Goal: Task Accomplishment & Management: Use online tool/utility

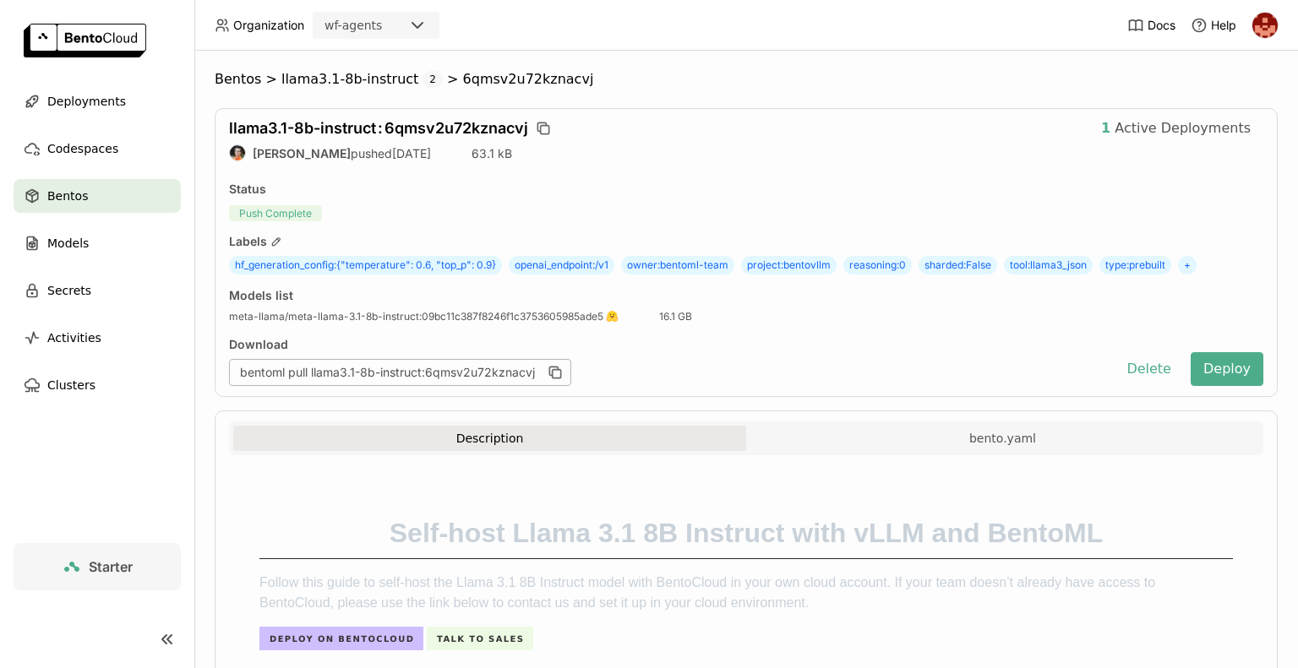
scroll to position [2195, 0]
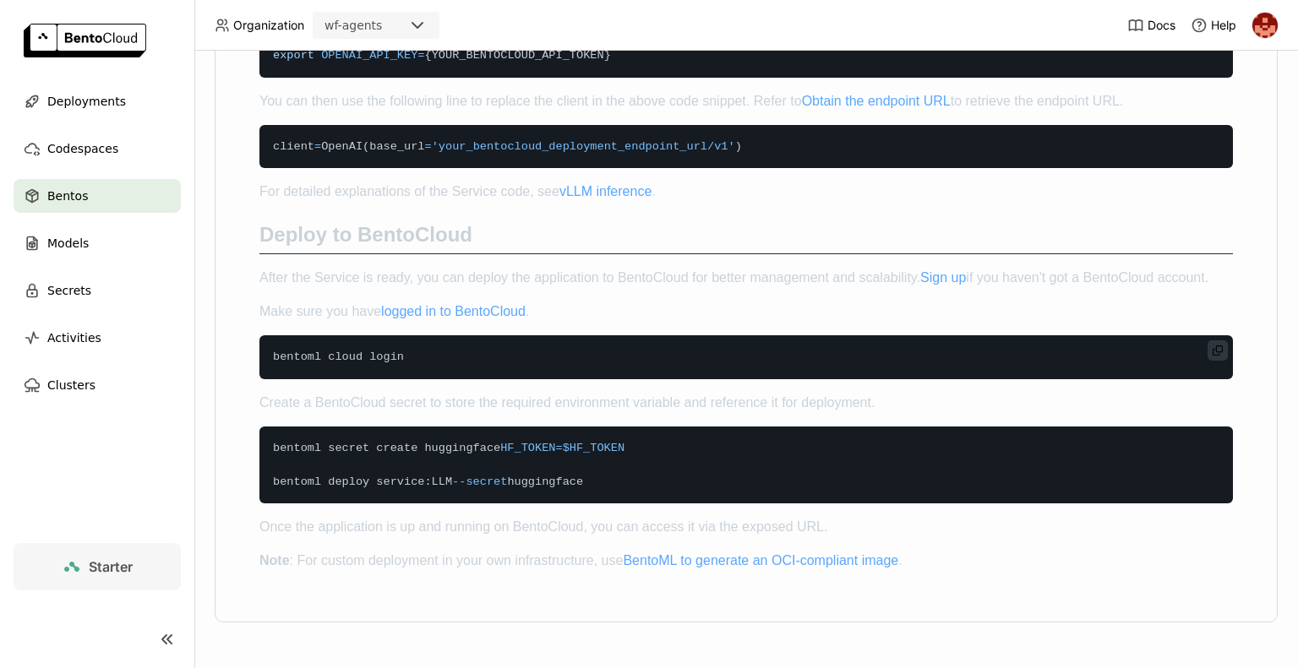
click at [505, 357] on code "bentoml cloud login" at bounding box center [746, 358] width 974 height 44
drag, startPoint x: 392, startPoint y: 361, endPoint x: 247, endPoint y: 368, distance: 145.5
click at [415, 349] on code "bentoml cloud login" at bounding box center [746, 358] width 974 height 44
drag, startPoint x: 390, startPoint y: 365, endPoint x: 252, endPoint y: 363, distance: 137.8
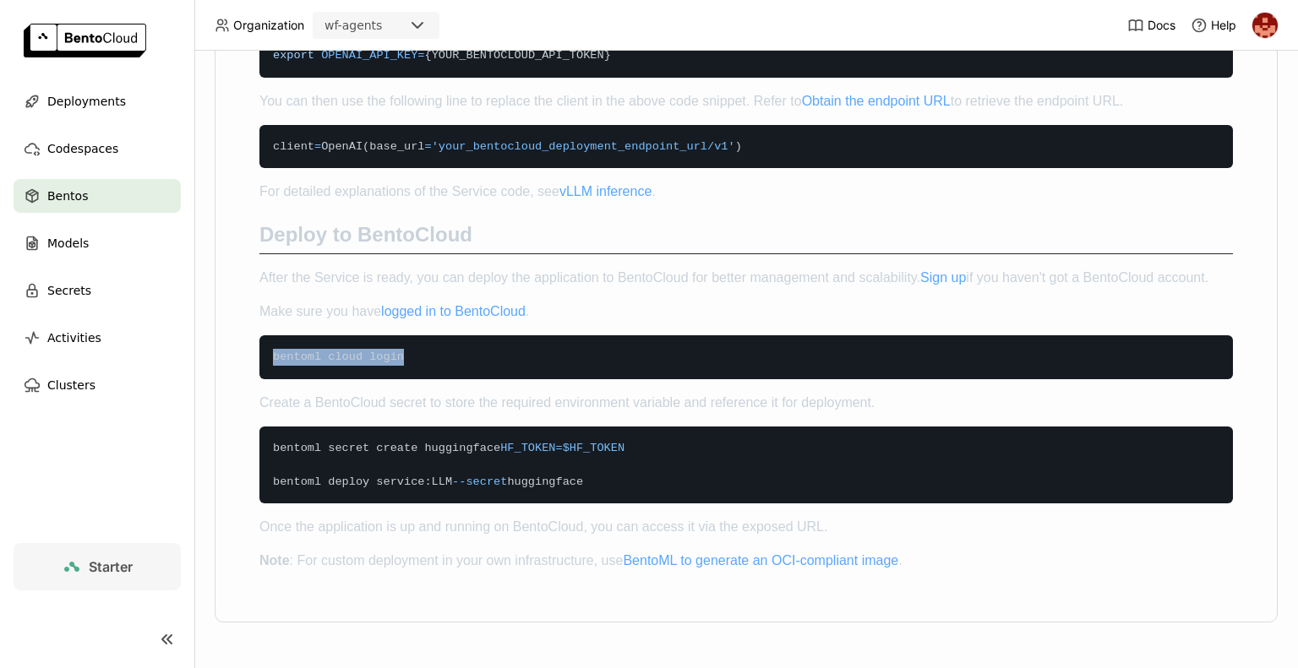
copy span "bentoml cloud login"
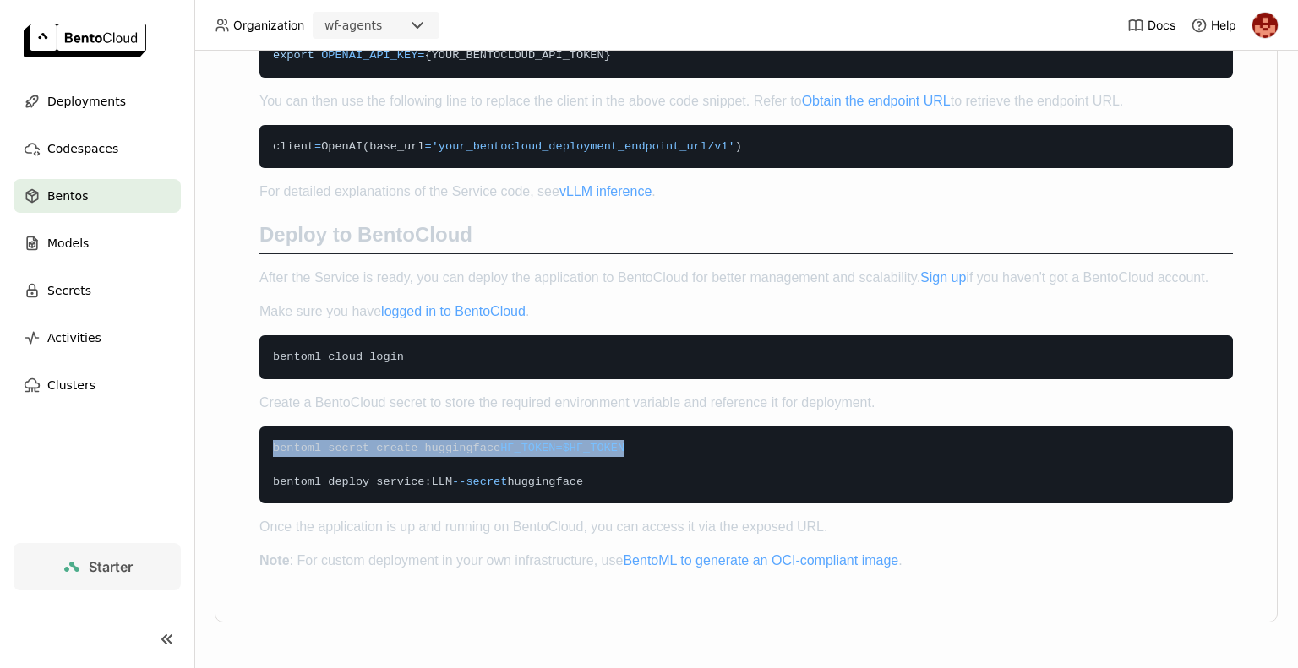
drag, startPoint x: 603, startPoint y: 450, endPoint x: 240, endPoint y: 449, distance: 362.6
copy span "bentoml secret create huggingface HF_TOKEN = $HF_TOKEN"
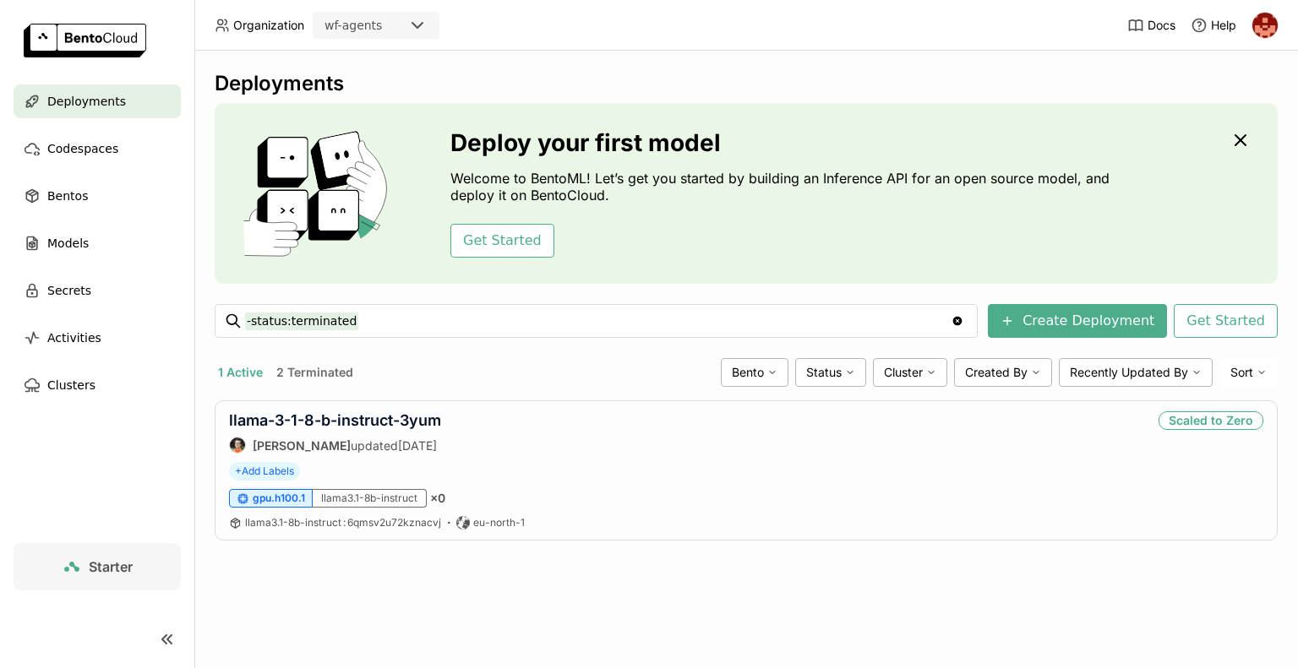
click at [1123, 243] on div "Deploy your first model Welcome to BentoML! Let’s get you started by building a…" at bounding box center [746, 193] width 1063 height 181
click at [243, 368] on button "1 Active" at bounding box center [241, 373] width 52 height 22
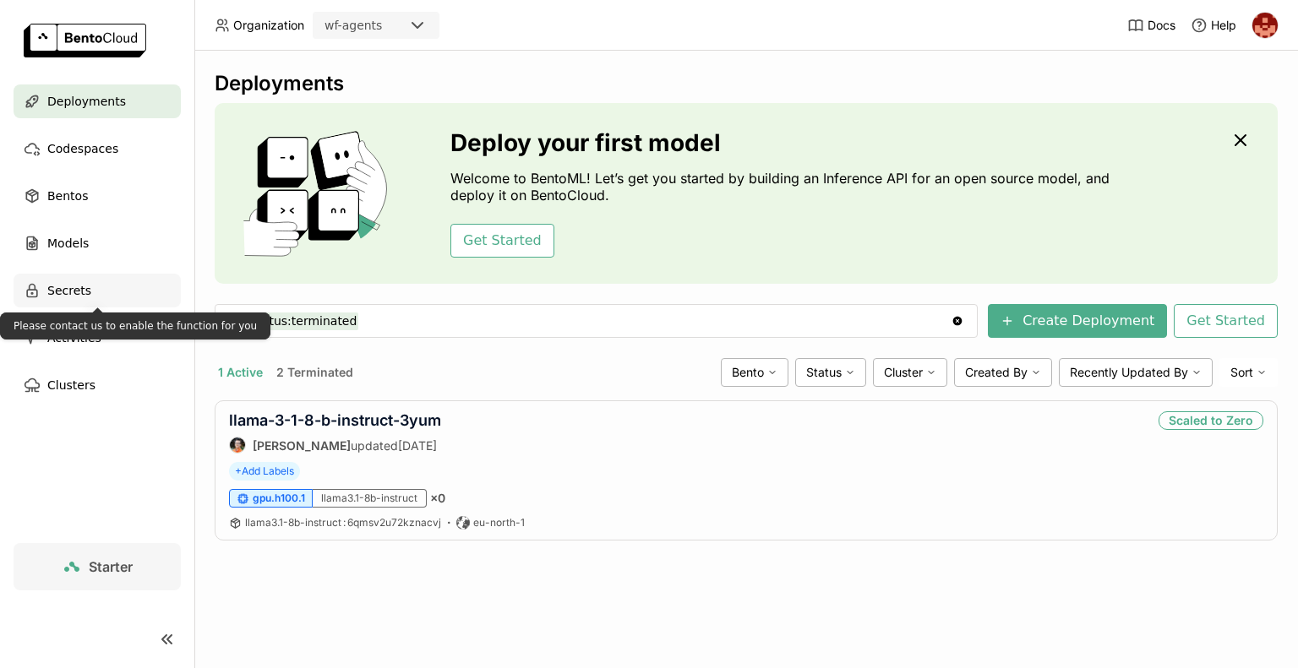
click at [86, 294] on div "Secrets" at bounding box center [97, 291] width 167 height 34
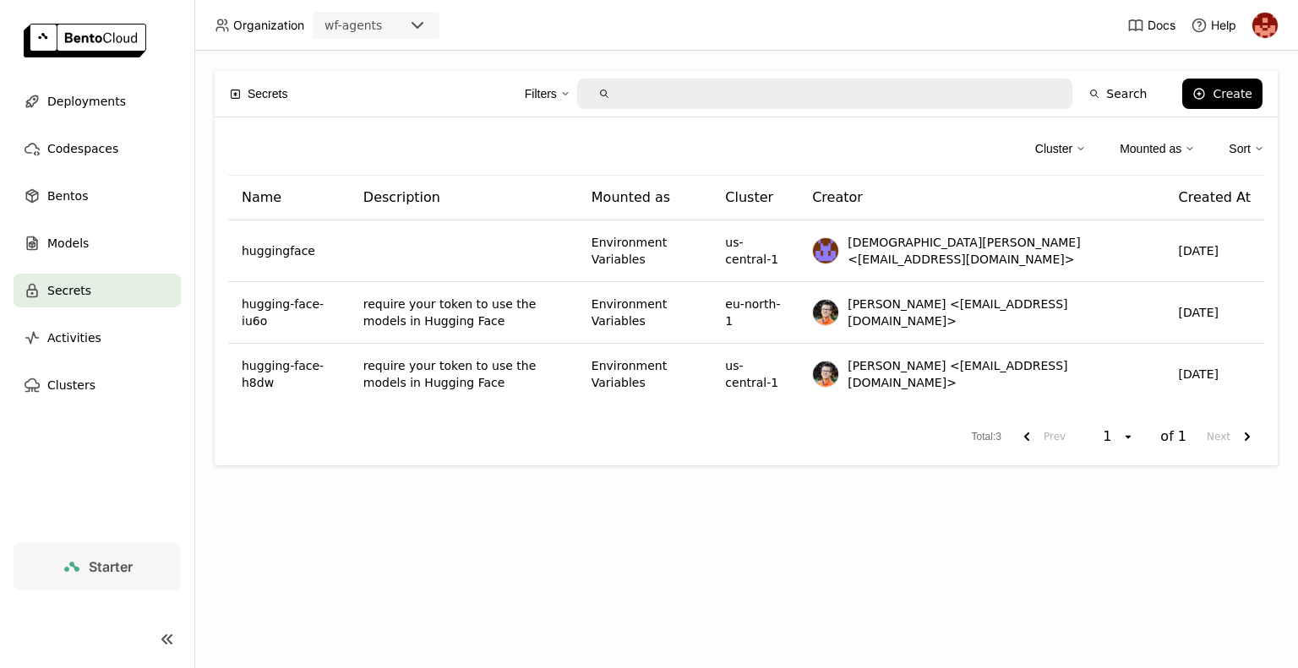
click at [514, 500] on div "Secrets Filters Search Create Cluster Mounted as Sort Name Description Mounted …" at bounding box center [746, 360] width 1104 height 618
click at [1269, 17] on img at bounding box center [1264, 25] width 25 height 25
click at [1231, 110] on span "API Tokens" at bounding box center [1242, 112] width 60 height 15
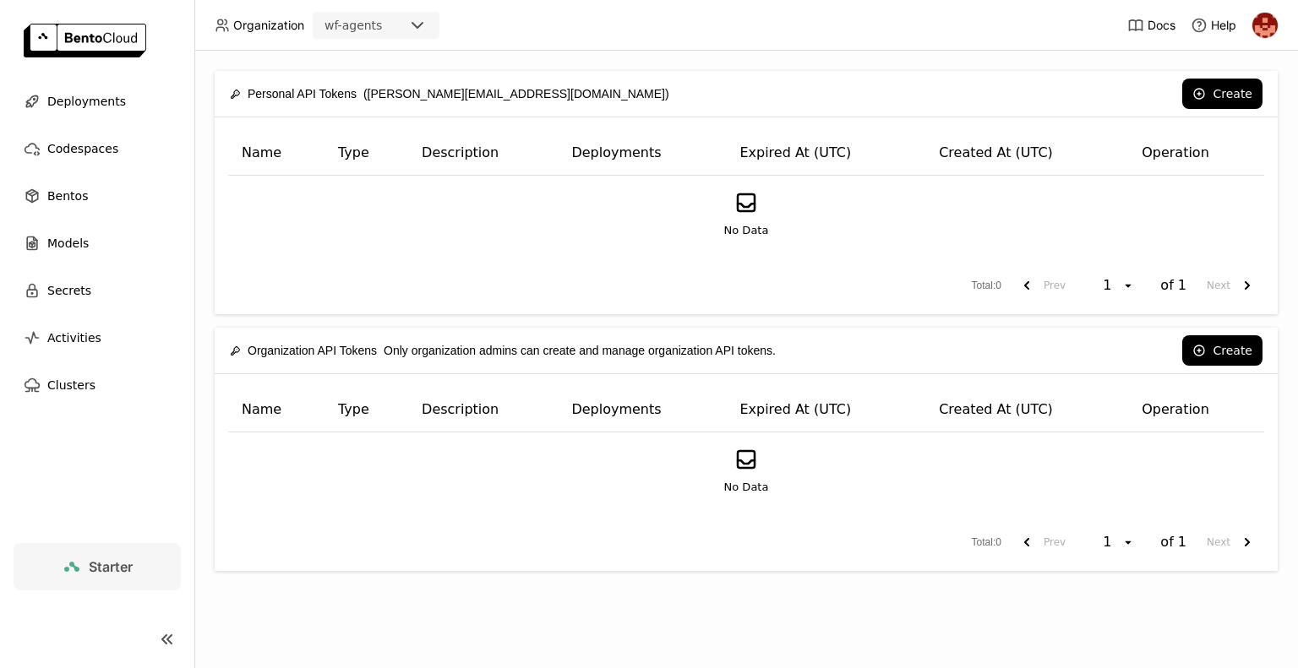
click at [1203, 196] on div "No Data" at bounding box center [746, 214] width 1007 height 49
click at [1236, 92] on button "Create" at bounding box center [1222, 94] width 80 height 30
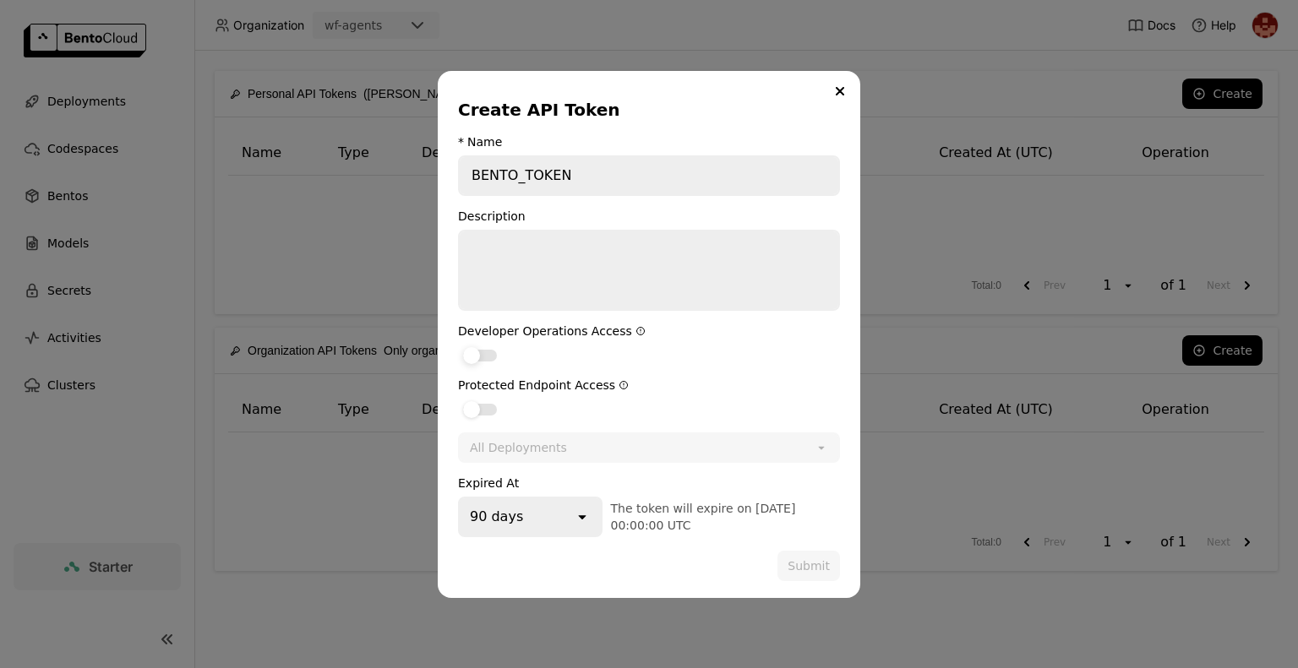
click at [489, 353] on div "dialog" at bounding box center [480, 356] width 34 height 12
click at [458, 345] on input "dialog" at bounding box center [458, 345] width 0 height 0
click at [492, 407] on div "dialog" at bounding box center [480, 410] width 34 height 12
click at [458, 399] on input "dialog" at bounding box center [458, 399] width 0 height 0
drag, startPoint x: 583, startPoint y: 516, endPoint x: 570, endPoint y: 527, distance: 16.8
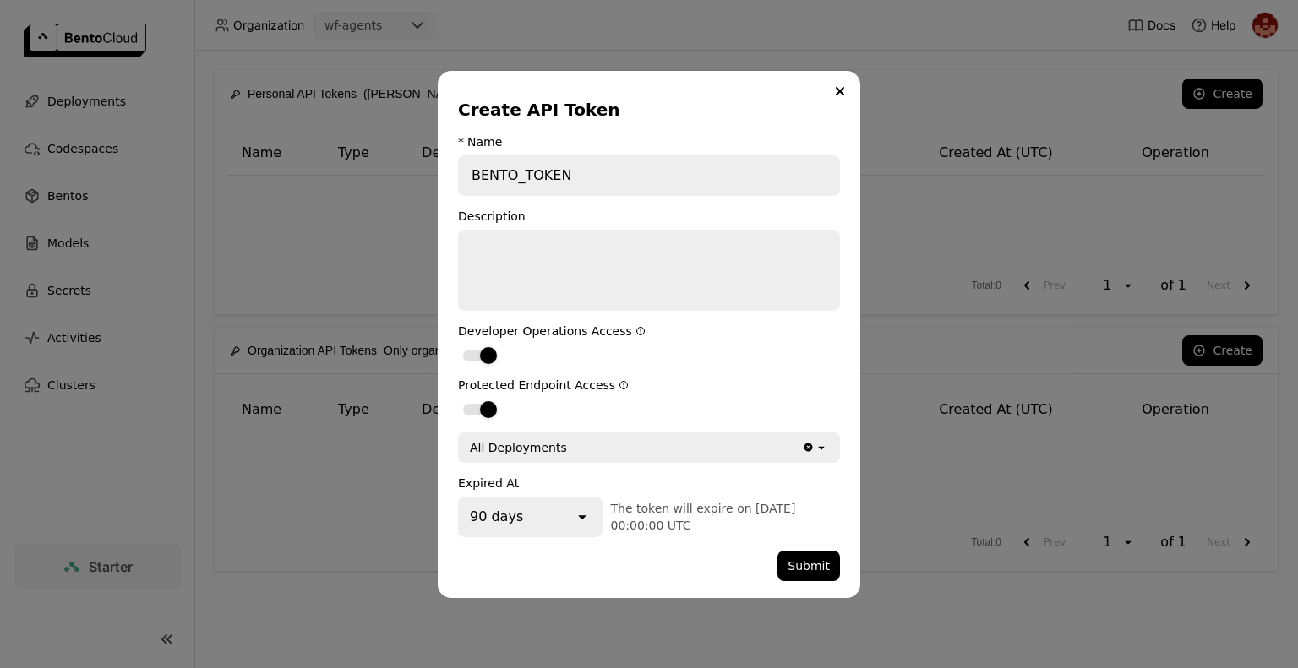
click at [570, 527] on div "90 days" at bounding box center [517, 517] width 114 height 37
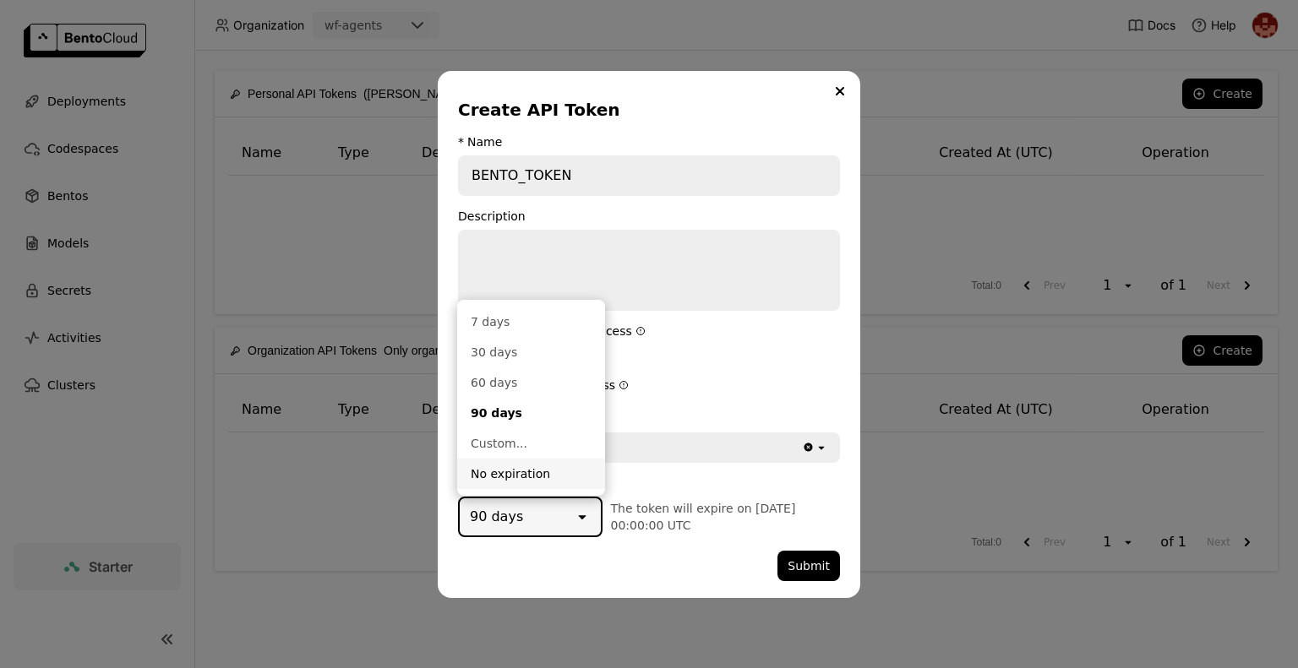
click at [550, 472] on div "No expiration" at bounding box center [531, 474] width 121 height 17
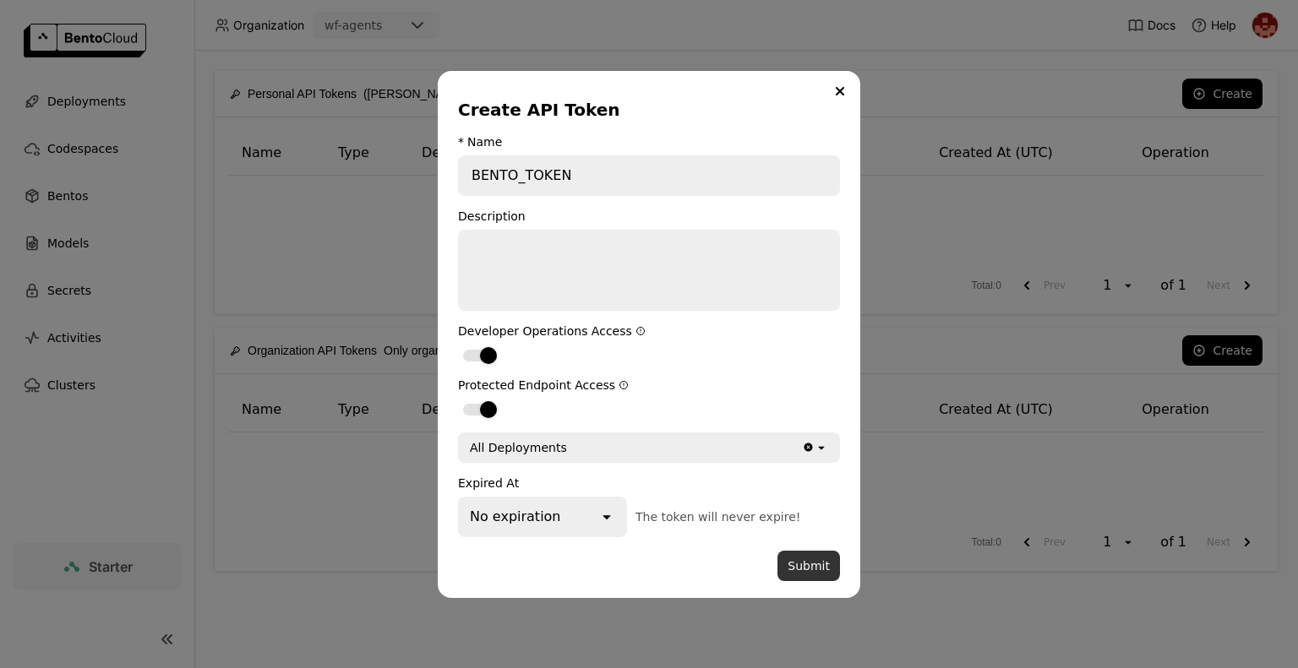
click at [816, 576] on button "Submit" at bounding box center [809, 566] width 63 height 30
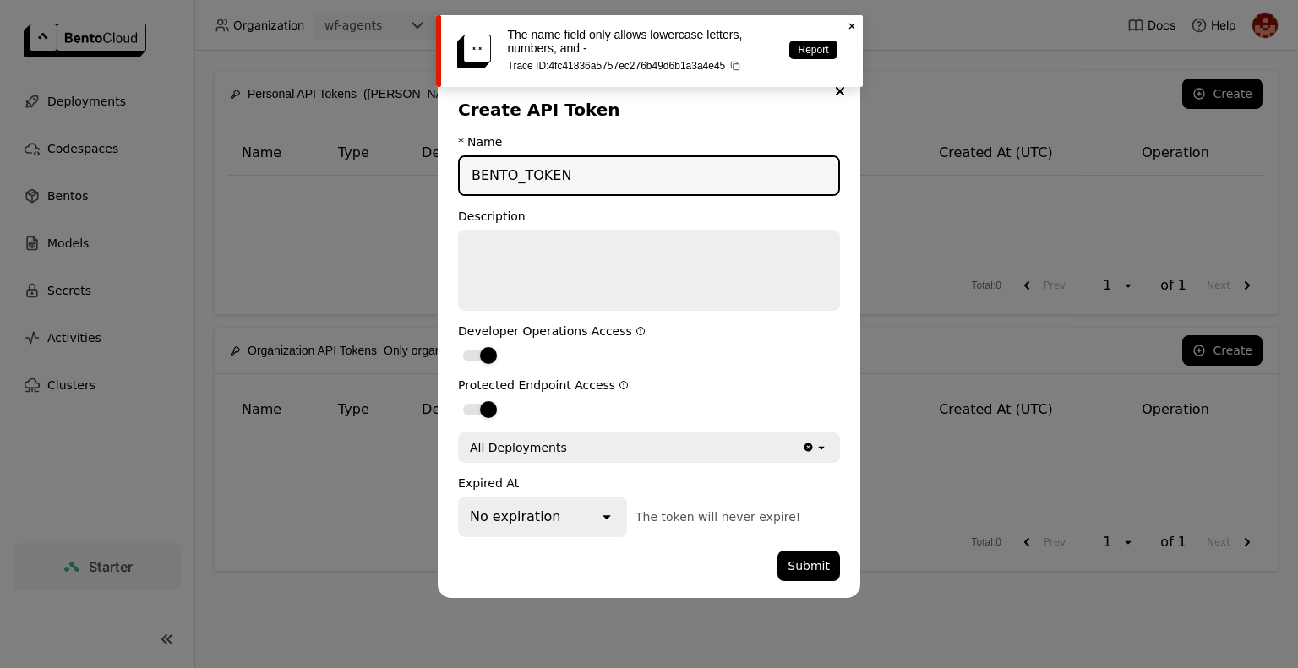
click at [518, 172] on input "BENTO_TOKEN" at bounding box center [649, 175] width 379 height 37
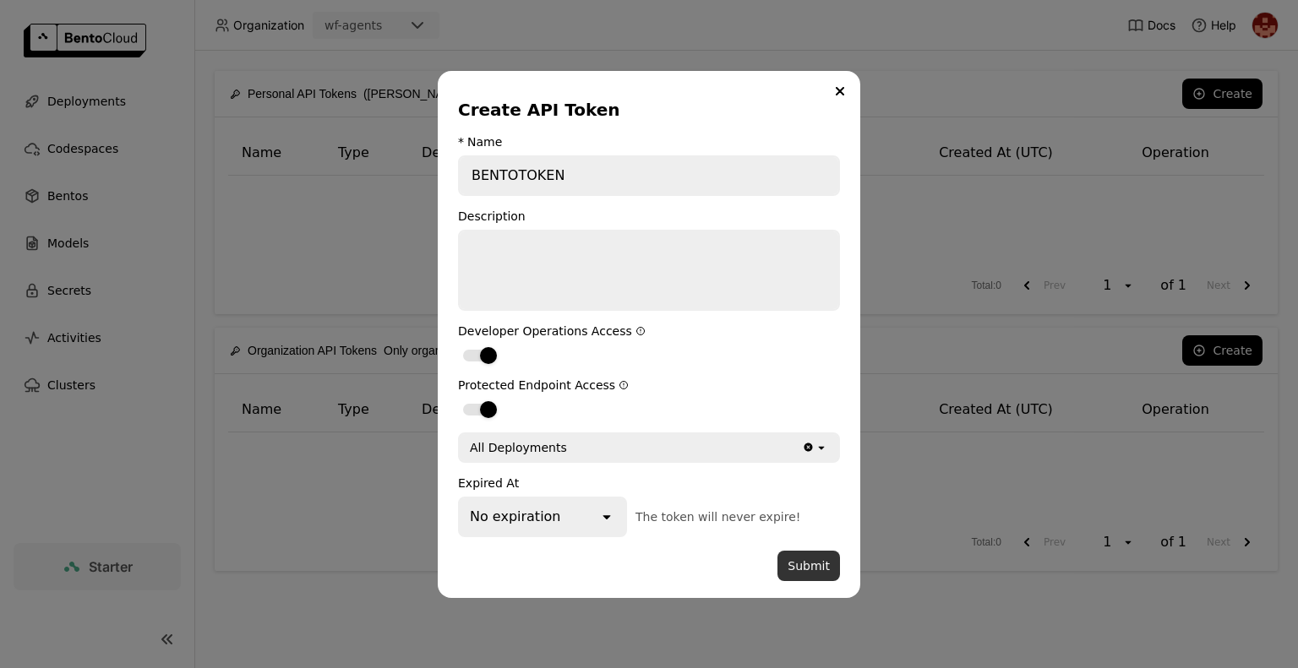
click at [815, 570] on button "Submit" at bounding box center [809, 566] width 63 height 30
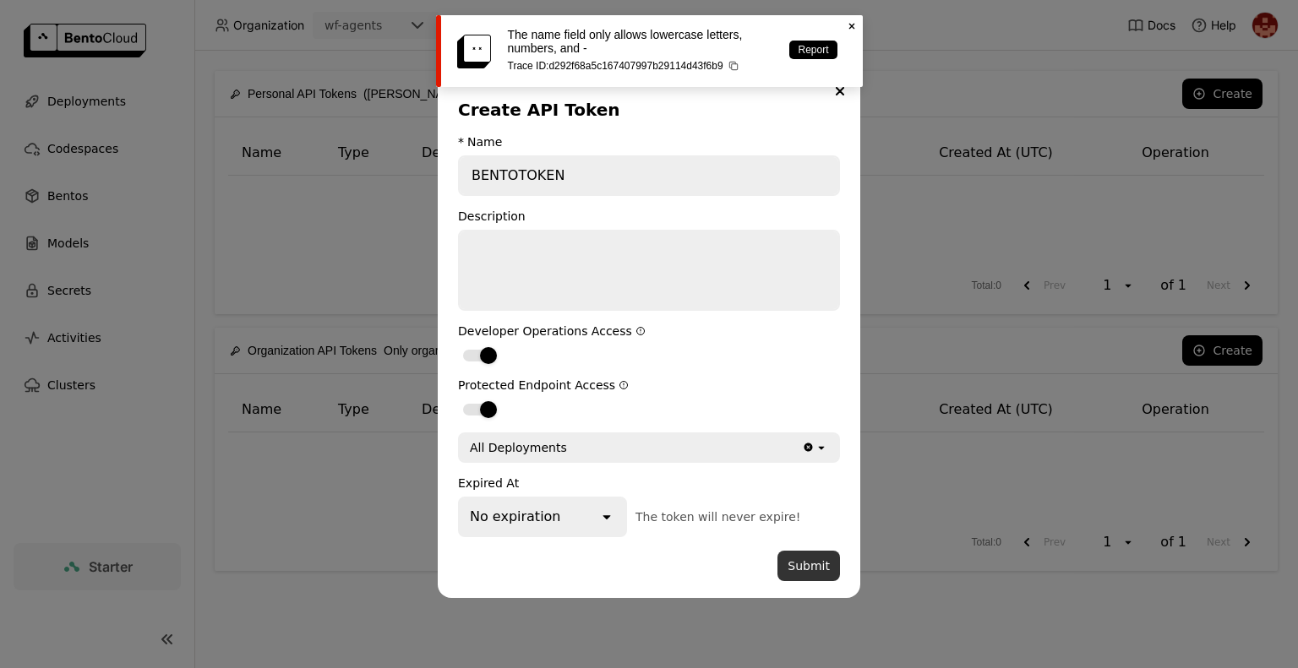
click at [815, 570] on button "Submit" at bounding box center [809, 566] width 63 height 30
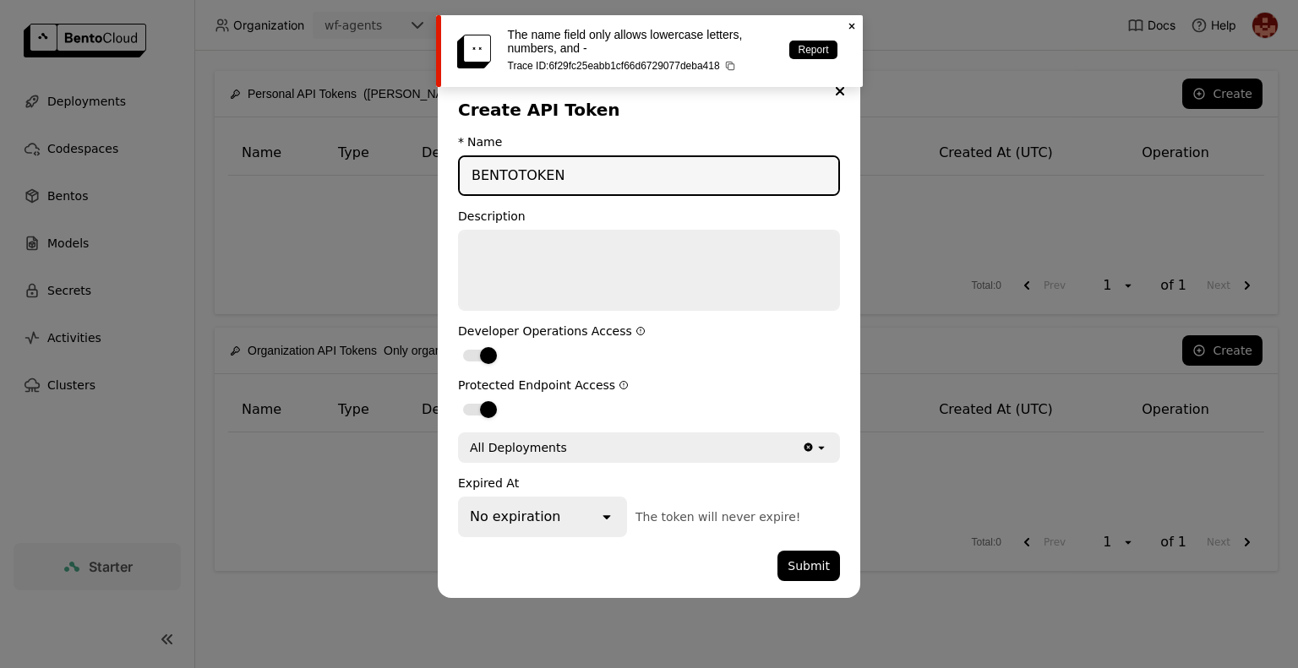
click at [605, 174] on input "BENTOTOKEN" at bounding box center [649, 175] width 379 height 37
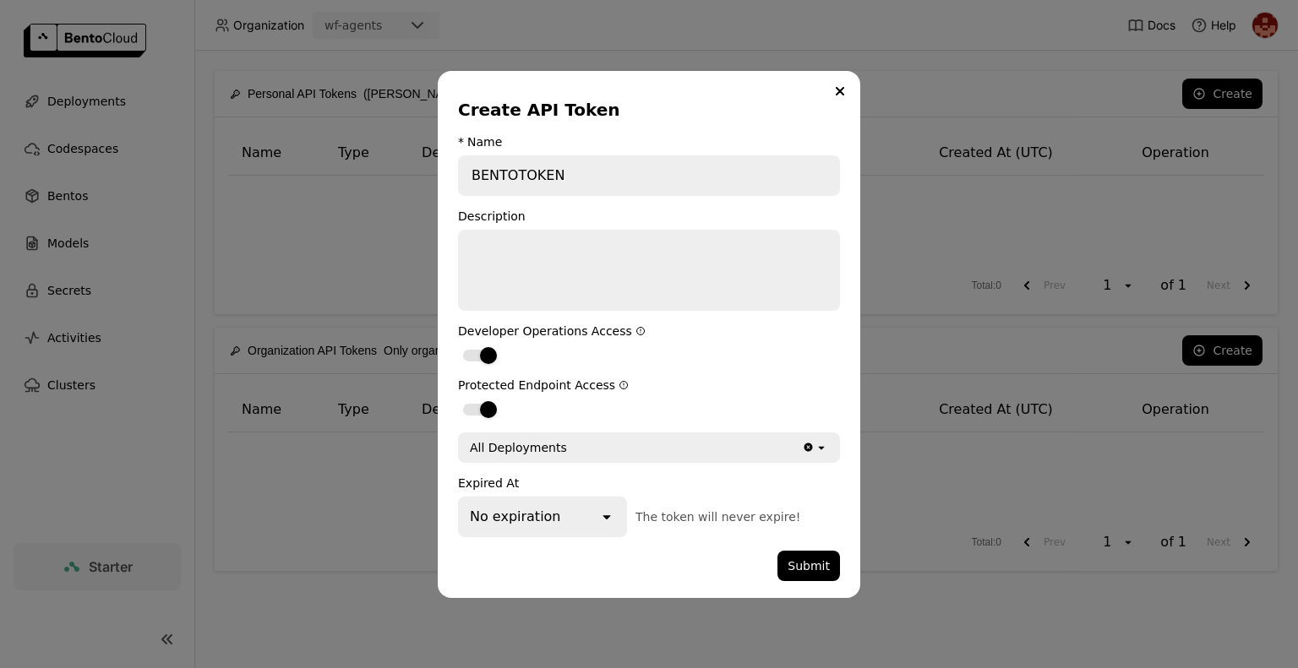
click at [822, 452] on icon "open" at bounding box center [822, 448] width 14 height 14
click at [772, 312] on form "* Name BENTOTOKEN Description Developer Operations Access Protected Endpoint Ac…" at bounding box center [649, 358] width 382 height 446
click at [746, 452] on div "All Deployments" at bounding box center [631, 447] width 342 height 27
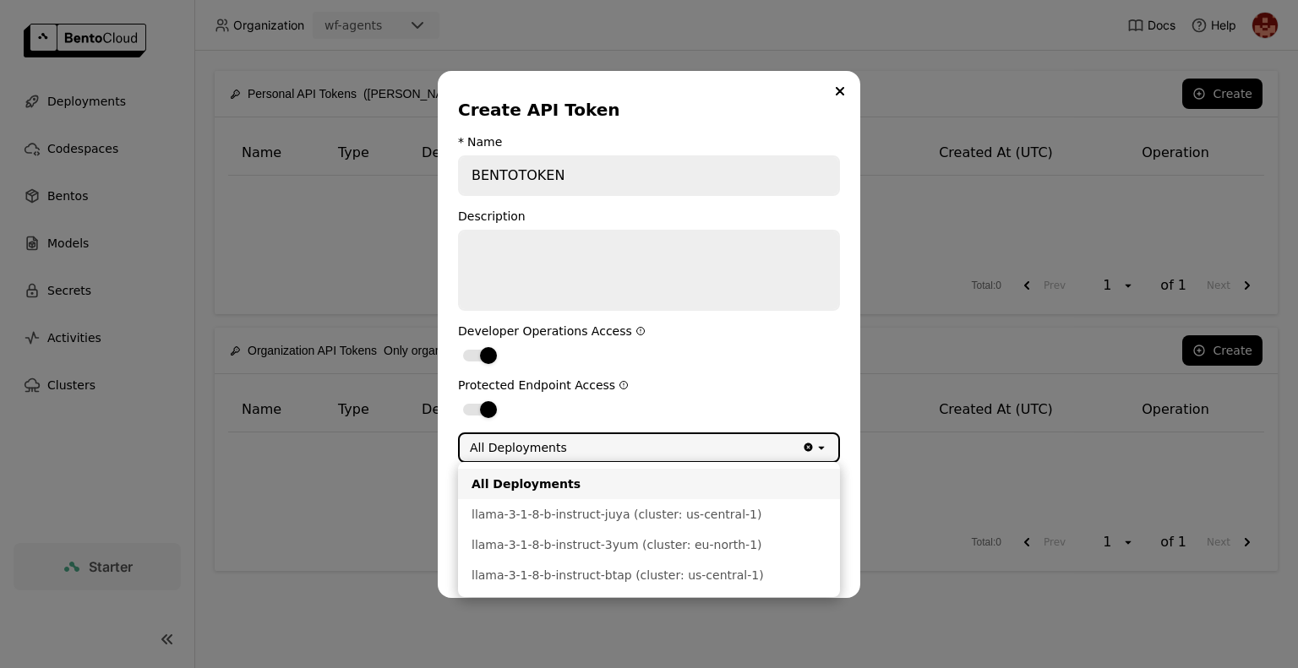
click at [798, 533] on li "llama-3-1-8-b-instruct-3yum (cluster: eu-north-1)" at bounding box center [649, 545] width 382 height 30
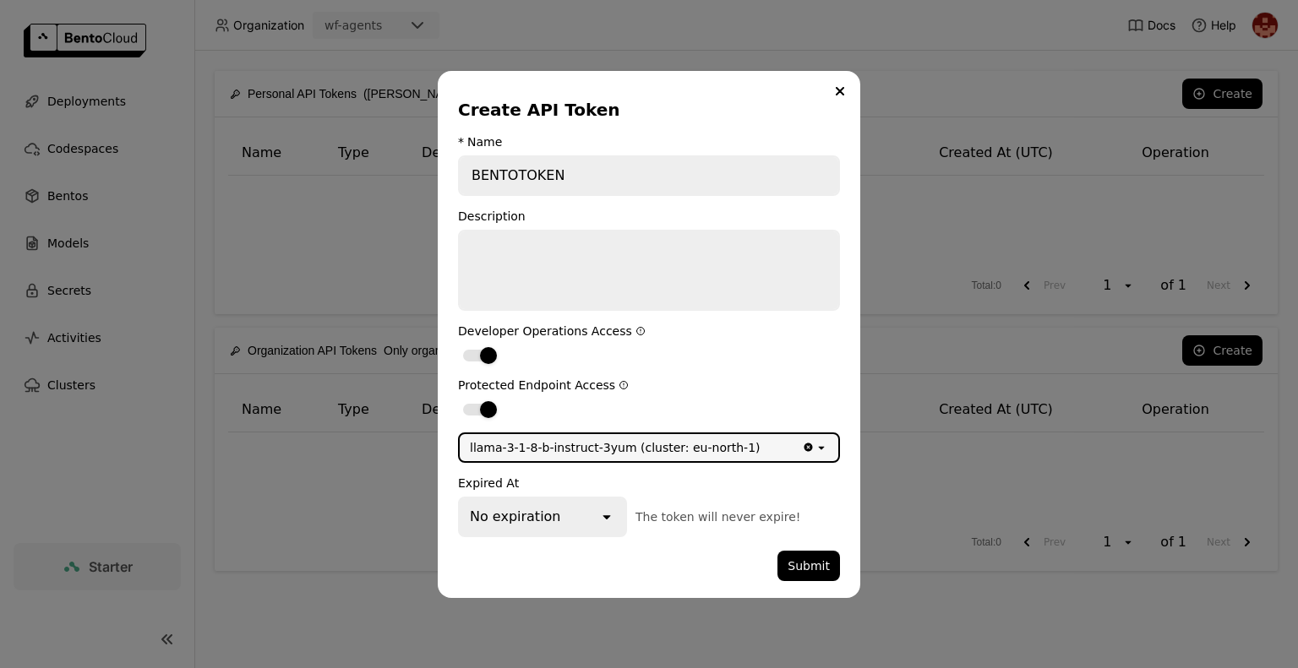
click at [756, 455] on div "llama-3-1-8-b-instruct-3yum (cluster: eu-north-1)" at bounding box center [631, 447] width 342 height 27
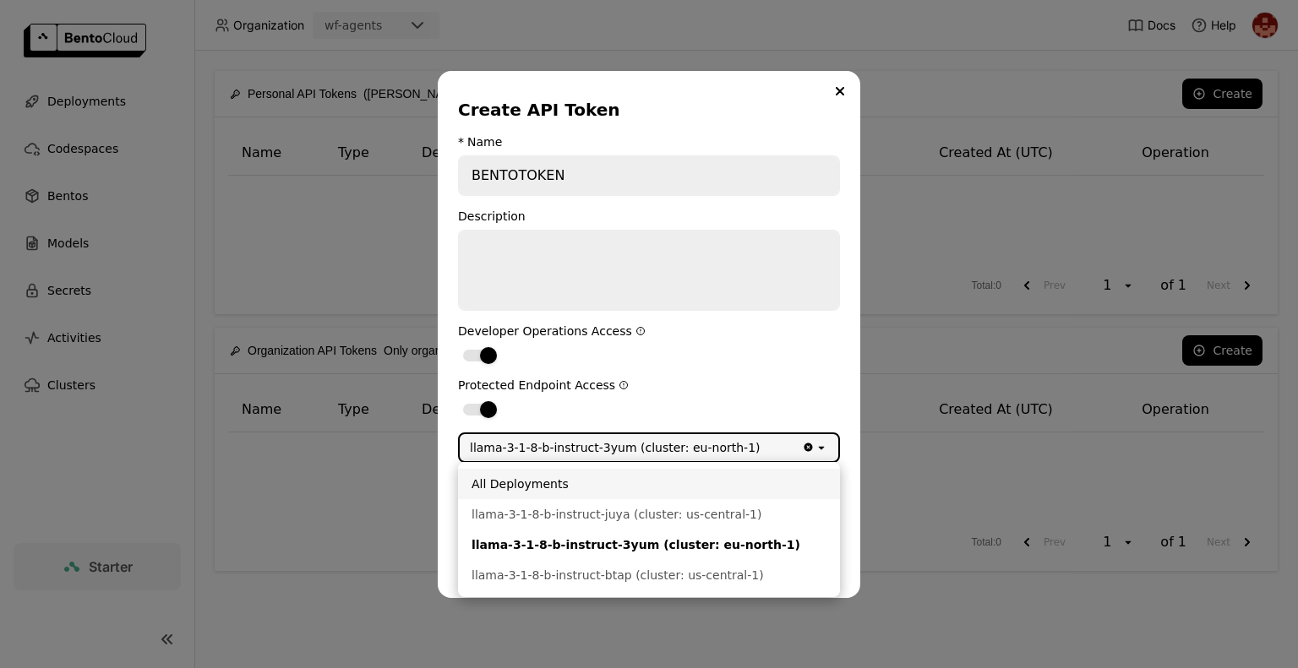
click at [554, 488] on div "All Deployments" at bounding box center [649, 484] width 355 height 17
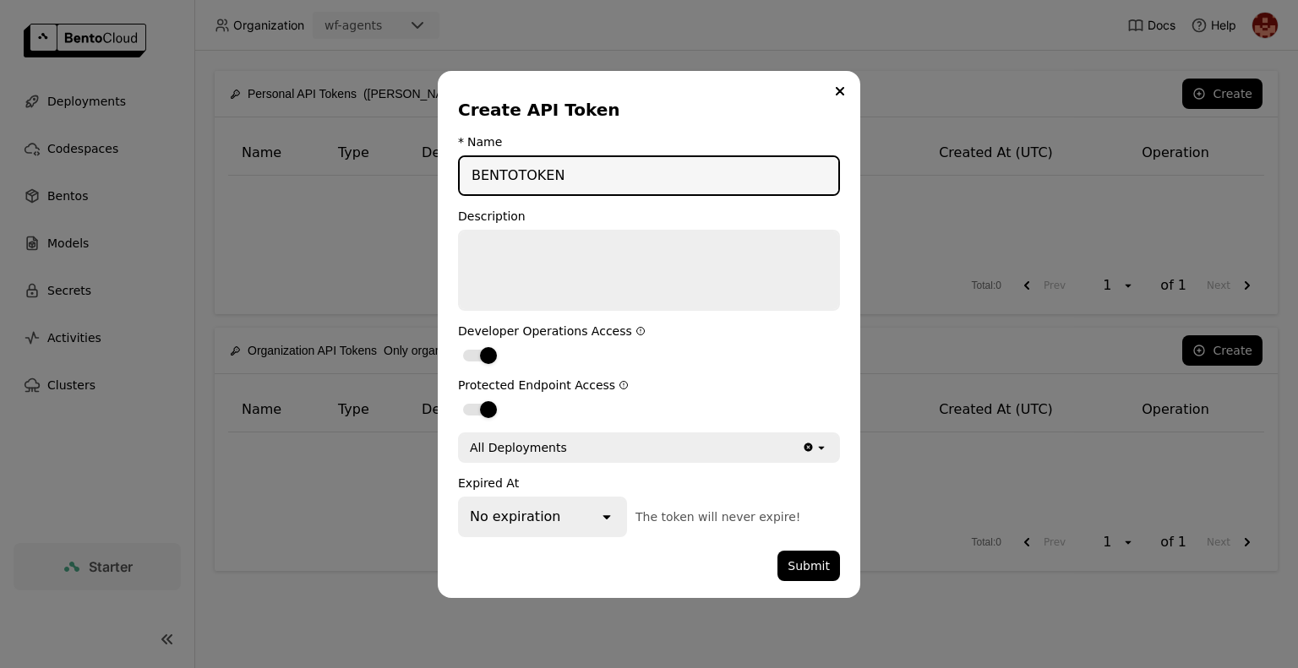
click at [559, 179] on input "BENTOTOKEN" at bounding box center [649, 175] width 379 height 37
drag, startPoint x: 508, startPoint y: 152, endPoint x: 430, endPoint y: 138, distance: 79.1
click at [430, 138] on div "Create API Token * Name BENTOTOKEN Description Developer Operations Access Prot…" at bounding box center [649, 334] width 1298 height 668
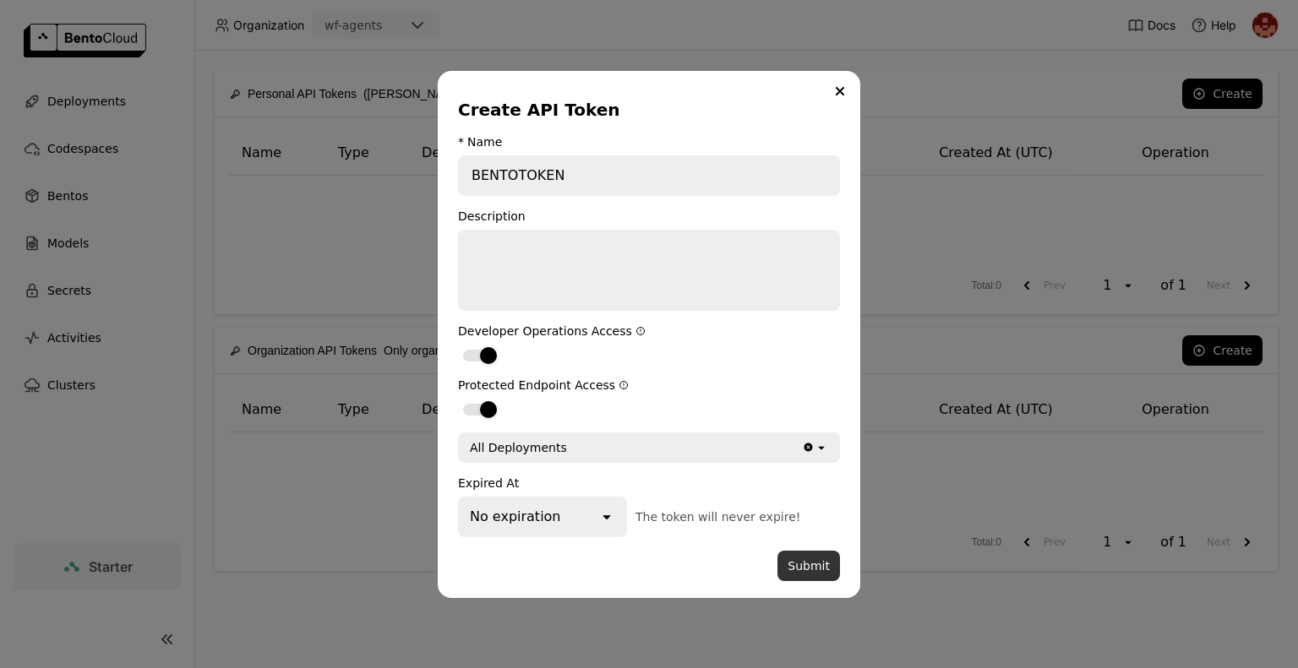
click at [808, 566] on button "Submit" at bounding box center [809, 566] width 63 height 30
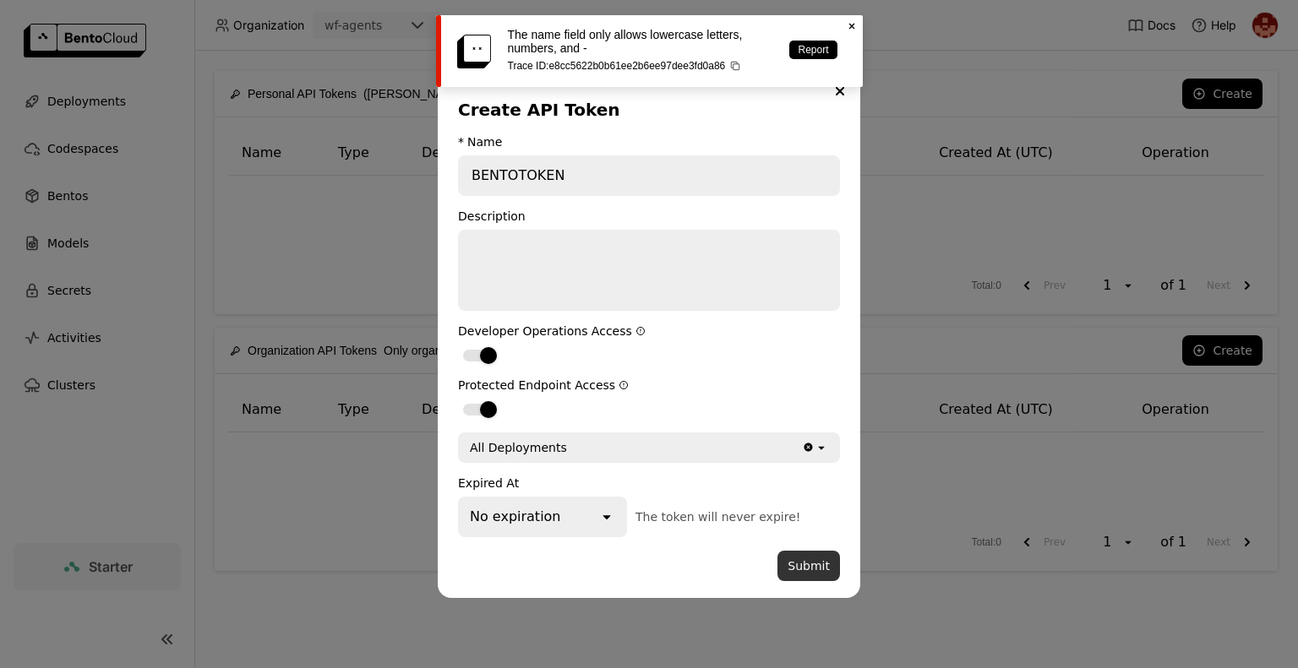
click at [808, 566] on button "Submit" at bounding box center [809, 566] width 63 height 30
click at [561, 172] on input "BENTOTOKEN" at bounding box center [649, 175] width 379 height 37
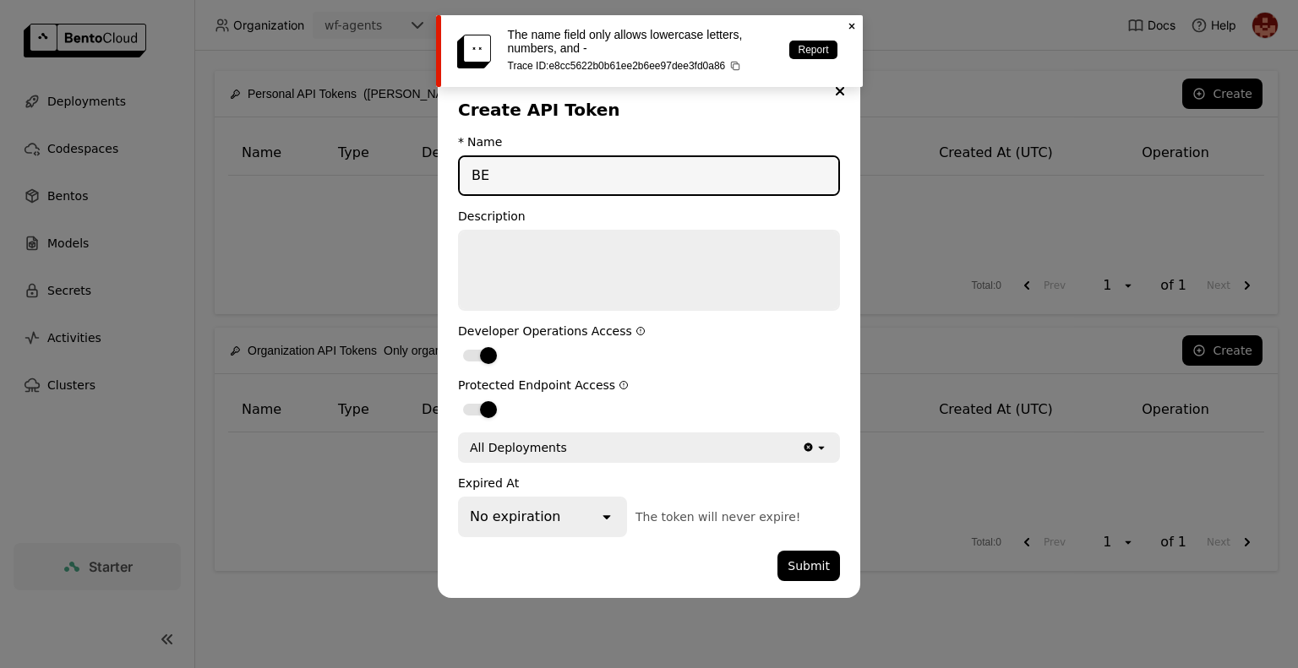
type input "B"
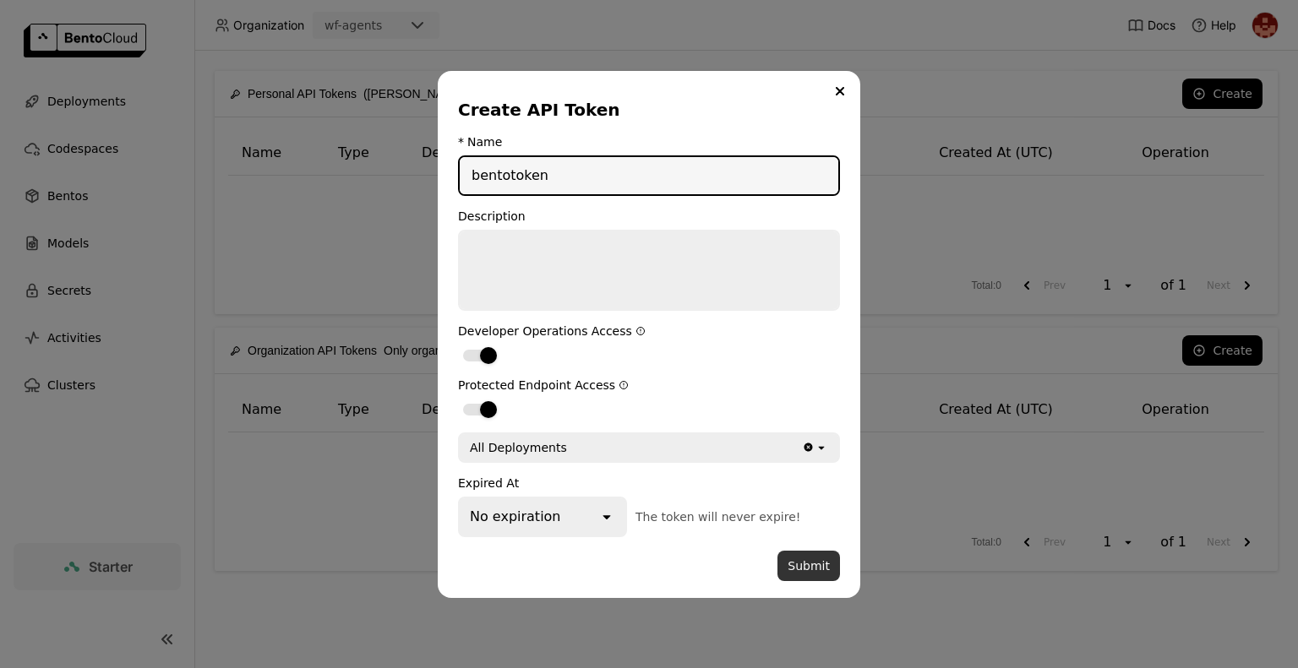
type input "bentotoken"
click at [817, 571] on button "Submit" at bounding box center [809, 566] width 63 height 30
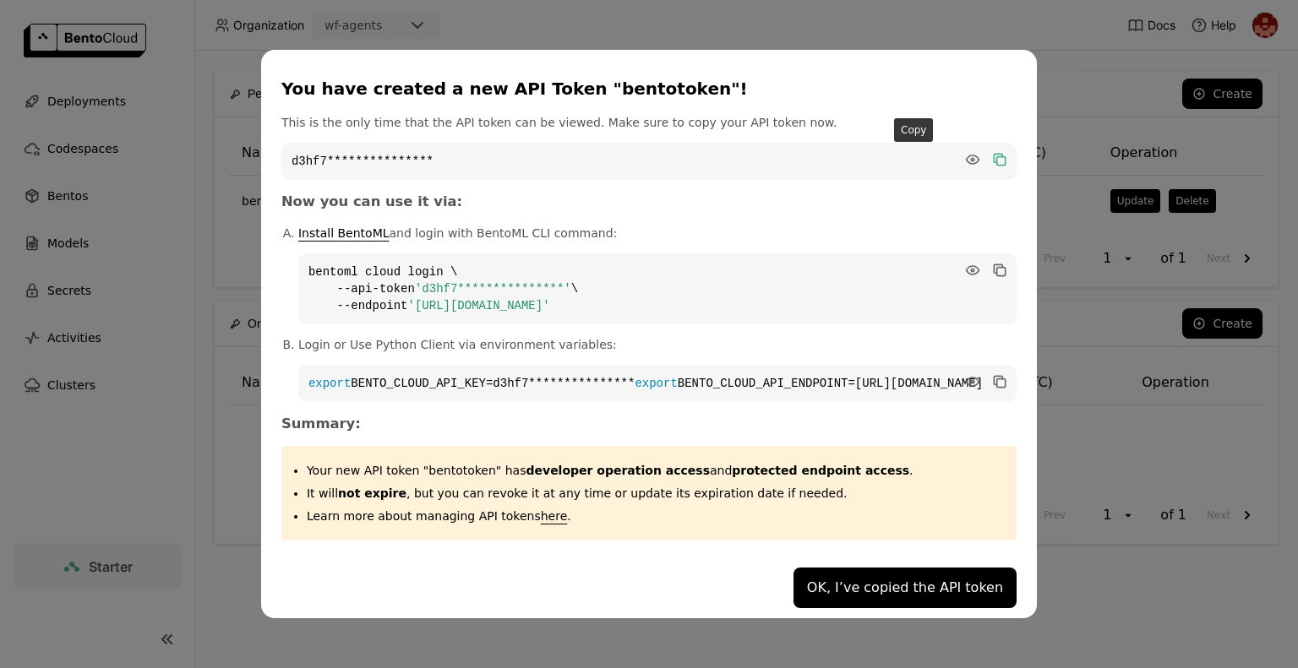
click at [994, 154] on icon "dialog" at bounding box center [998, 158] width 8 height 8
click at [991, 262] on icon "dialog" at bounding box center [999, 270] width 17 height 17
click at [994, 376] on icon "dialog" at bounding box center [998, 380] width 8 height 8
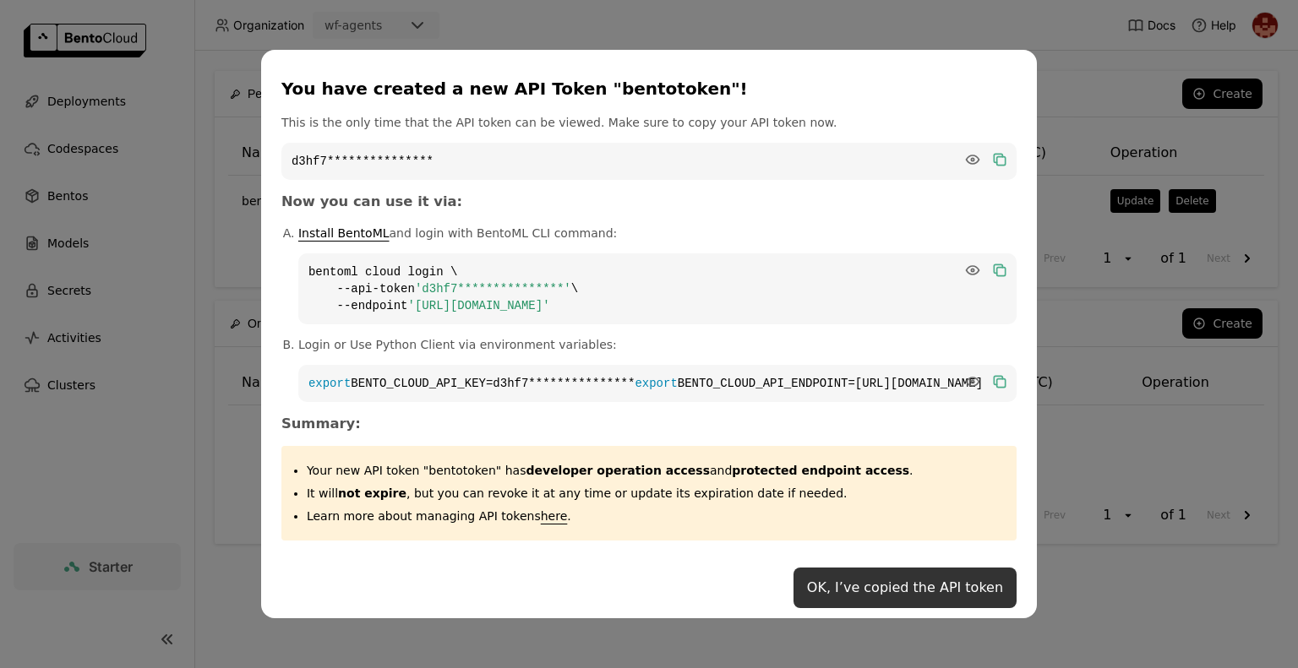
click at [794, 604] on button "OK, I’ve copied the API token" at bounding box center [905, 588] width 223 height 41
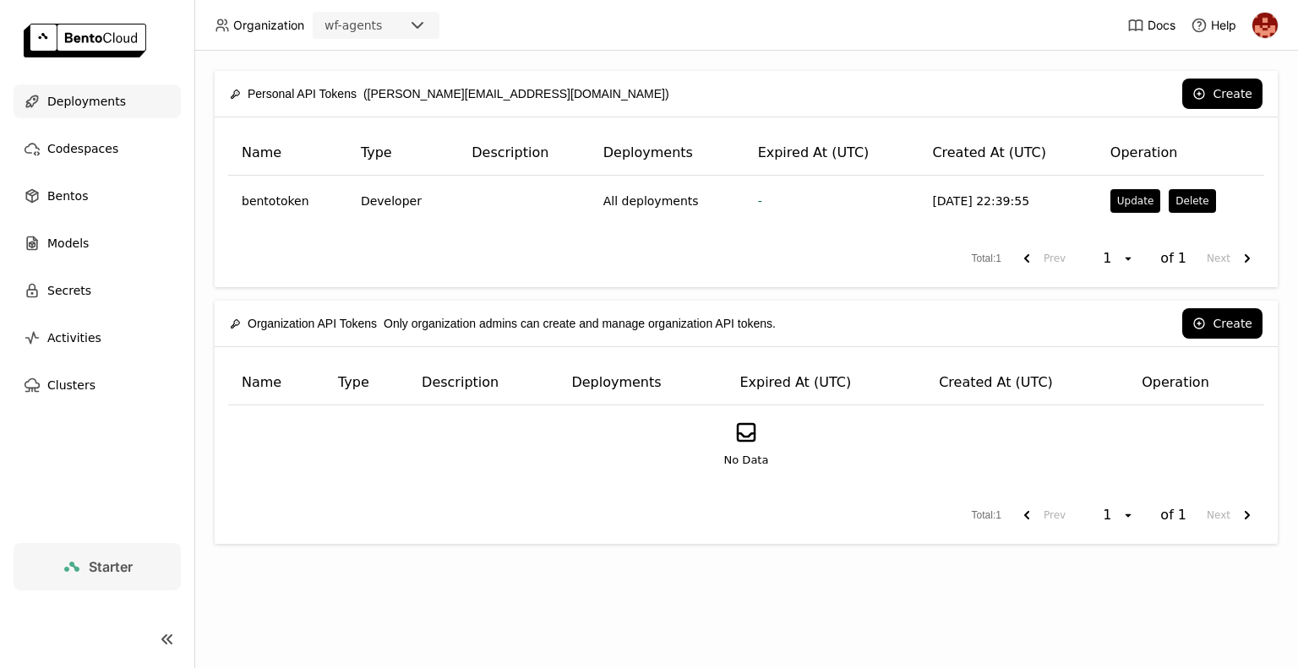
click at [107, 115] on div "Deployments" at bounding box center [97, 102] width 167 height 34
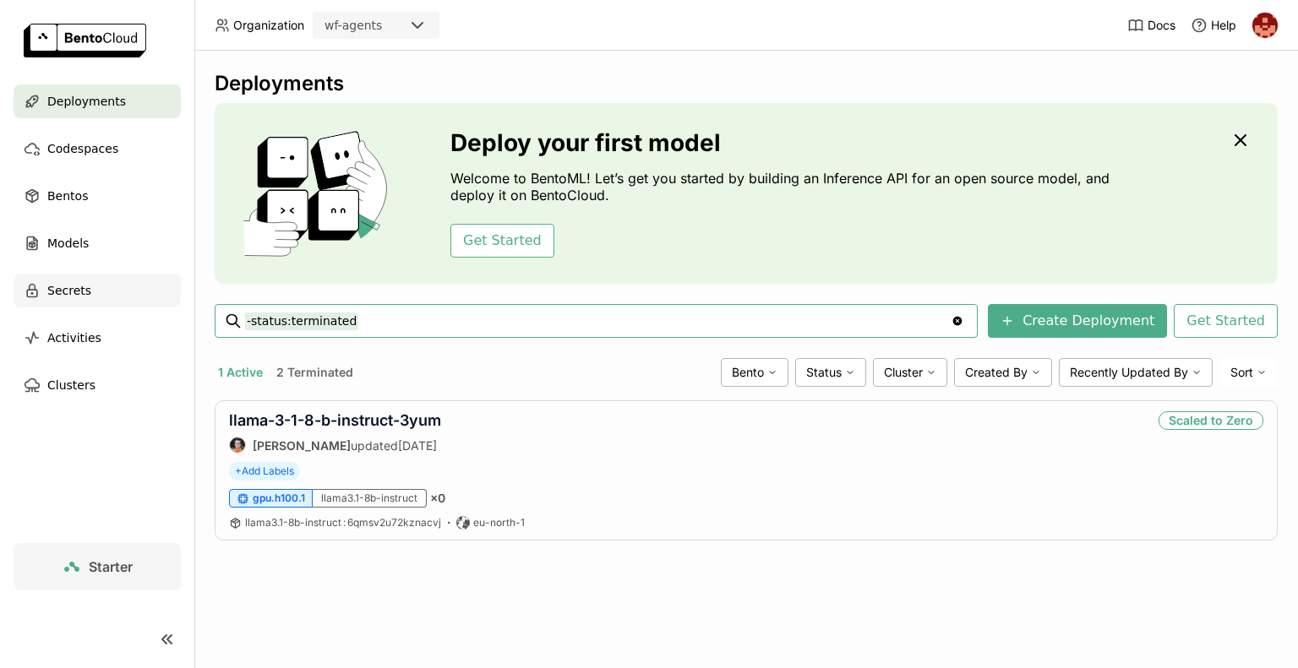
click at [78, 293] on span "Secrets" at bounding box center [69, 291] width 44 height 20
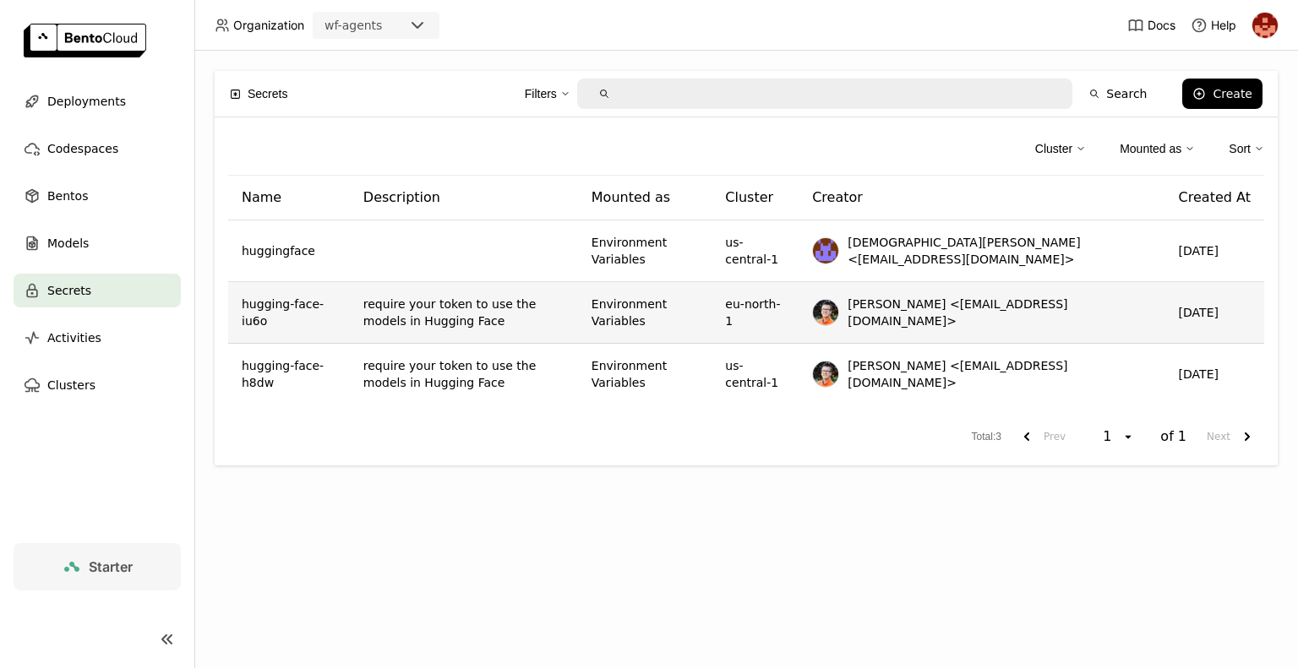
click at [1116, 311] on span "Sean Sheng <ssheng@bentoml.com>" at bounding box center [999, 313] width 303 height 34
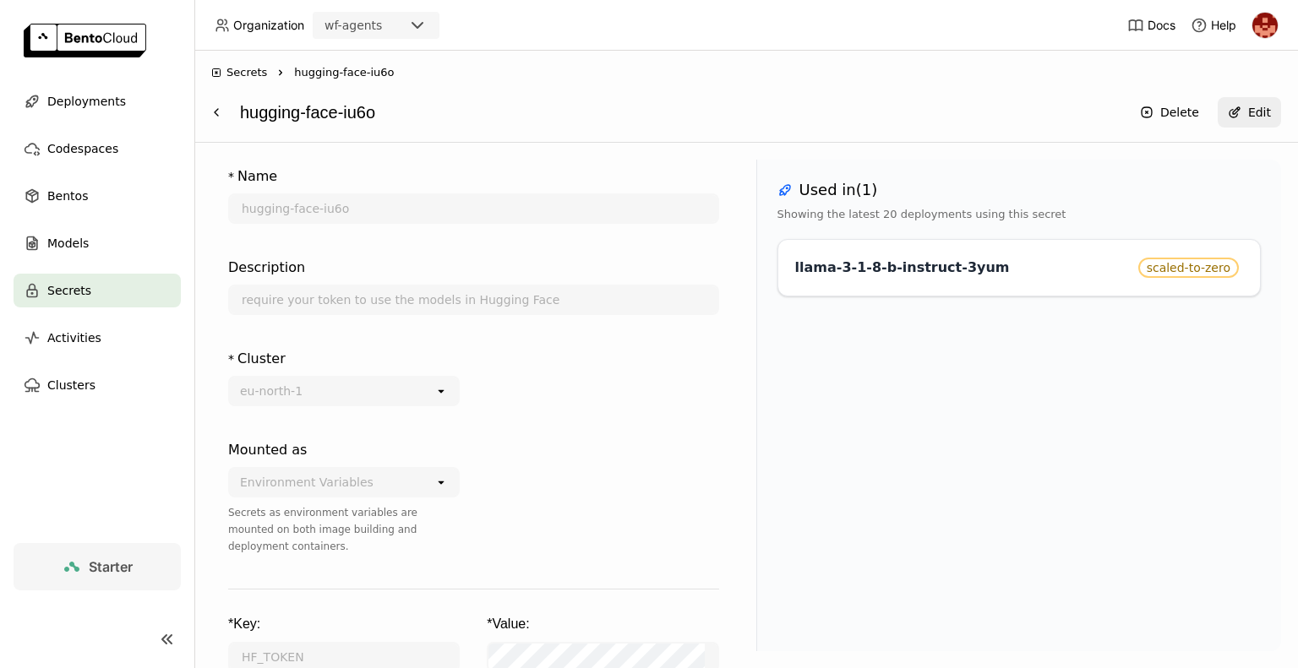
click at [675, 428] on div "* Cluster eu-north-1 open" at bounding box center [473, 387] width 491 height 91
click at [830, 379] on div "Used in ( 1 ) Showing the latest 20 deployments using this secret llama-3-1-8-b…" at bounding box center [1019, 406] width 526 height 492
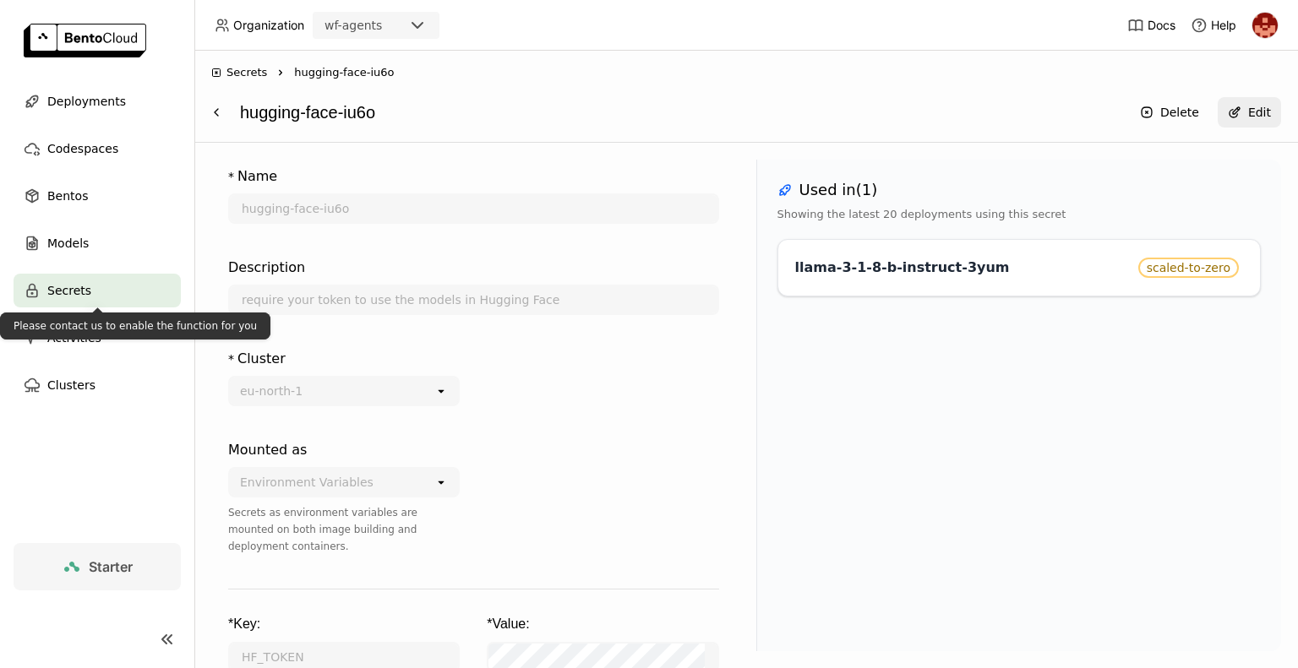
click at [77, 288] on span "Secrets" at bounding box center [69, 291] width 44 height 20
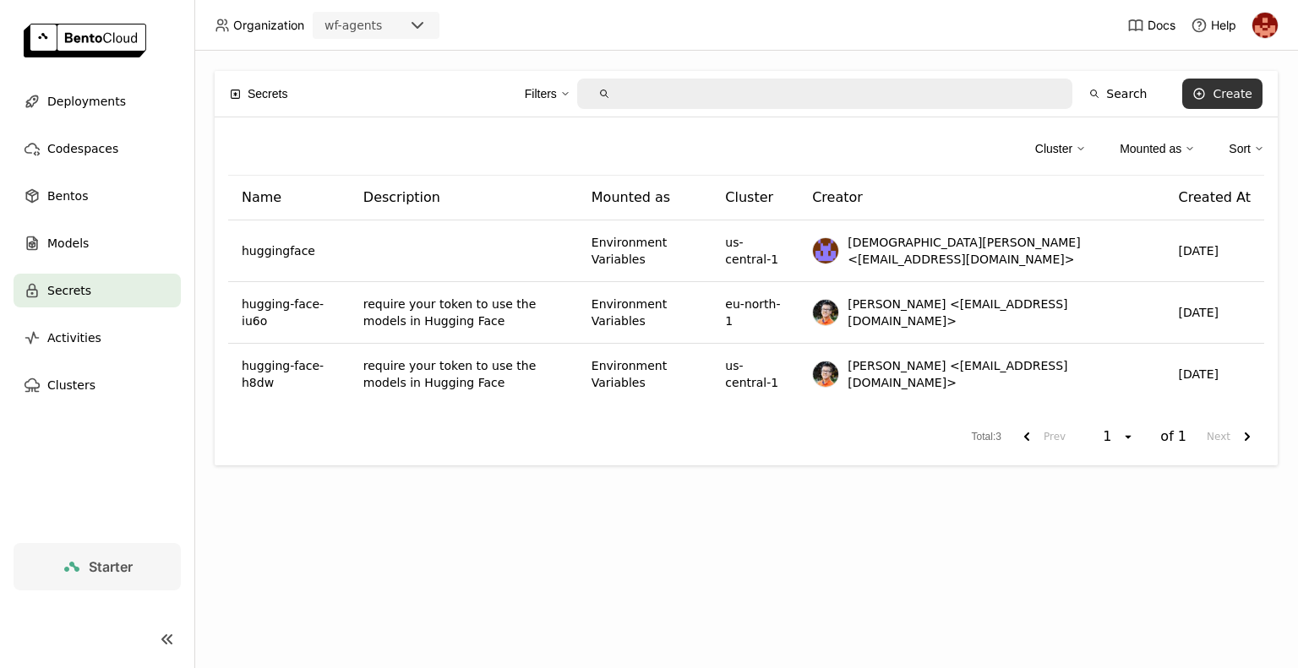
click at [1220, 107] on button "Create" at bounding box center [1222, 94] width 80 height 30
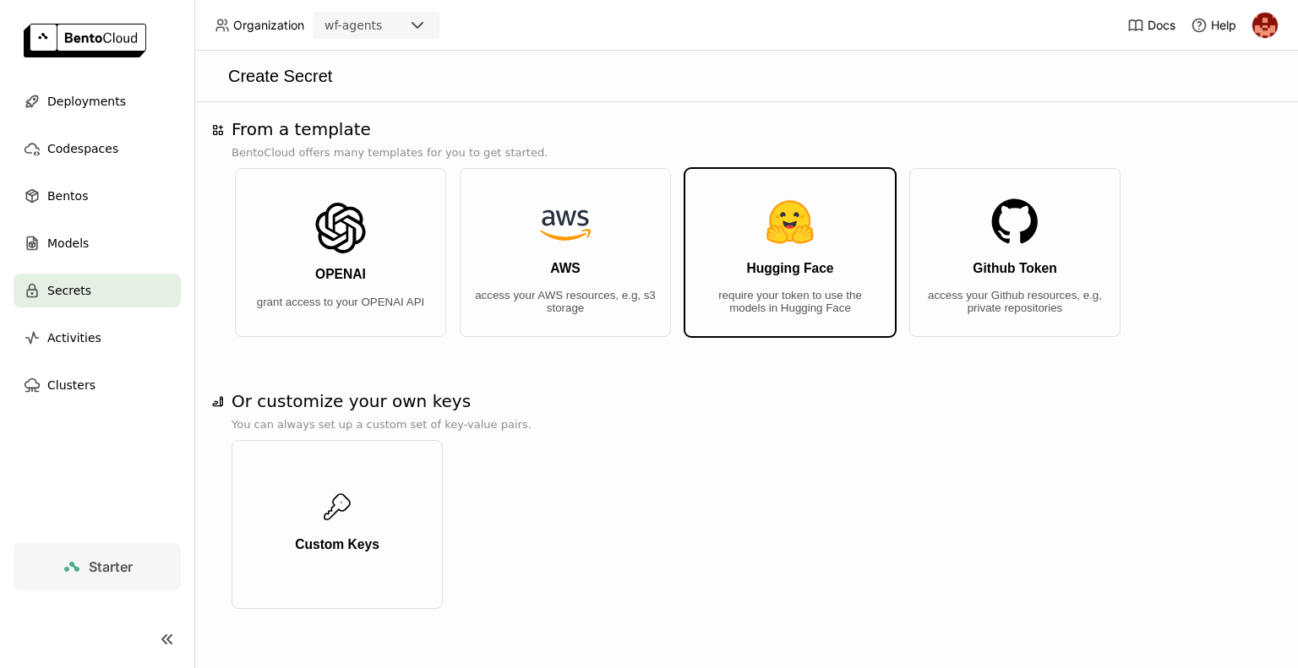
click at [783, 259] on button "Hugging Face require your token to use the models in Hugging Face" at bounding box center [790, 252] width 211 height 169
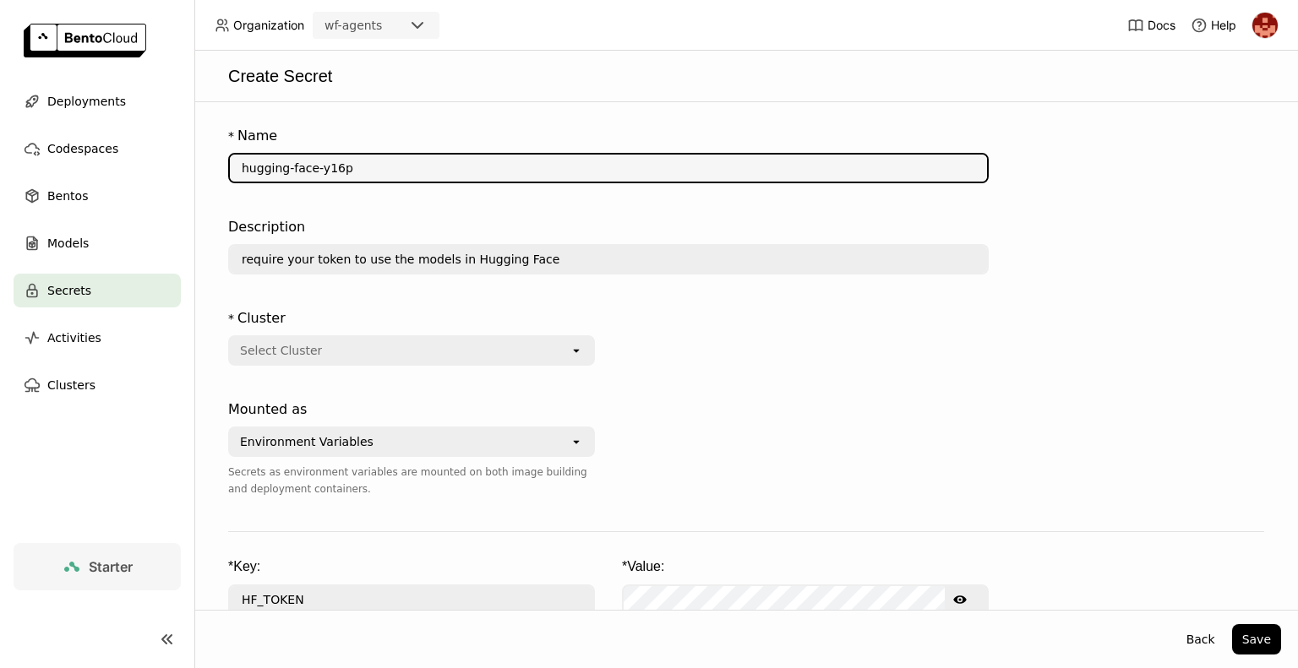
click at [398, 162] on input "hugging-face-y16p" at bounding box center [608, 168] width 757 height 27
type input "hugging-face-y16p-prs"
click at [394, 351] on div "Select Cluster" at bounding box center [400, 350] width 340 height 27
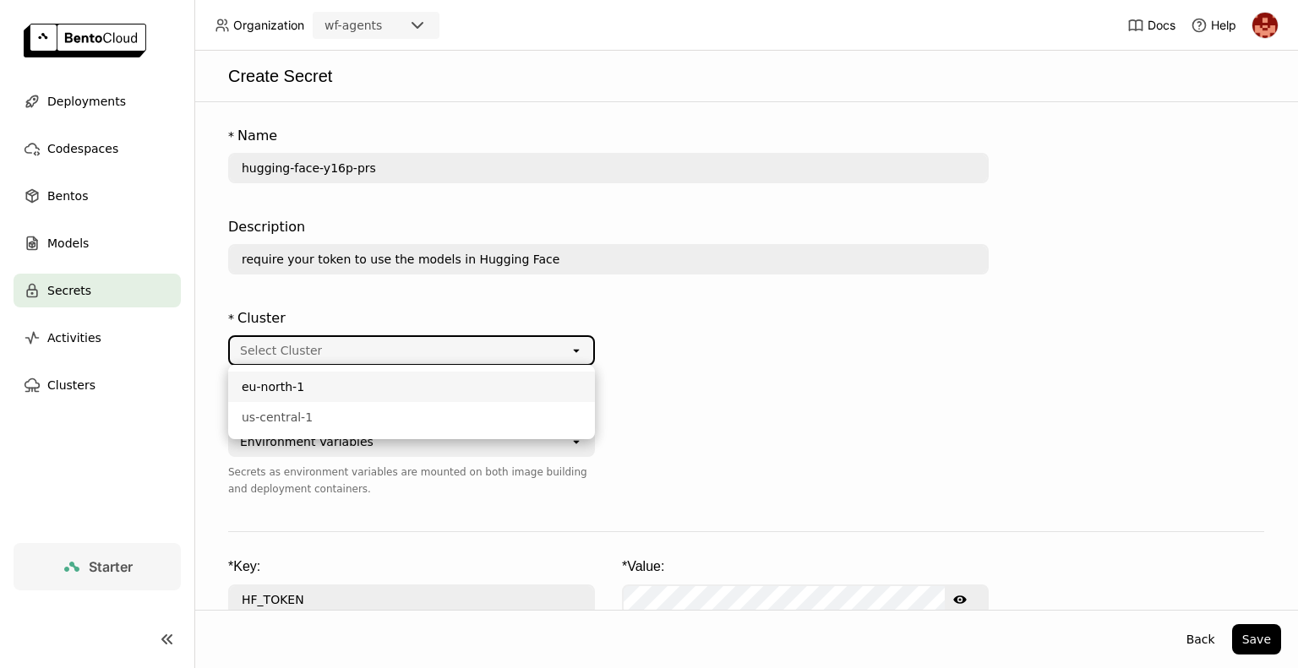
click at [394, 351] on div "Select Cluster" at bounding box center [400, 350] width 340 height 27
click at [323, 424] on div "us-central-1" at bounding box center [412, 417] width 340 height 17
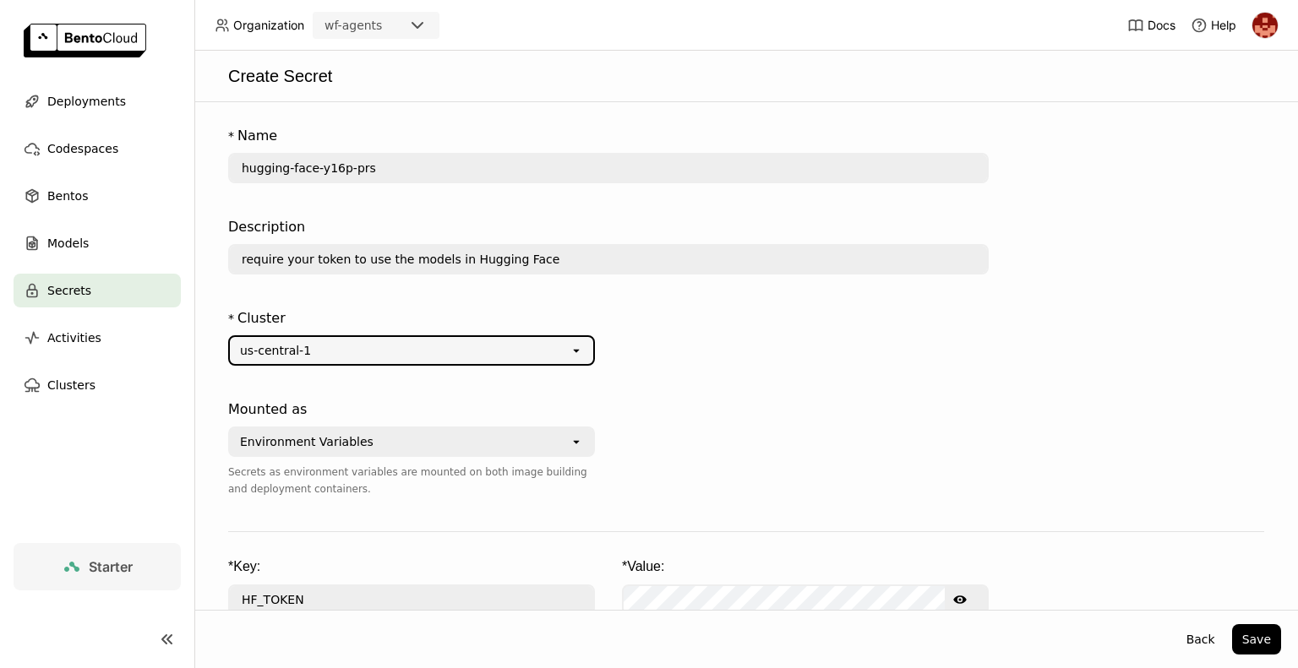
click at [774, 490] on div at bounding box center [805, 459] width 367 height 132
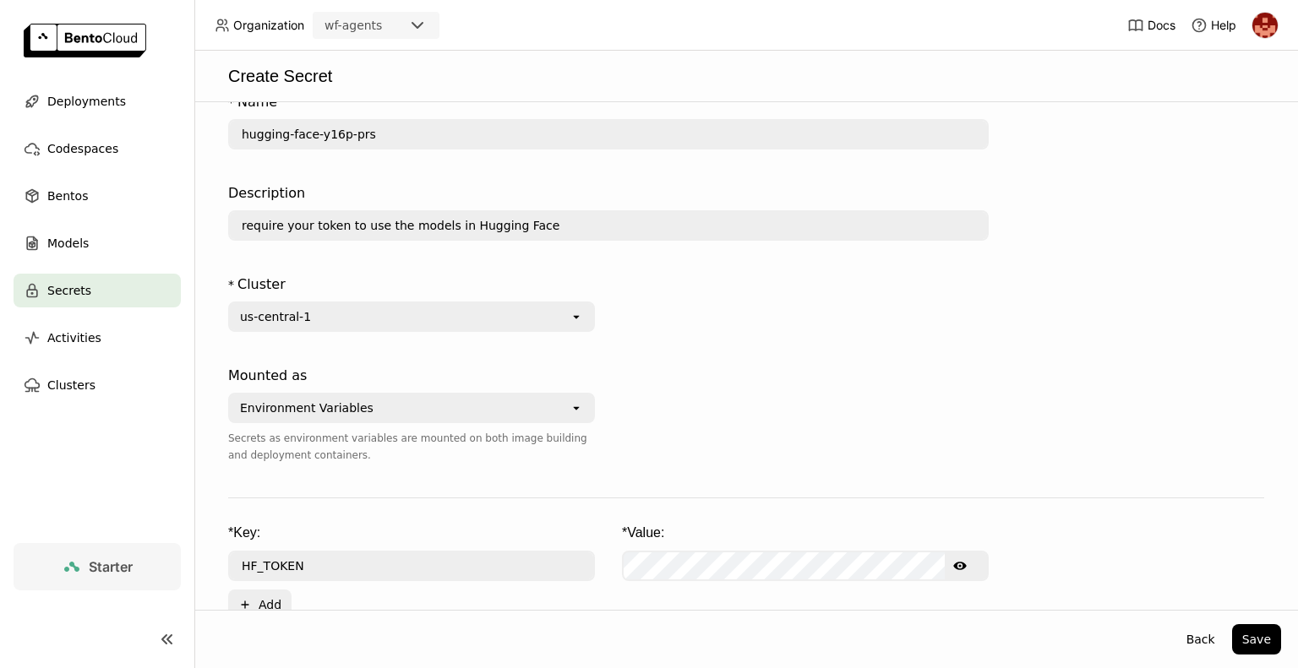
scroll to position [74, 0]
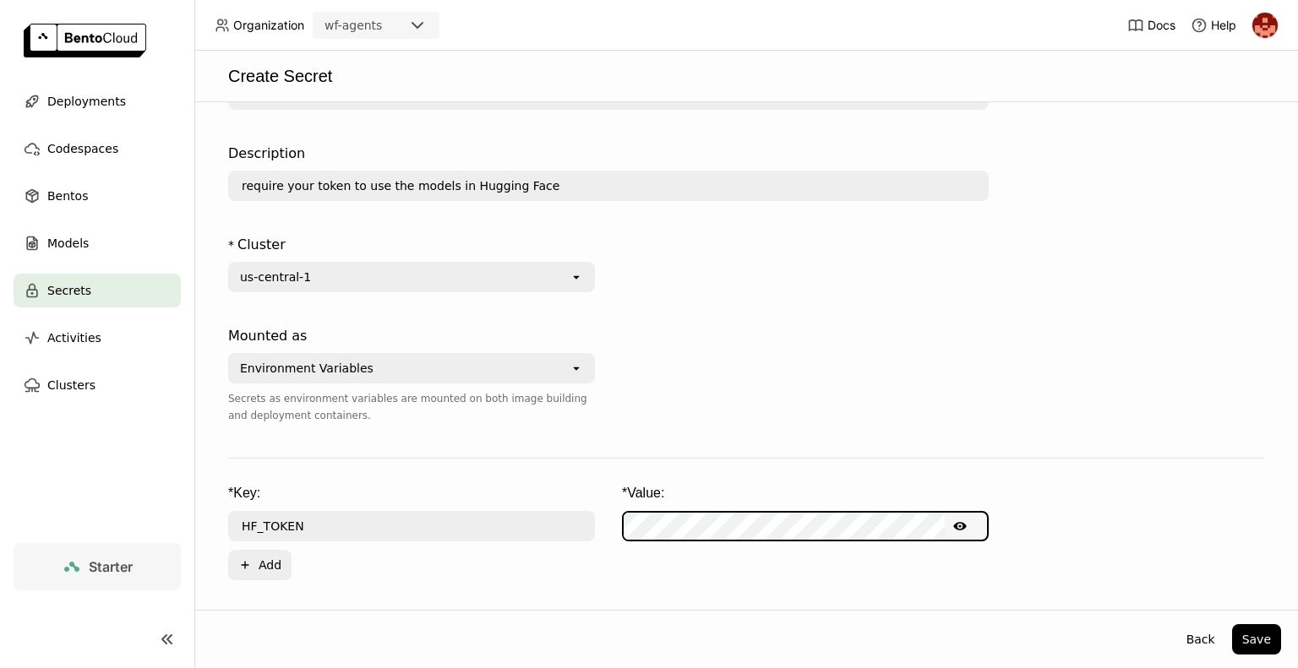
click at [625, 399] on div at bounding box center [805, 385] width 367 height 132
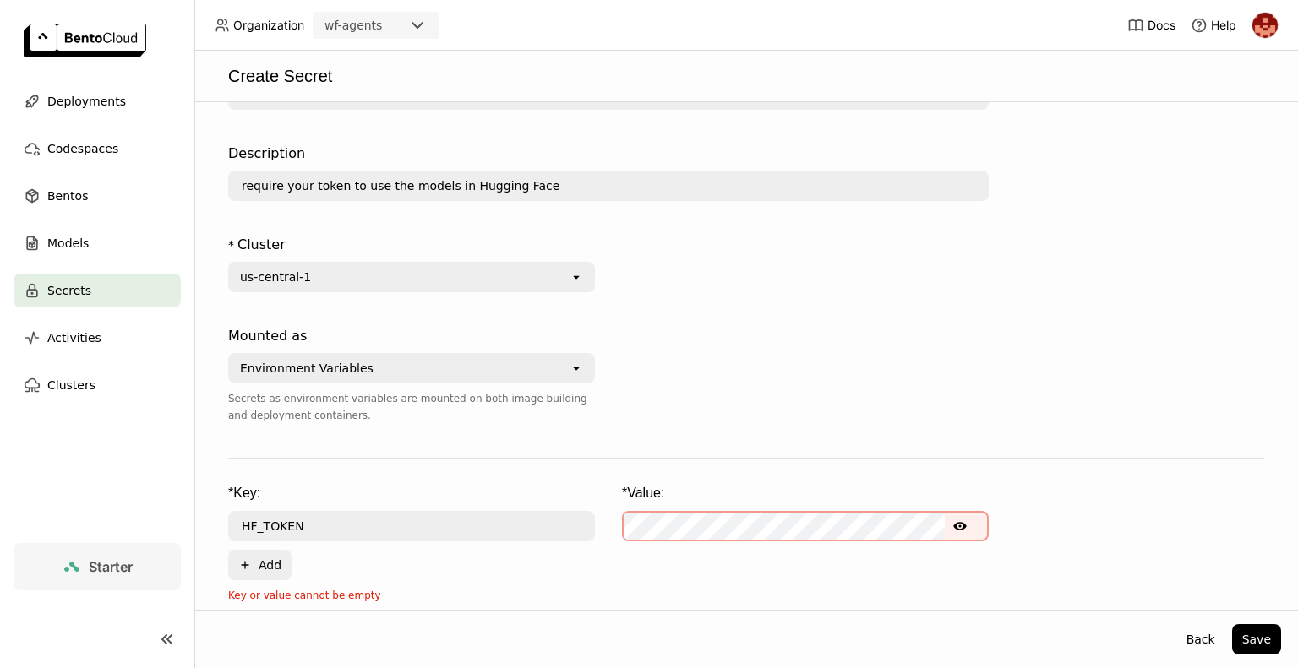
click at [988, 559] on div "* Key: * Value: HF_TOKEN Show password text Plus Add" at bounding box center [746, 532] width 1036 height 96
click at [585, 508] on div "* Key: * Value: HF_TOKEN Show password text Plus Add" at bounding box center [746, 532] width 1036 height 96
click at [960, 529] on icon "Show password text" at bounding box center [960, 526] width 14 height 8
click at [960, 528] on icon "Hide password text" at bounding box center [960, 527] width 14 height 14
click at [960, 528] on icon "Show password text" at bounding box center [960, 527] width 14 height 14
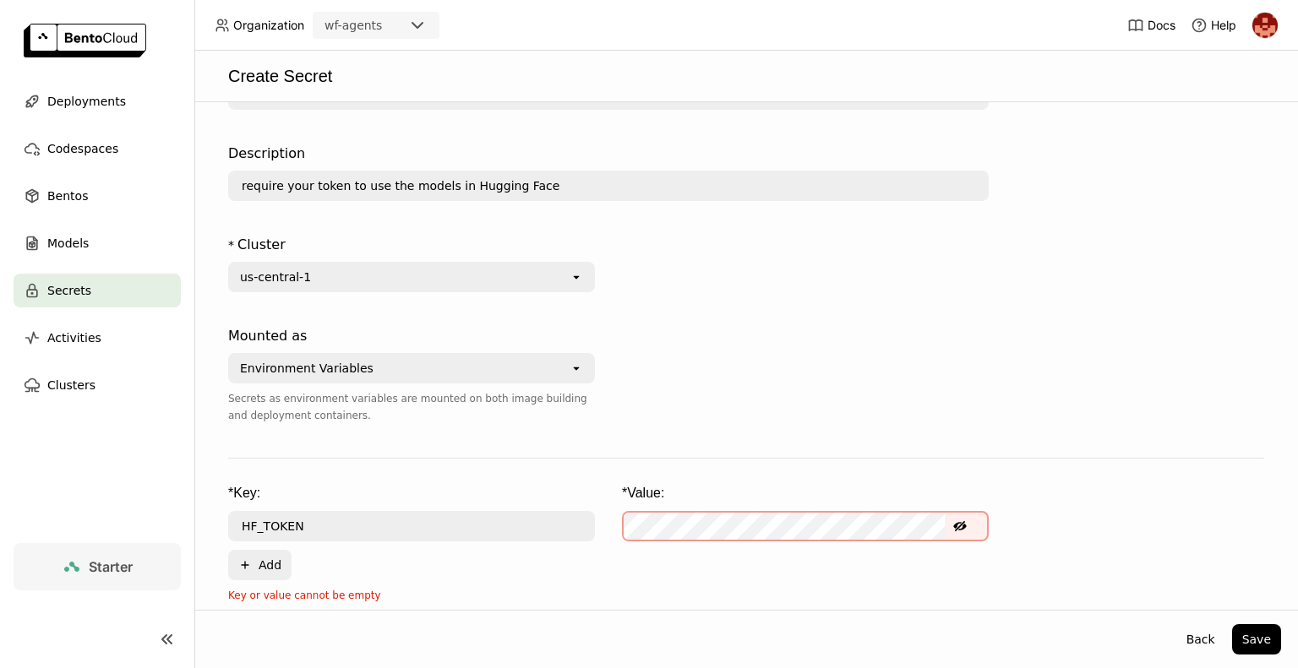
click at [960, 528] on icon "Hide password text" at bounding box center [960, 527] width 14 height 14
click at [816, 508] on div "* Key: * Value: HF_TOKEN Show password text Plus Add" at bounding box center [746, 532] width 1036 height 96
click at [957, 529] on icon "Show password text" at bounding box center [960, 526] width 14 height 8
click at [957, 529] on icon "Hide password text" at bounding box center [960, 526] width 14 height 10
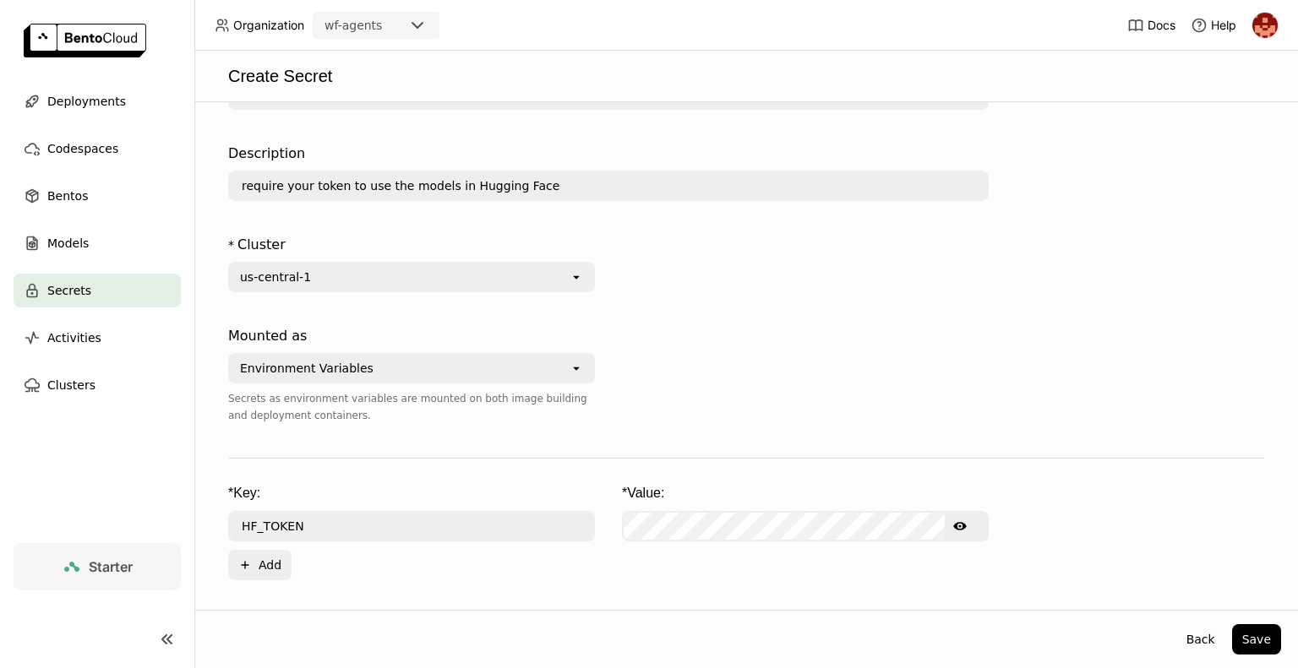
click at [959, 528] on icon "Show password text" at bounding box center [960, 527] width 14 height 14
click at [505, 507] on div "* Key: * Value: HF_TOKEN Hide password text Plus Add" at bounding box center [746, 532] width 1036 height 96
click at [445, 538] on div "HF_TOKEN Hide password text" at bounding box center [746, 526] width 1036 height 30
click at [845, 396] on div at bounding box center [805, 385] width 367 height 132
click at [507, 498] on div "* Key: * Value: HF_TOKEN Hide password text Plus Add" at bounding box center [746, 532] width 1036 height 96
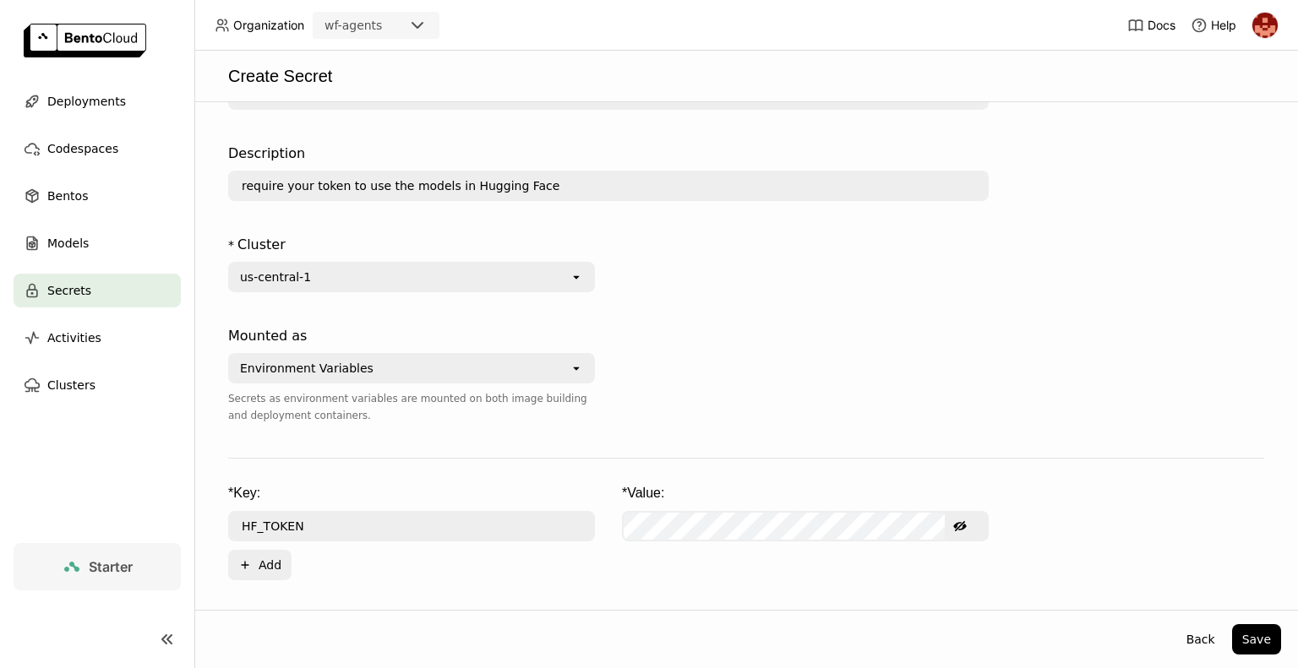
click at [787, 377] on div at bounding box center [805, 385] width 367 height 132
click at [1208, 641] on button "Back" at bounding box center [1200, 640] width 49 height 30
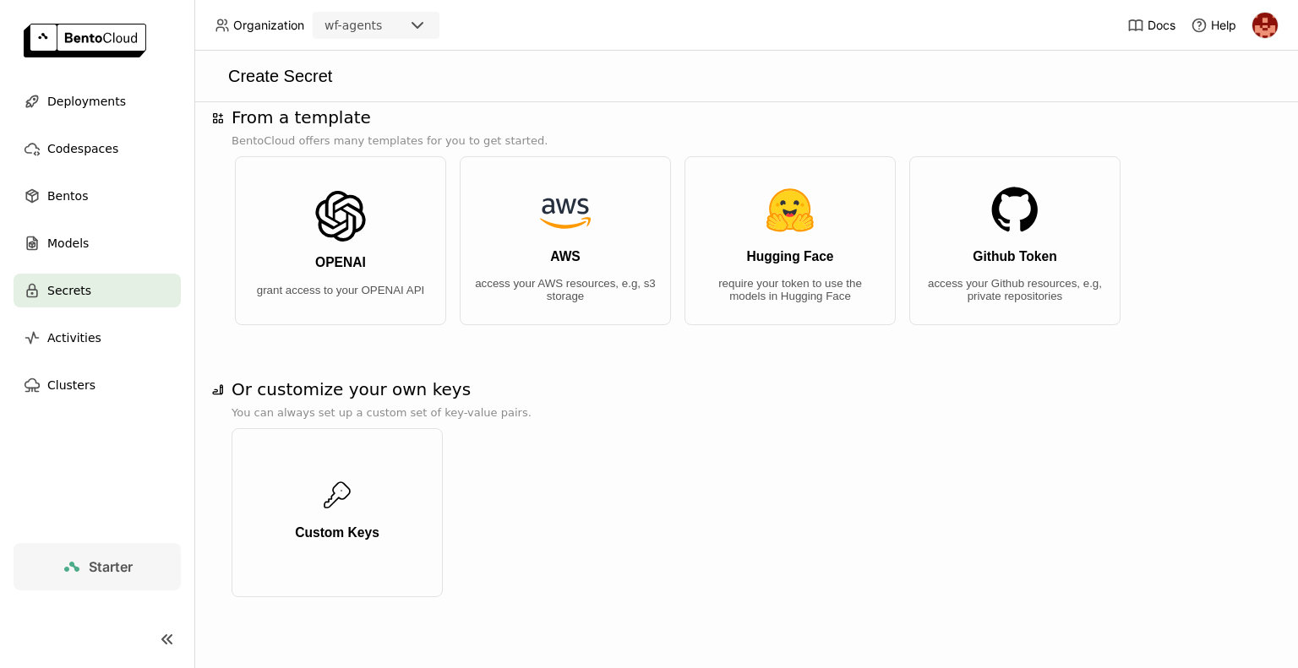
scroll to position [11, 0]
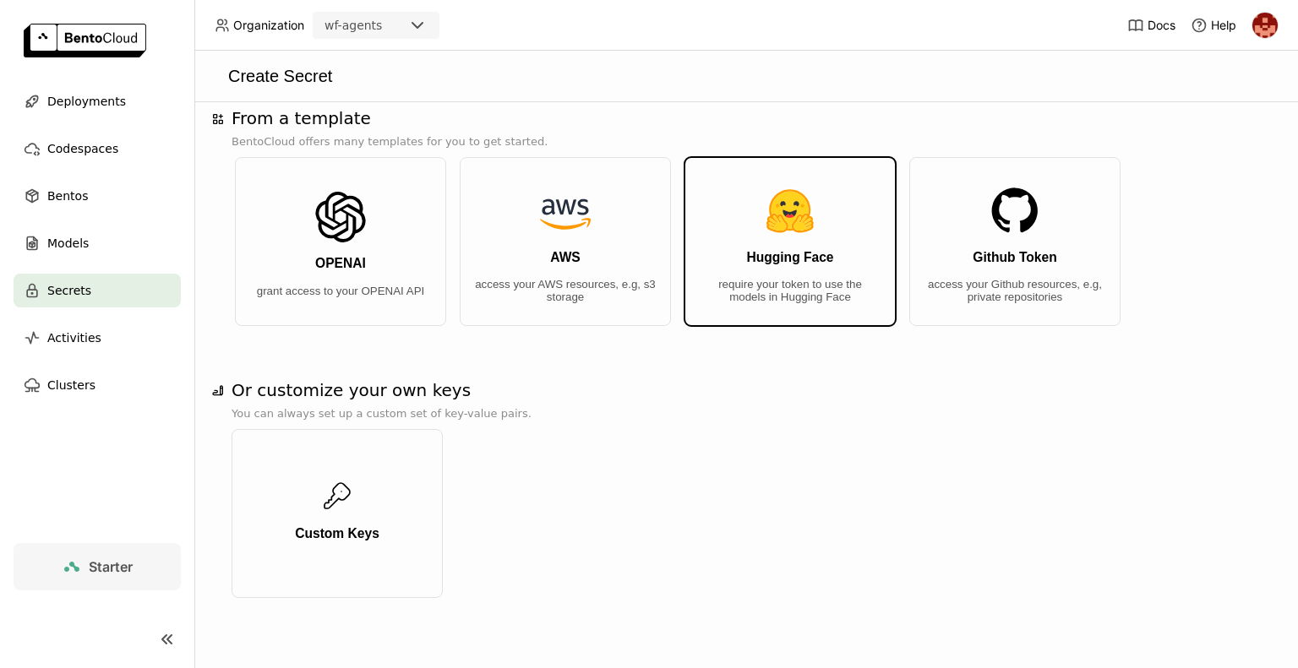
click at [795, 231] on img "button" at bounding box center [790, 211] width 51 height 51
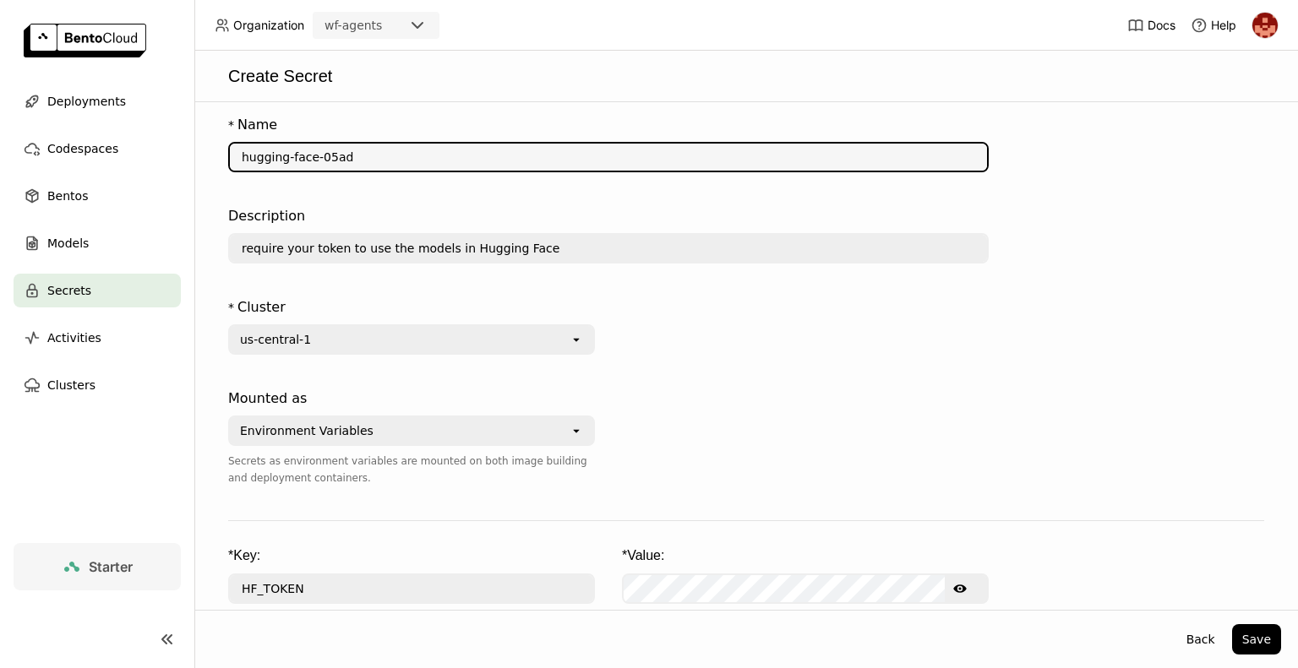
click at [416, 167] on input "hugging-face-05ad" at bounding box center [608, 157] width 757 height 27
type input "hugging-face-05ad-pras"
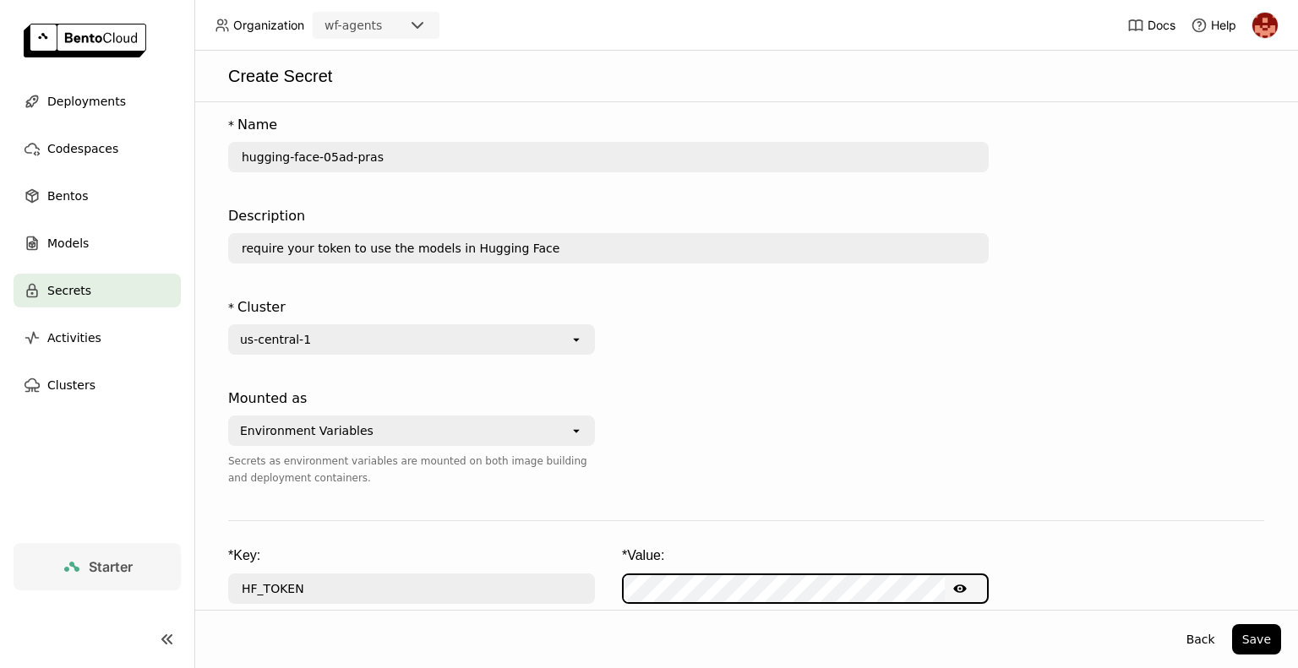
click at [960, 587] on icon "Show password text" at bounding box center [960, 589] width 14 height 14
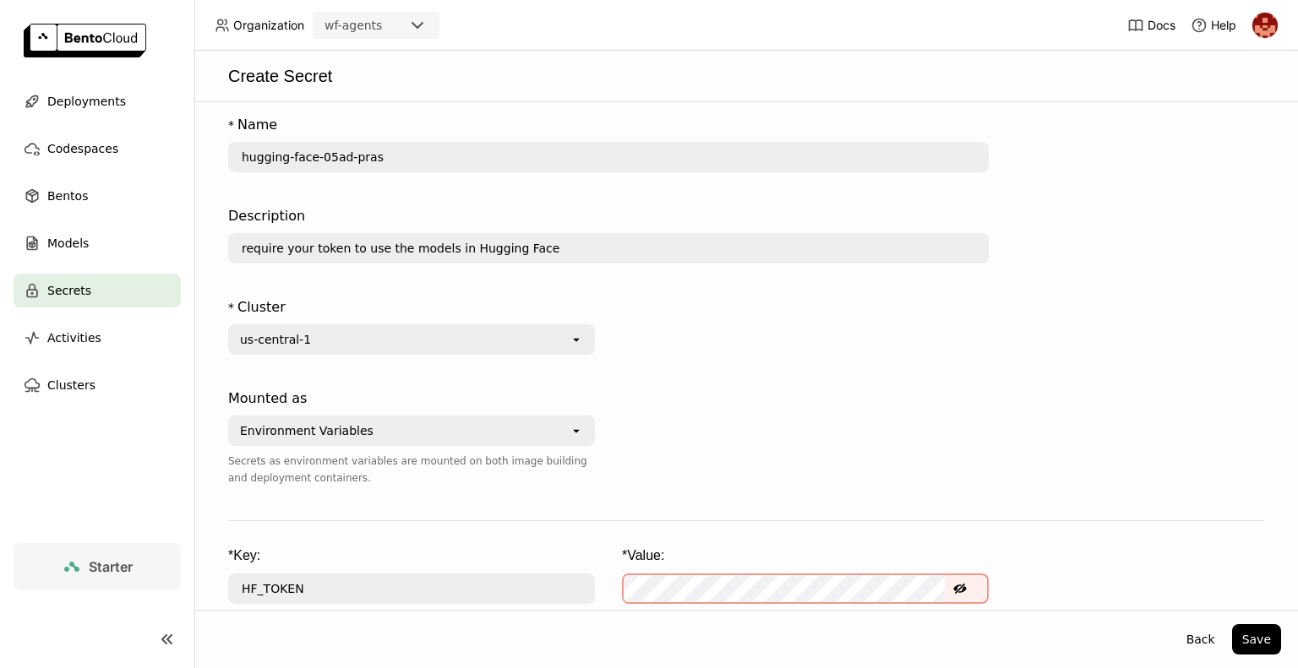
click at [963, 589] on icon "Hide password text" at bounding box center [960, 589] width 14 height 10
click at [568, 502] on div "Mounted as Environment Variables open Secrets as environment variables are moun…" at bounding box center [411, 448] width 367 height 132
click at [1201, 638] on button "Back" at bounding box center [1200, 640] width 49 height 30
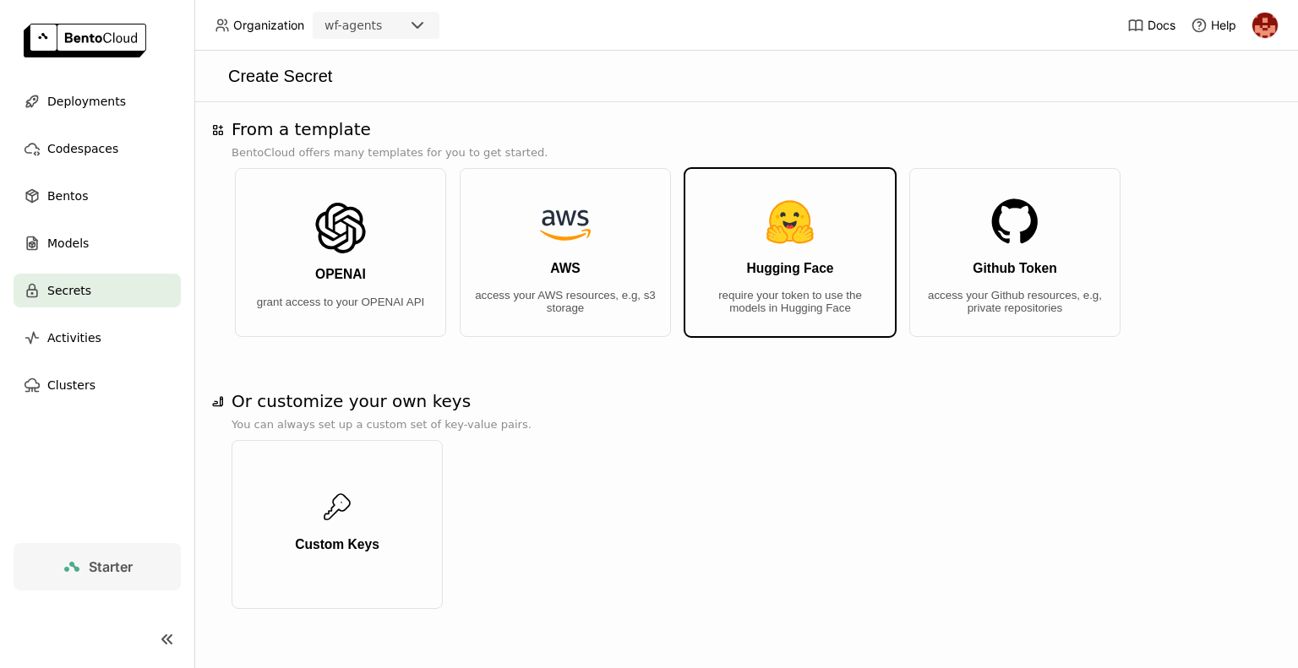
click at [799, 232] on img "button" at bounding box center [790, 222] width 51 height 51
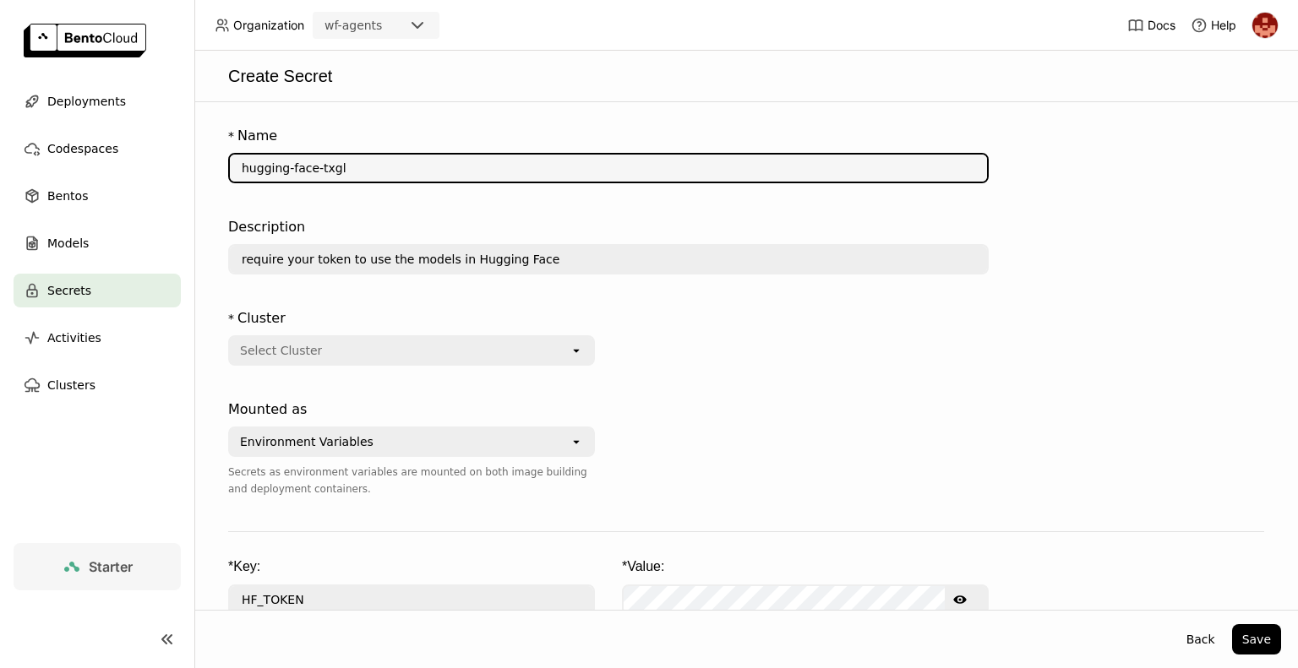
click at [505, 173] on input "hugging-face-txgl" at bounding box center [608, 168] width 757 height 27
type input "hugging-face-txgl-pras"
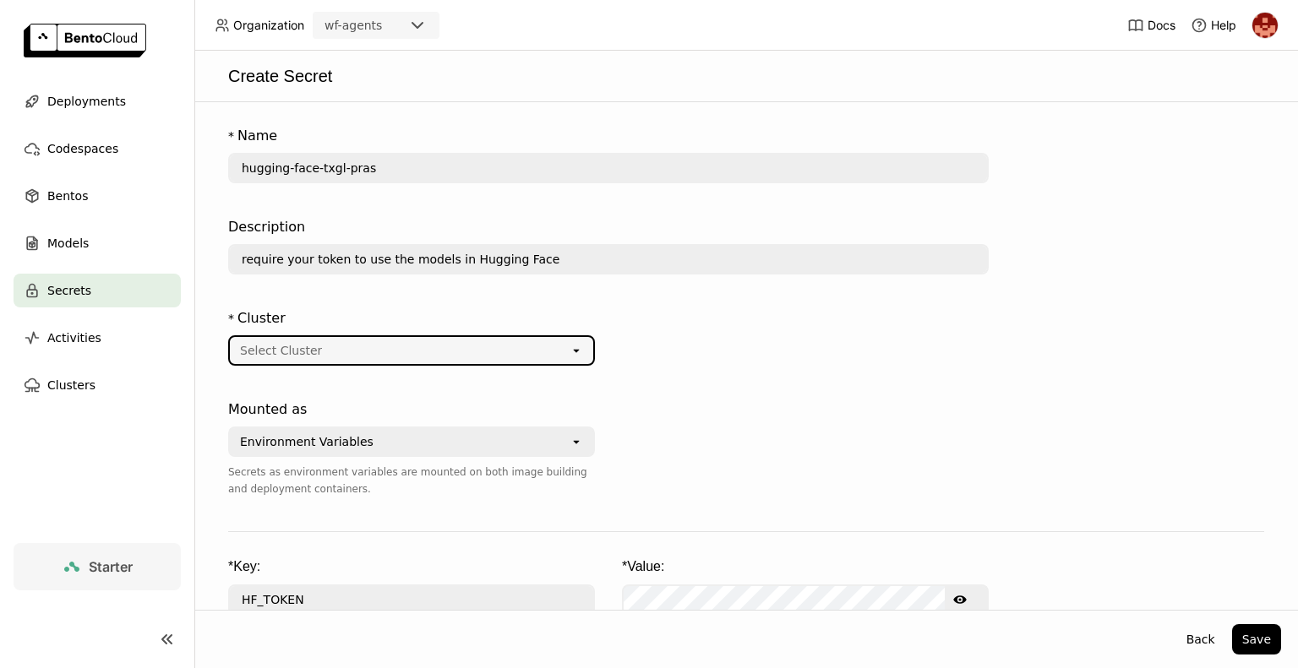
click at [577, 348] on icon "open" at bounding box center [577, 351] width 14 height 14
click at [330, 421] on div "us-central-1" at bounding box center [412, 417] width 340 height 17
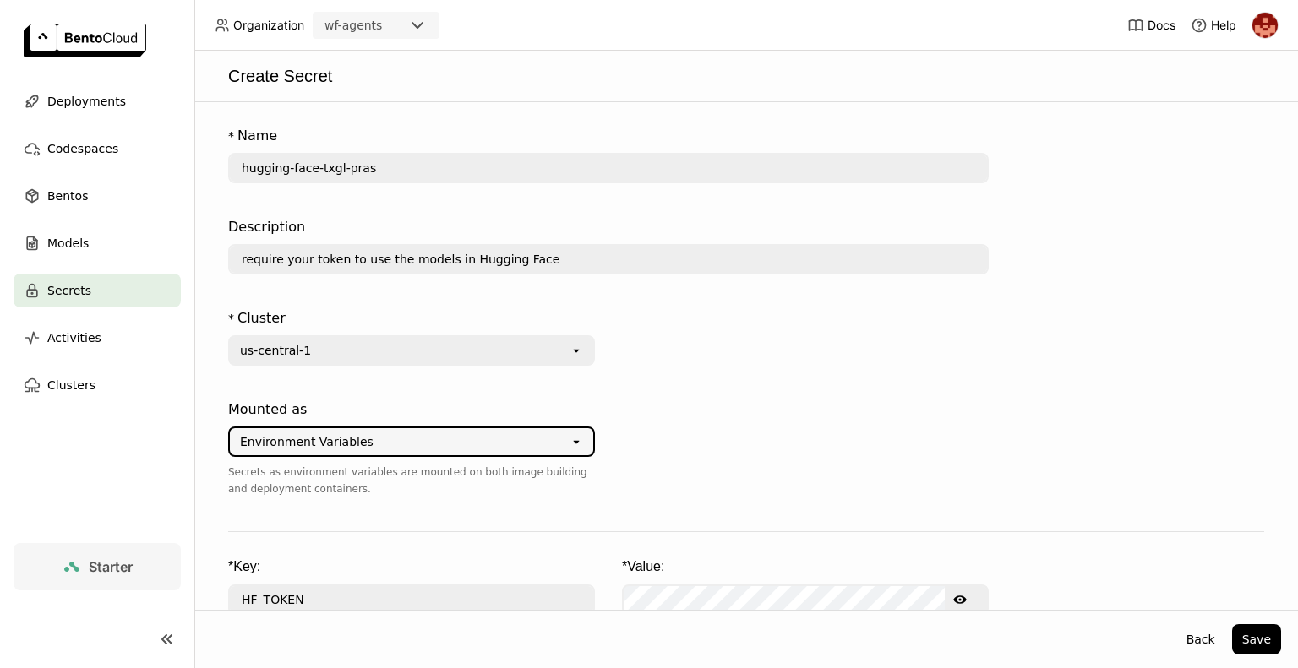
click at [373, 444] on div "Environment Variables" at bounding box center [400, 441] width 340 height 27
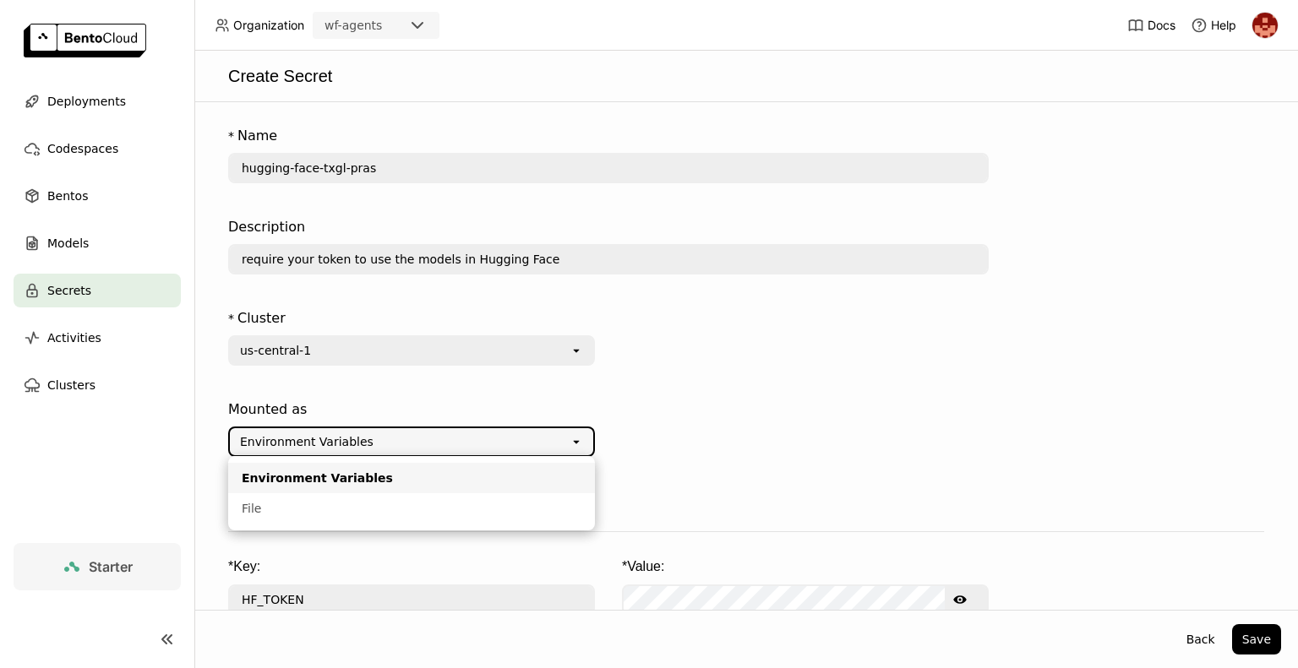
click at [460, 412] on div "Mounted as" at bounding box center [411, 410] width 367 height 20
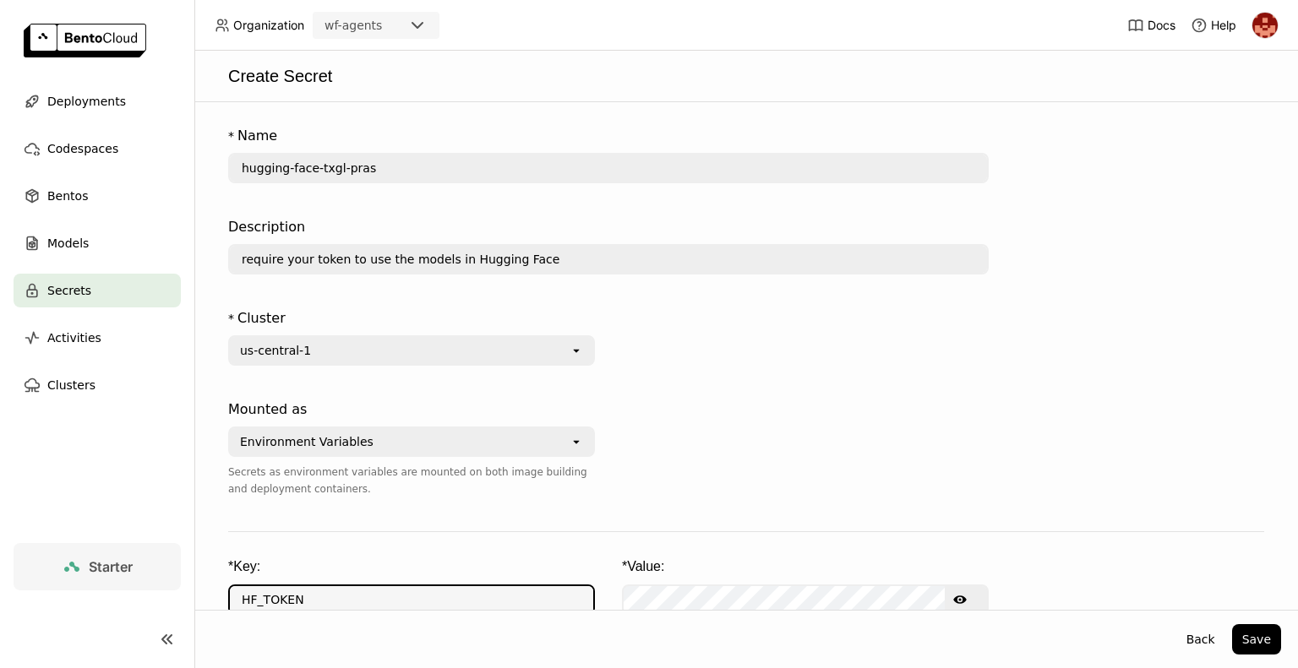
scroll to position [3, 0]
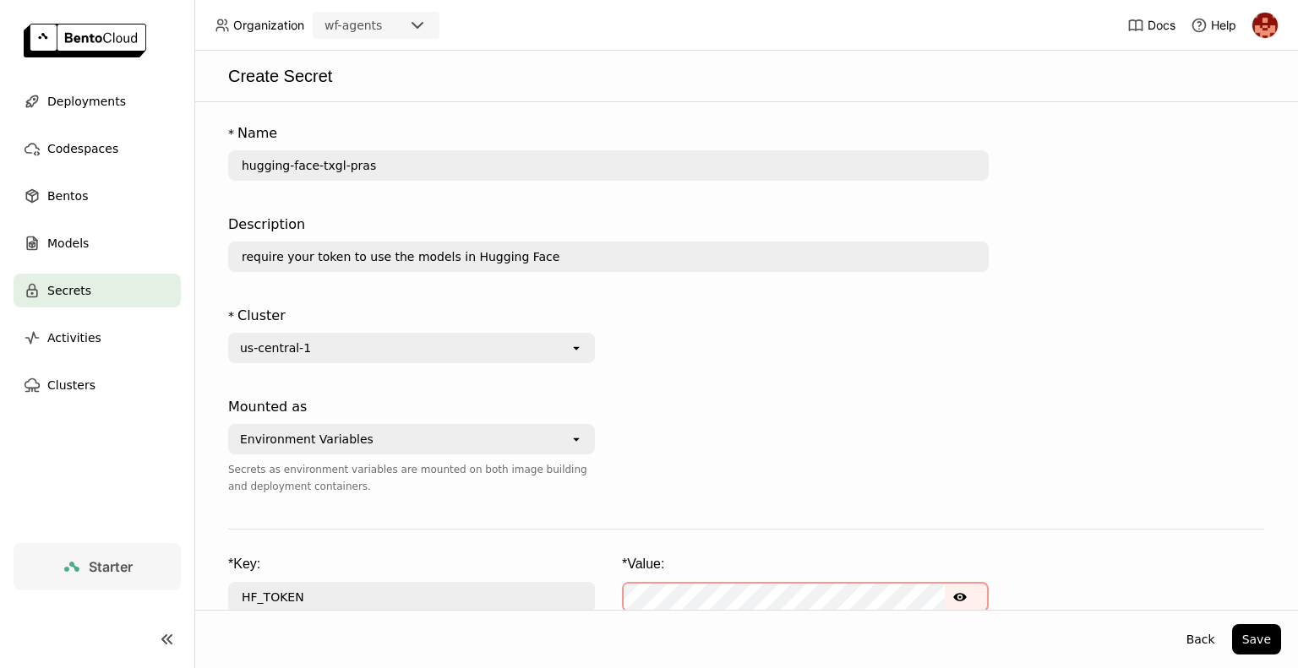
click at [963, 602] on icon "Show password text" at bounding box center [960, 598] width 14 height 14
click at [963, 599] on icon "Hide password text" at bounding box center [960, 597] width 14 height 10
click at [1268, 644] on button "Save" at bounding box center [1256, 640] width 49 height 30
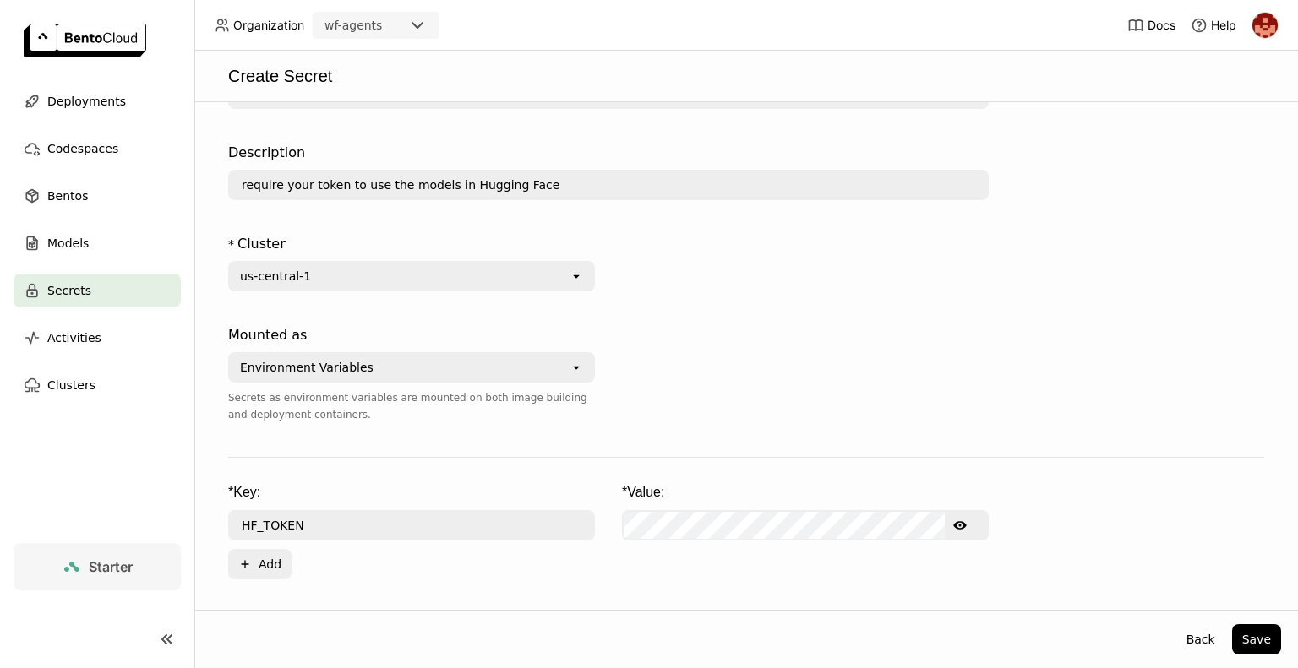
scroll to position [74, 0]
click at [964, 499] on div "* Key: * Value: HF_TOKEN Show password text Plus Add" at bounding box center [746, 532] width 1036 height 96
click at [959, 529] on icon "Show password text" at bounding box center [960, 526] width 14 height 8
click at [477, 464] on form "* Name hugging-face-txgl-pras Description require your token to use the models …" at bounding box center [746, 313] width 1070 height 535
click at [1252, 639] on button "Save" at bounding box center [1256, 640] width 49 height 30
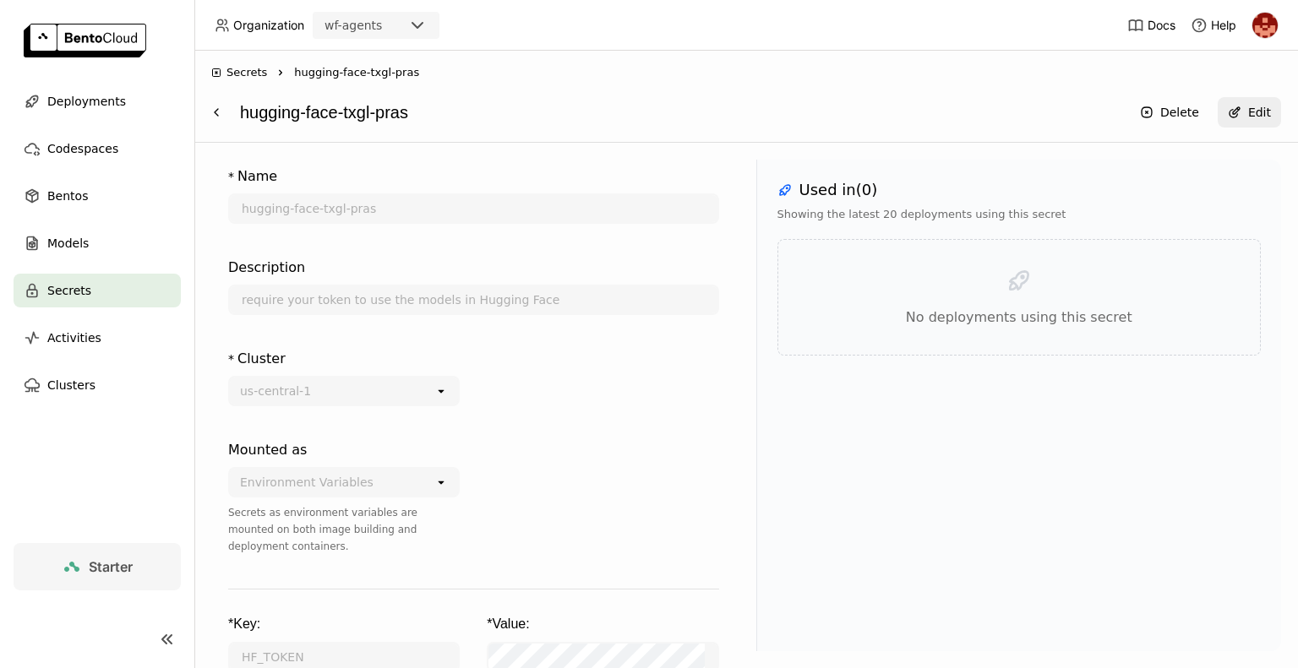
click at [781, 444] on div "Used in ( 0 ) Showing the latest 20 deployments using this secret No deployment…" at bounding box center [1019, 406] width 526 height 492
click at [712, 477] on div at bounding box center [603, 508] width 232 height 149
click at [216, 111] on icon at bounding box center [216, 112] width 3 height 7
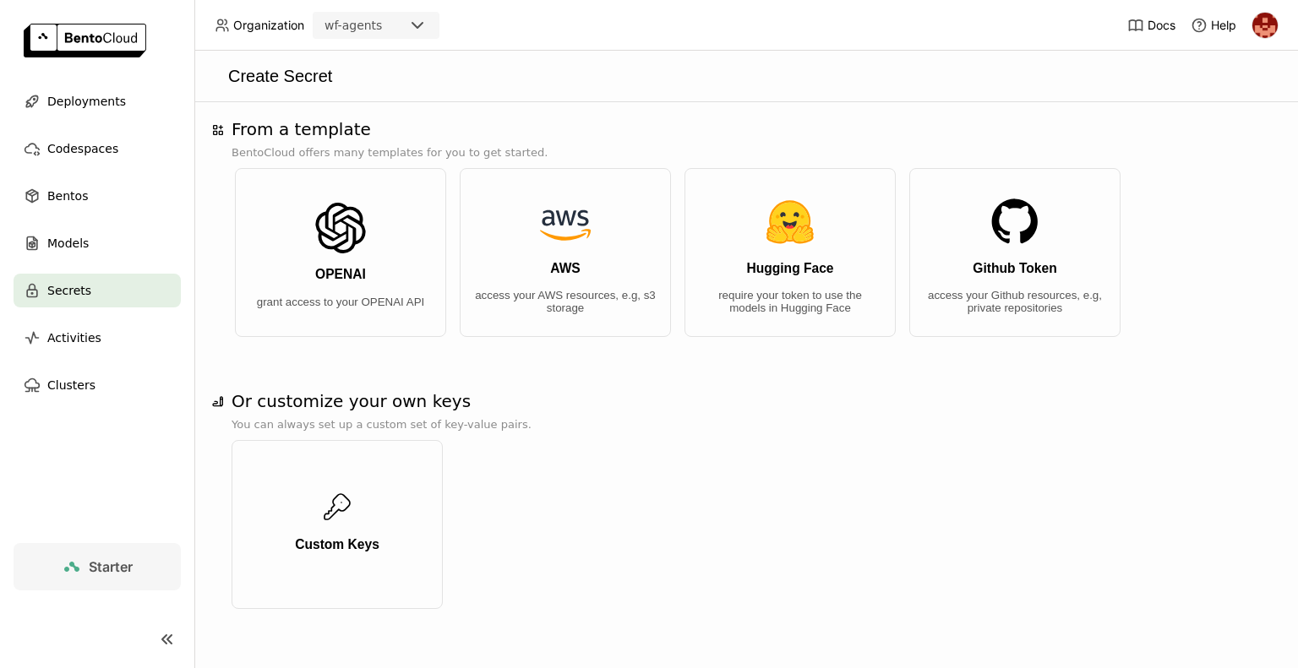
click at [47, 635] on div at bounding box center [97, 639] width 194 height 41
click at [126, 43] on img at bounding box center [85, 41] width 123 height 34
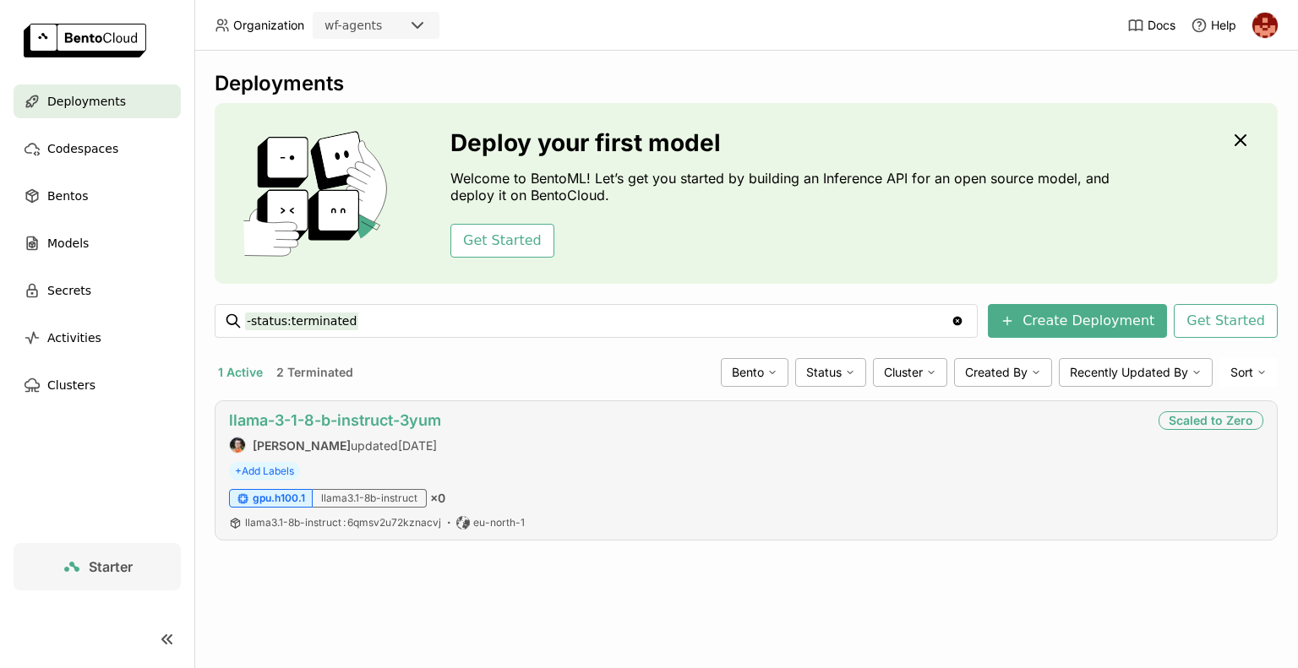
click at [377, 417] on link "llama-3-1-8-b-instruct-3yum" at bounding box center [335, 421] width 212 height 18
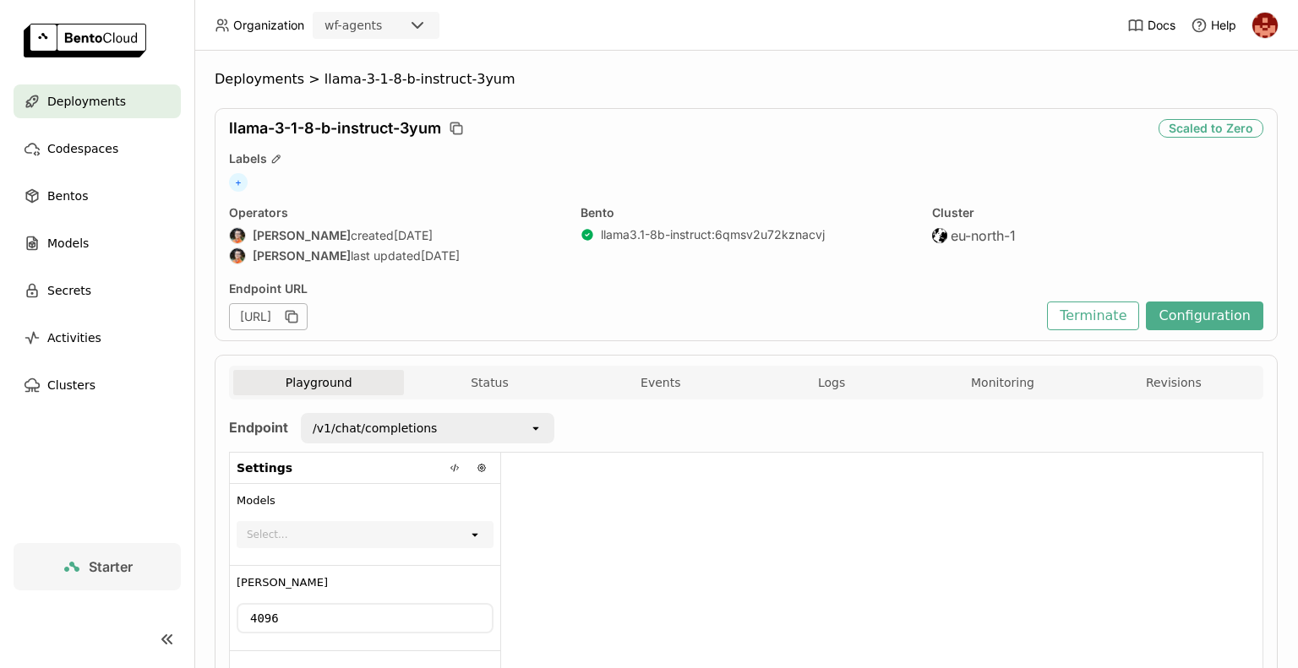
click at [731, 516] on div at bounding box center [881, 590] width 761 height 275
click at [327, 132] on span "llama-3-1-8-b-instruct-3yum" at bounding box center [335, 128] width 212 height 19
click at [245, 133] on span "llama-3-1-8-b-instruct-3yum" at bounding box center [335, 128] width 212 height 19
click at [103, 105] on span "Deployments" at bounding box center [86, 101] width 79 height 20
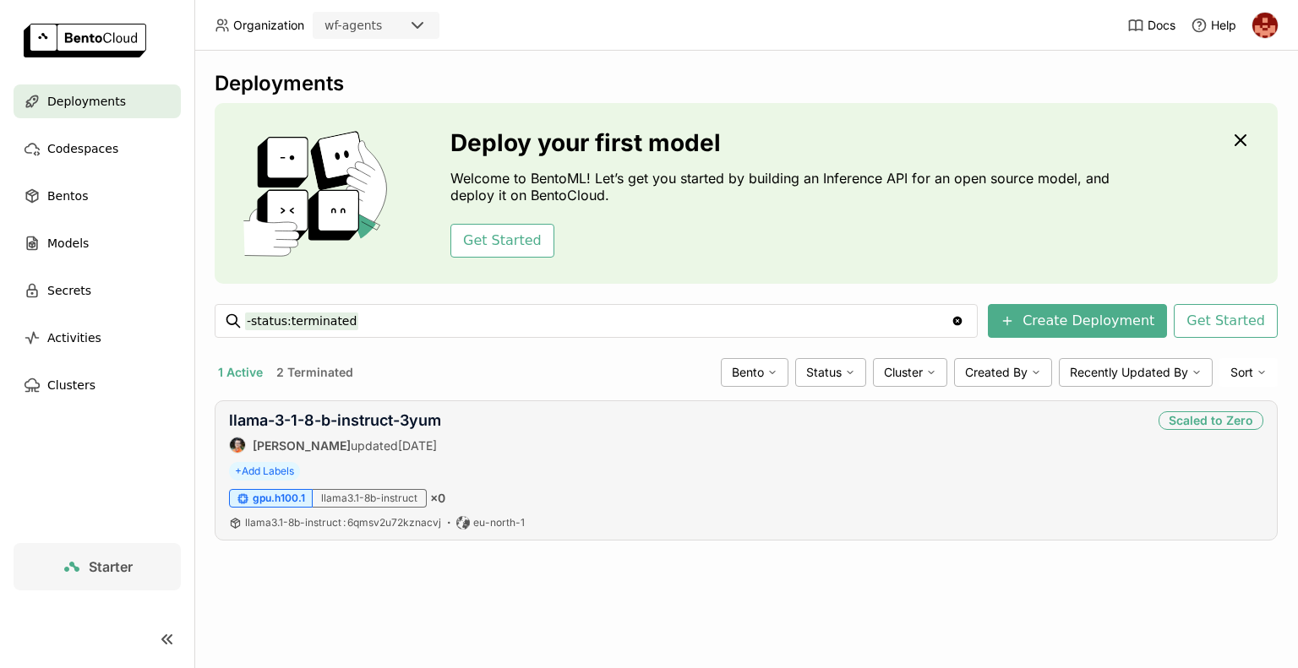
click at [363, 494] on div "llama3.1-8b-instruct" at bounding box center [370, 498] width 114 height 19
click at [314, 439] on strong "[PERSON_NAME]" at bounding box center [302, 446] width 98 height 14
click at [436, 417] on link "llama-3-1-8-b-instruct-3yum" at bounding box center [335, 421] width 212 height 18
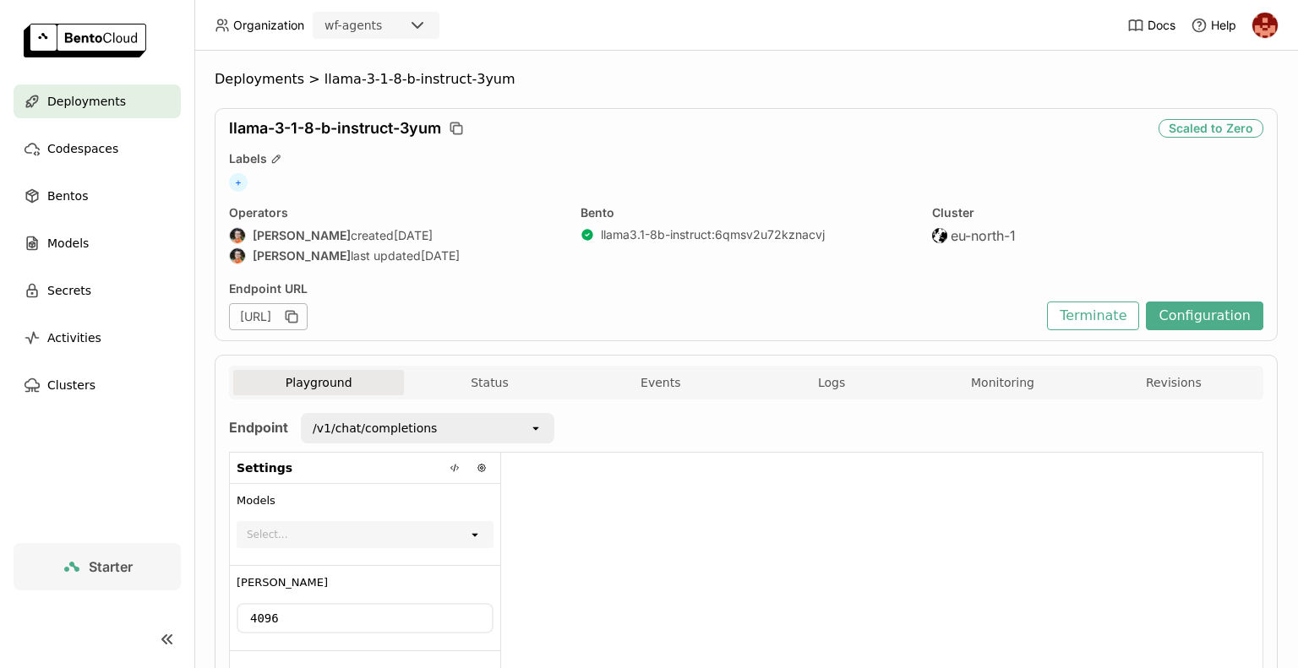
click at [787, 278] on div "llama-3-1-8-b-instruct-3yum Scaled to Zero Labels + Operators Sean Sheng create…" at bounding box center [746, 224] width 1063 height 233
click at [463, 83] on span "llama-3-1-8-b-instruct-3yum" at bounding box center [420, 79] width 191 height 17
click at [85, 110] on span "Deployments" at bounding box center [86, 101] width 79 height 20
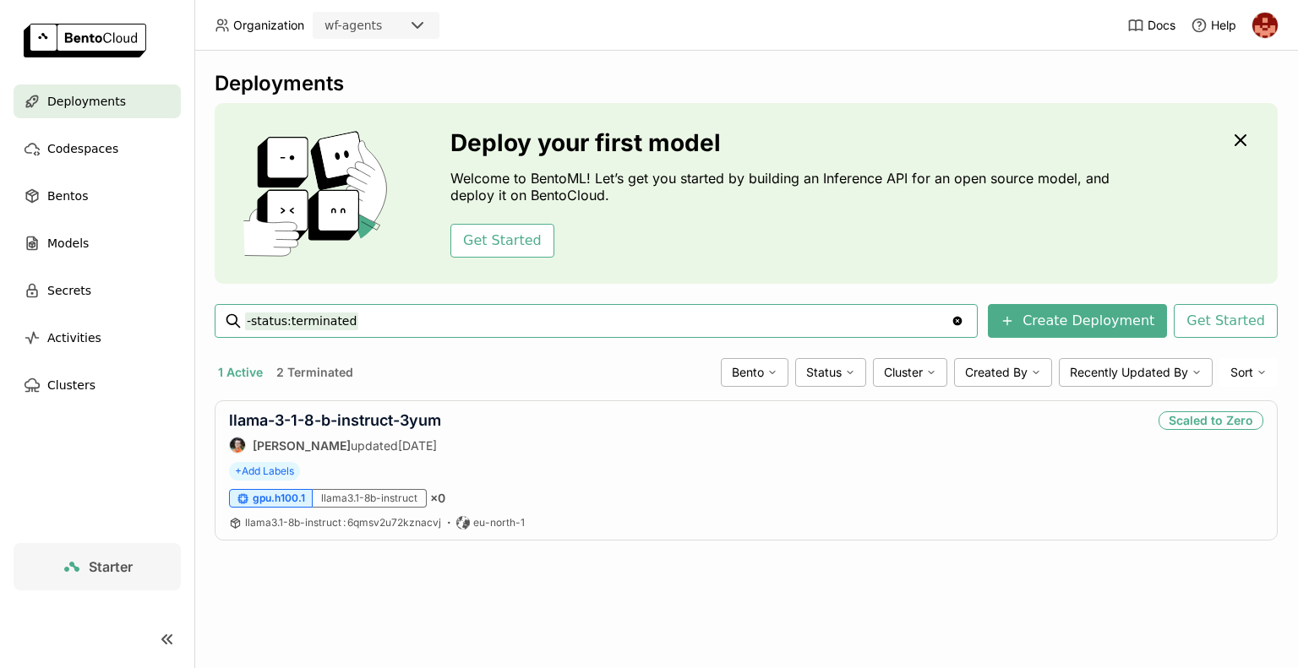
click at [85, 110] on span "Deployments" at bounding box center [86, 101] width 79 height 20
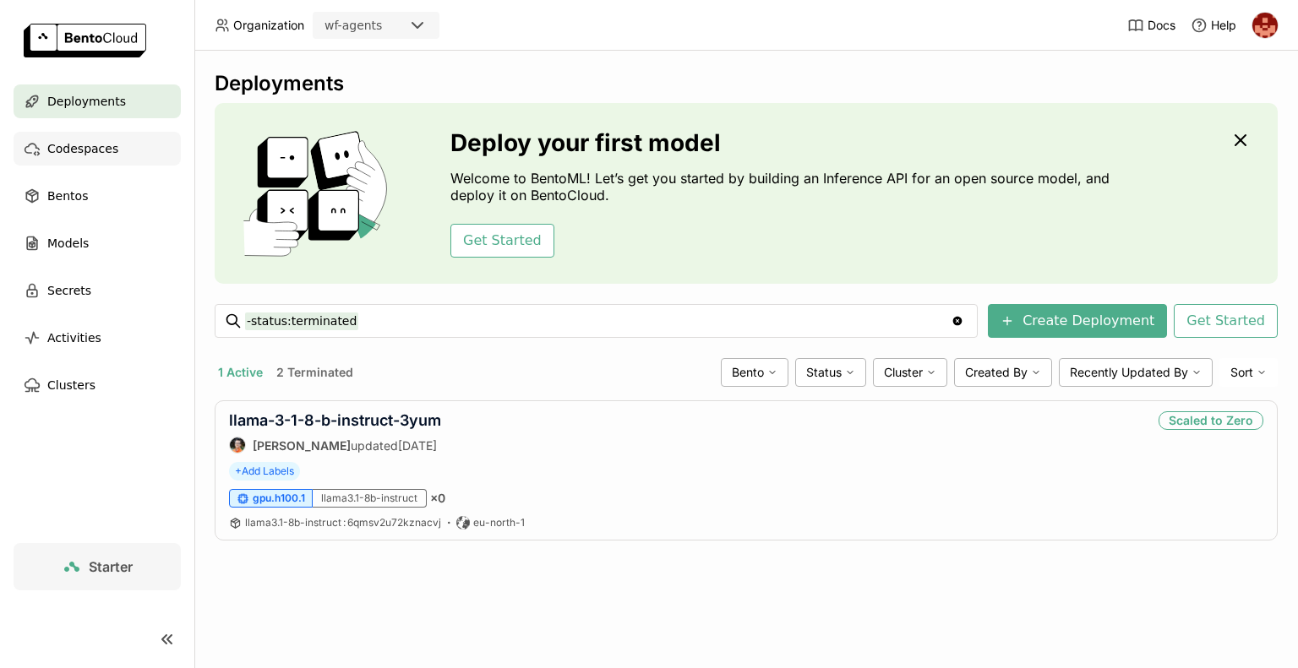
click at [83, 156] on span "Codespaces" at bounding box center [82, 149] width 71 height 20
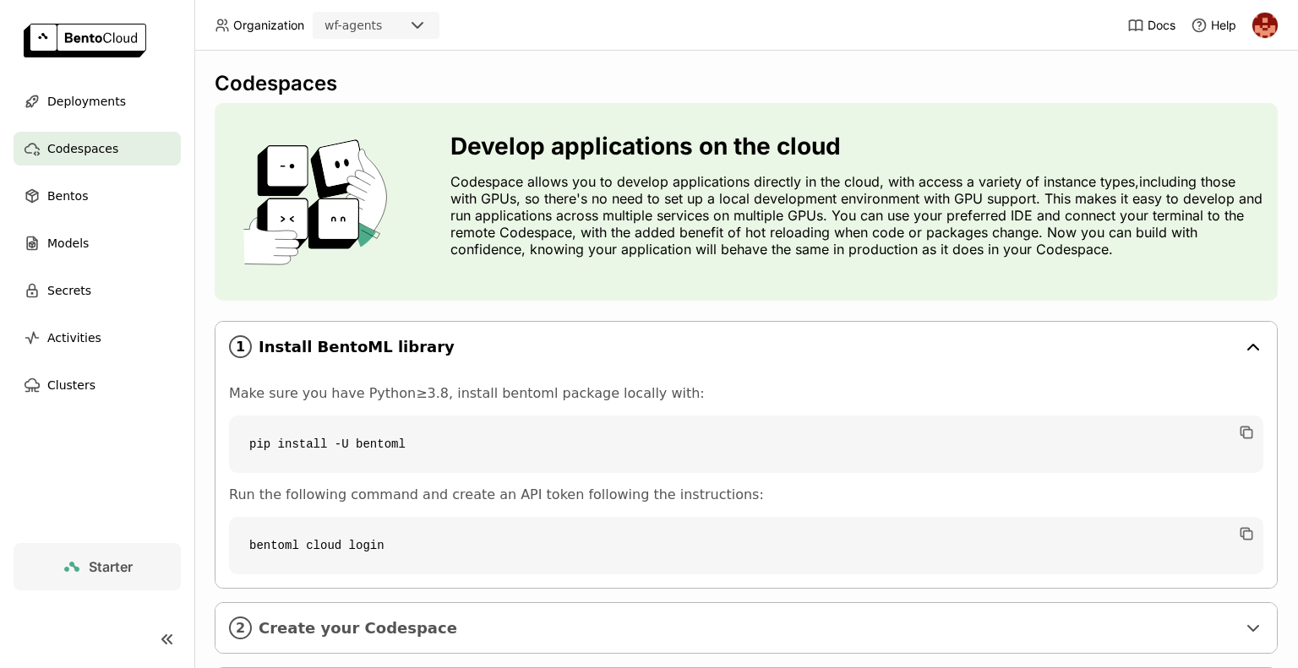
click at [720, 335] on div "1 Install BentoML library" at bounding box center [746, 347] width 1061 height 50
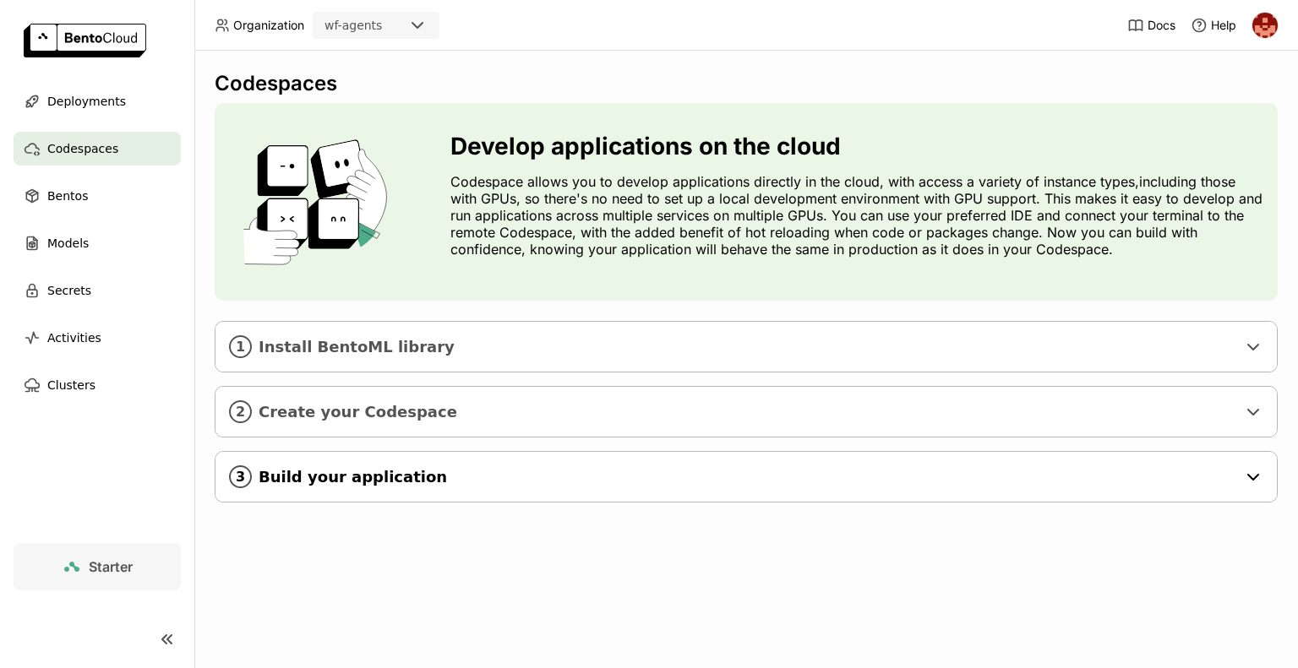
click at [234, 481] on icon "3" at bounding box center [240, 477] width 23 height 23
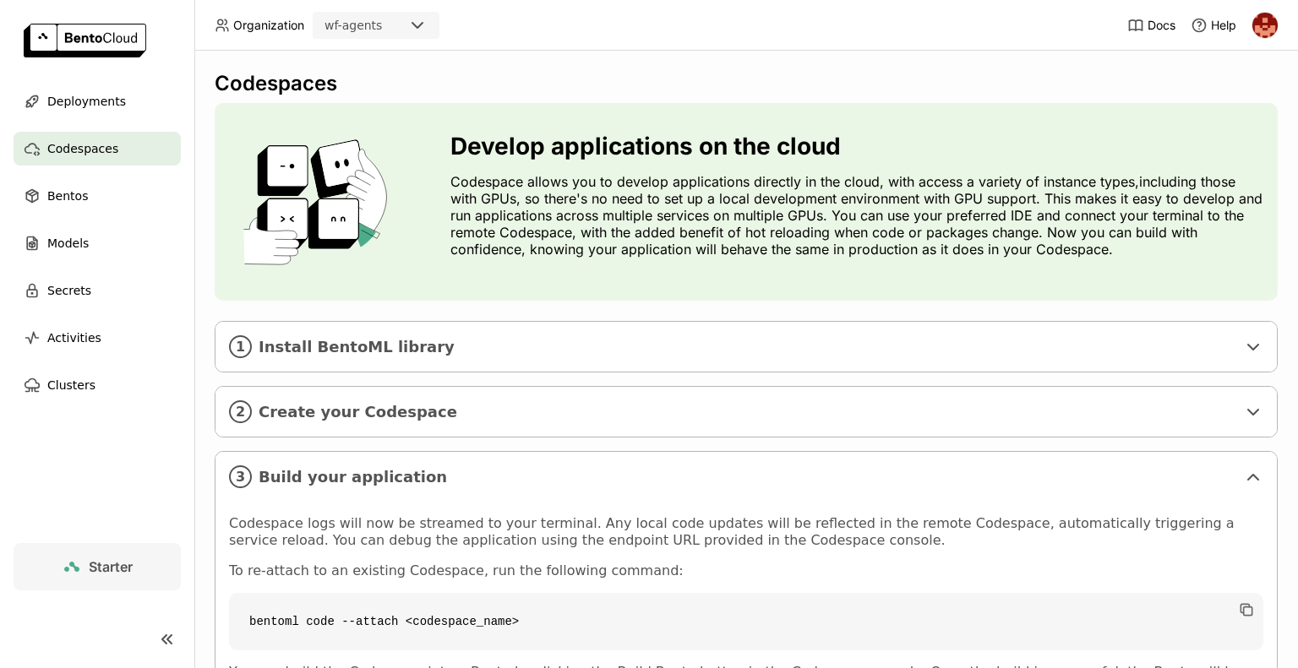
click at [686, 505] on div "Codespace logs will now be streamed to your terminal. Any local code updates wi…" at bounding box center [746, 657] width 1061 height 311
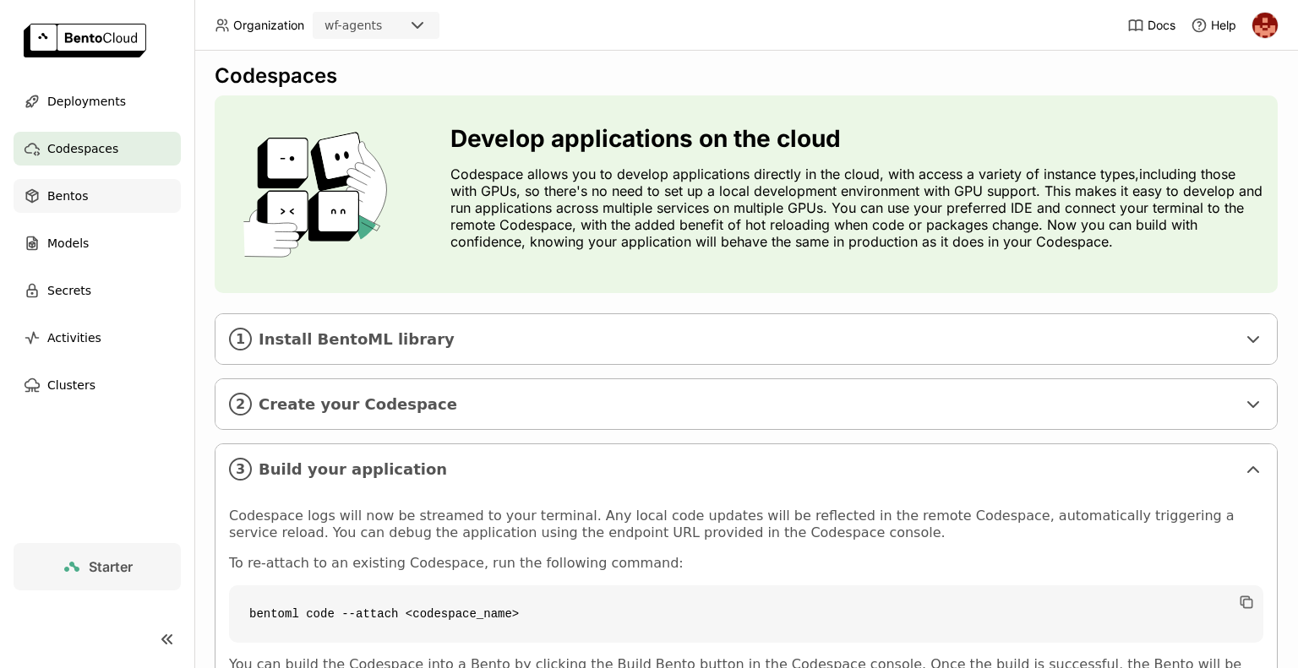
click at [84, 205] on div "Bentos" at bounding box center [97, 196] width 167 height 34
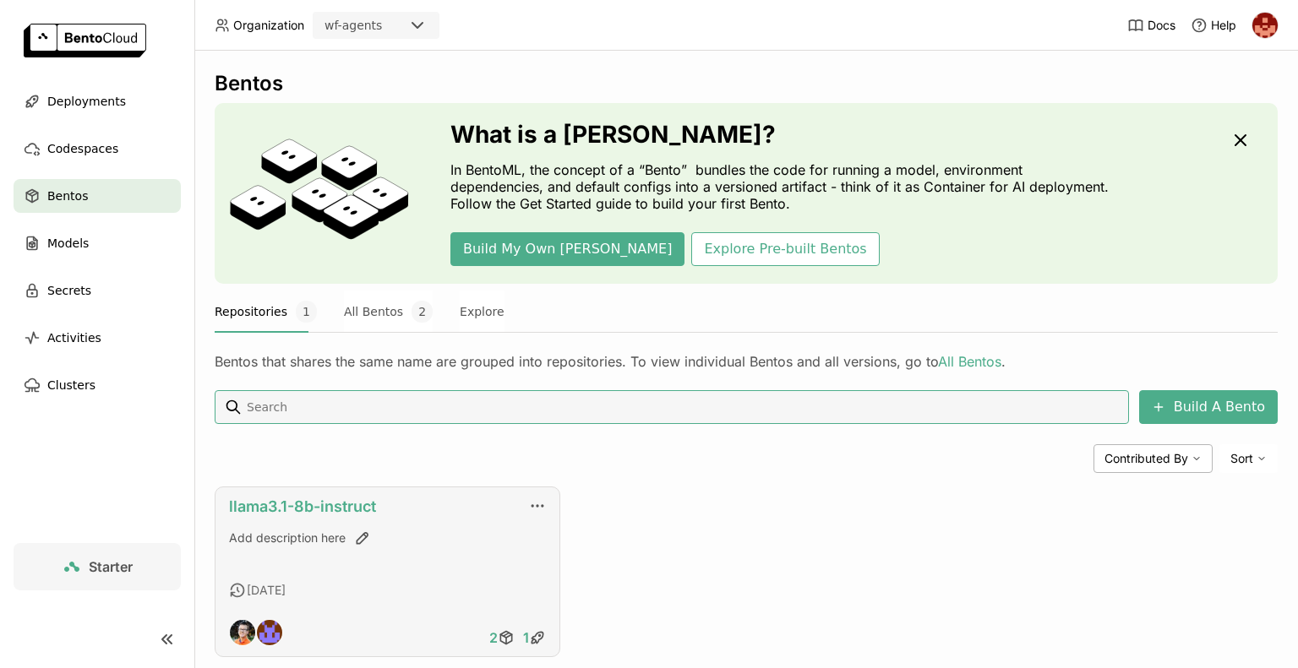
click at [324, 500] on link "llama3.1-8b-instruct" at bounding box center [302, 507] width 147 height 18
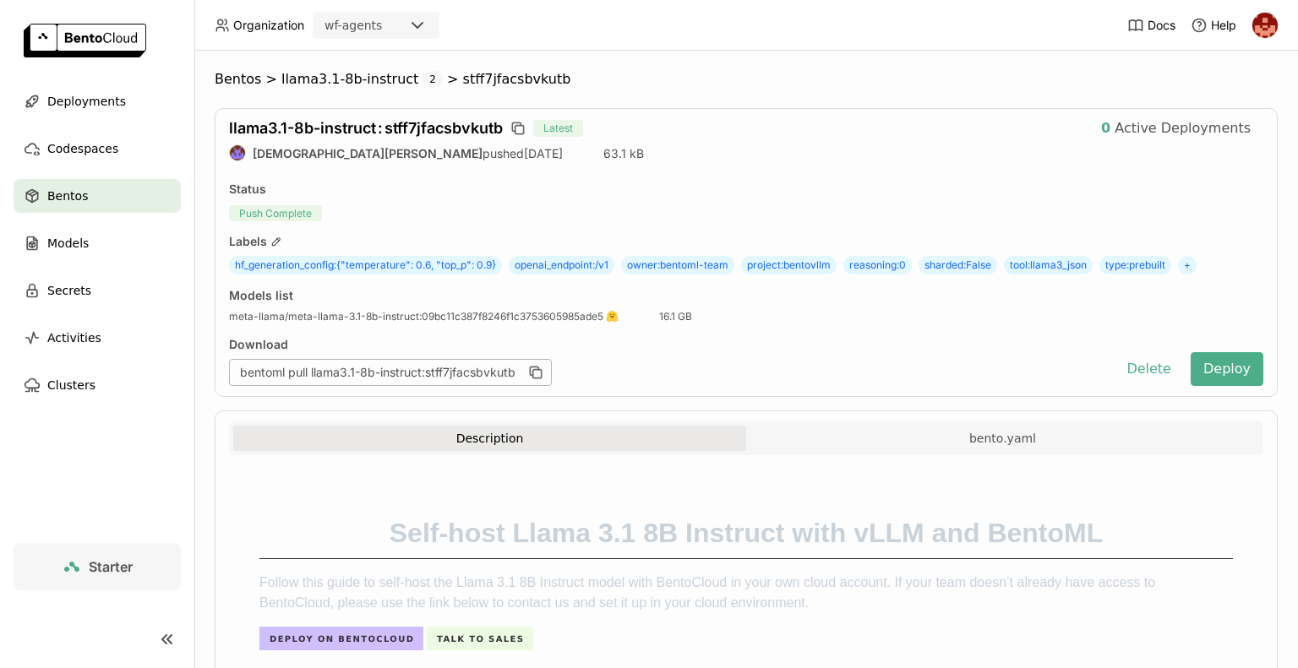
click at [803, 376] on div "bentoml pull llama3.1-8b-instruct:stff7jfacsbvkutb" at bounding box center [668, 372] width 878 height 27
click at [852, 354] on div "Download bentoml pull llama3.1-8b-instruct:stff7jfacsbvkutb" at bounding box center [668, 361] width 878 height 49
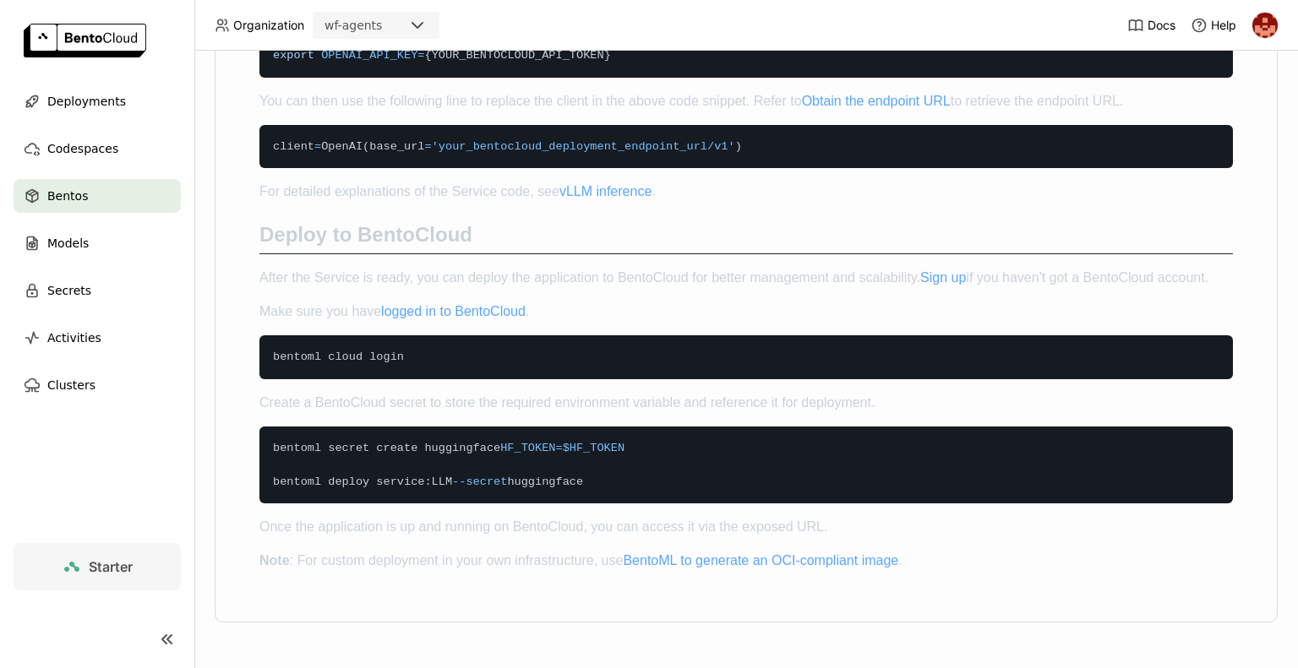
scroll to position [2195, 0]
drag, startPoint x: 490, startPoint y: 483, endPoint x: 263, endPoint y: 480, distance: 227.4
click at [263, 480] on code "bentoml secret create huggingface HF_TOKEN = $HF_TOKEN bentoml deploy service:L…" at bounding box center [746, 465] width 974 height 77
copy span "bentoml deploy service:LLM --secret"
drag, startPoint x: 407, startPoint y: 354, endPoint x: 252, endPoint y: 357, distance: 155.5
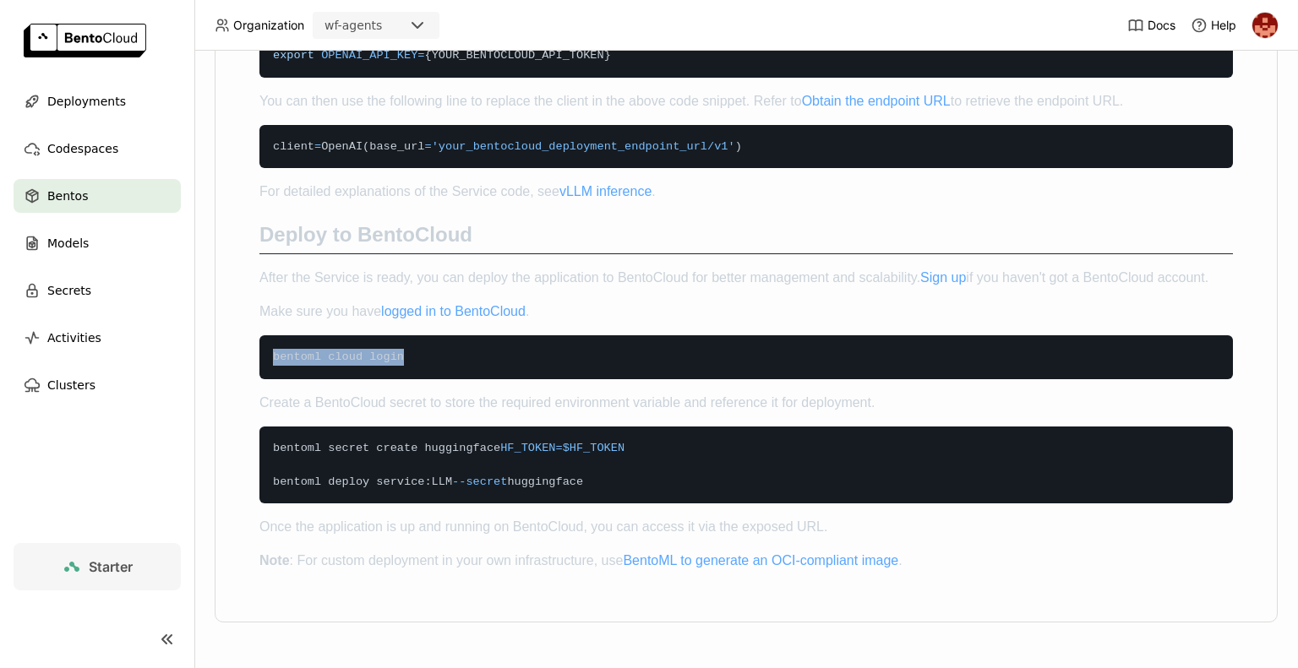
copy span "bentoml cloud login"
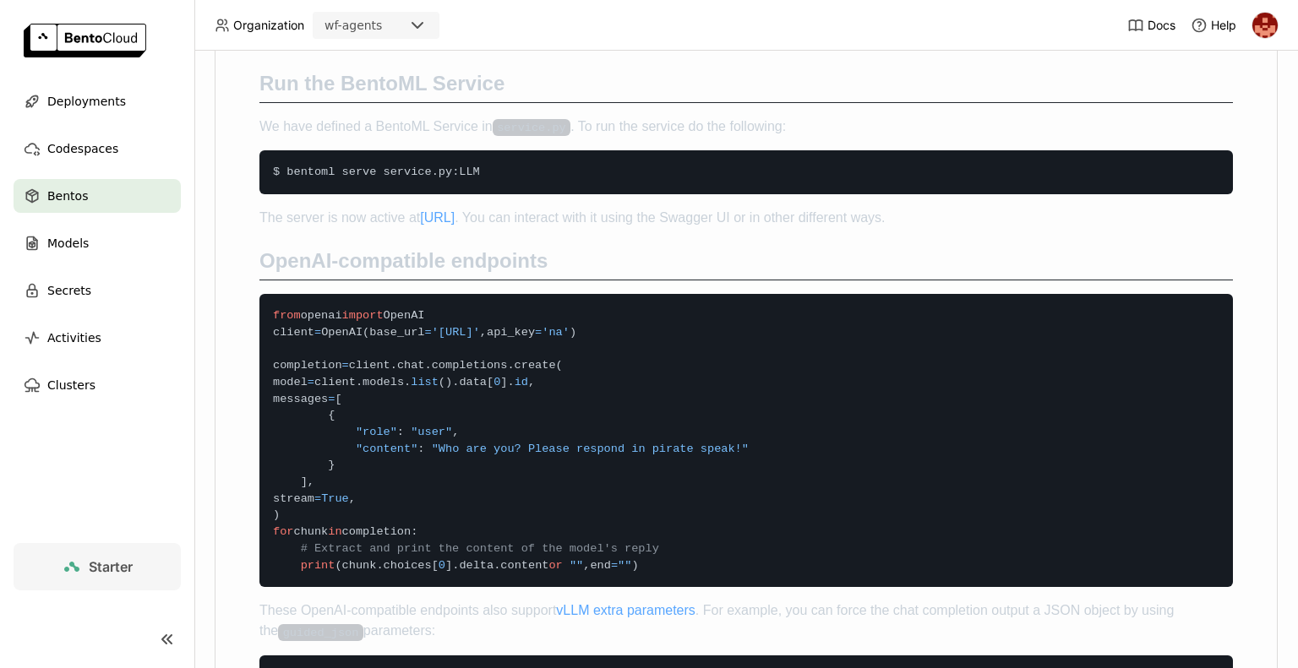
scroll to position [978, 0]
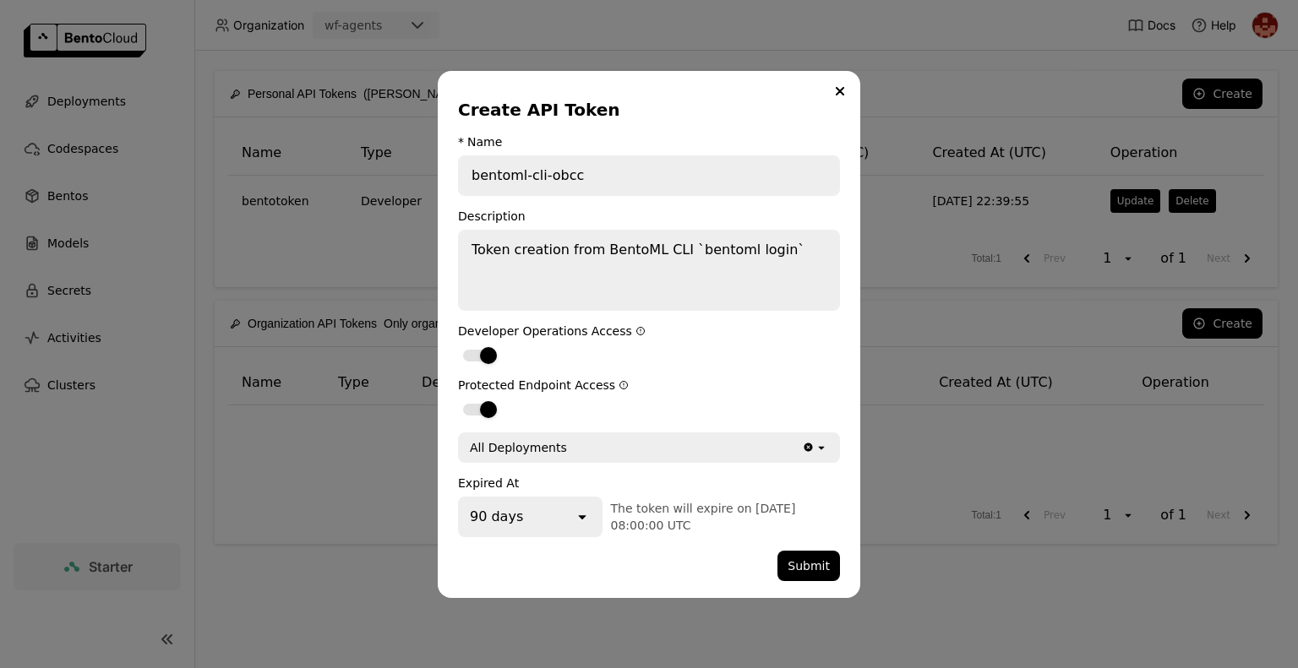
click at [573, 518] on div "90 days" at bounding box center [517, 517] width 114 height 37
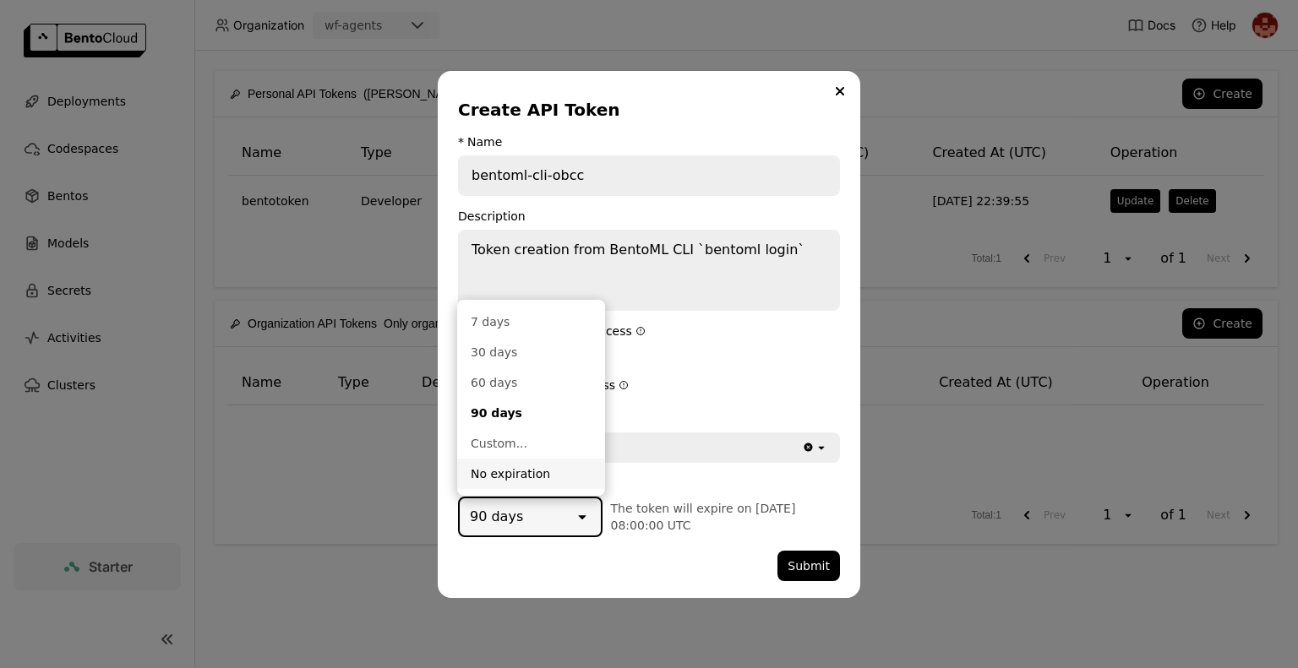
click at [519, 474] on div "No expiration" at bounding box center [531, 474] width 121 height 17
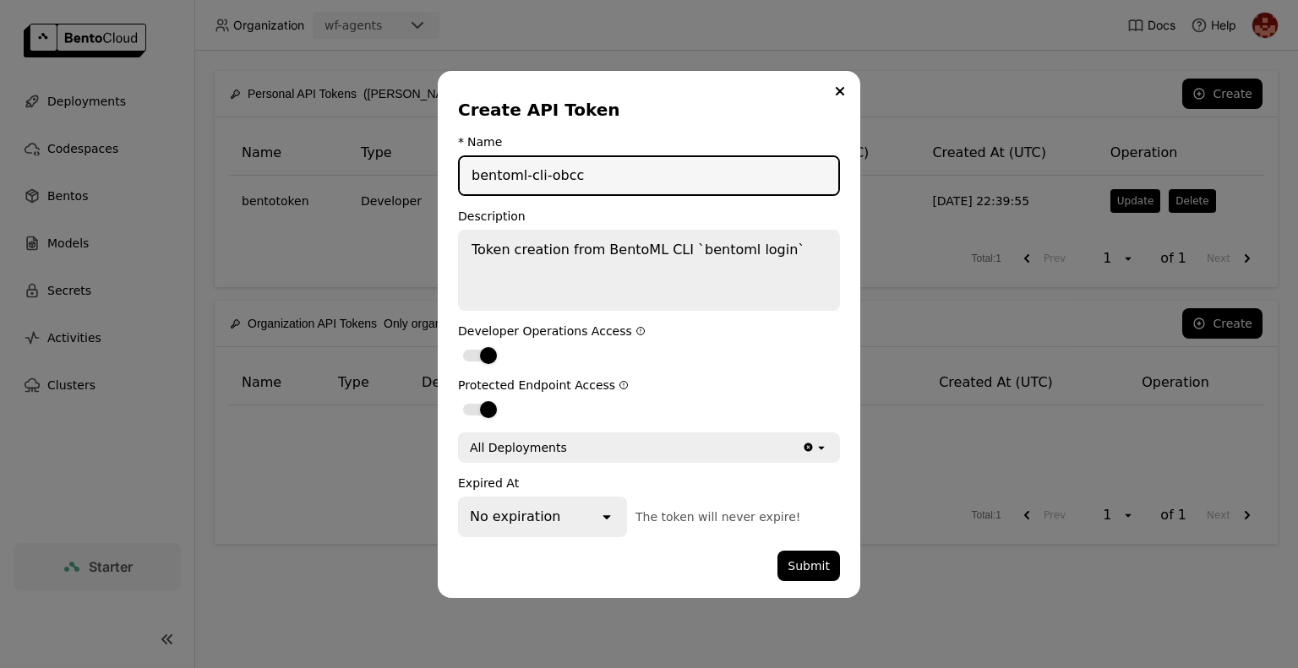
click at [614, 184] on input "bentoml-cli-obcc" at bounding box center [649, 175] width 379 height 37
type input "bentoml-cli-obcc-wf"
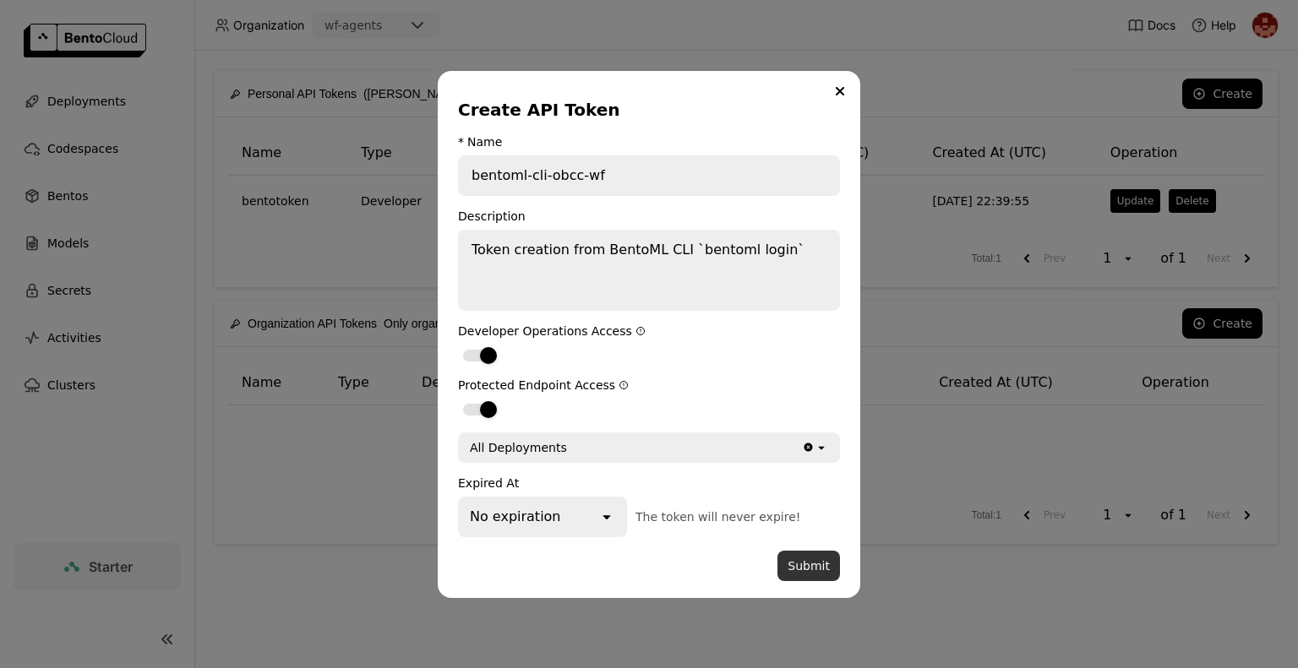
click at [822, 571] on button "Submit" at bounding box center [809, 566] width 63 height 30
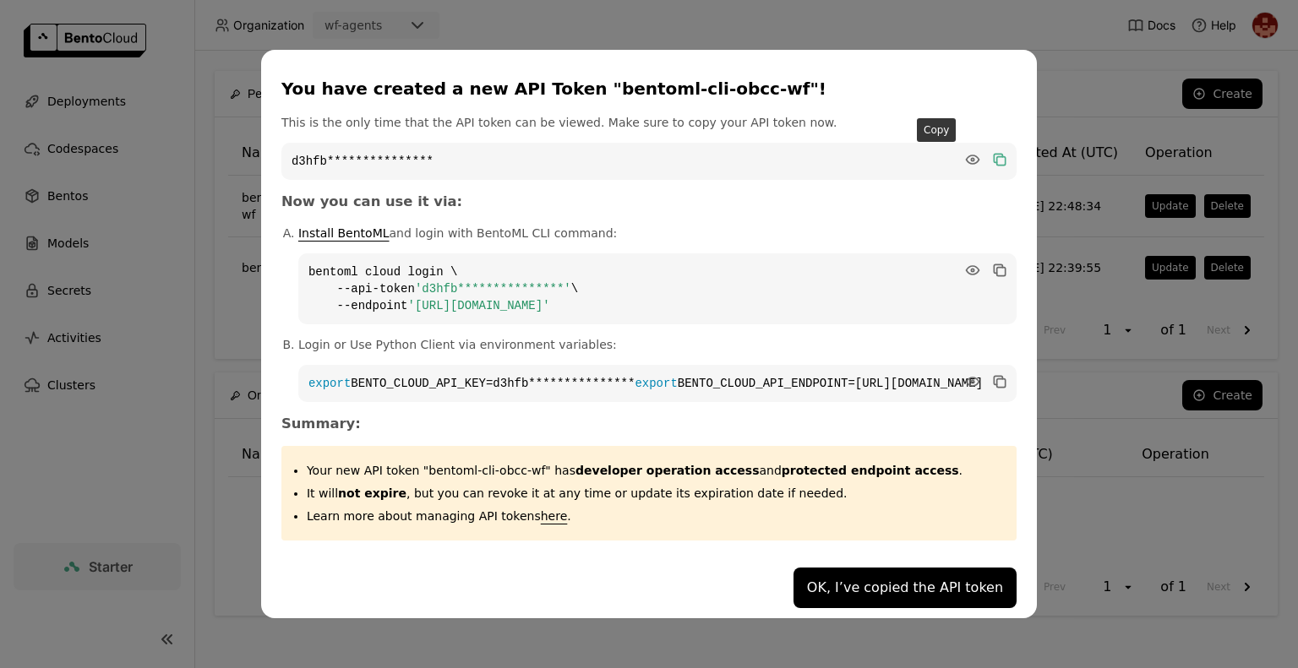
click at [997, 156] on icon "dialog" at bounding box center [1001, 160] width 8 height 8
click at [938, 254] on code "**********" at bounding box center [657, 289] width 718 height 71
click at [997, 267] on icon "dialog" at bounding box center [1001, 271] width 8 height 8
click at [994, 376] on icon "dialog" at bounding box center [998, 380] width 8 height 8
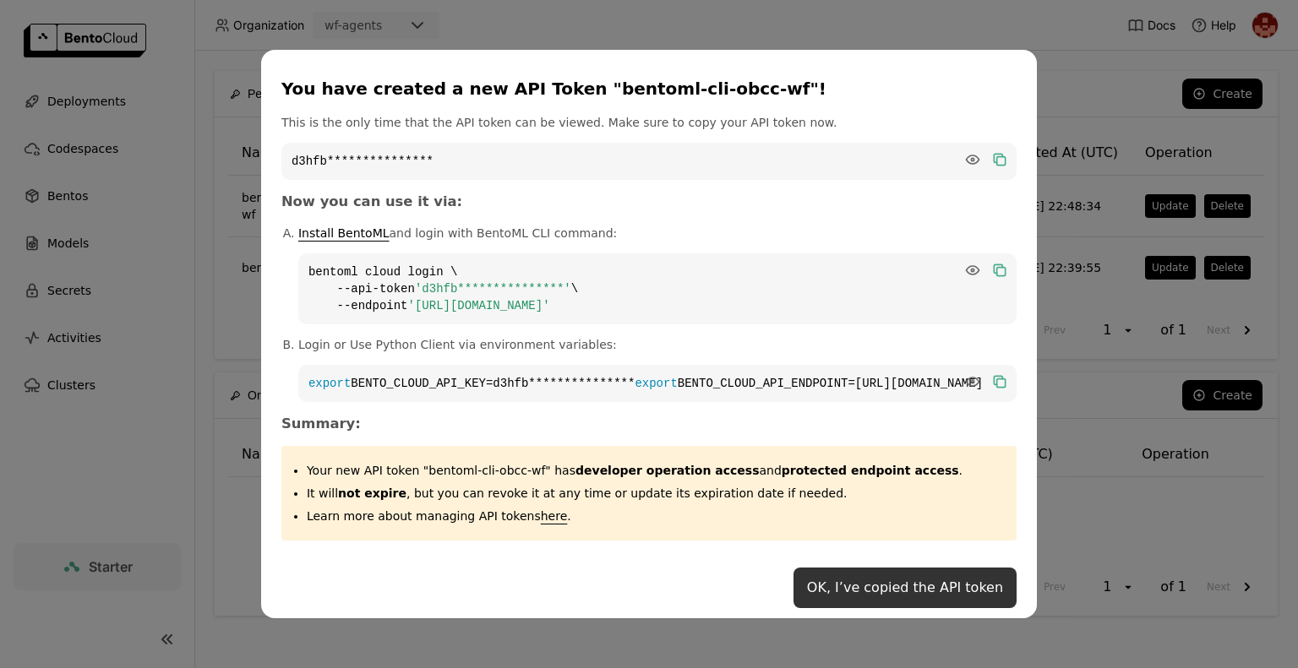
click at [832, 603] on button "OK, I’ve copied the API token" at bounding box center [905, 588] width 223 height 41
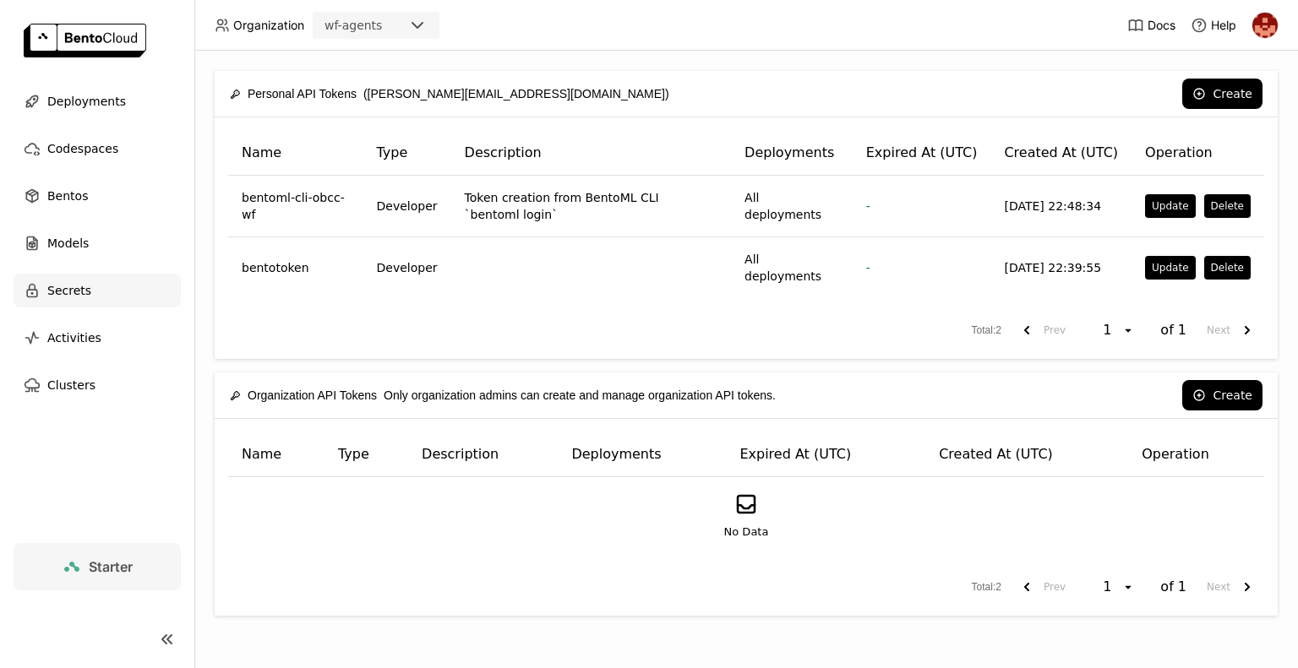
click at [79, 292] on span "Secrets" at bounding box center [69, 291] width 44 height 20
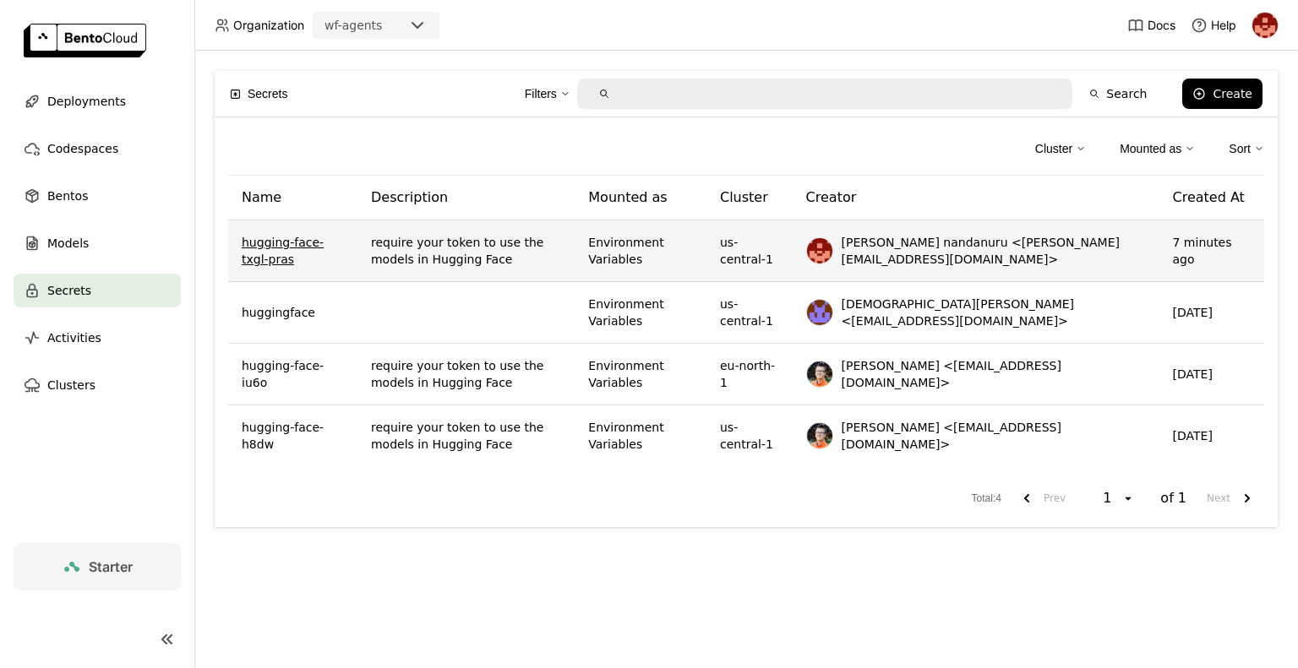
click at [317, 245] on link "hugging-face-txgl-pras" at bounding box center [293, 251] width 102 height 34
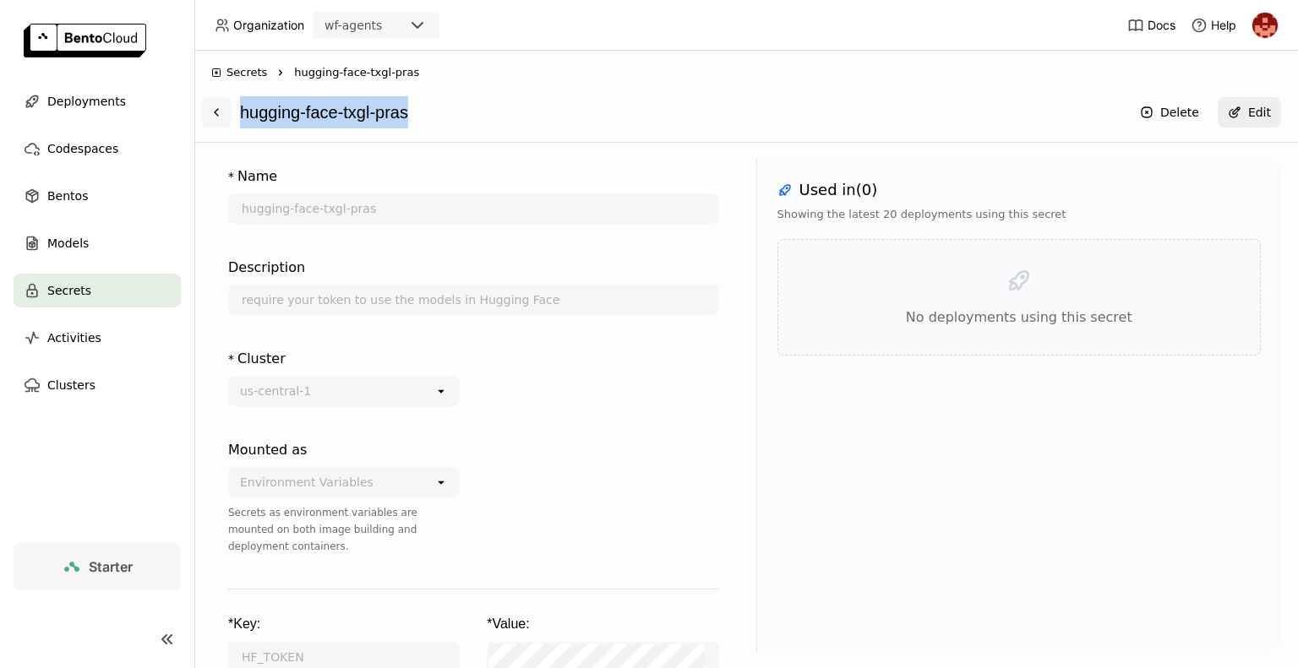
drag, startPoint x: 420, startPoint y: 117, endPoint x: 226, endPoint y: 123, distance: 193.6
click at [226, 123] on div "hugging-face-txgl-pras Delete Edit" at bounding box center [746, 112] width 1070 height 32
copy div "hugging-face-txgl-pras"
click at [451, 117] on div "hugging-face-txgl-pras" at bounding box center [680, 112] width 881 height 32
drag, startPoint x: 416, startPoint y: 117, endPoint x: 220, endPoint y: 106, distance: 196.4
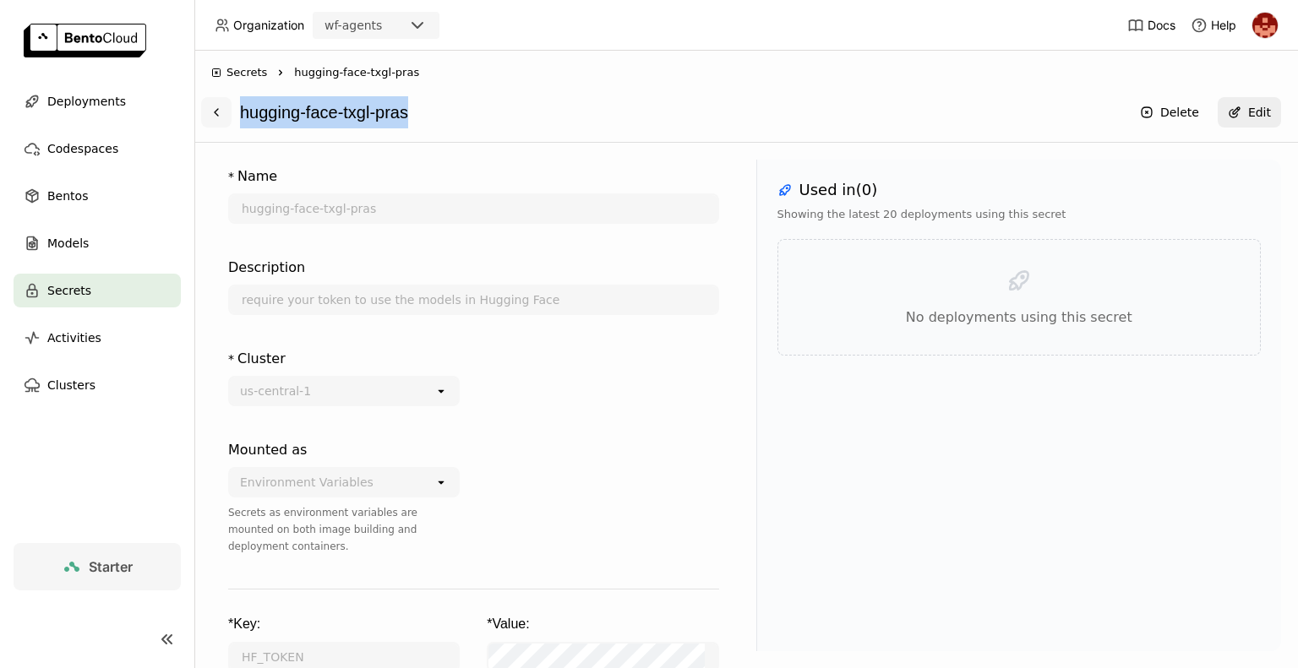
click at [220, 106] on div "hugging-face-txgl-pras Delete Edit" at bounding box center [746, 112] width 1070 height 32
copy div "hugging-face-txgl-pras"
click at [510, 150] on div "* Name hugging-face-txgl-pras Description require your token to use the models …" at bounding box center [746, 406] width 1104 height 526
click at [546, 182] on div "* Name" at bounding box center [473, 176] width 491 height 20
click at [64, 107] on span "Deployments" at bounding box center [86, 101] width 79 height 20
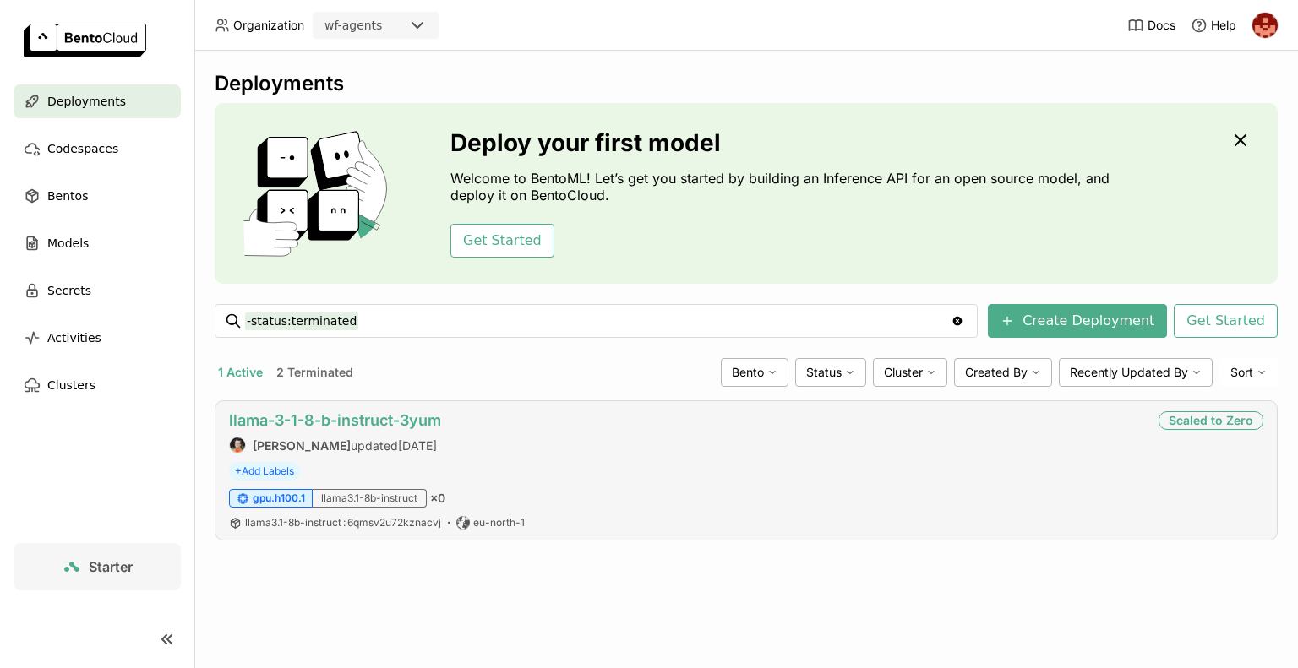
click at [372, 419] on link "llama-3-1-8-b-instruct-3yum" at bounding box center [335, 421] width 212 height 18
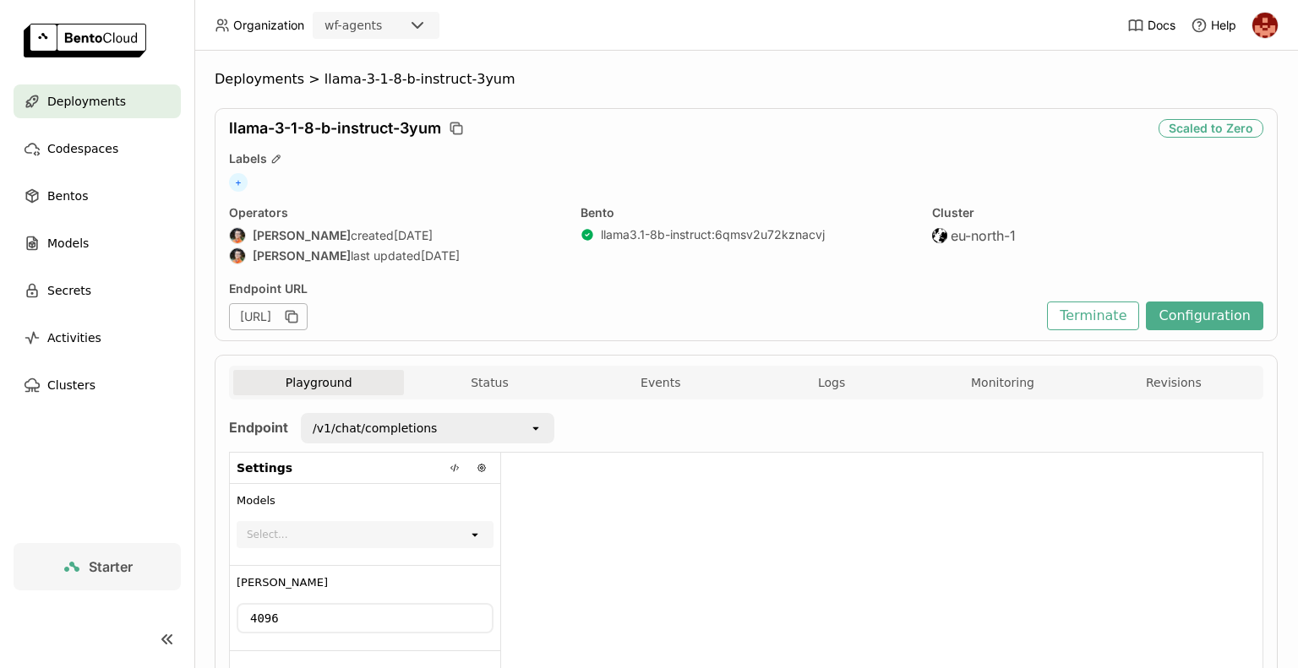
click at [842, 304] on div "https://llama-3-1-8-b-instruct-3yum-8e349b84.mt-nen1.bentoml.ai" at bounding box center [634, 316] width 810 height 27
click at [985, 175] on div "+" at bounding box center [746, 182] width 1034 height 19
click at [1220, 324] on button "Configuration" at bounding box center [1204, 316] width 117 height 29
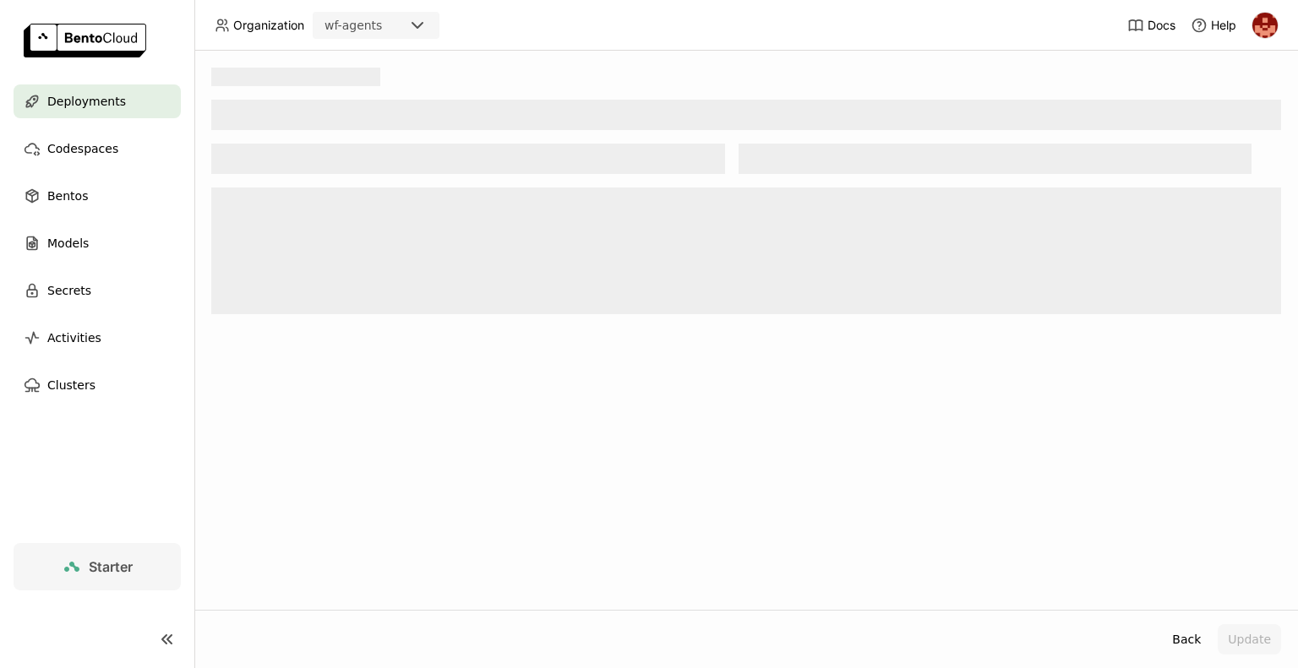
click at [1220, 324] on div at bounding box center [746, 330] width 1104 height 559
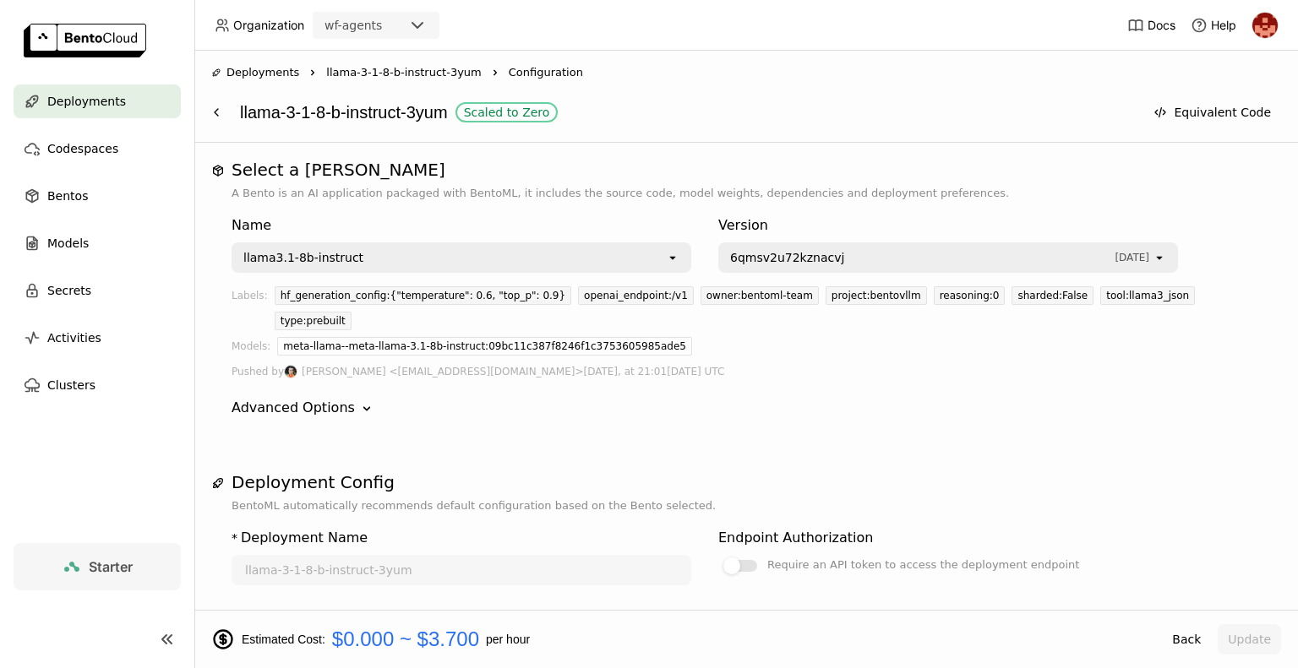
click at [1005, 472] on h1 "Deployment Config" at bounding box center [746, 482] width 1029 height 20
click at [219, 117] on icon at bounding box center [217, 113] width 14 height 14
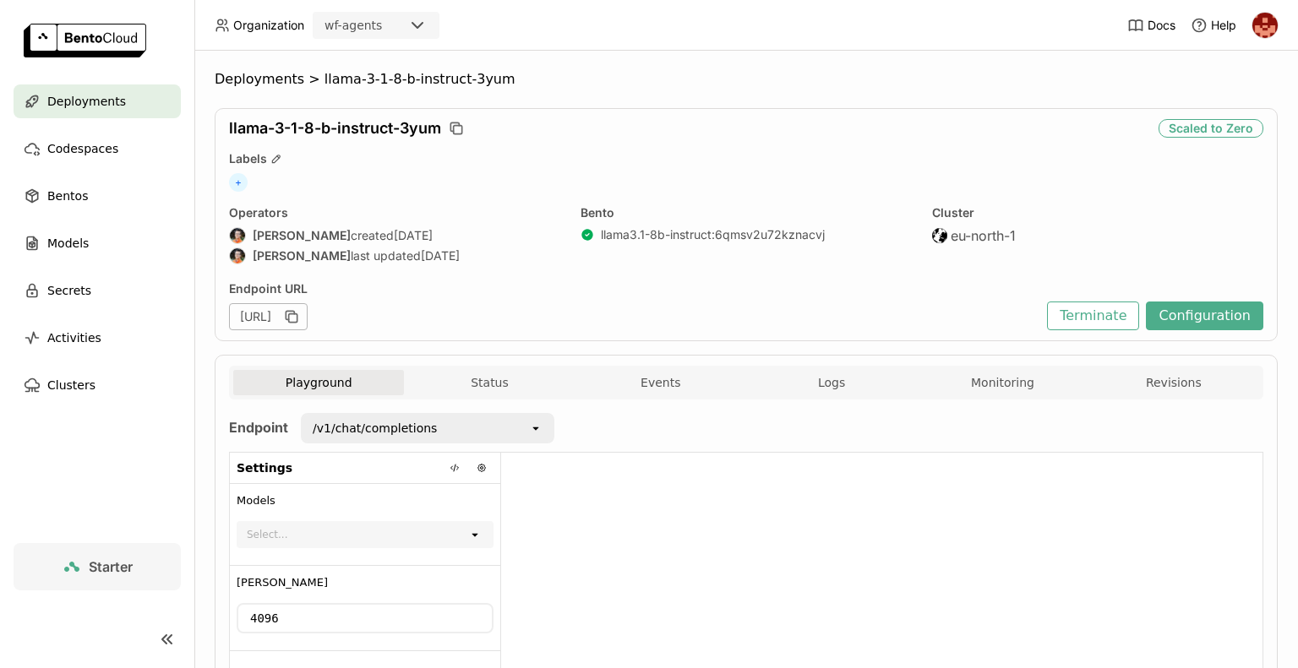
click at [101, 99] on span "Deployments" at bounding box center [86, 101] width 79 height 20
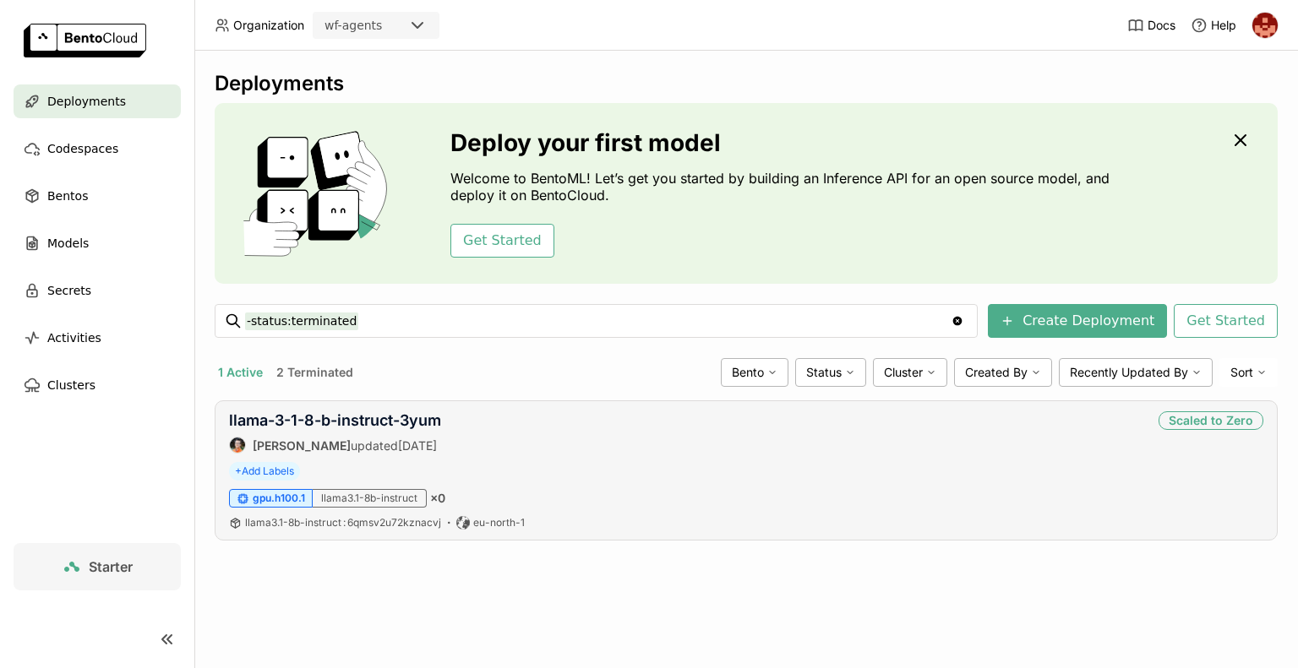
click at [774, 474] on div "+ Add Labels" at bounding box center [746, 471] width 1034 height 19
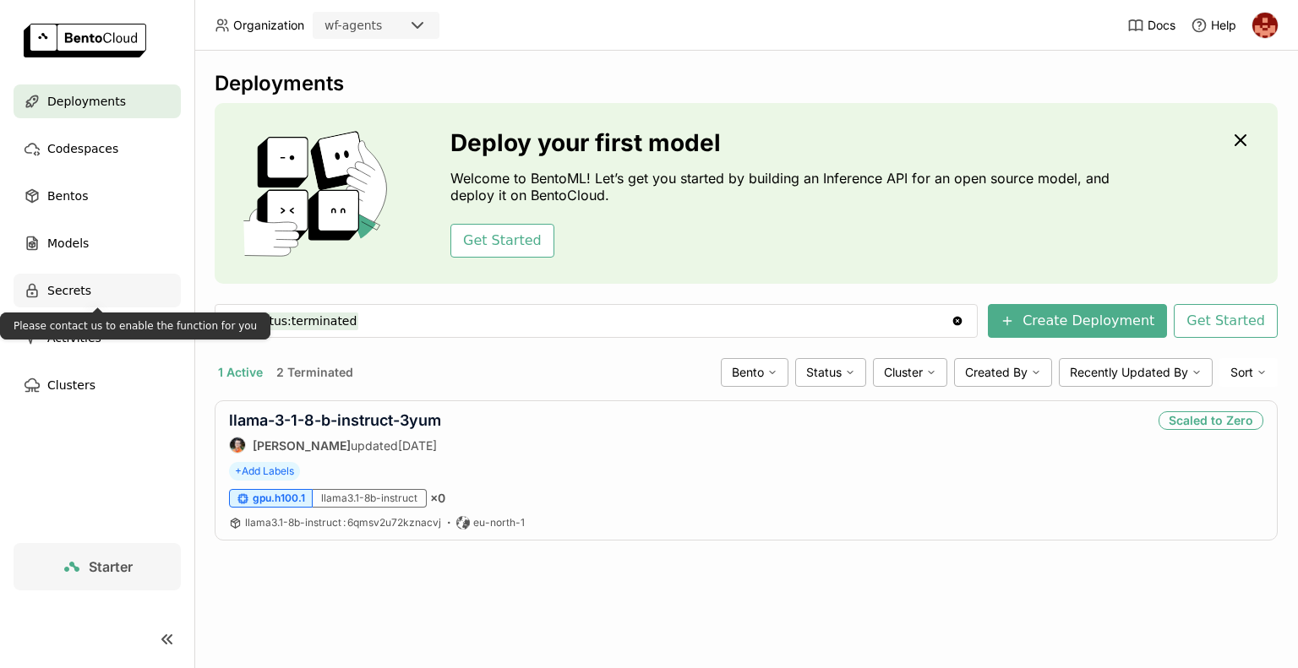
click at [71, 301] on div "Secrets" at bounding box center [97, 291] width 167 height 34
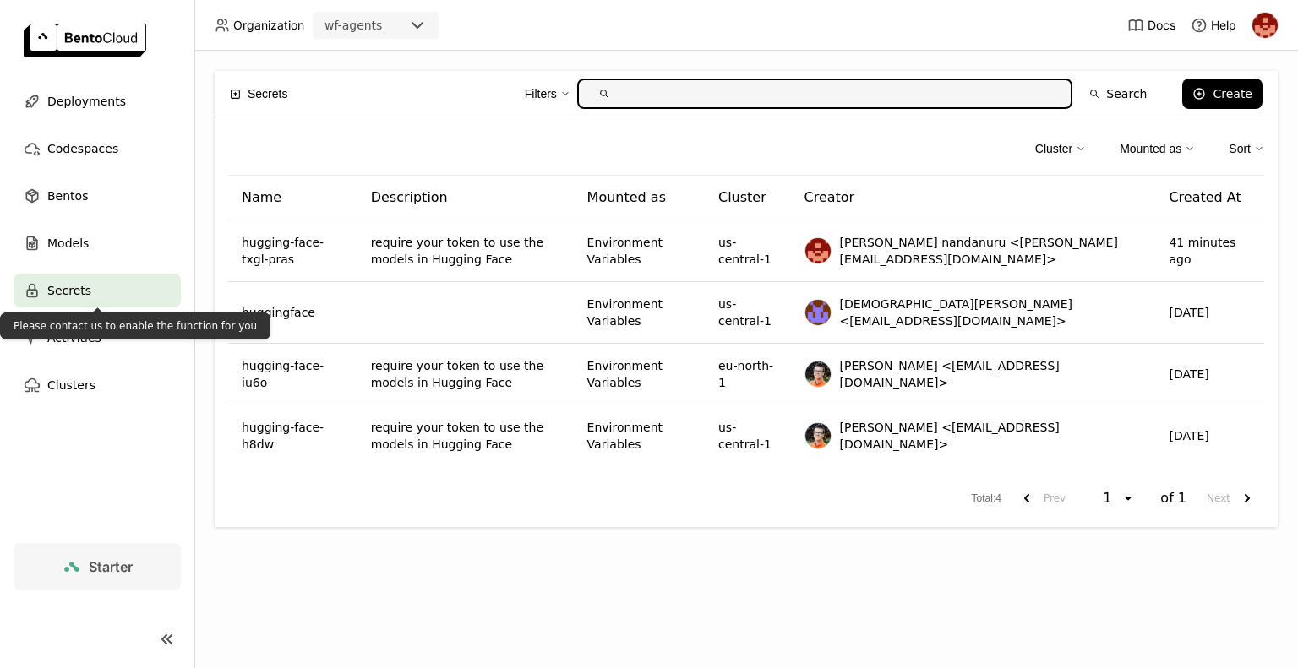
click at [71, 301] on div "Secrets" at bounding box center [97, 291] width 167 height 34
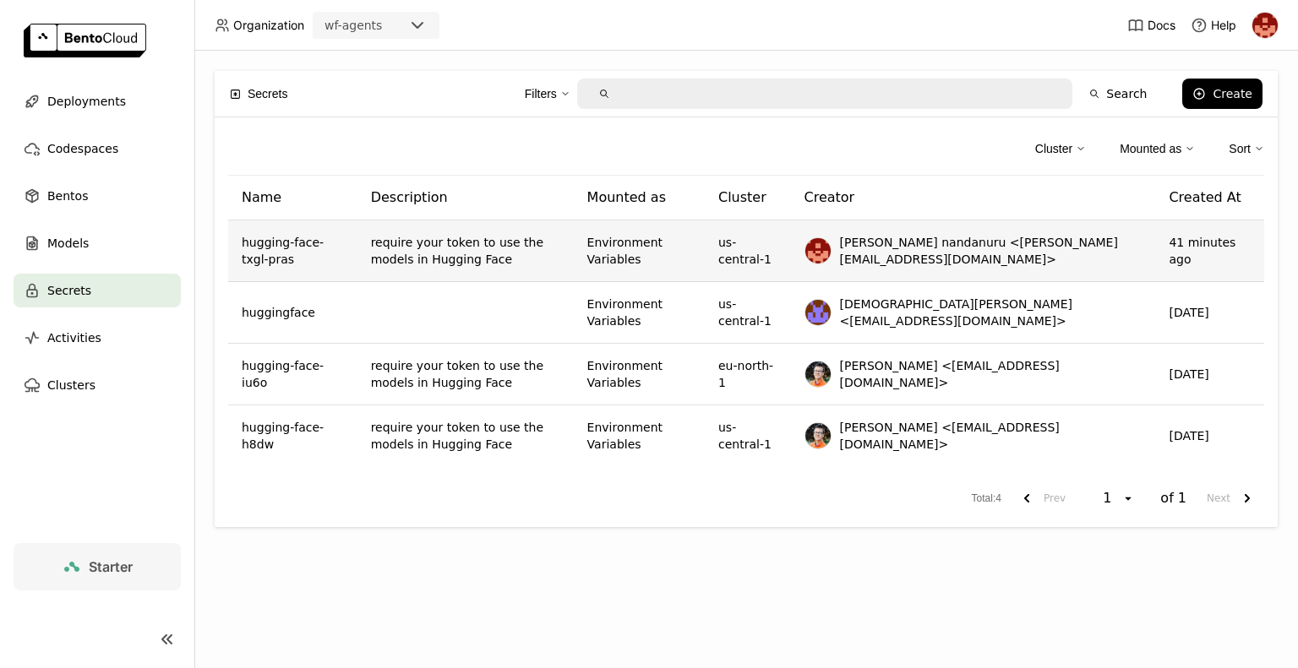
click at [450, 242] on td "require your token to use the models in Hugging Face" at bounding box center [465, 252] width 216 height 62
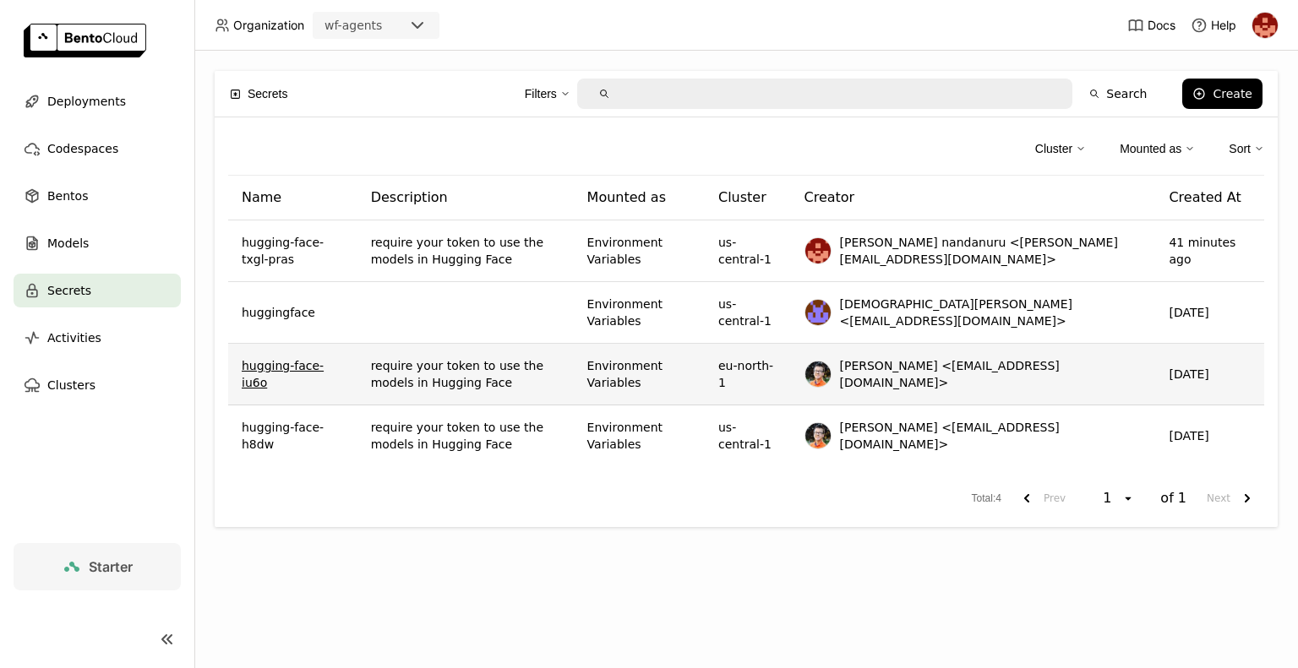
click at [307, 371] on link "hugging-face-iu6o" at bounding box center [293, 374] width 102 height 34
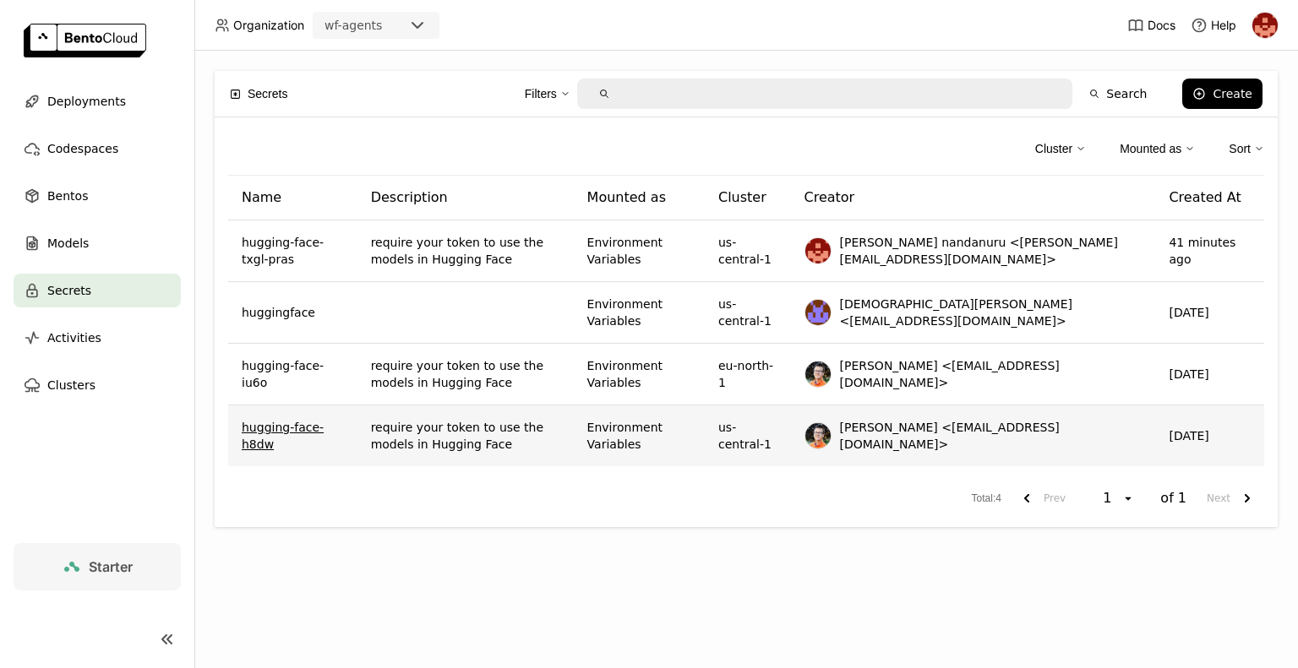
click at [332, 431] on link "hugging-face-h8dw" at bounding box center [293, 436] width 102 height 34
drag, startPoint x: 356, startPoint y: 437, endPoint x: 230, endPoint y: 437, distance: 125.9
click at [230, 437] on td "hugging-face-h8dw" at bounding box center [292, 436] width 129 height 61
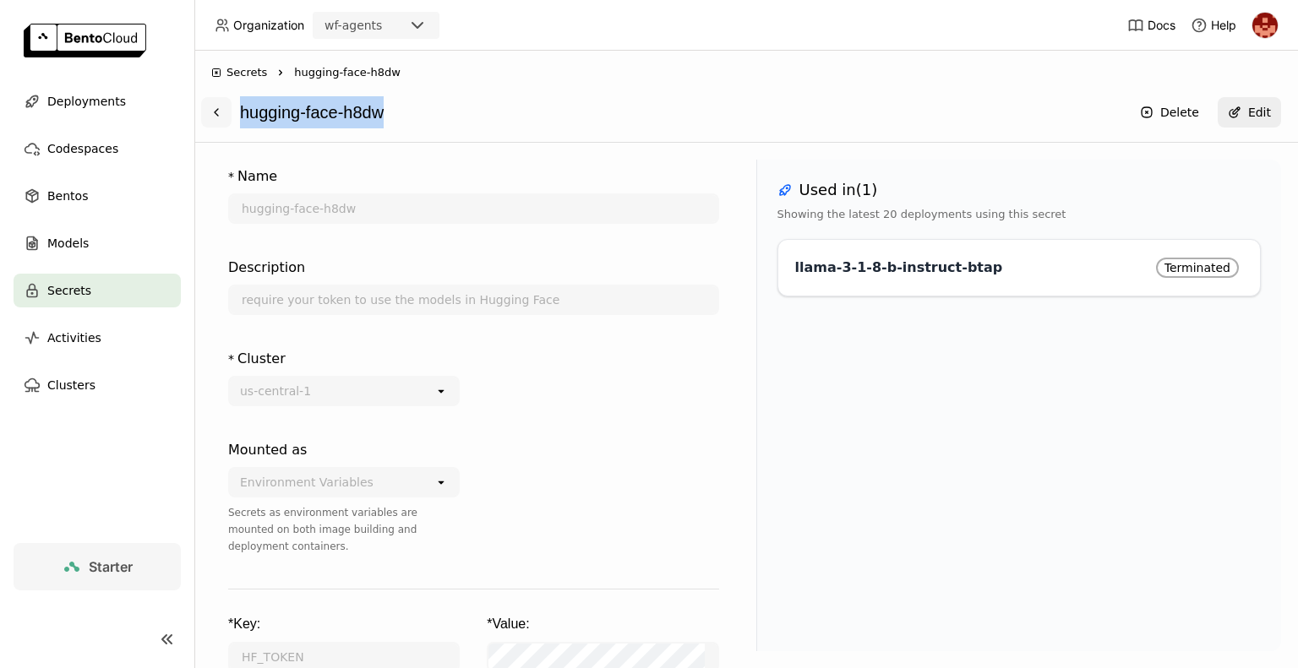
drag, startPoint x: 394, startPoint y: 116, endPoint x: 231, endPoint y: 113, distance: 163.1
click at [231, 113] on div "hugging-face-h8dw Delete Edit" at bounding box center [746, 112] width 1070 height 32
copy div "hugging-face-h8dw"
click at [231, 113] on button at bounding box center [216, 112] width 30 height 30
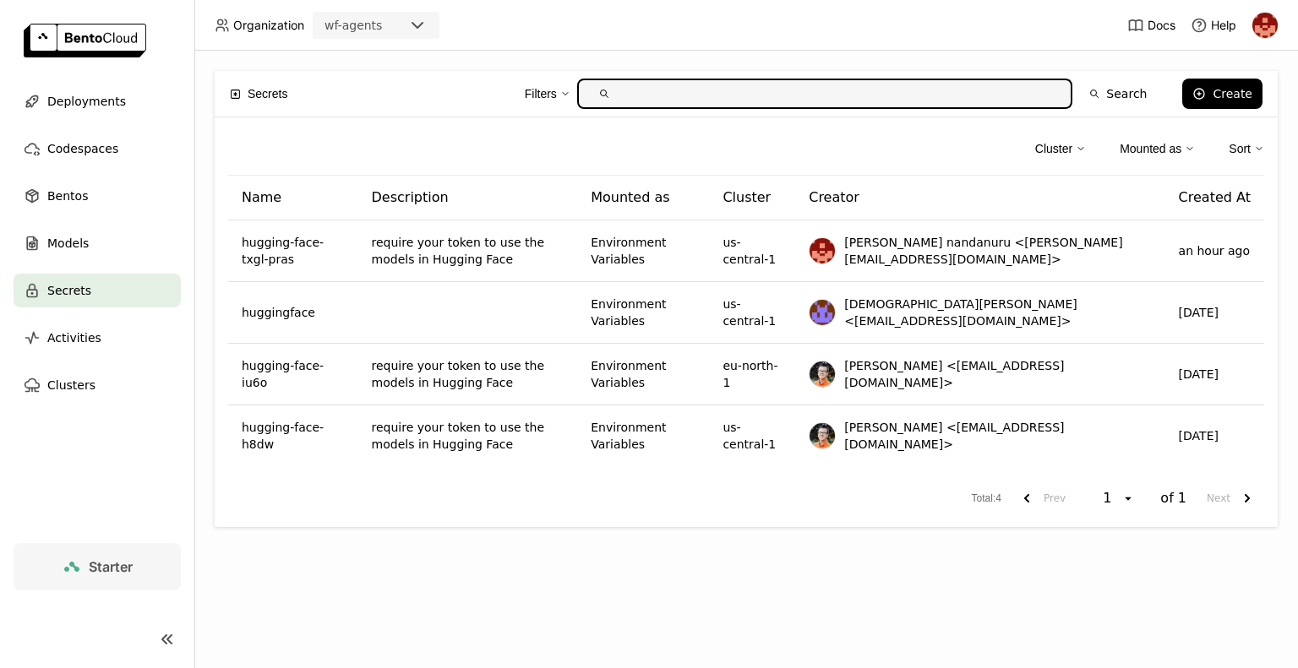
click at [1297, 652] on div "Secrets Filters Search Create Cluster Mounted as Sort Name Description Mounted …" at bounding box center [746, 360] width 1104 height 618
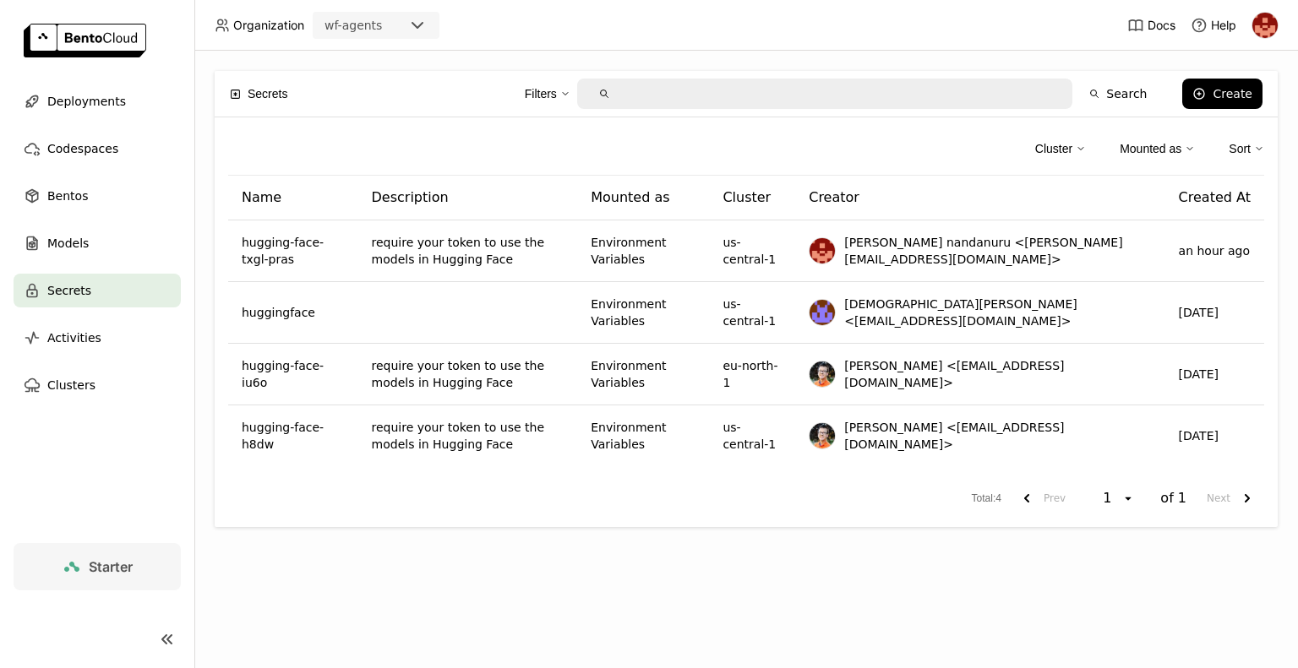
click at [909, 138] on div "Cluster Mounted as Sort" at bounding box center [746, 153] width 1036 height 45
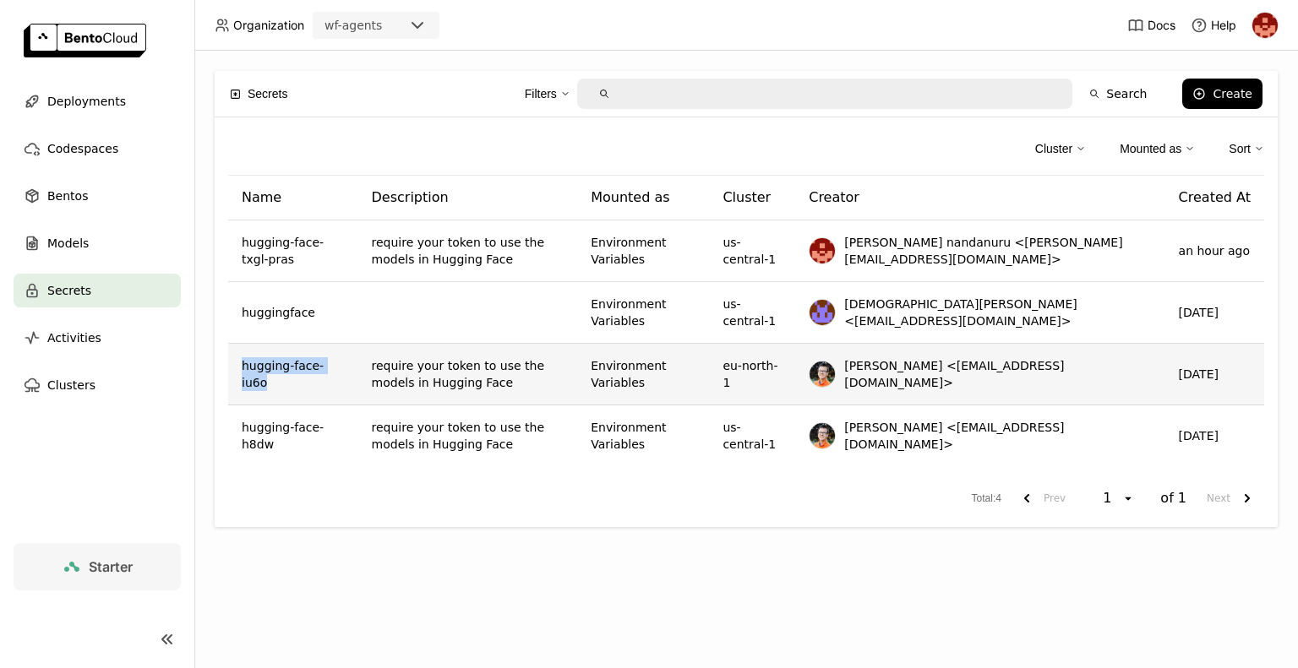
drag, startPoint x: 341, startPoint y: 382, endPoint x: 232, endPoint y: 387, distance: 109.1
click at [232, 387] on td "hugging-face-iu6o" at bounding box center [293, 375] width 130 height 62
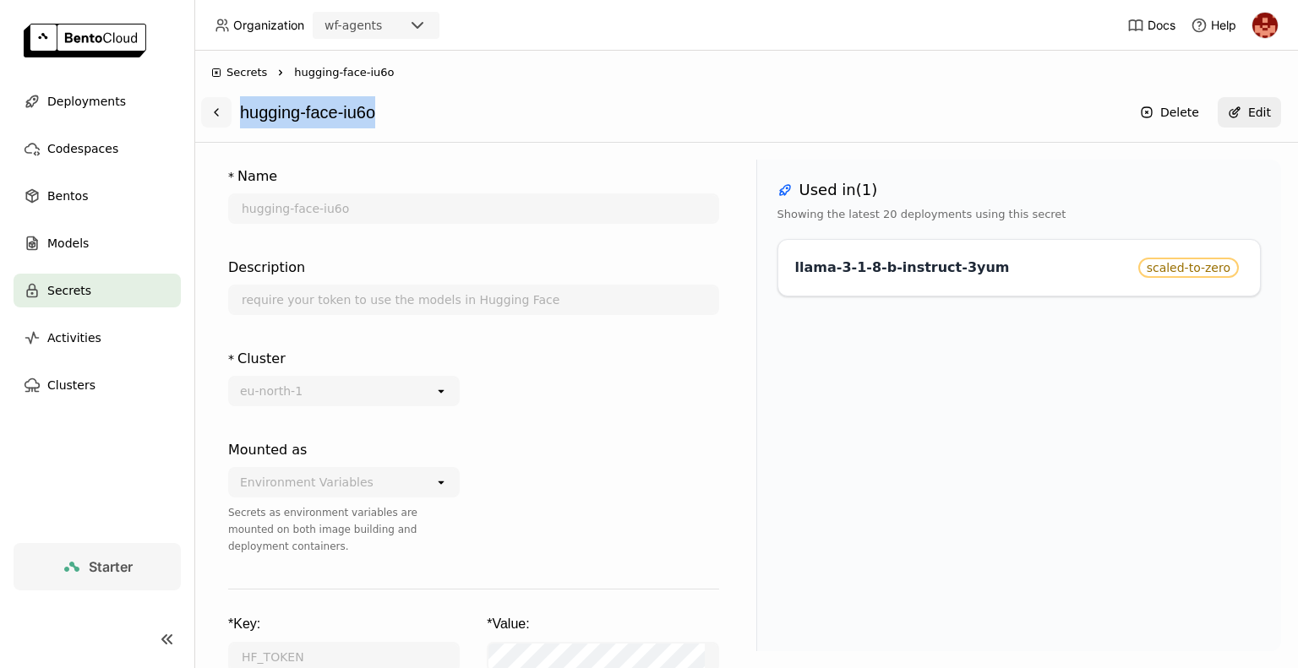
drag, startPoint x: 384, startPoint y: 120, endPoint x: 228, endPoint y: 120, distance: 155.5
click at [228, 120] on div "hugging-face-iu6o Delete Edit" at bounding box center [746, 112] width 1070 height 32
copy div "hugging-face-iu6o"
click at [685, 420] on div "* Cluster eu-north-1 open" at bounding box center [473, 387] width 491 height 91
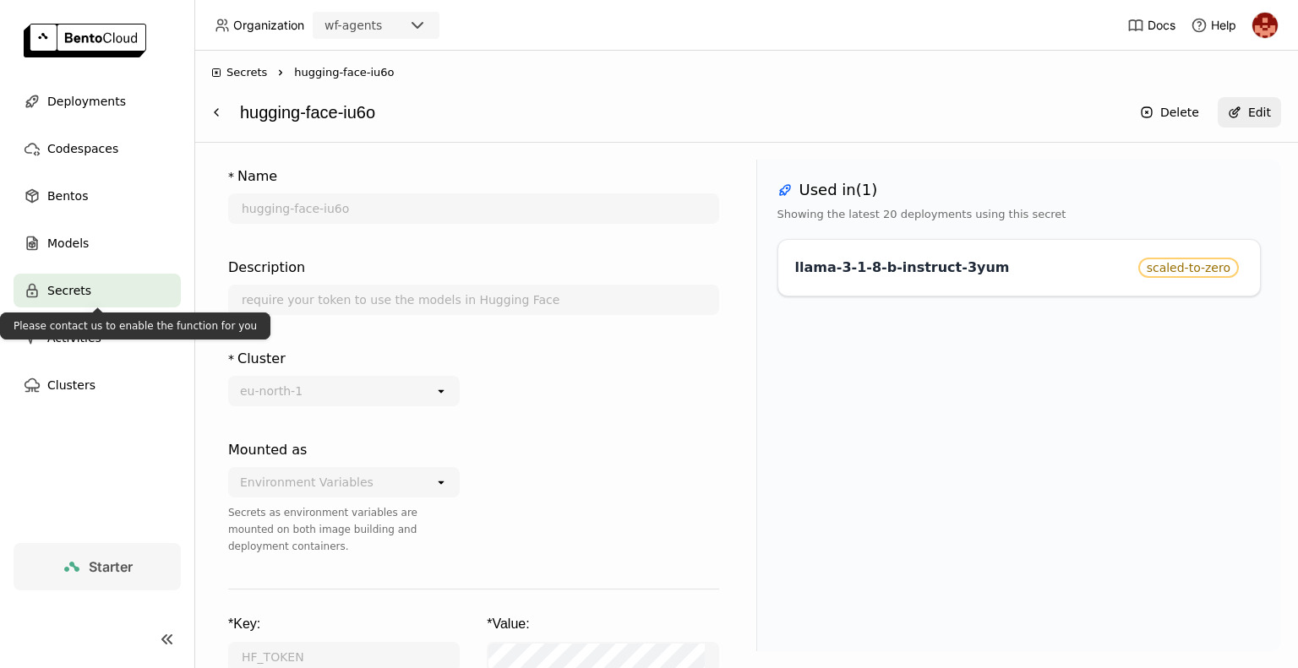
click at [90, 297] on div "Secrets" at bounding box center [97, 291] width 167 height 34
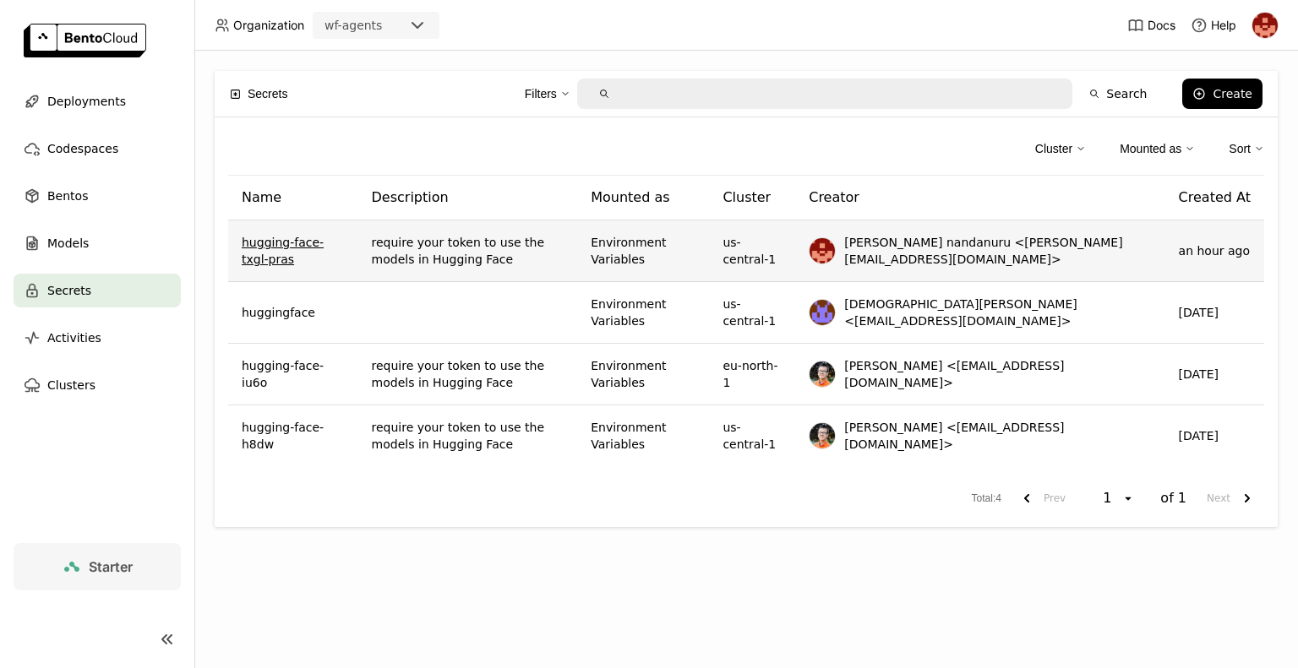
click at [330, 242] on link "hugging-face-txgl-pras" at bounding box center [293, 251] width 103 height 34
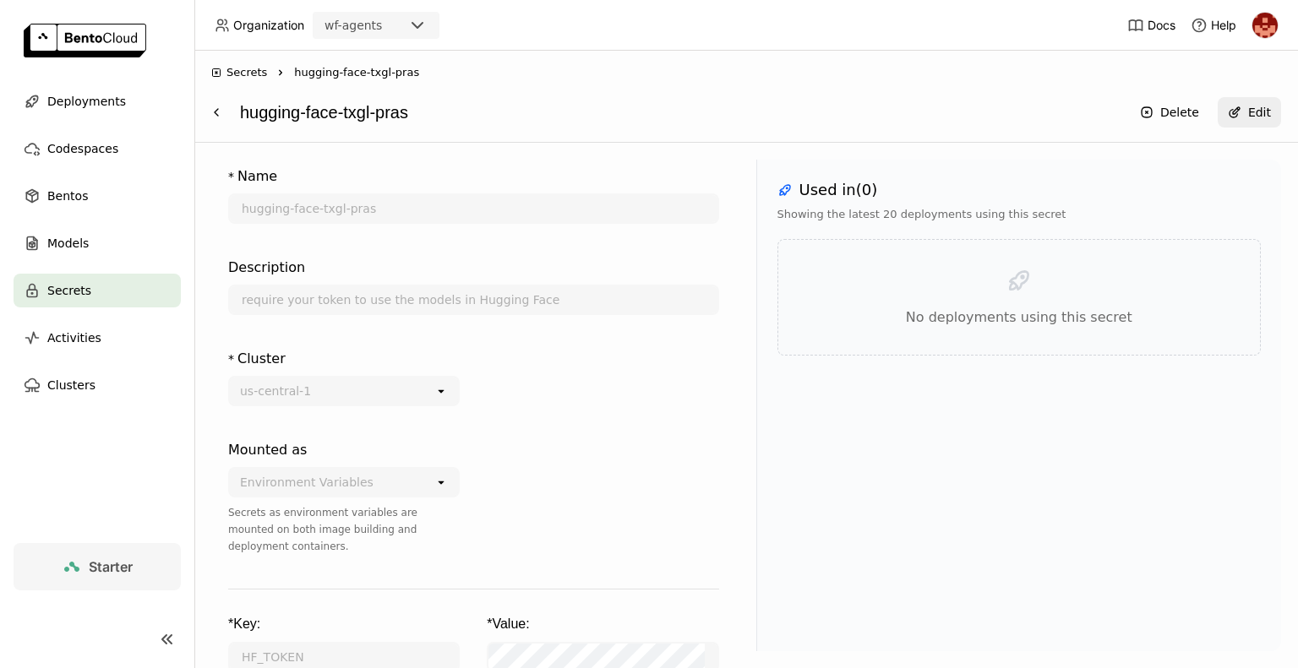
click at [673, 441] on div at bounding box center [603, 508] width 232 height 149
click at [1252, 119] on div "Edit" at bounding box center [1259, 113] width 23 height 14
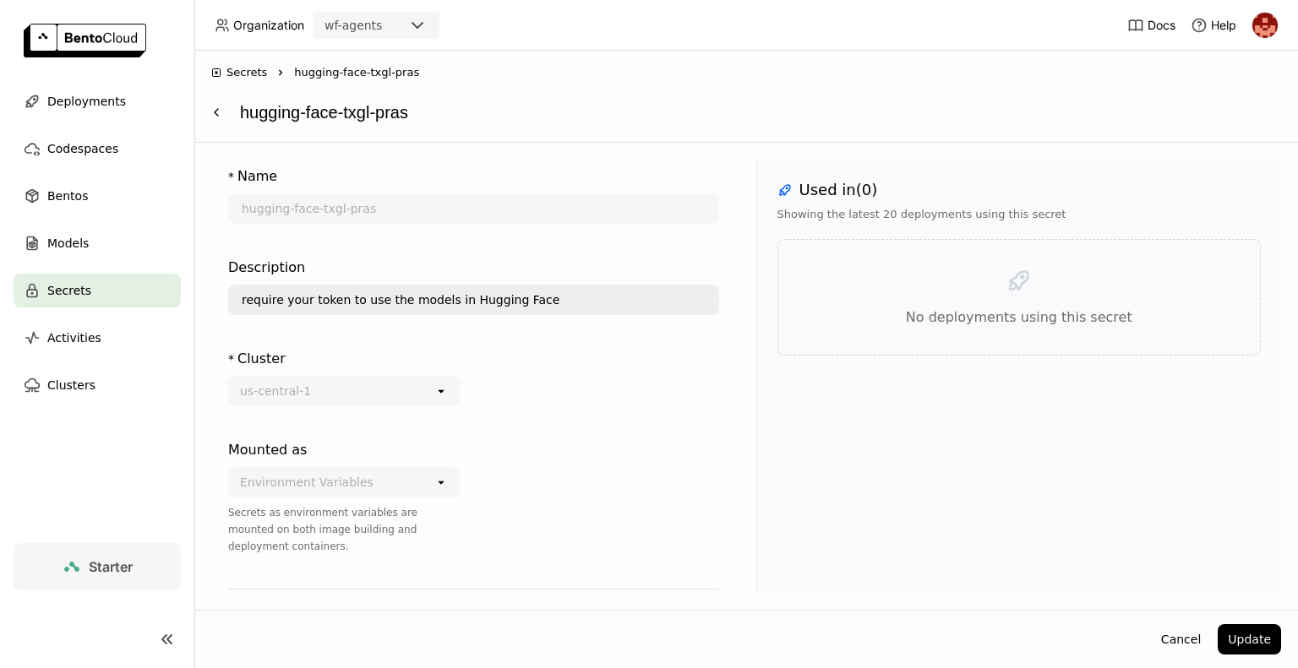
click at [385, 488] on div "Environment Variables" at bounding box center [332, 482] width 205 height 27
click at [658, 408] on div "* Cluster us-central-1 open" at bounding box center [473, 387] width 491 height 91
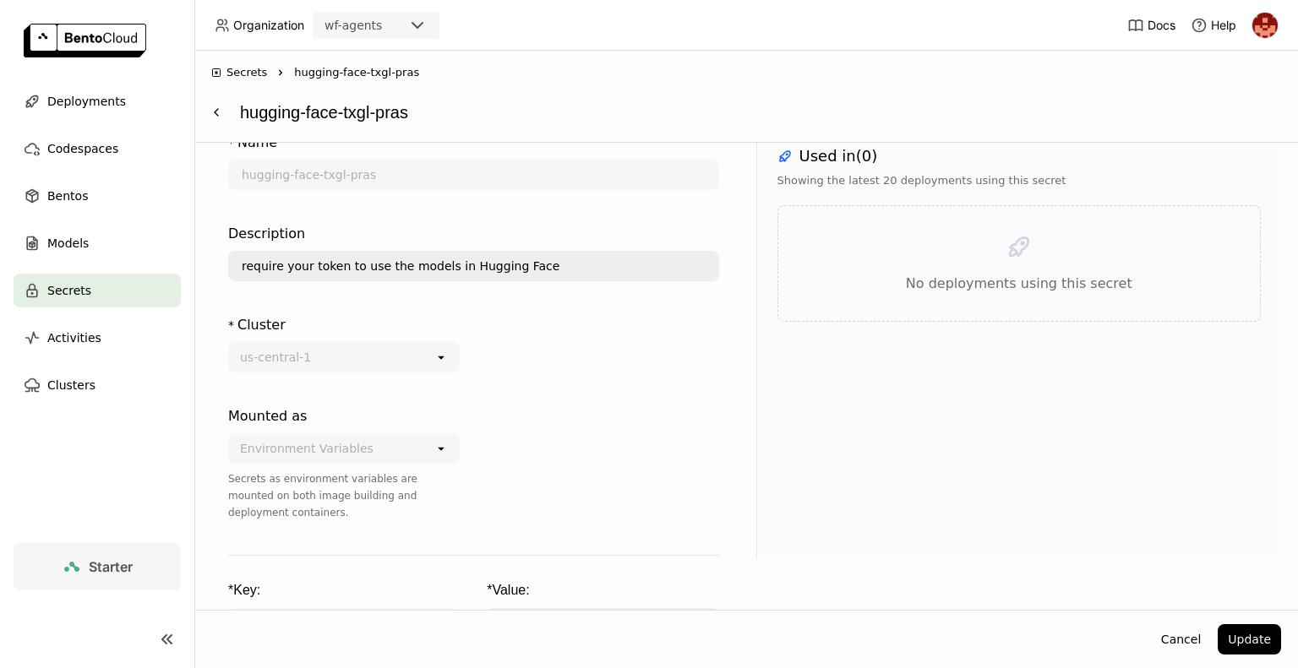
scroll to position [84, 0]
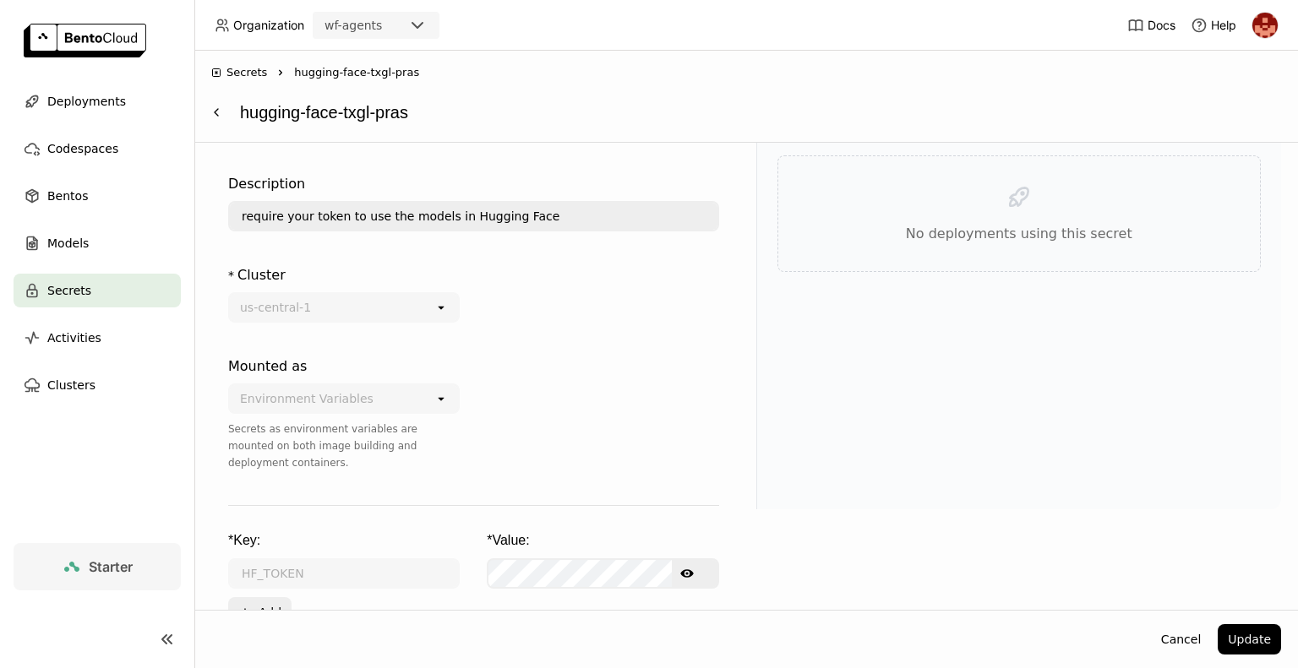
click at [685, 567] on icon "Show password text" at bounding box center [687, 574] width 14 height 14
click at [683, 567] on icon "Hide password text" at bounding box center [687, 574] width 14 height 14
click at [261, 598] on button "Plus Add" at bounding box center [259, 613] width 63 height 30
click at [703, 567] on icon "button" at bounding box center [710, 574] width 14 height 14
click at [685, 567] on icon "Show password text" at bounding box center [687, 574] width 14 height 14
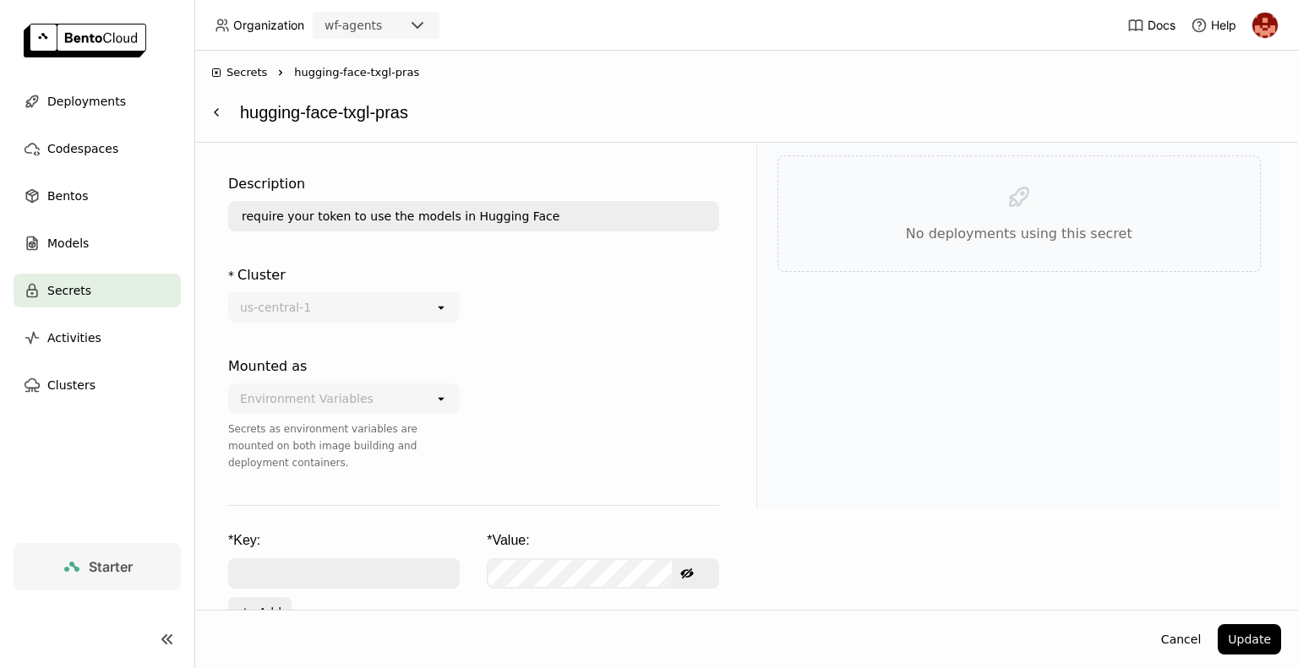
click at [392, 322] on div "us-central-1 open" at bounding box center [344, 307] width 232 height 30
click at [394, 403] on div "Environment Variables" at bounding box center [332, 398] width 205 height 27
click at [217, 113] on icon at bounding box center [217, 113] width 14 height 14
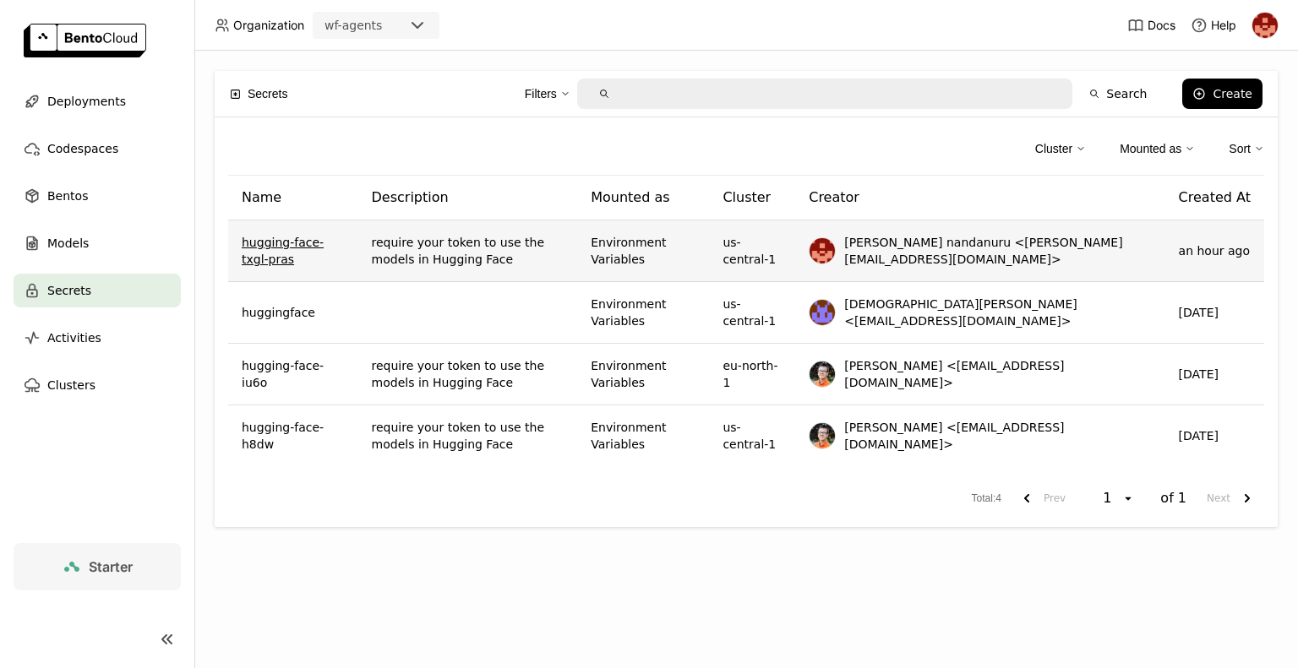
click at [296, 239] on link "hugging-face-txgl-pras" at bounding box center [293, 251] width 103 height 34
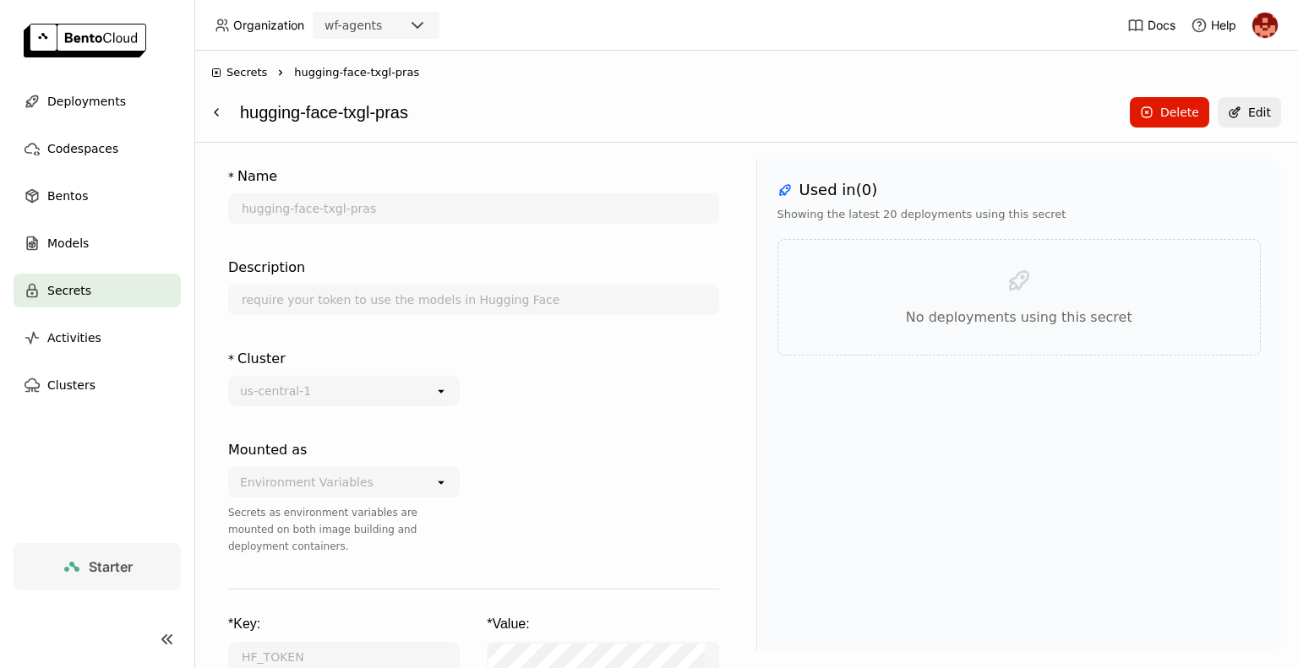
click at [1174, 112] on div "Delete" at bounding box center [1179, 113] width 39 height 14
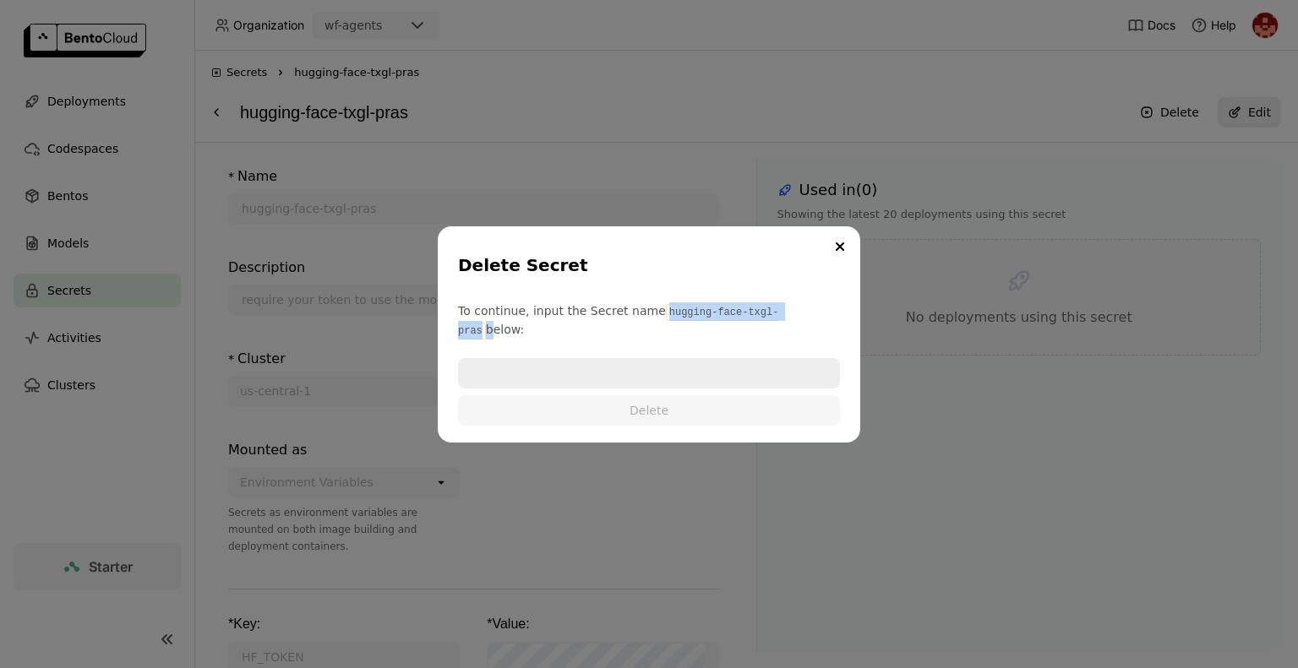
drag, startPoint x: 773, startPoint y: 321, endPoint x: 648, endPoint y: 325, distance: 125.2
click at [648, 325] on p "To continue, input the Secret name hugging-face-txgl-pras below:" at bounding box center [649, 321] width 382 height 37
copy p "hugging-face-txgl-pras"
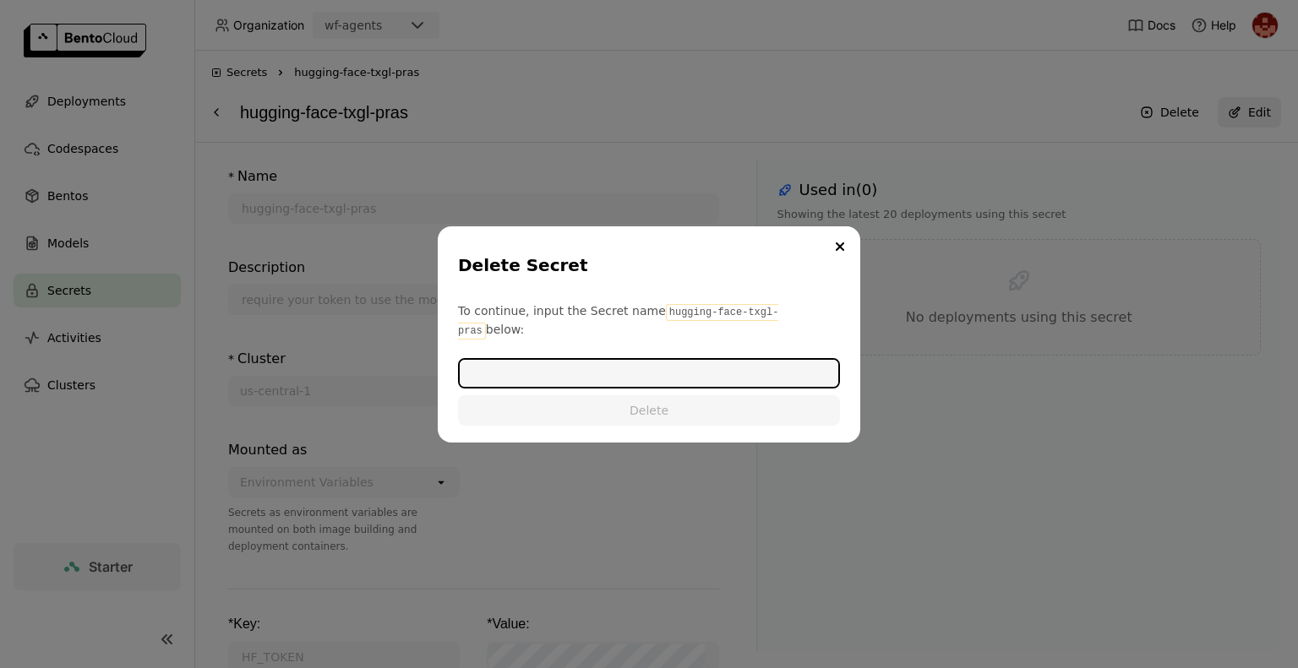
click at [546, 361] on input "dialog" at bounding box center [649, 373] width 379 height 27
paste input "hugging-face-txgl-pras"
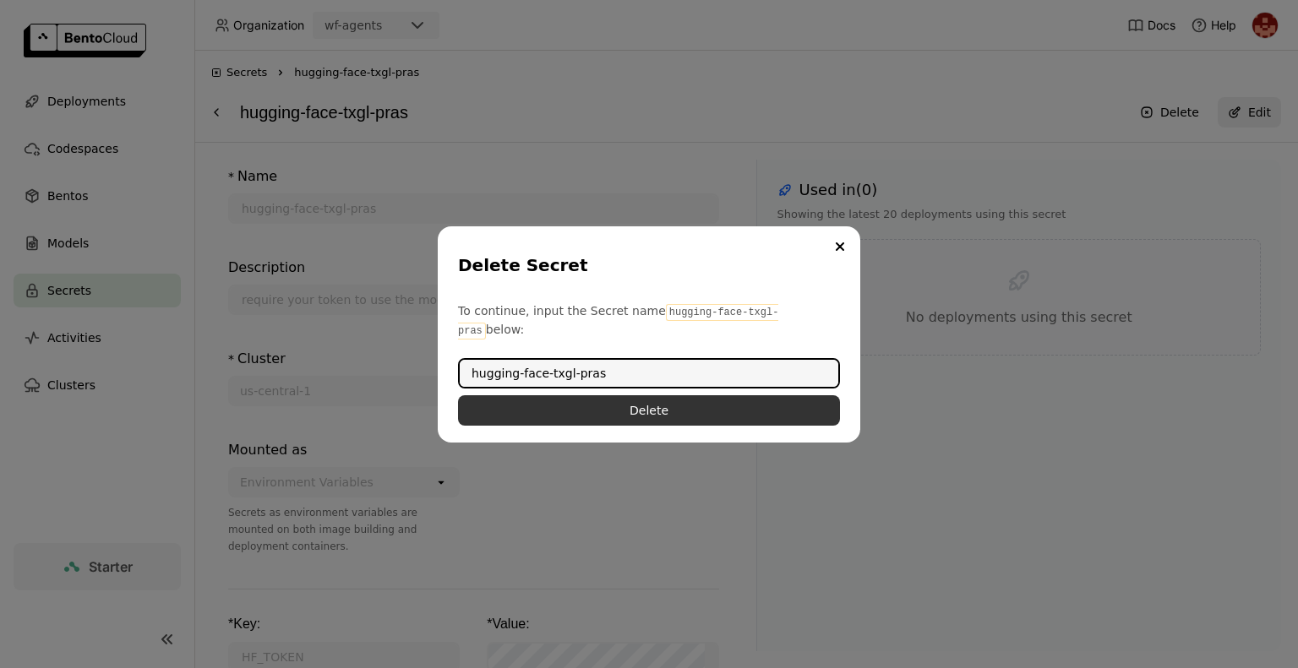
type input "hugging-face-txgl-pras"
click at [663, 404] on button "Delete" at bounding box center [649, 411] width 382 height 30
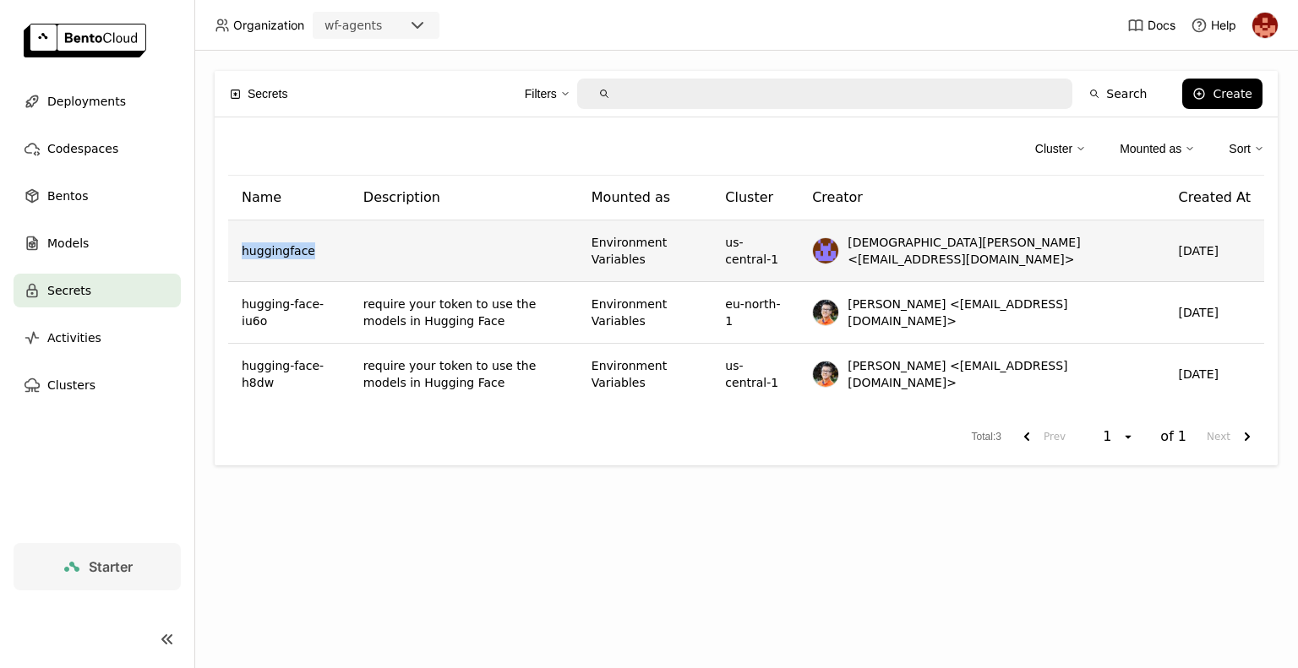
drag, startPoint x: 314, startPoint y: 250, endPoint x: 235, endPoint y: 254, distance: 78.7
click at [235, 254] on td "huggingface" at bounding box center [289, 252] width 122 height 62
drag, startPoint x: 319, startPoint y: 252, endPoint x: 233, endPoint y: 253, distance: 86.2
click at [233, 253] on td "huggingface" at bounding box center [289, 252] width 122 height 62
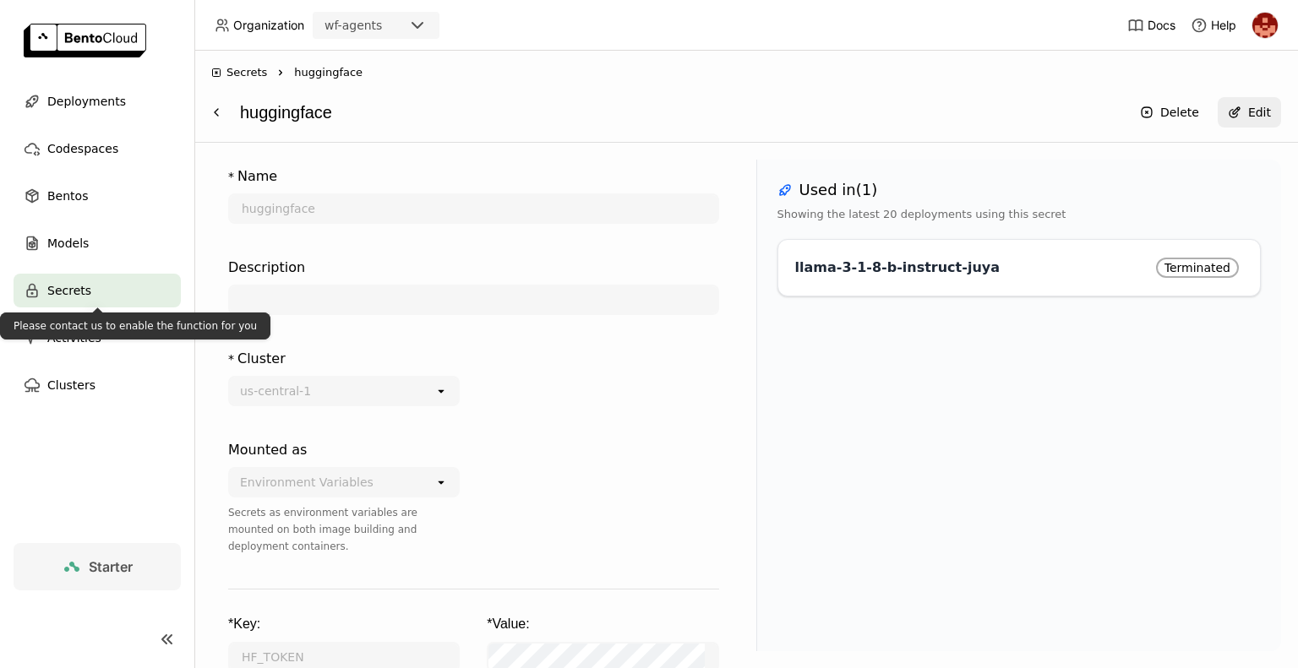
click at [90, 296] on div "Secrets" at bounding box center [97, 291] width 167 height 34
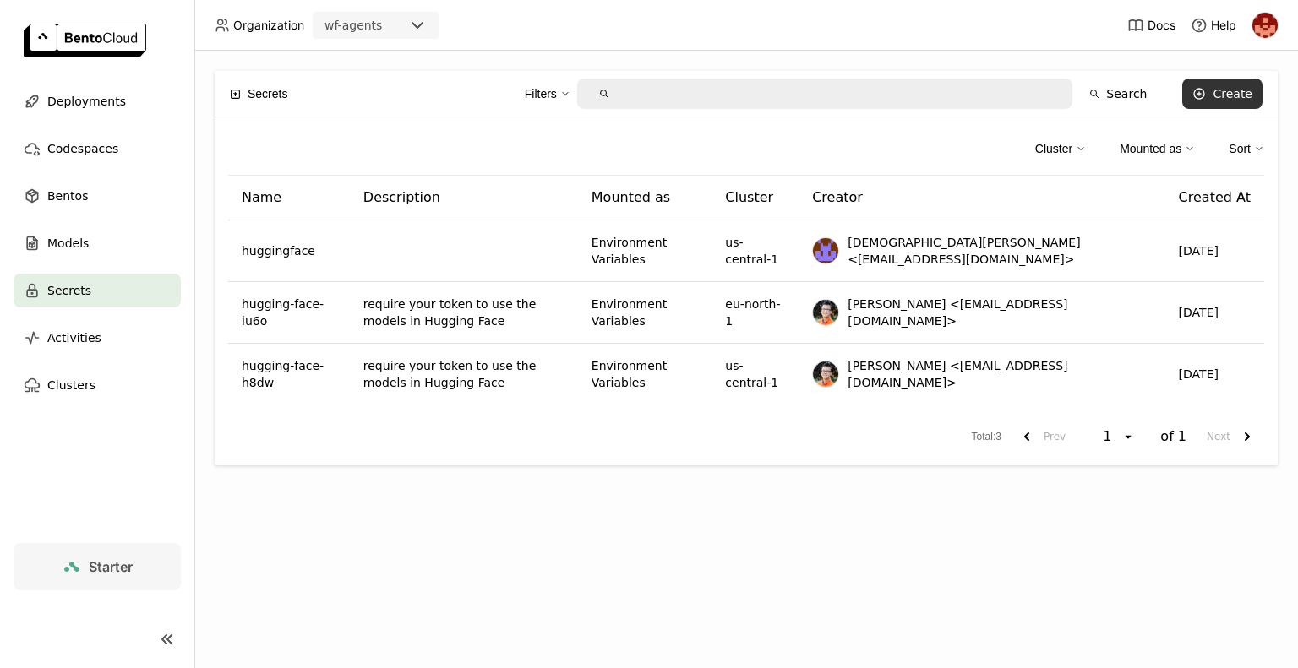
click at [1242, 92] on div "Create" at bounding box center [1233, 94] width 40 height 14
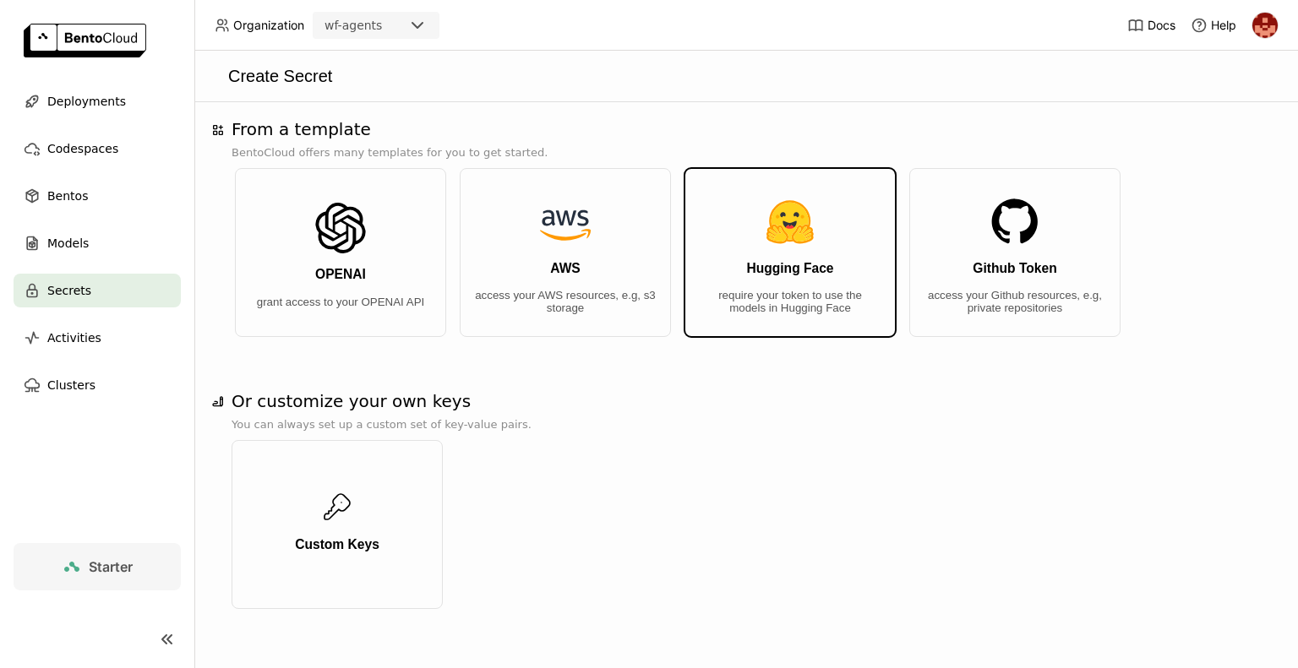
click at [791, 236] on img "button" at bounding box center [790, 222] width 51 height 51
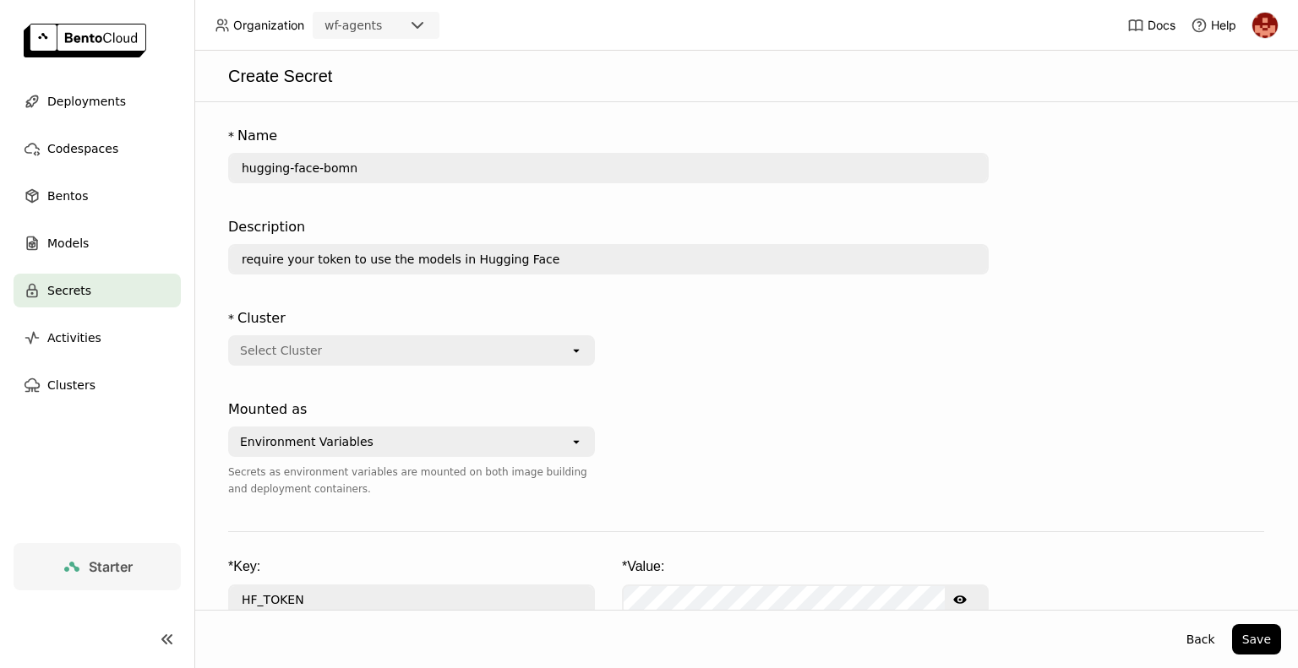
click at [419, 356] on div "Select Cluster" at bounding box center [400, 350] width 340 height 27
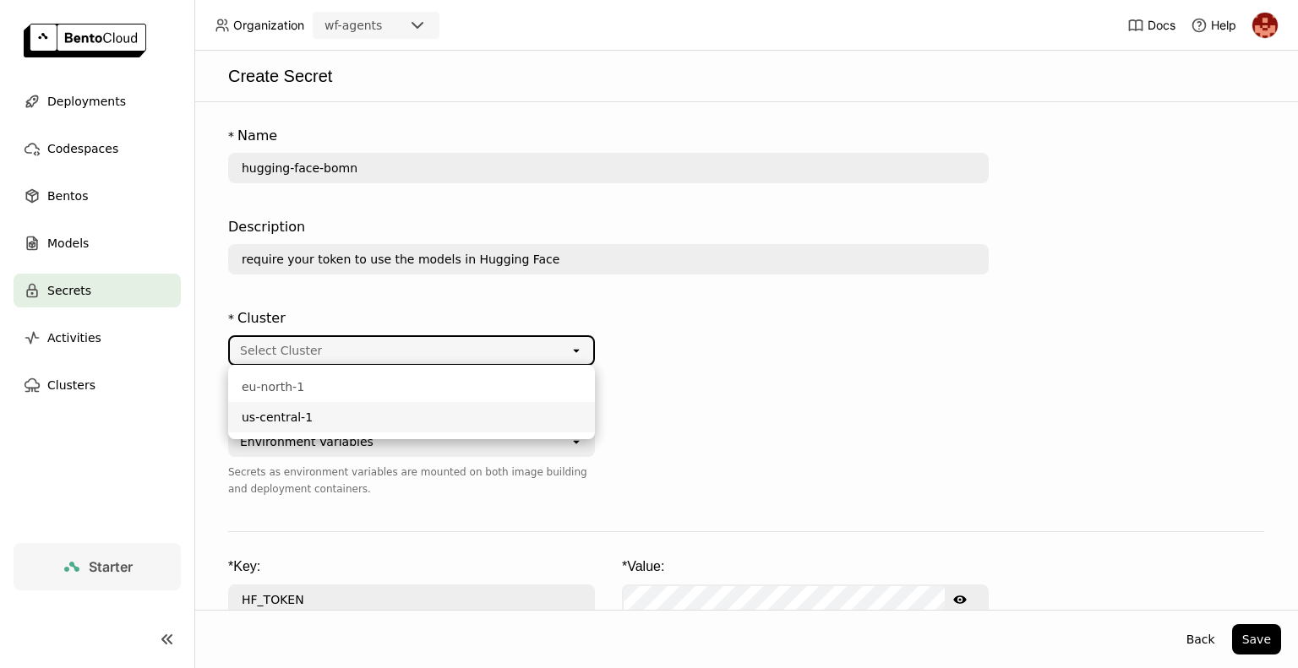
click at [311, 419] on div "us-central-1" at bounding box center [412, 417] width 340 height 17
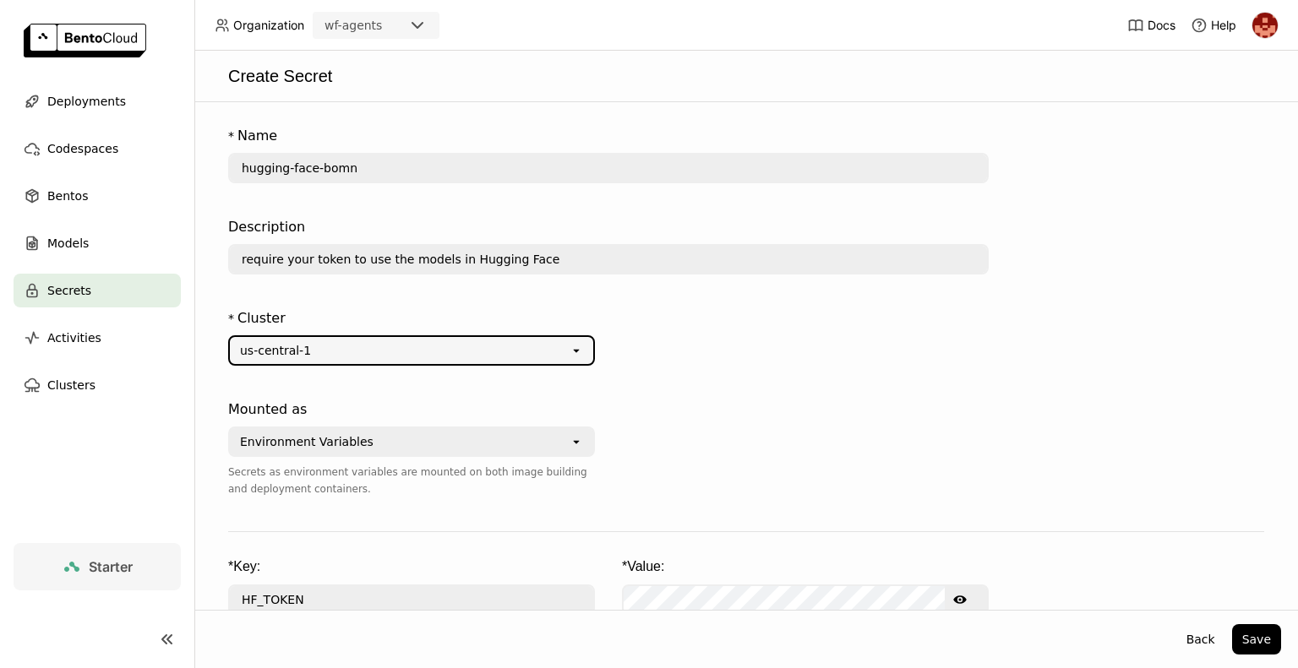
click at [341, 447] on div "Environment Variables" at bounding box center [307, 442] width 134 height 17
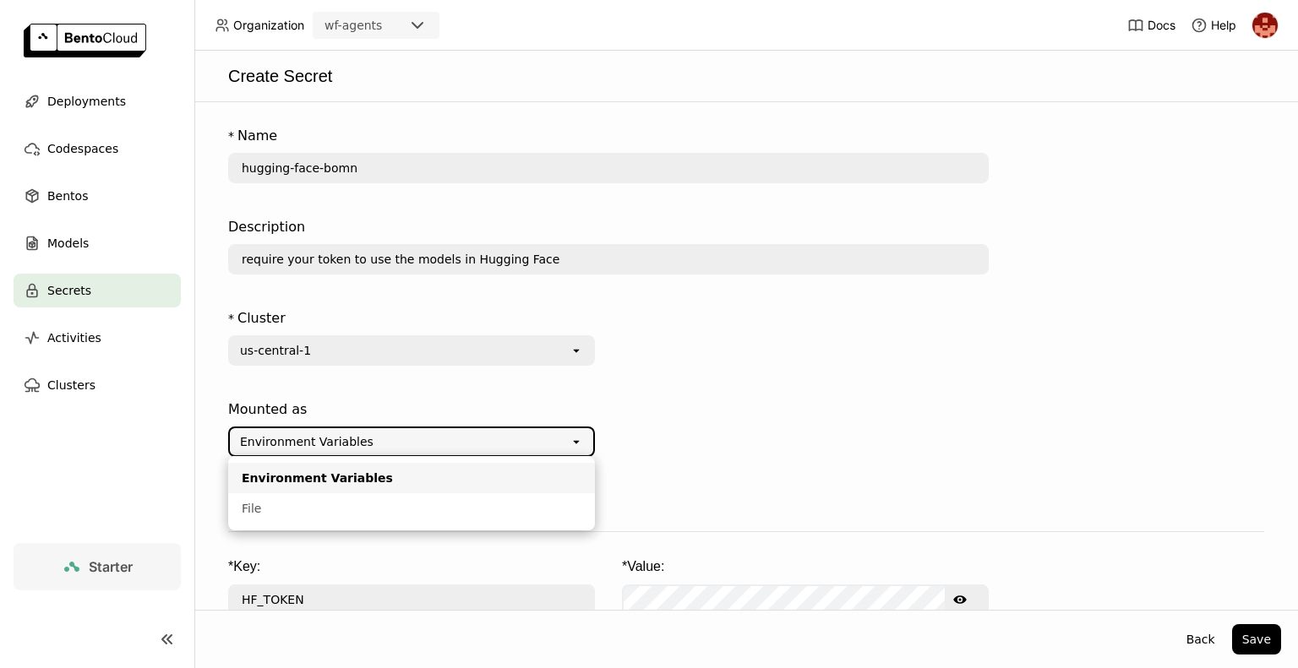
click at [711, 387] on div "* Cluster us-central-1 open" at bounding box center [608, 347] width 761 height 91
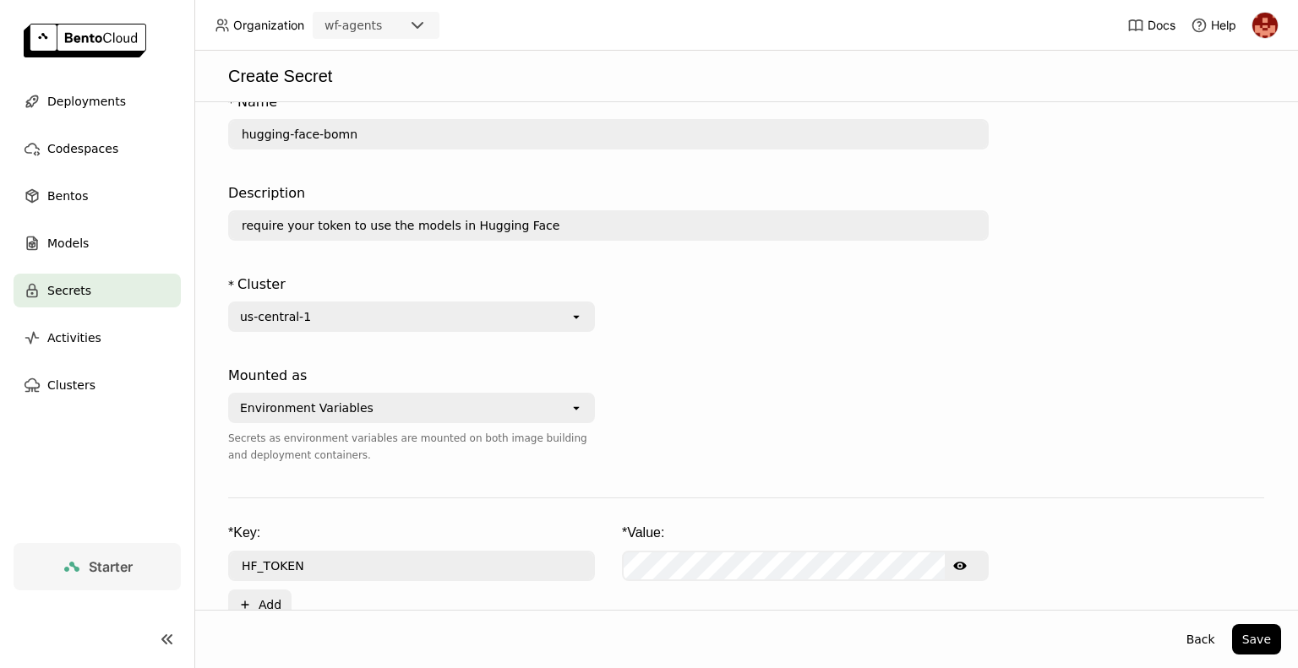
scroll to position [74, 0]
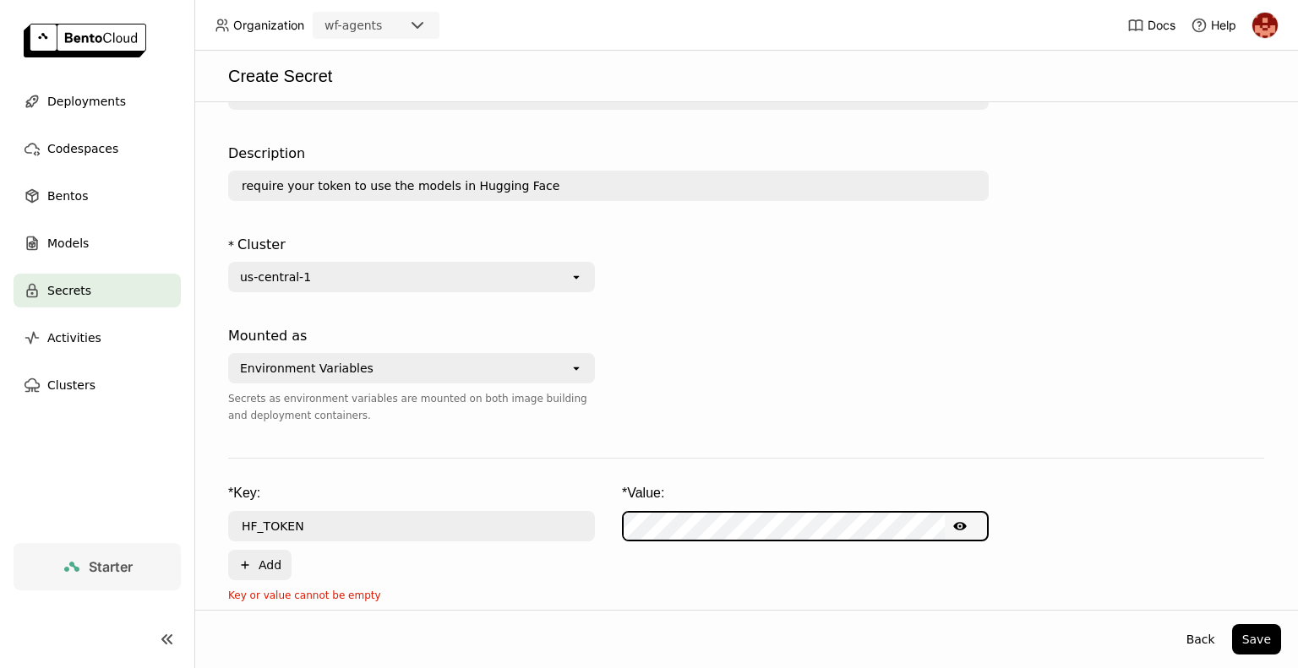
click at [972, 573] on div "* Key: * Value: HF_TOKEN Show password text Plus Add" at bounding box center [746, 532] width 1036 height 96
click at [960, 526] on icon "Show password text" at bounding box center [960, 526] width 14 height 8
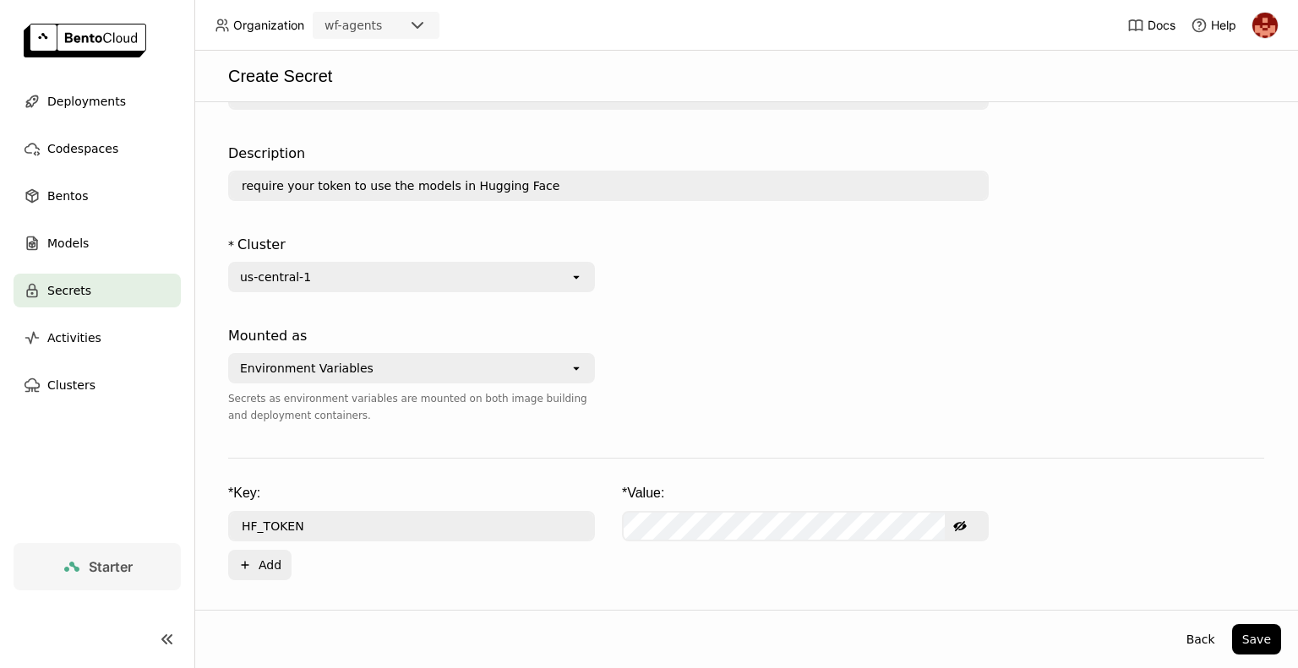
click at [960, 526] on icon "Hide password text" at bounding box center [960, 526] width 14 height 10
click at [1252, 637] on button "Save" at bounding box center [1256, 640] width 49 height 30
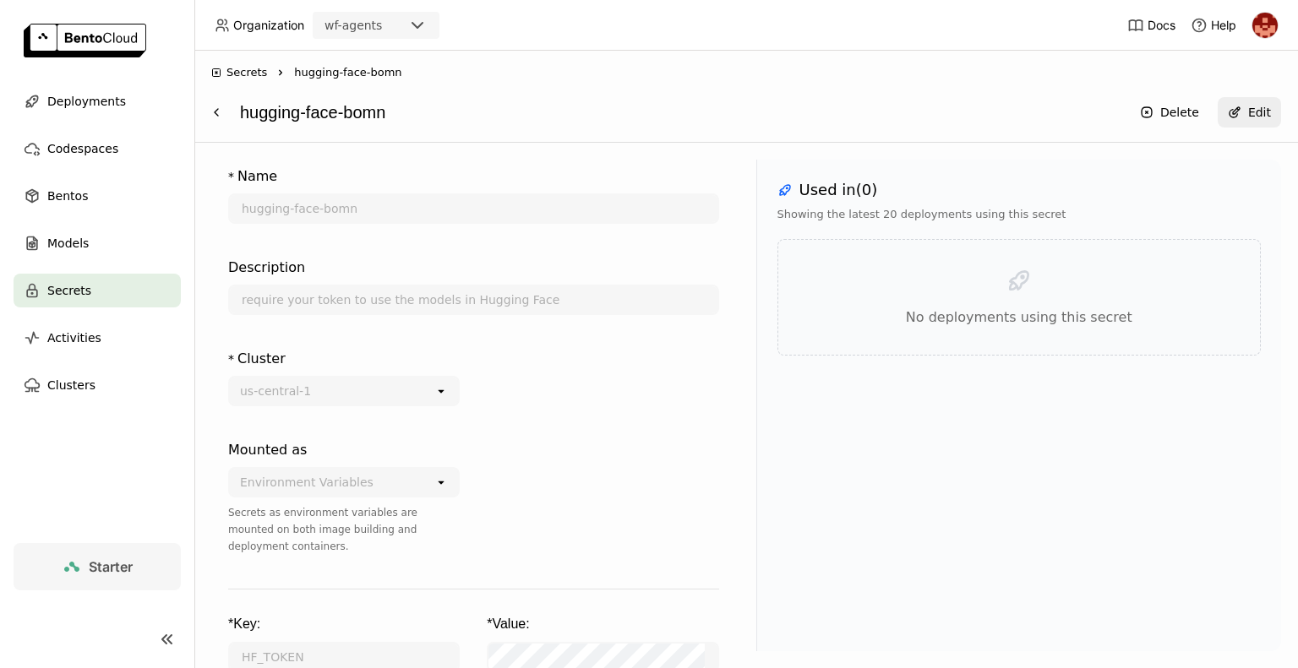
click at [1029, 287] on icon at bounding box center [1019, 280] width 27 height 27
click at [651, 356] on div "* Cluster us-central-1 open" at bounding box center [473, 387] width 491 height 91
drag, startPoint x: 396, startPoint y: 123, endPoint x: 236, endPoint y: 125, distance: 159.7
click at [236, 125] on div "hugging-face-bomn Delete Edit" at bounding box center [746, 112] width 1070 height 32
copy div "hugging-face-bomn"
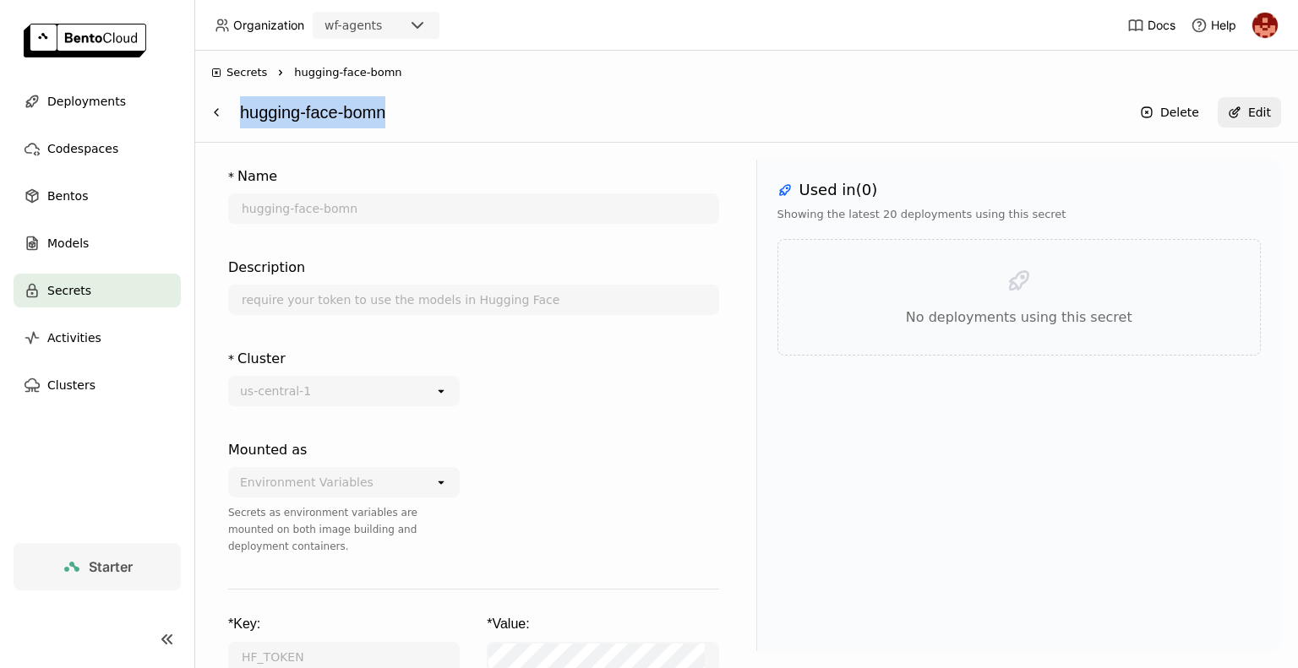
click at [419, 137] on div "Secrets Right hugging-face-bomn hugging-face-bomn Delete Edit" at bounding box center [746, 97] width 1104 height 92
click at [389, 115] on div "hugging-face-bomn" at bounding box center [680, 112] width 881 height 32
drag, startPoint x: 390, startPoint y: 117, endPoint x: 243, endPoint y: 117, distance: 147.9
click at [243, 117] on div "hugging-face-bomn" at bounding box center [680, 112] width 881 height 32
copy div "hugging-face-bomn"
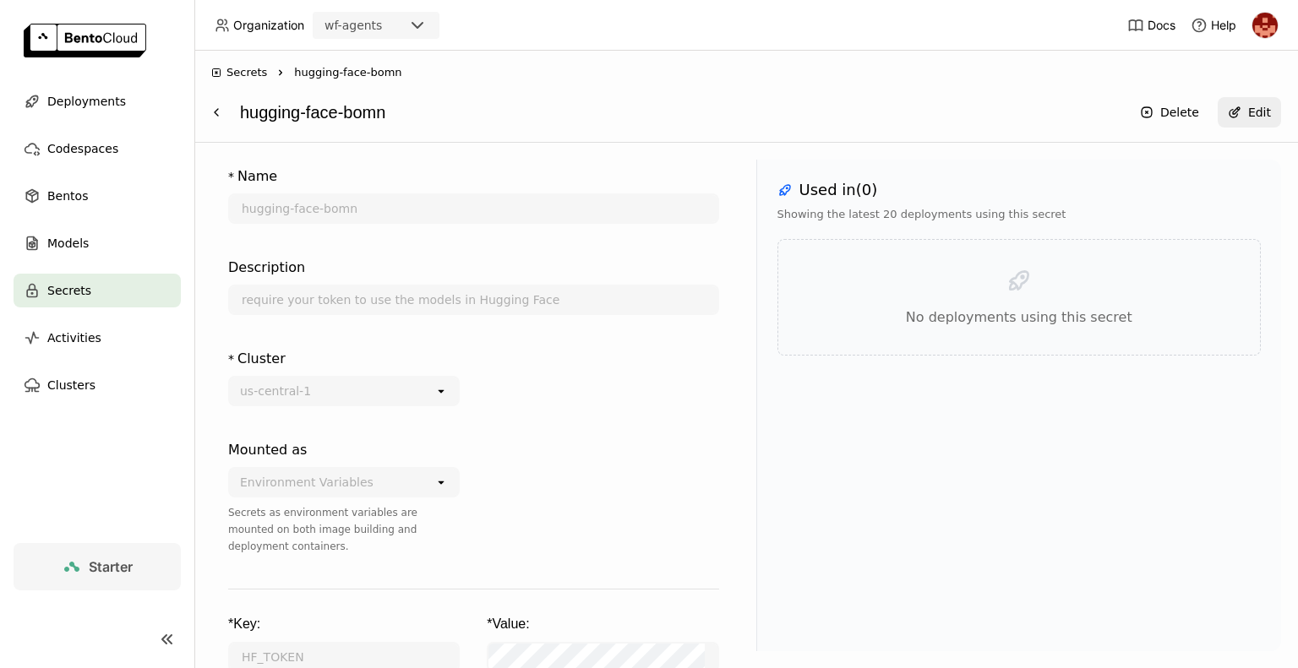
click at [140, 429] on nav "Deployments Codespaces Bentos Models Secrets Activities Clusters" at bounding box center [97, 314] width 194 height 459
click at [0, 554] on div "Starter" at bounding box center [97, 605] width 194 height 125
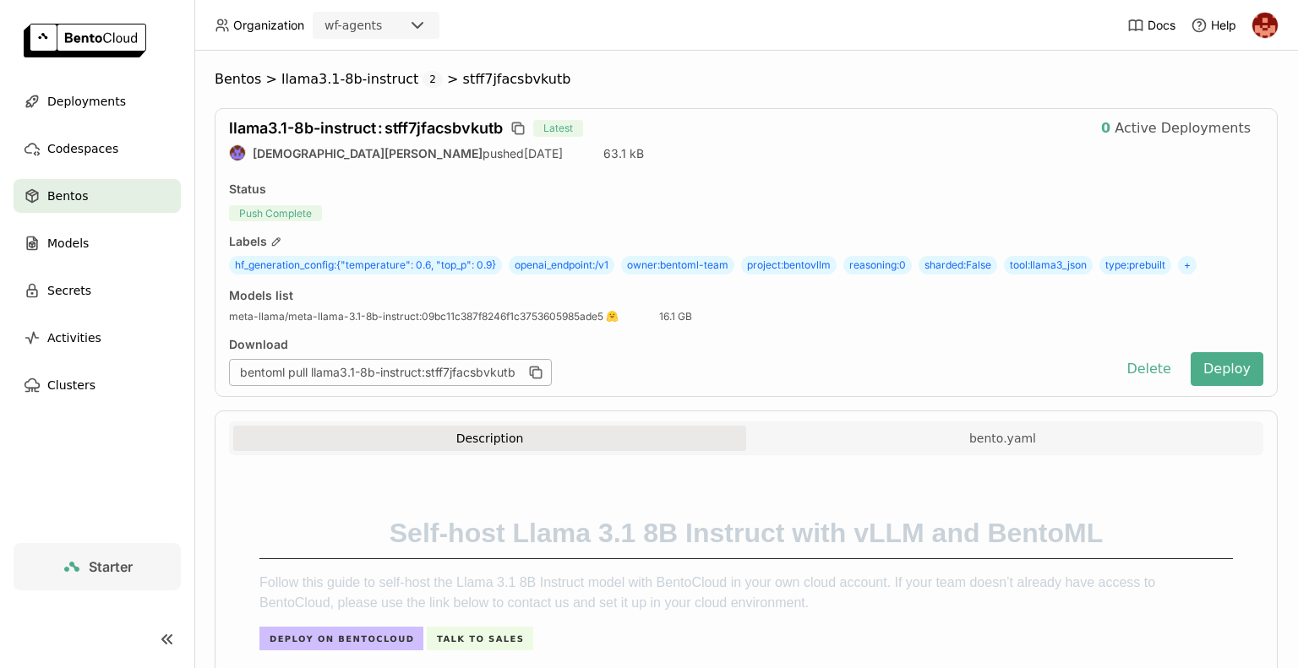
scroll to position [978, 0]
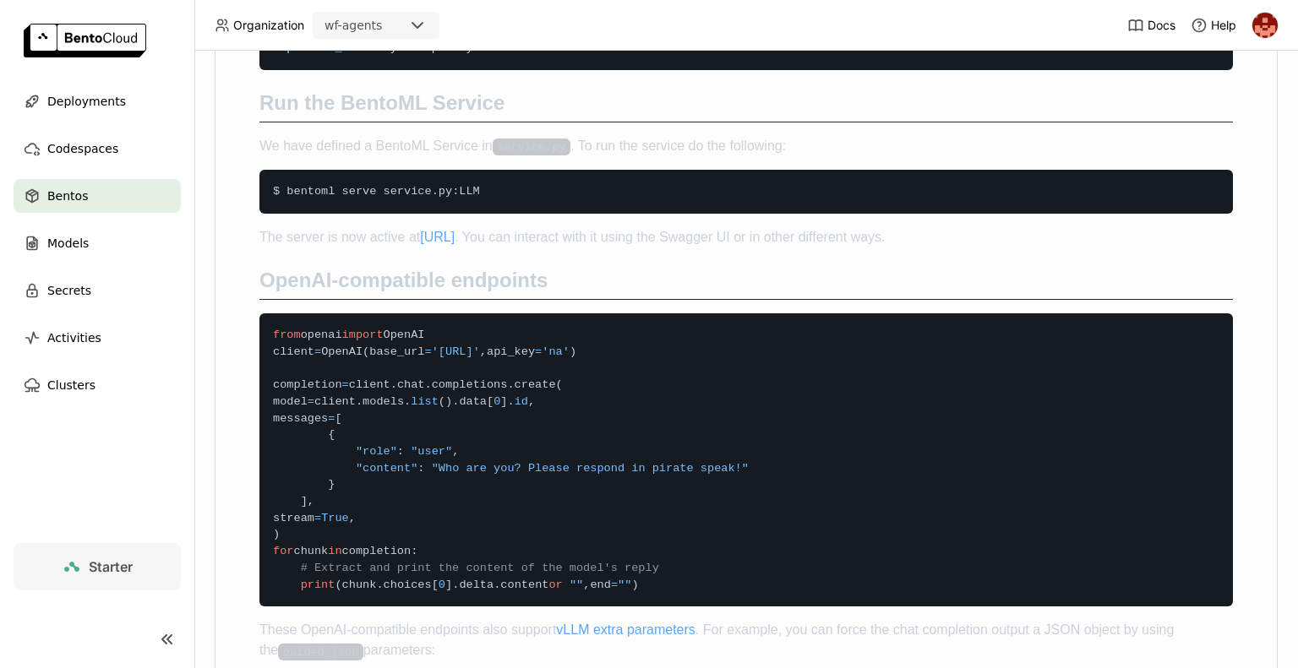
click at [1284, 382] on div "Bentos > llama3.1-8b-instruct 2 > stff7jfacsbvkutb llama3.1-8b-instruct : stff7…" at bounding box center [746, 360] width 1104 height 618
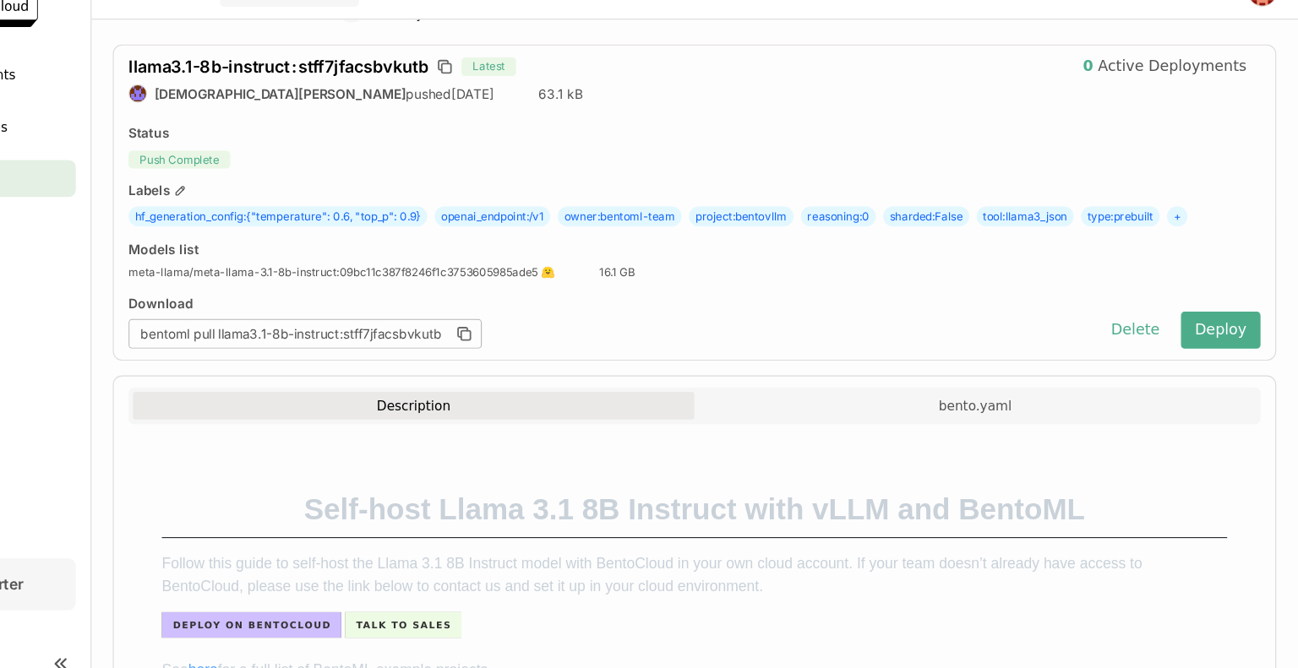
scroll to position [0, 0]
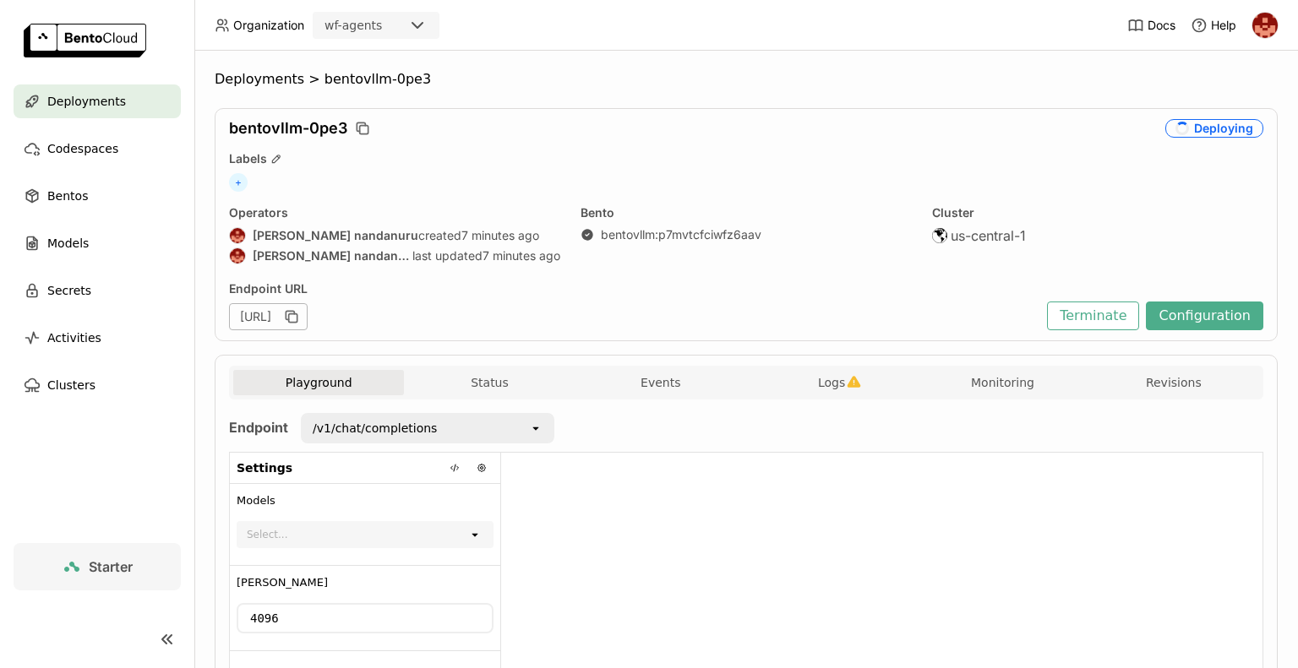
click at [1109, 230] on div "us-central-1" at bounding box center [1097, 235] width 331 height 17
click at [1265, 427] on div "Deployments > bentovllm-0pe3 bentovllm-0pe3 Failed Labels + Operators [PERSON_N…" at bounding box center [746, 360] width 1104 height 618
click at [708, 1] on header "Organization wf-agents Docs Help" at bounding box center [649, 25] width 1298 height 51
click at [1185, 128] on icon "button" at bounding box center [1192, 129] width 14 height 14
type input "source:service"
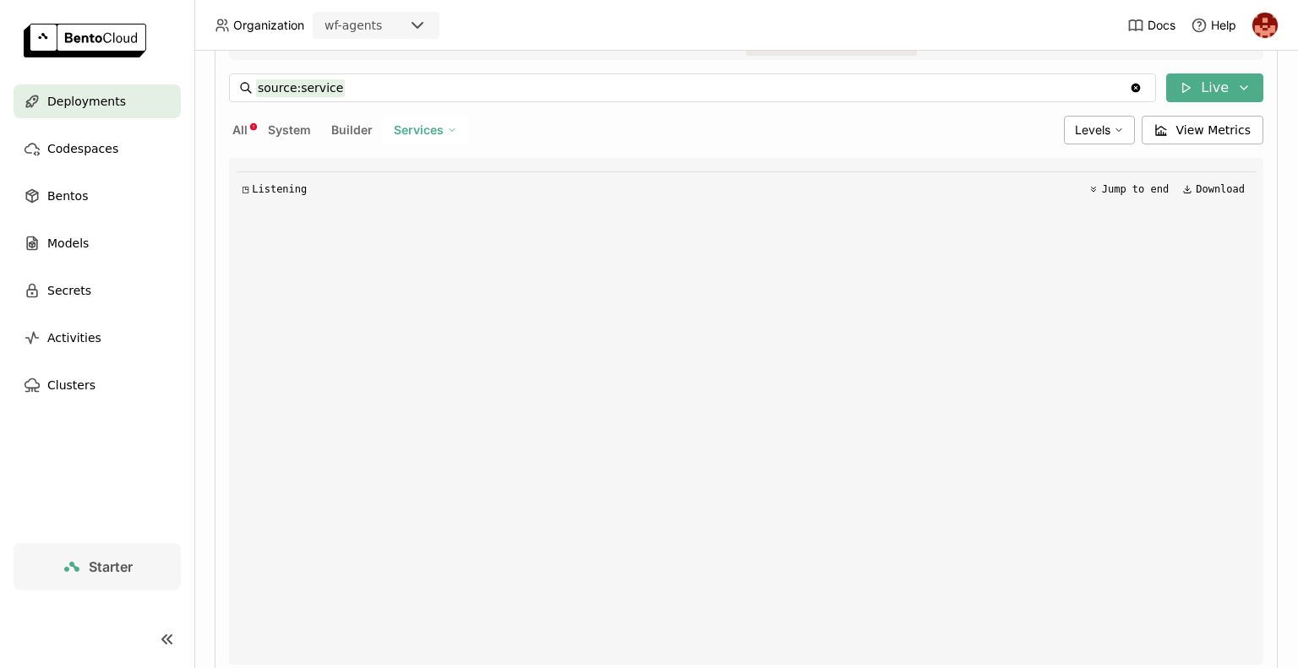
scroll to position [340, 0]
click at [245, 186] on span "◱" at bounding box center [246, 189] width 6 height 12
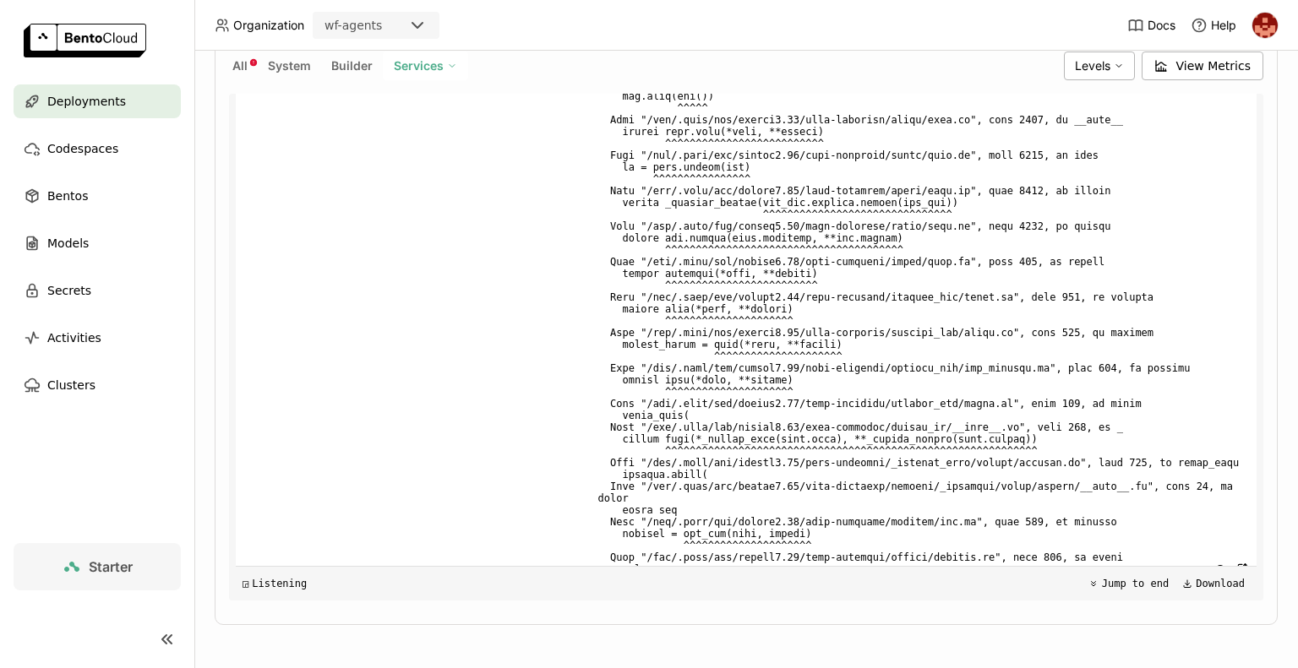
scroll to position [406, 0]
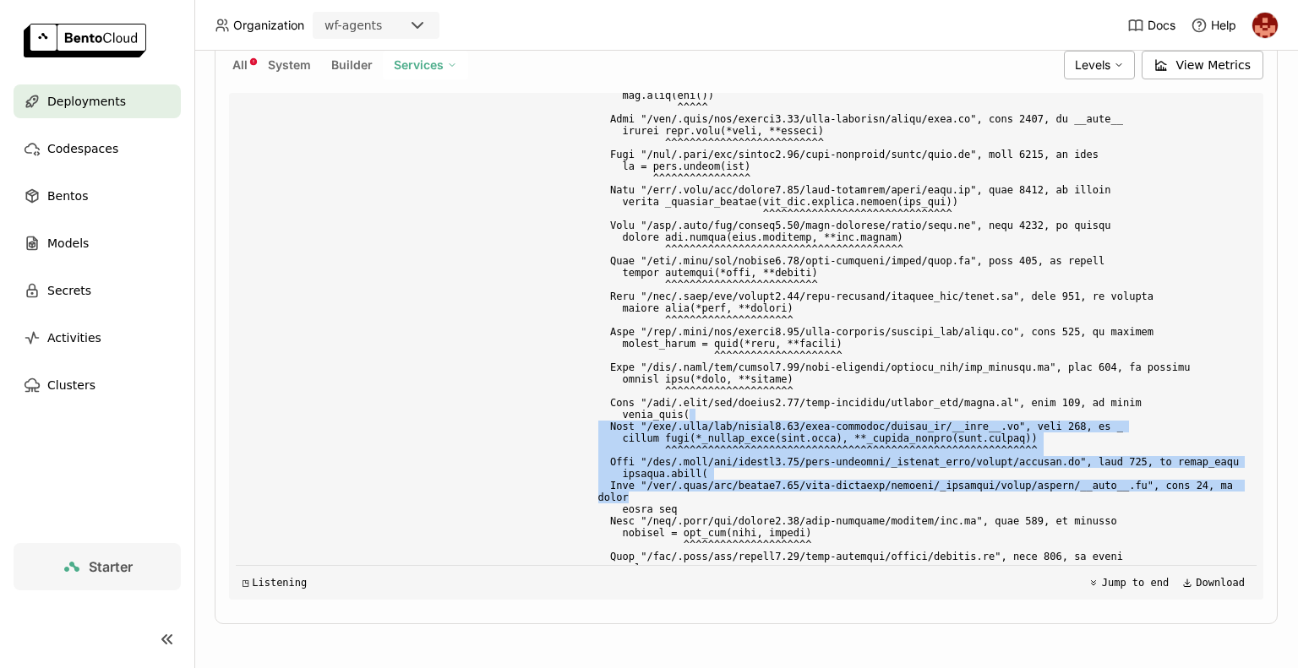
drag, startPoint x: 937, startPoint y: 385, endPoint x: 1277, endPoint y: 460, distance: 348.0
click at [1277, 460] on div "Deployments > bentovllm-0pe3 bentovllm-0pe3 Failed Labels + Operators prasanth …" at bounding box center [746, 360] width 1104 height 618
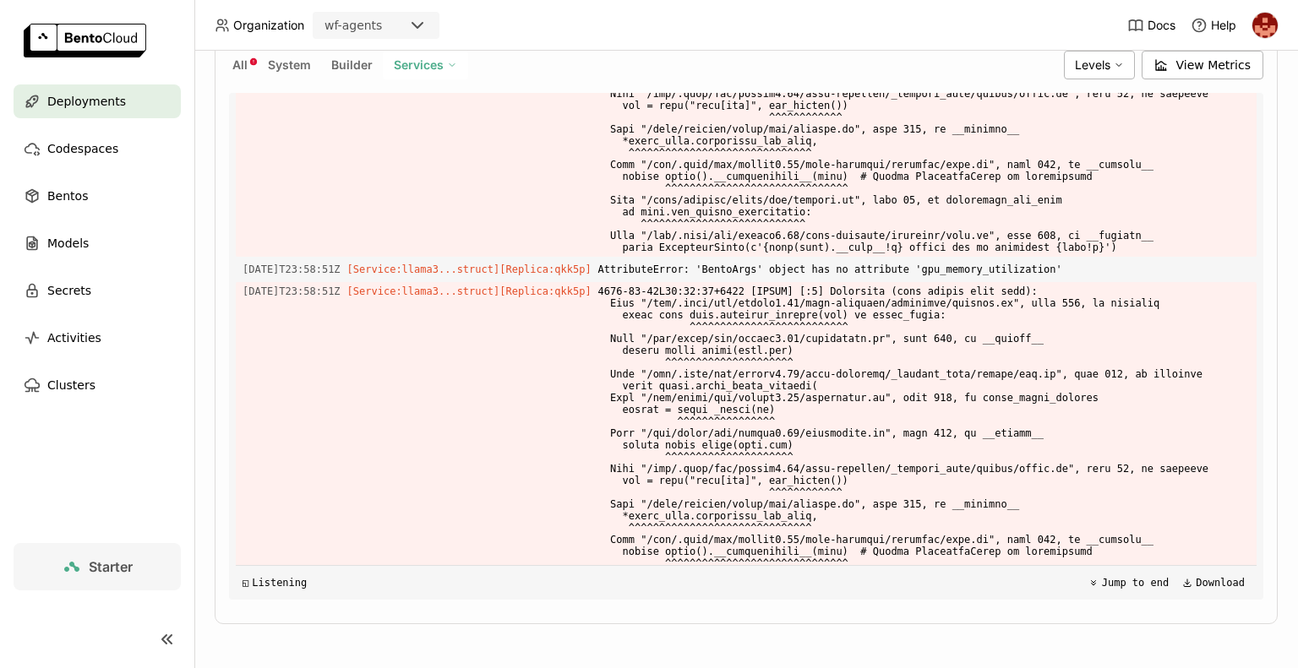
scroll to position [6304, 0]
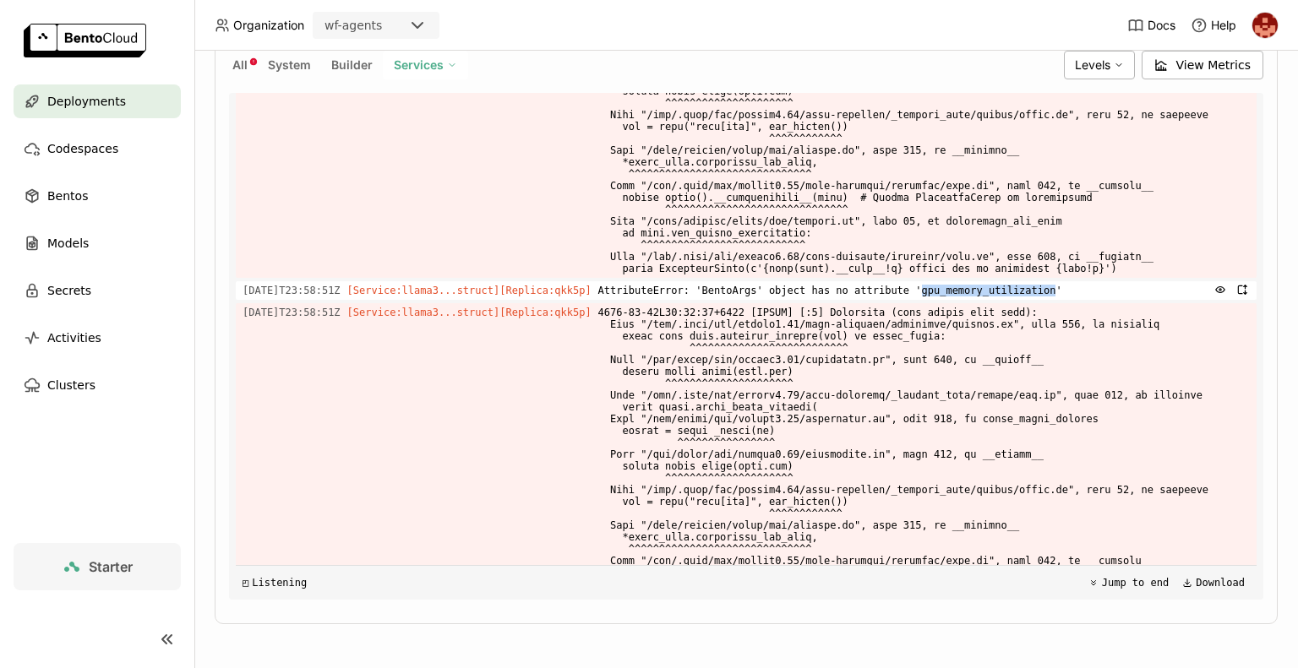
drag, startPoint x: 884, startPoint y: 241, endPoint x: 1007, endPoint y: 239, distance: 123.4
click at [1007, 281] on span "AttributeError: 'BentoArgs' object has no attribute 'gpu_memory_utilization'" at bounding box center [924, 290] width 652 height 19
copy span "gpu_memory_utilization"
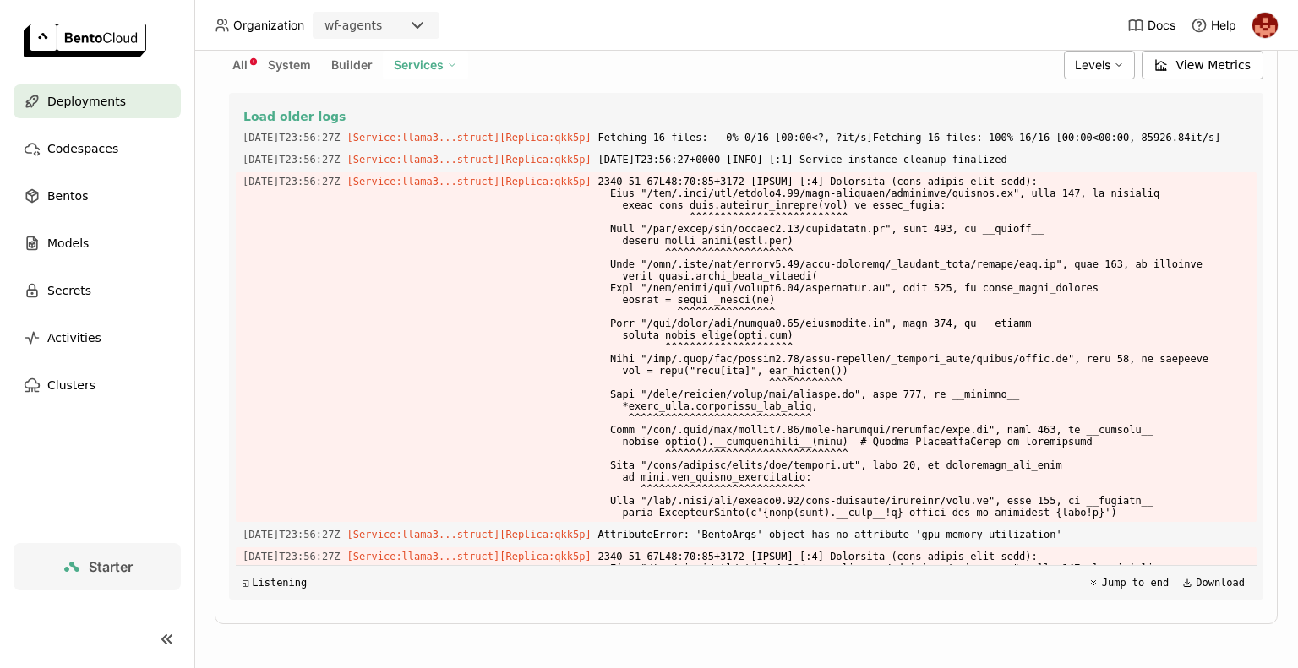
scroll to position [8947, 0]
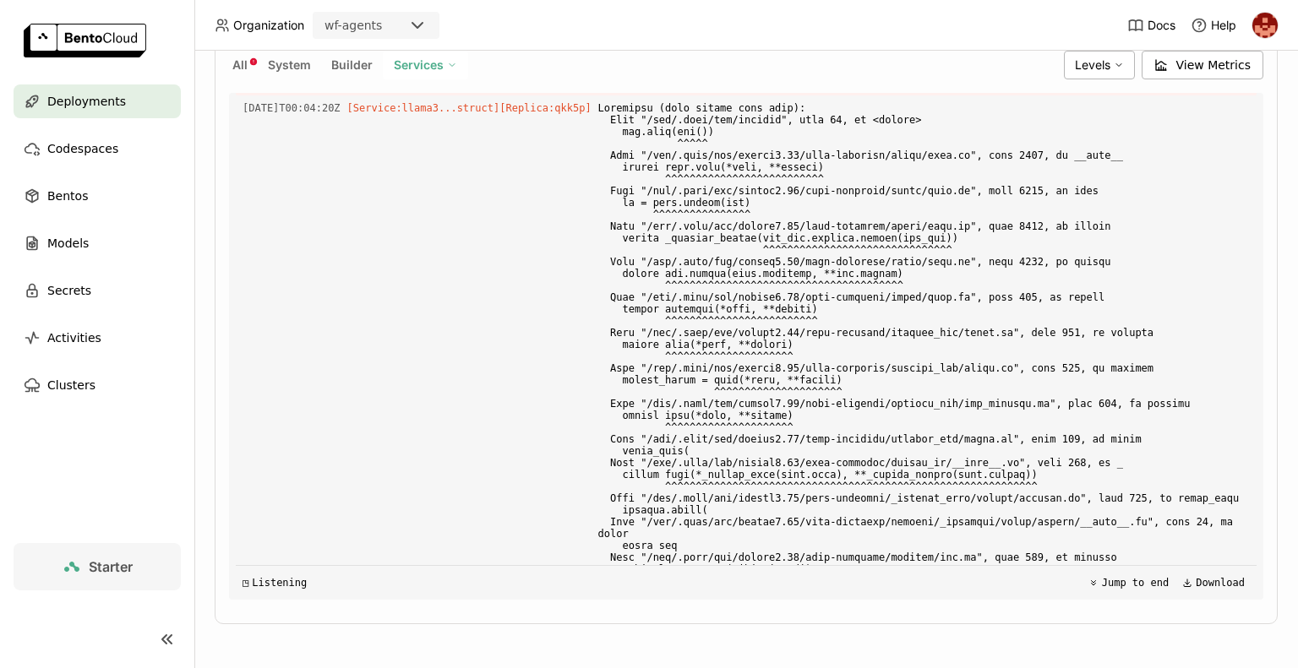
click at [260, 618] on span "2025-10-06T00:04:20Z" at bounding box center [292, 627] width 98 height 19
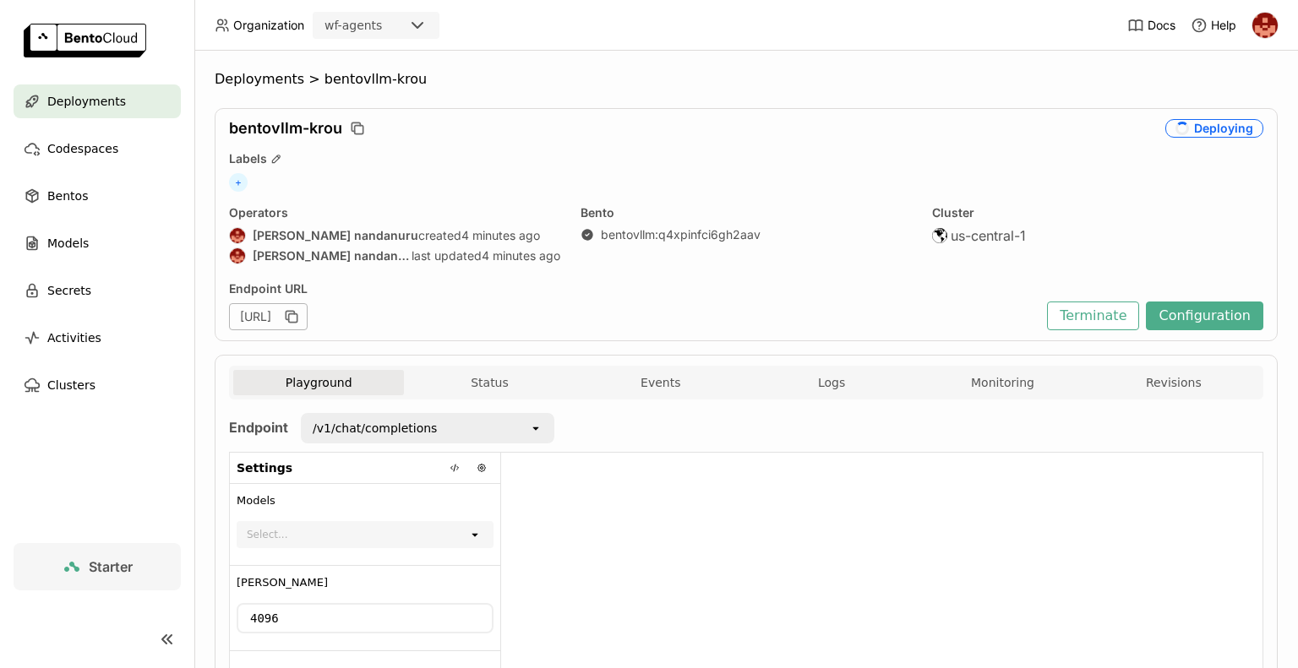
click at [1083, 248] on div "Cluster us-central-1" at bounding box center [1097, 236] width 331 height 63
click at [658, 385] on button "Events" at bounding box center [661, 382] width 171 height 25
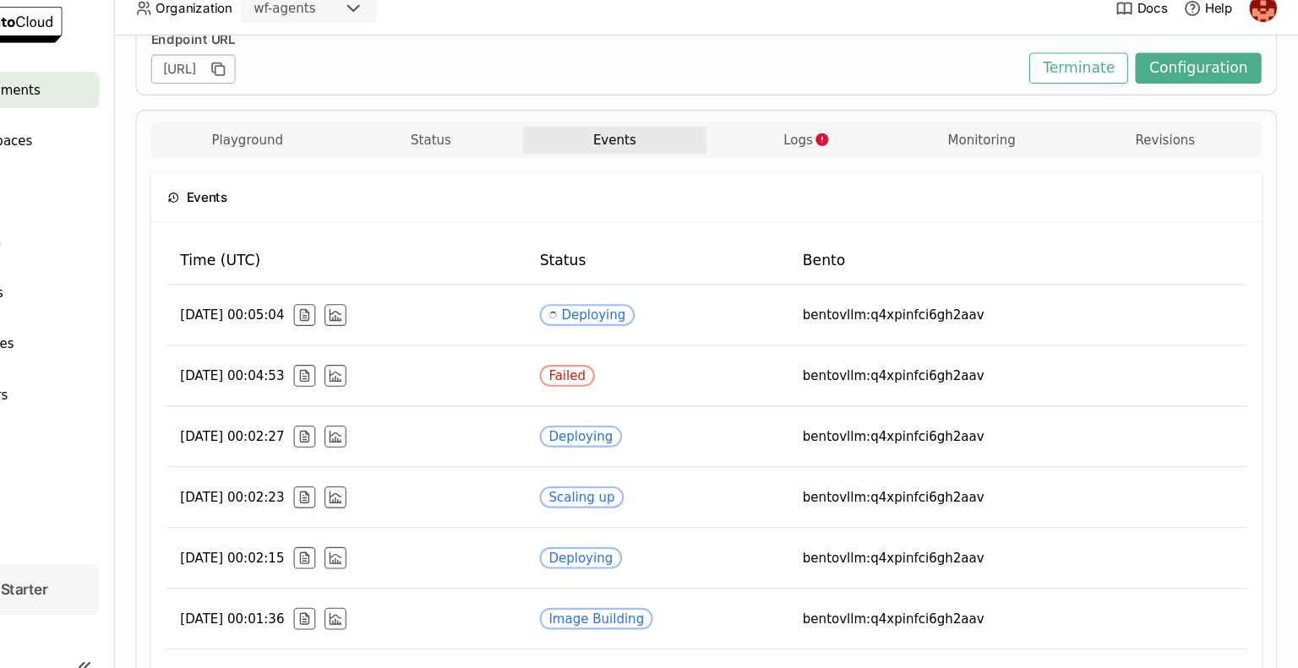
scroll to position [232, 0]
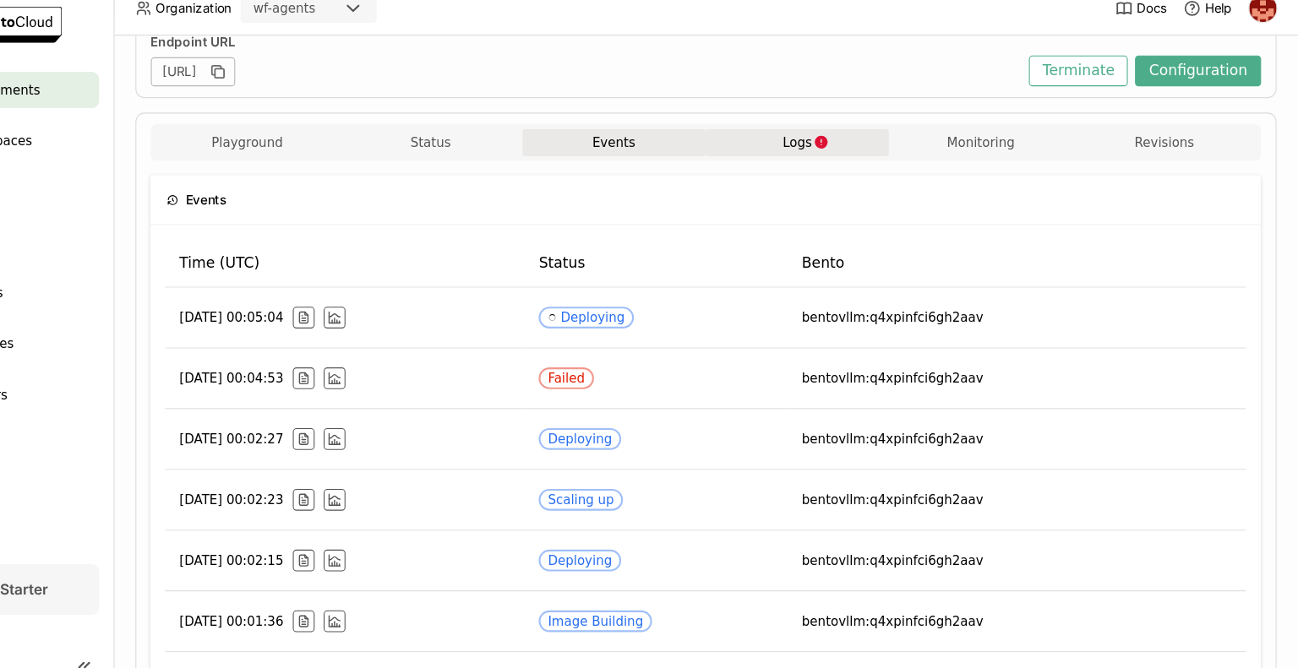
click at [829, 154] on span "Logs" at bounding box center [831, 150] width 27 height 15
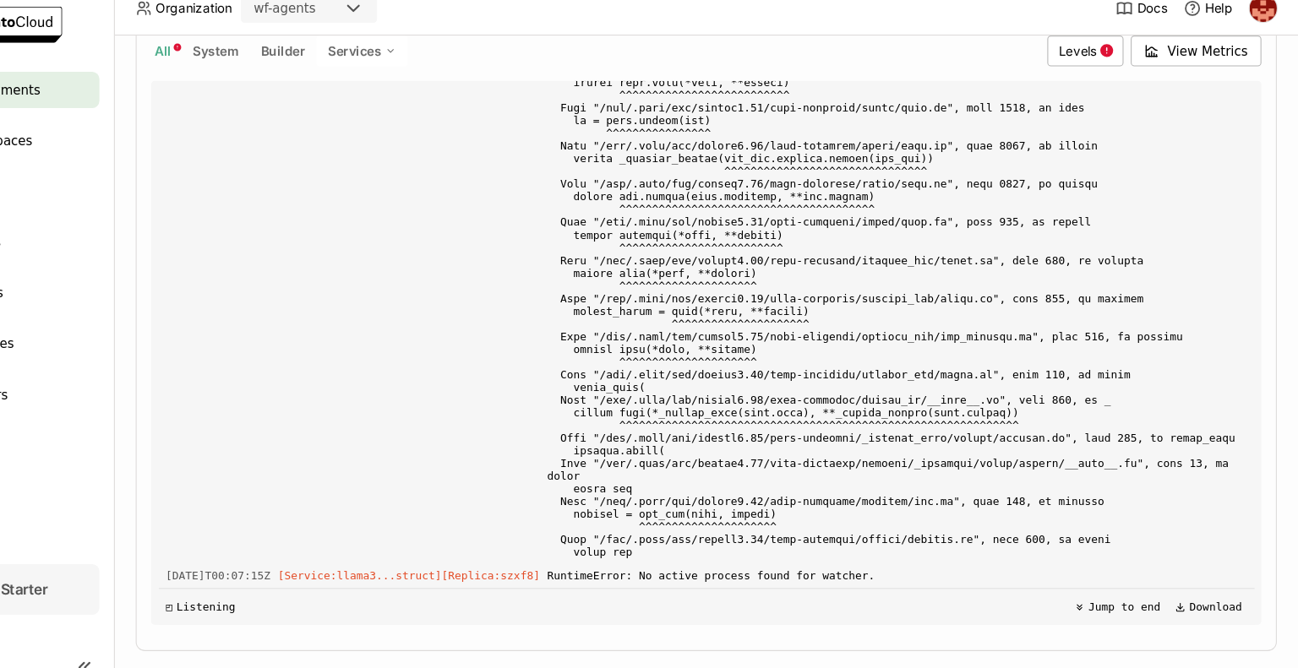
drag, startPoint x: 951, startPoint y: 159, endPoint x: 930, endPoint y: 148, distance: 23.1
click at [911, 166] on div "Load older logs 2025-10-06T00:01:40Z [Builder] [ bentovllm:q4xpinfci6gh2aav ] .…" at bounding box center [746, 346] width 1021 height 507
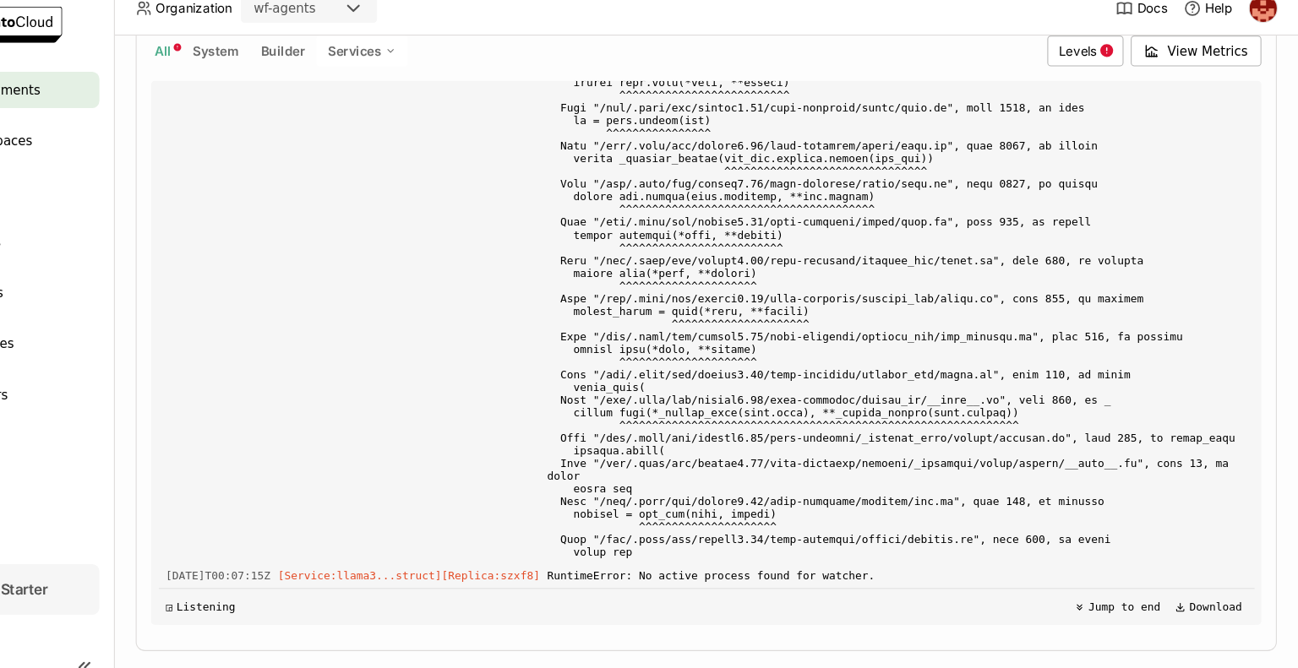
copy span "__command__"
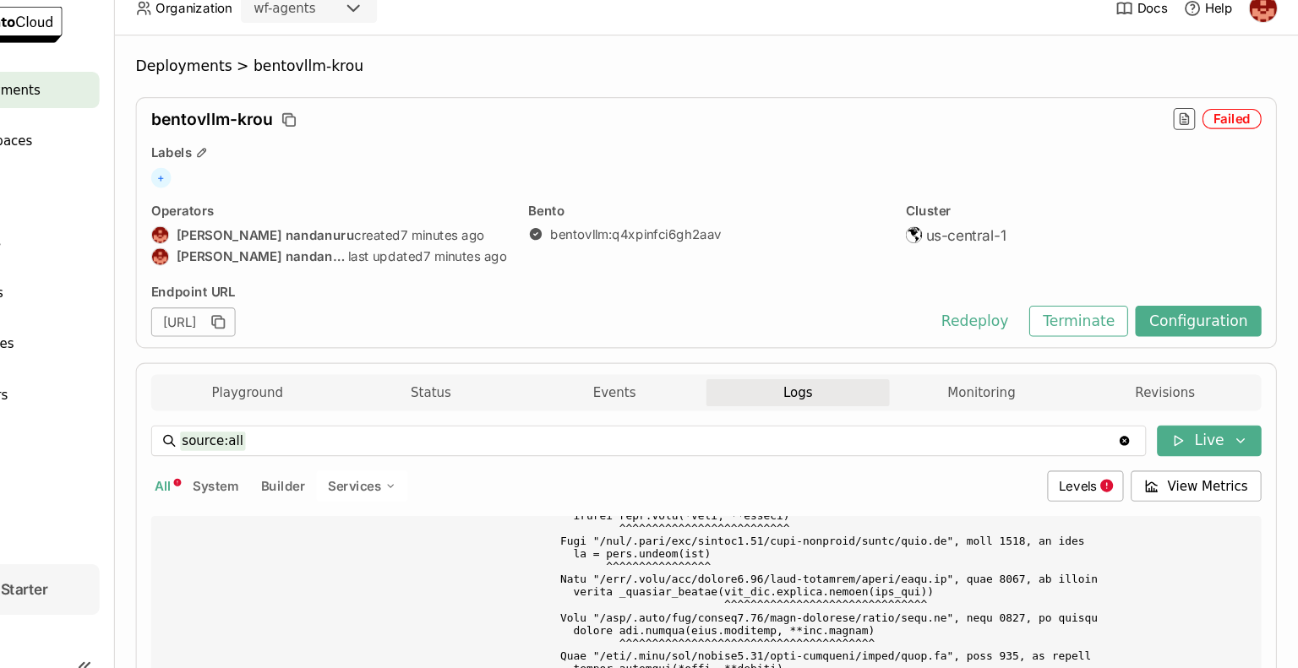
drag, startPoint x: 658, startPoint y: 392, endPoint x: 692, endPoint y: 434, distance: 54.0
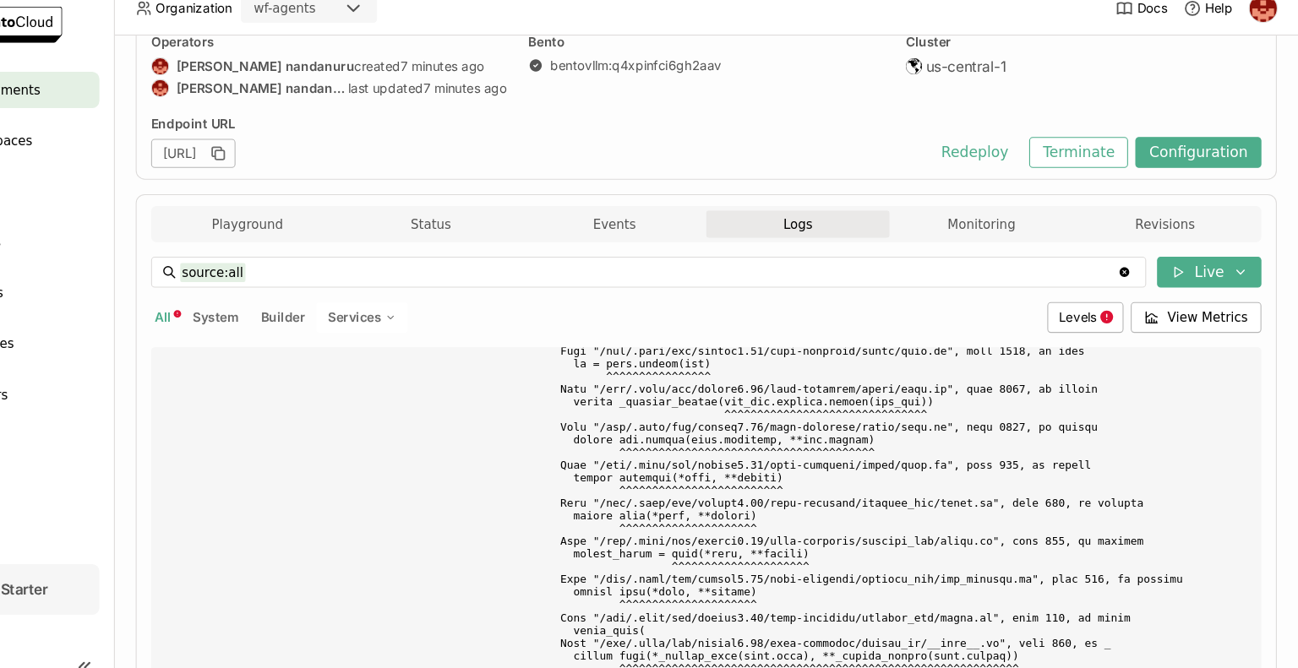
scroll to position [402, 0]
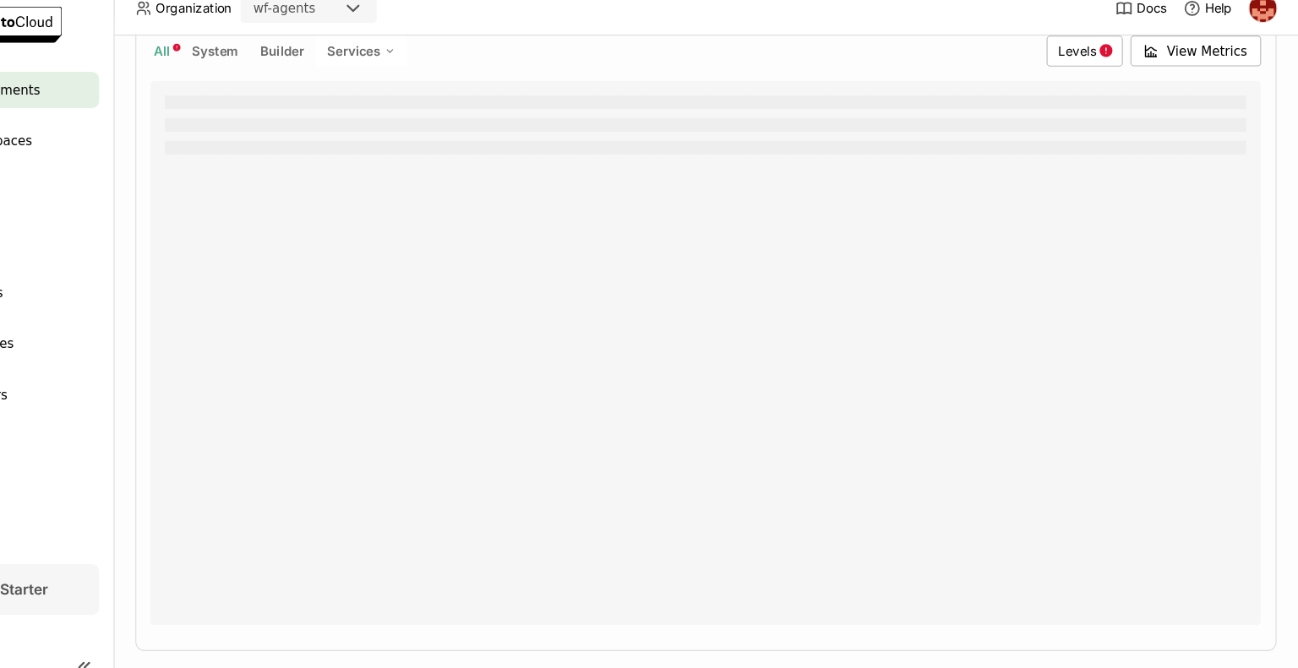
drag, startPoint x: 1238, startPoint y: 567, endPoint x: 1223, endPoint y: 563, distance: 15.8
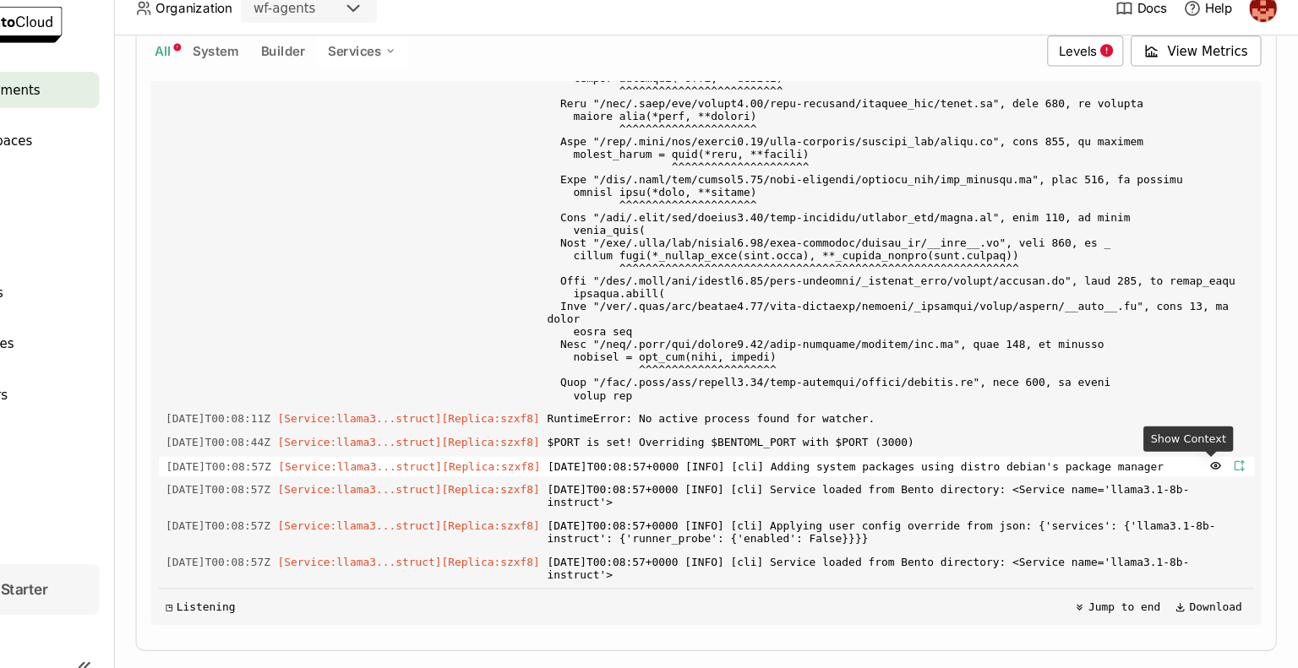
click at [1236, 448] on icon "button" at bounding box center [1242, 451] width 12 height 12
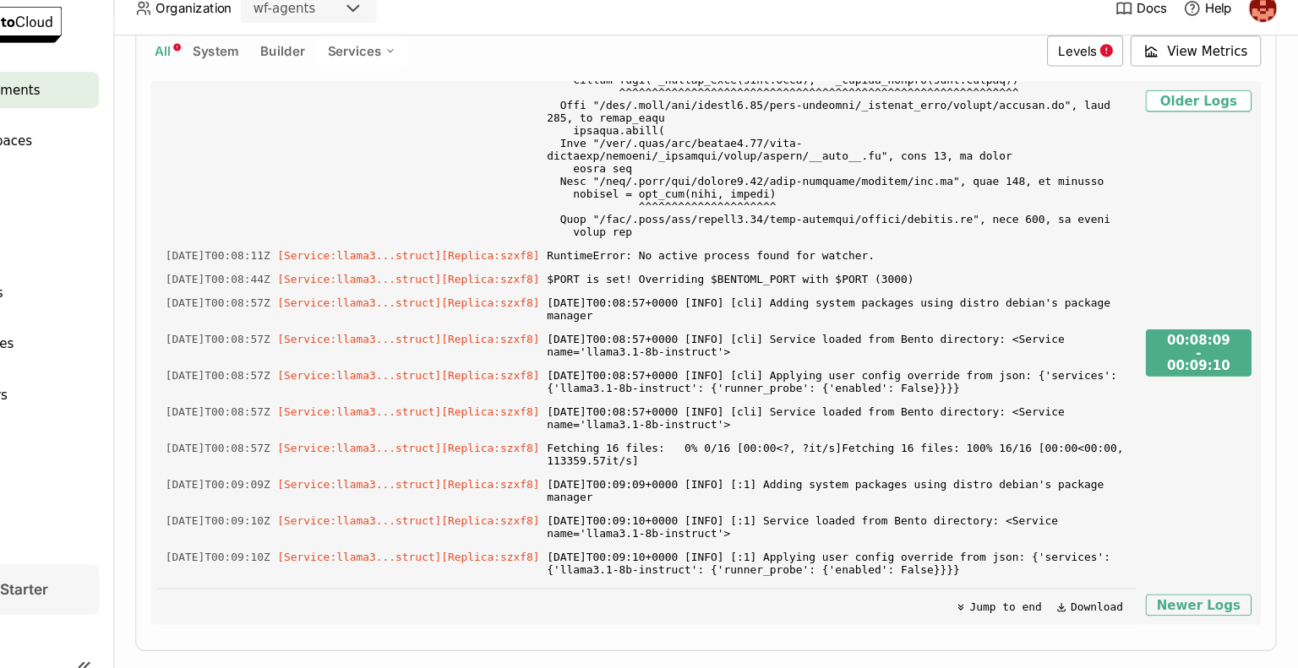
click at [1183, 580] on button "Newer Logs" at bounding box center [1205, 581] width 99 height 20
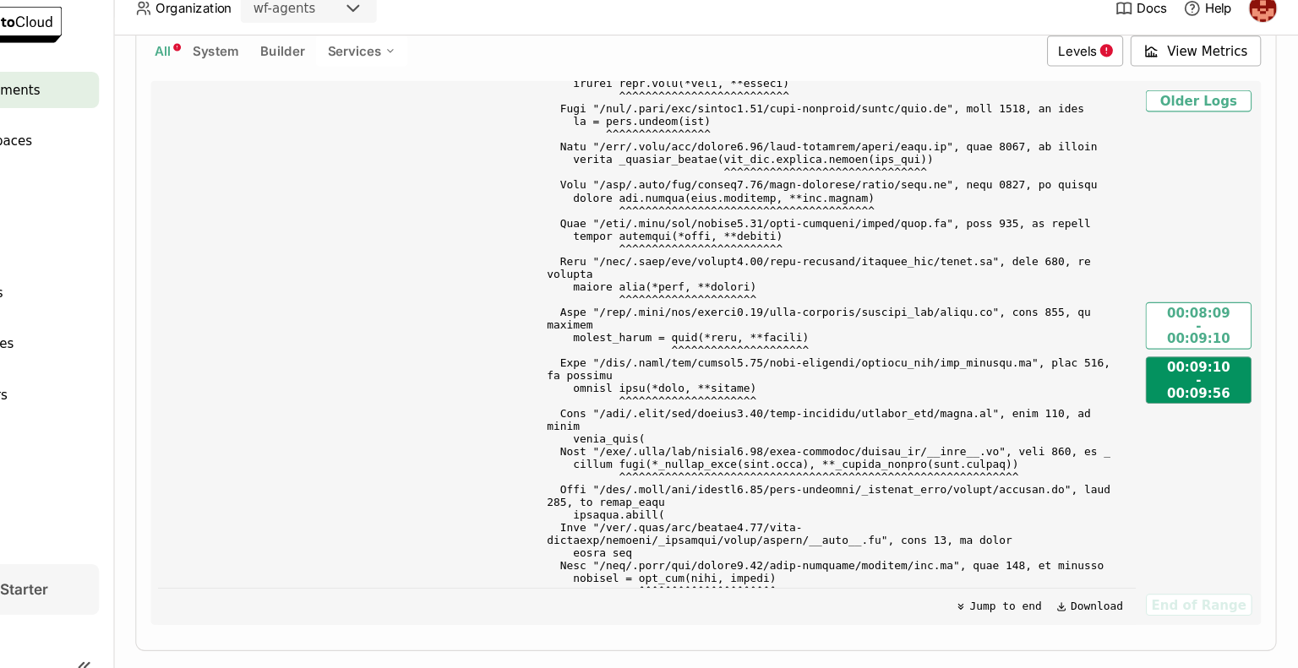
click at [1201, 378] on div "00:09:56" at bounding box center [1205, 383] width 59 height 15
click at [981, 576] on button "Jump to end" at bounding box center [1019, 583] width 90 height 20
click at [1134, 508] on div "2025-10-06T00:09:10Z [Service:llama3...struct] [Replica: szxf8 ] Using a pipeli…" at bounding box center [691, 346] width 925 height 507
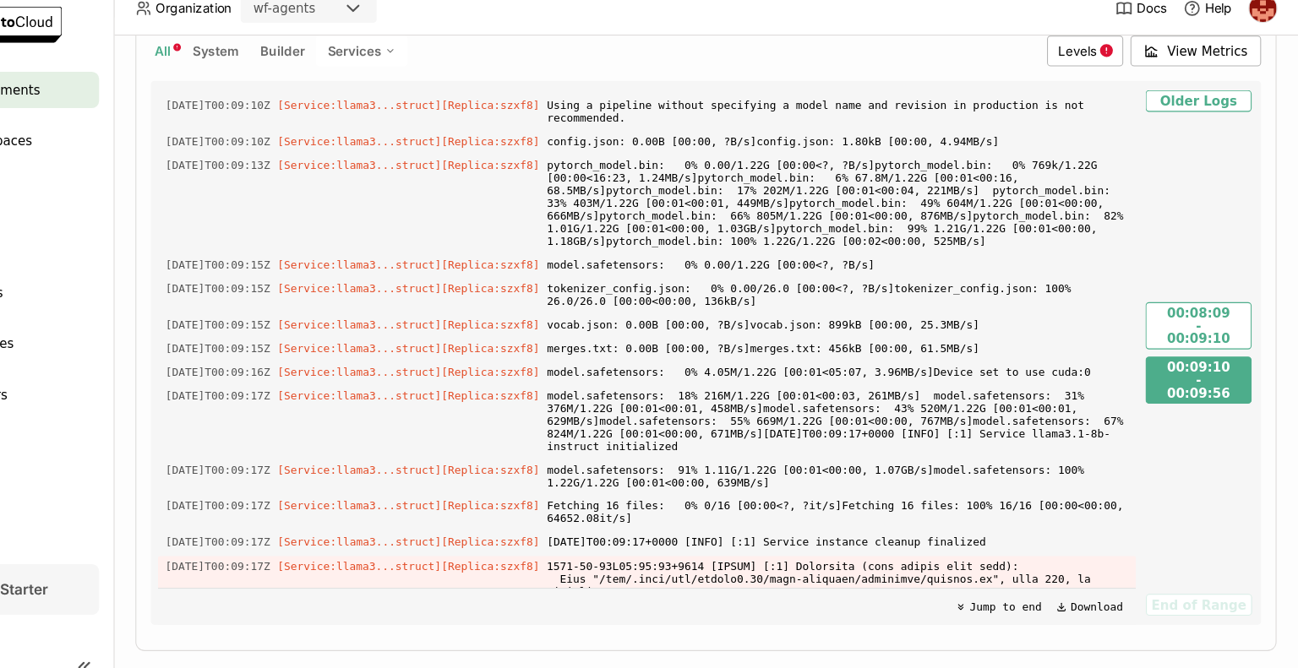
click at [360, 61] on span "Builder" at bounding box center [351, 64] width 41 height 14
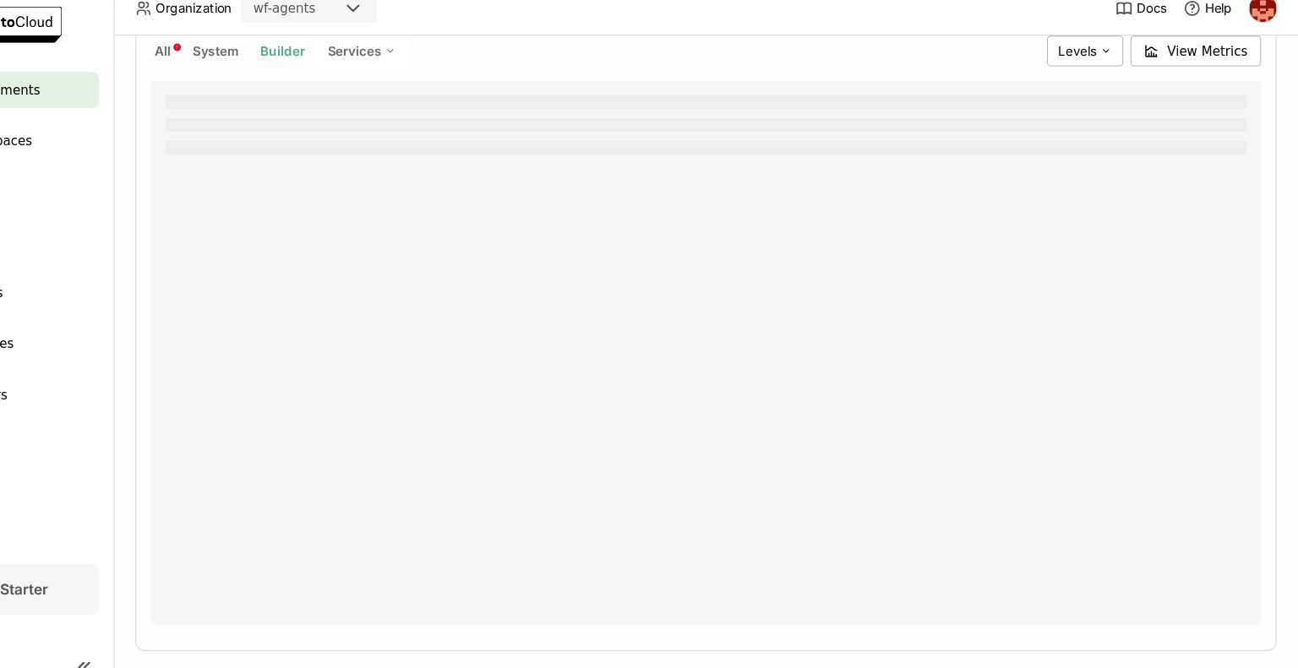
type input "source:builder"
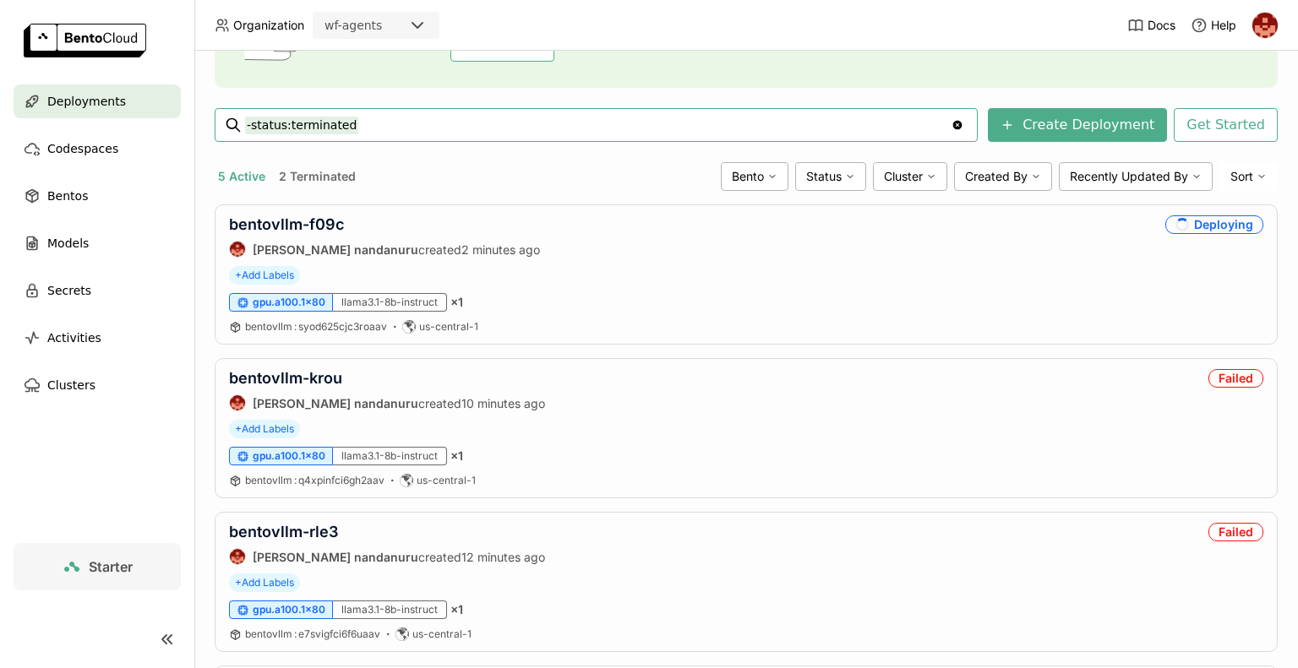
scroll to position [194, 0]
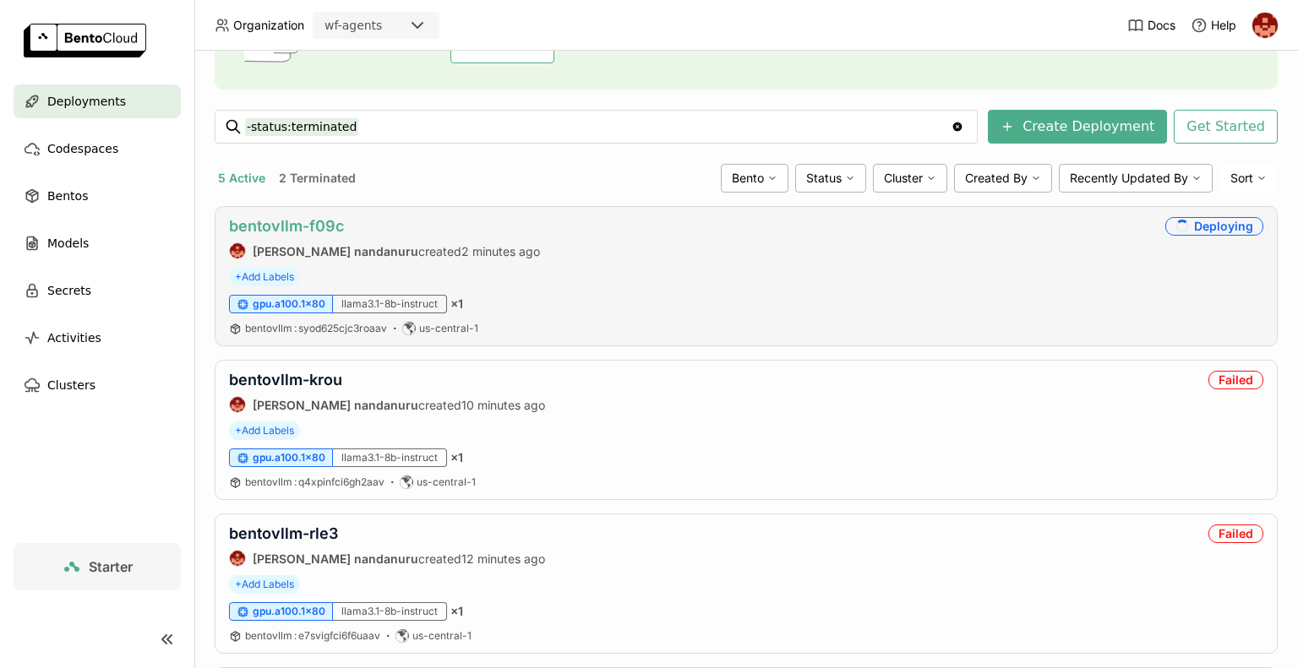
click at [256, 227] on link "bentovllm-f09c" at bounding box center [286, 226] width 115 height 18
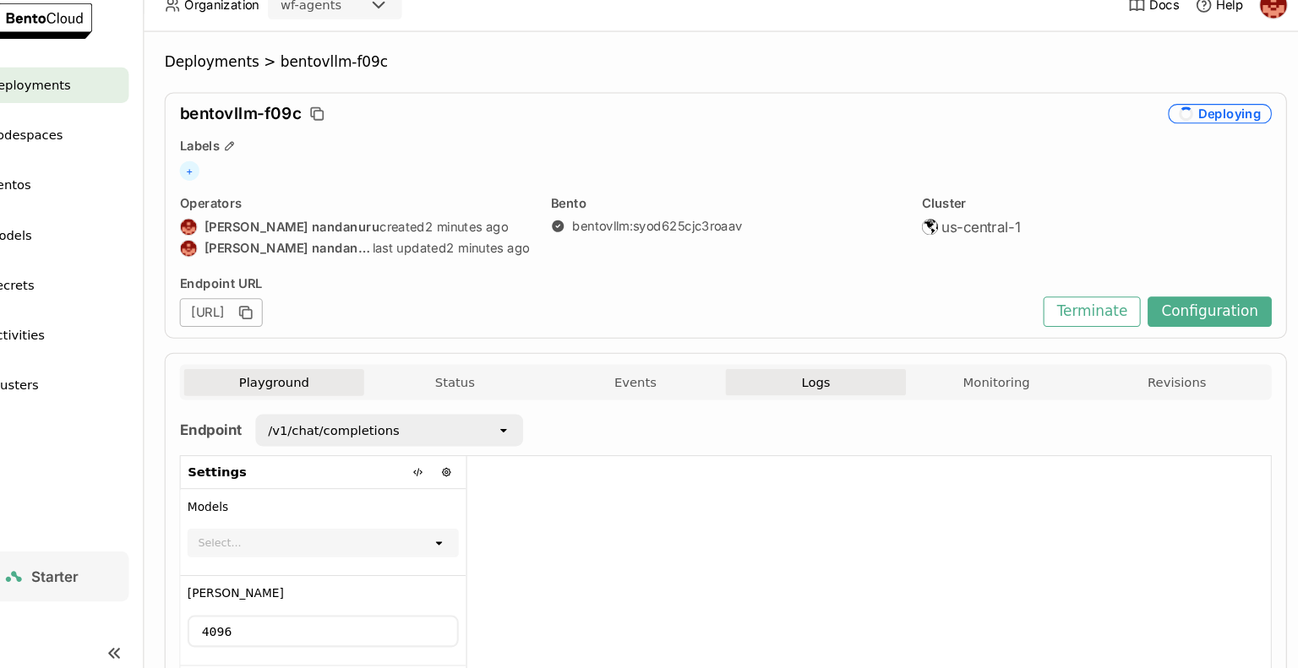
click at [859, 377] on button "Logs" at bounding box center [831, 382] width 171 height 25
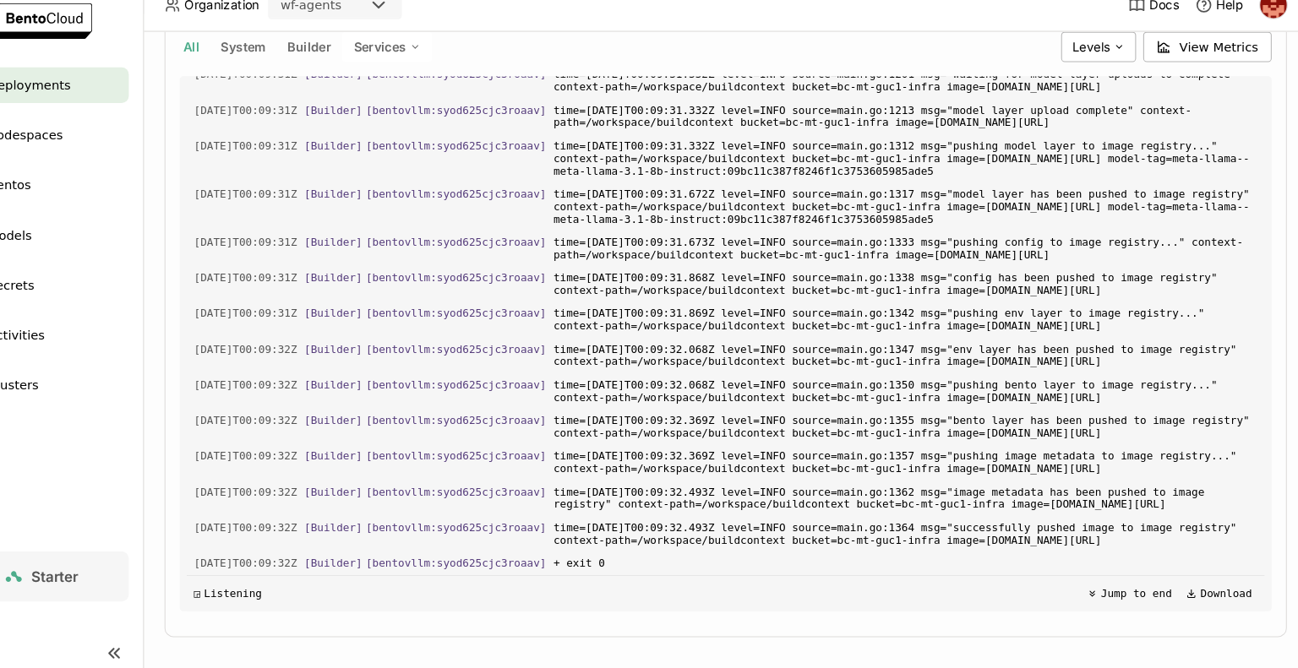
scroll to position [3015, 0]
click at [1263, 545] on div "Playground Status Events Logs Monitoring Revisions Endpoint /v1/chat/completion…" at bounding box center [746, 287] width 1063 height 674
click at [583, 552] on span "+ exit 0" at bounding box center [916, 554] width 667 height 19
click at [886, 410] on span "time=[DATE]T00:09:32.369Z level=INFO source=main.go:1355 msg="bento layer has b…" at bounding box center [916, 425] width 667 height 30
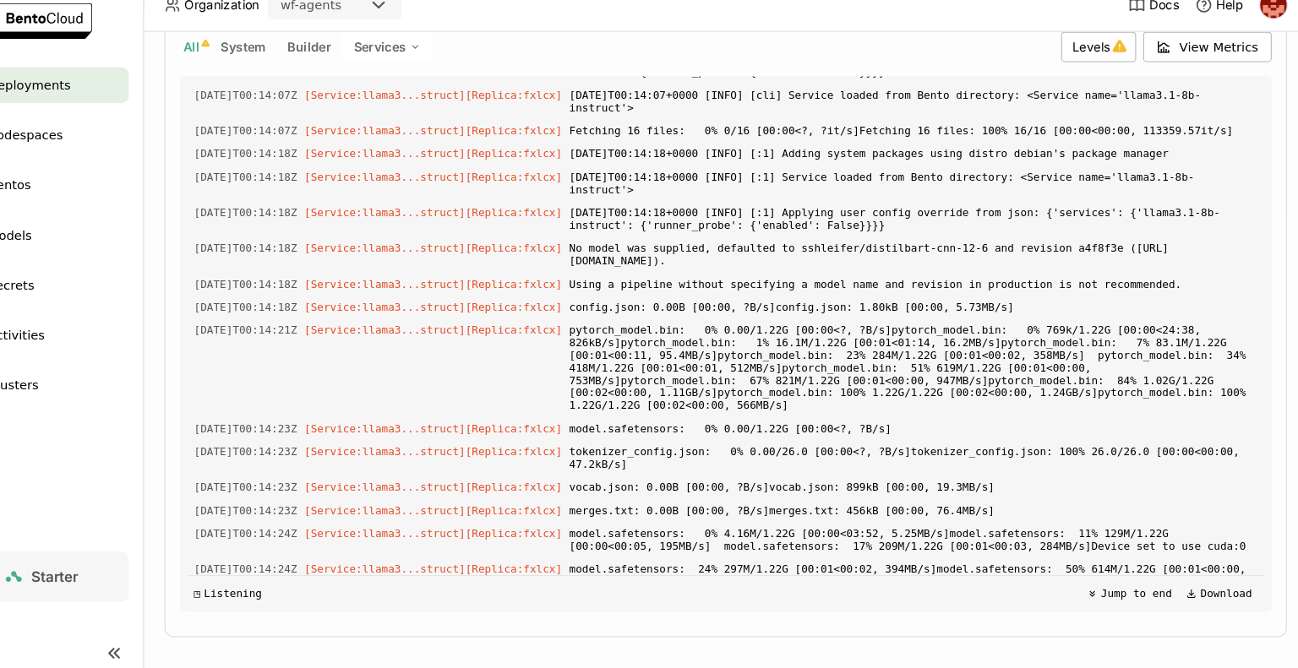
scroll to position [4821, 0]
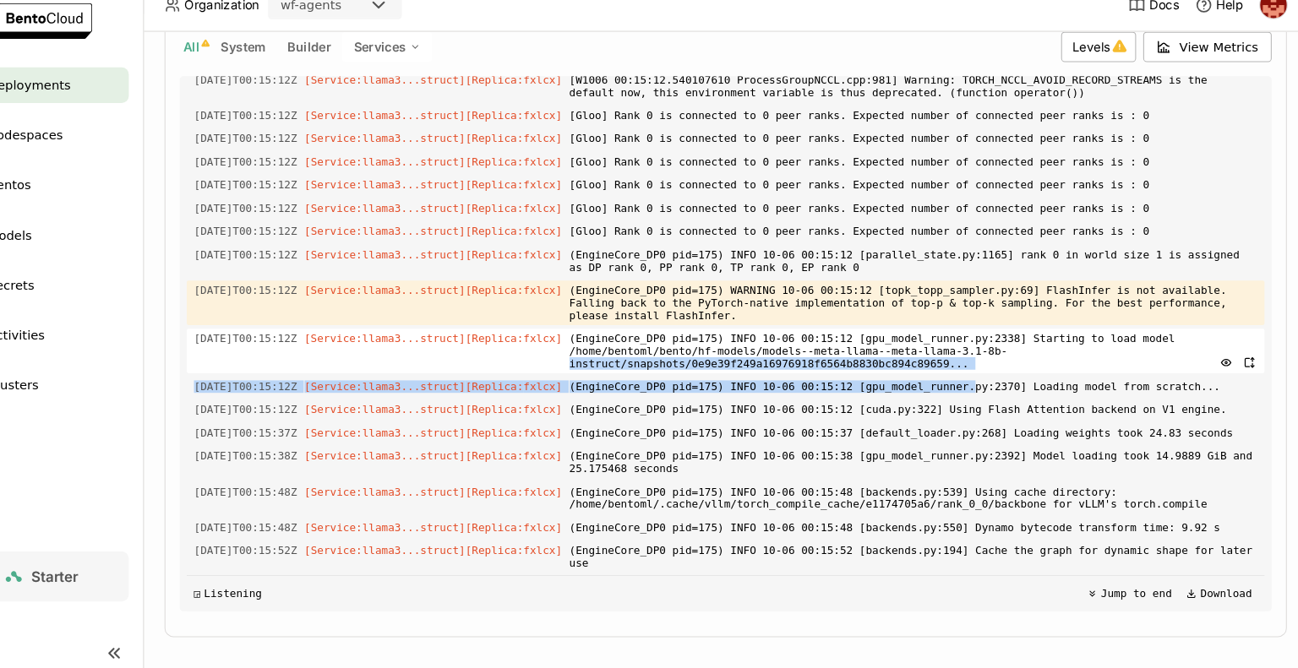
drag, startPoint x: 939, startPoint y: 408, endPoint x: 1012, endPoint y: 370, distance: 82.0
click at [1012, 370] on div "Load older logs [DATE]T00:09:17Z [Builder] [ bentovllm:syod625cjc3roaav ] ./src…" at bounding box center [746, 346] width 1021 height 507
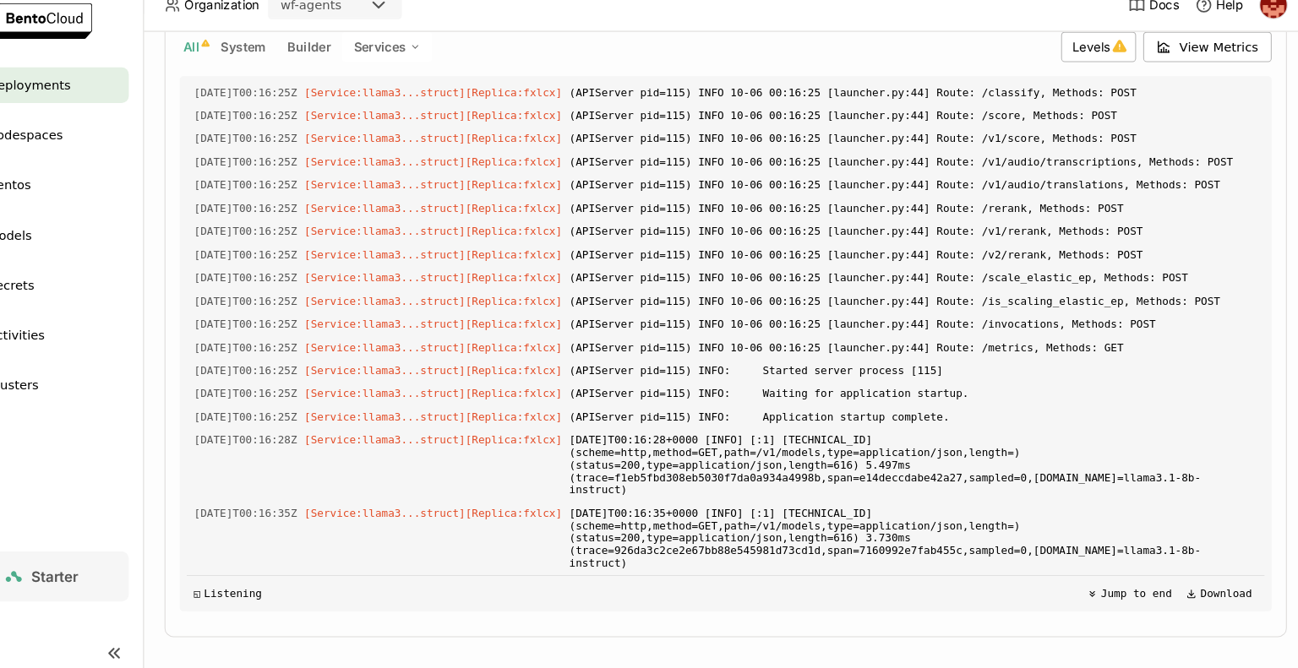
scroll to position [0, 0]
click at [1234, 618] on div "Playground Status Events Logs Monitoring Revisions Endpoint /v1/chat/completion…" at bounding box center [746, 287] width 1063 height 674
click at [1281, 459] on div "Deployments > bentovllm-f09c bentovllm-f09c Running Labels + Operators prasanth…" at bounding box center [746, 360] width 1104 height 618
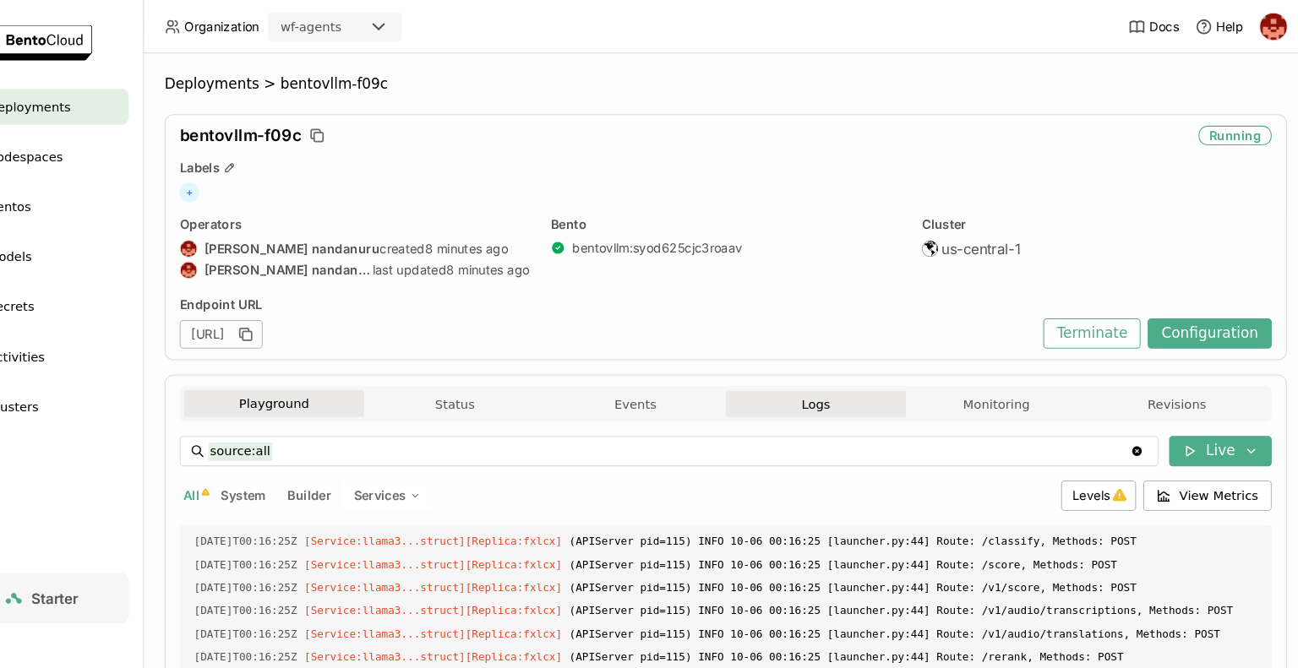
click at [360, 381] on button "Playground" at bounding box center [318, 382] width 171 height 25
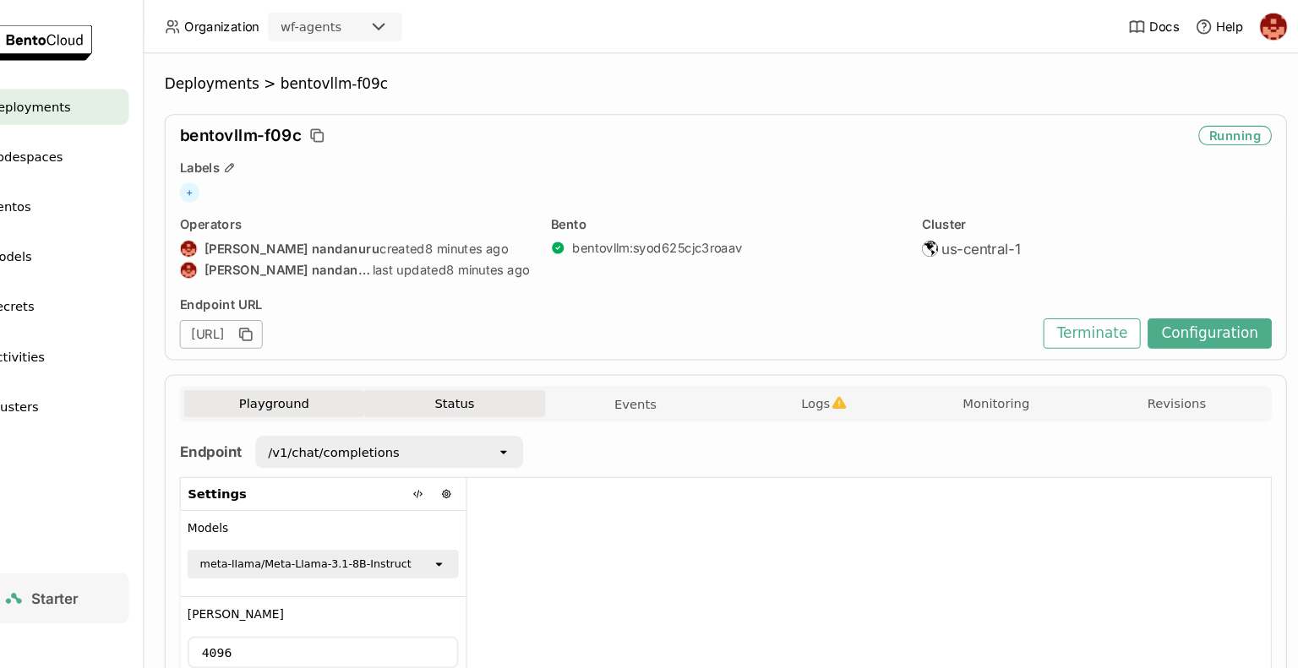
click at [495, 379] on button "Status" at bounding box center [489, 382] width 171 height 25
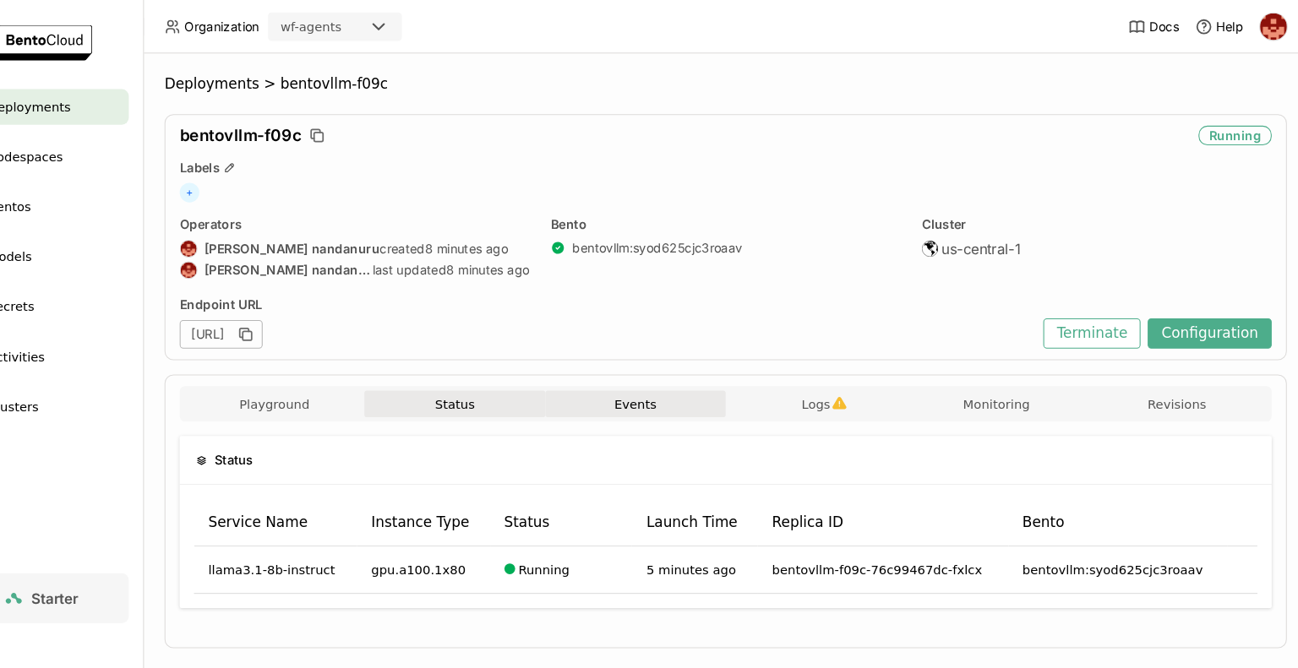
click at [668, 392] on button "Events" at bounding box center [661, 382] width 171 height 25
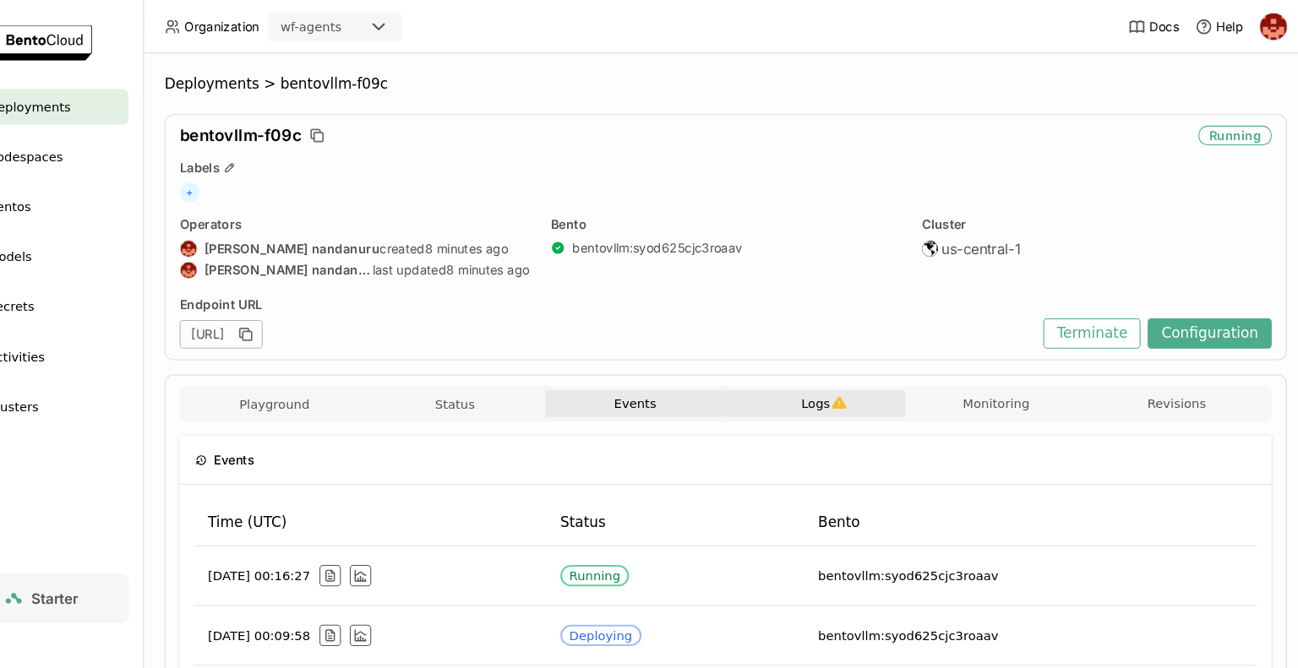
click at [826, 388] on span "Logs" at bounding box center [831, 382] width 27 height 15
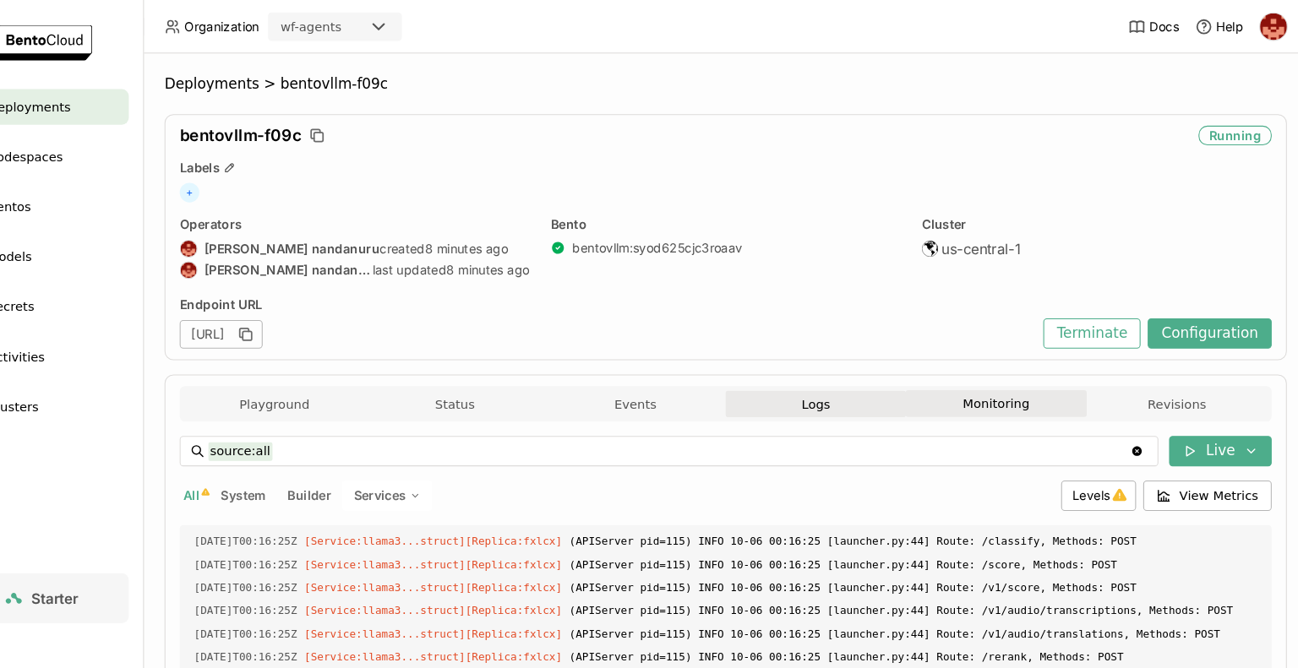
click at [997, 388] on button "Monitoring" at bounding box center [1002, 382] width 171 height 25
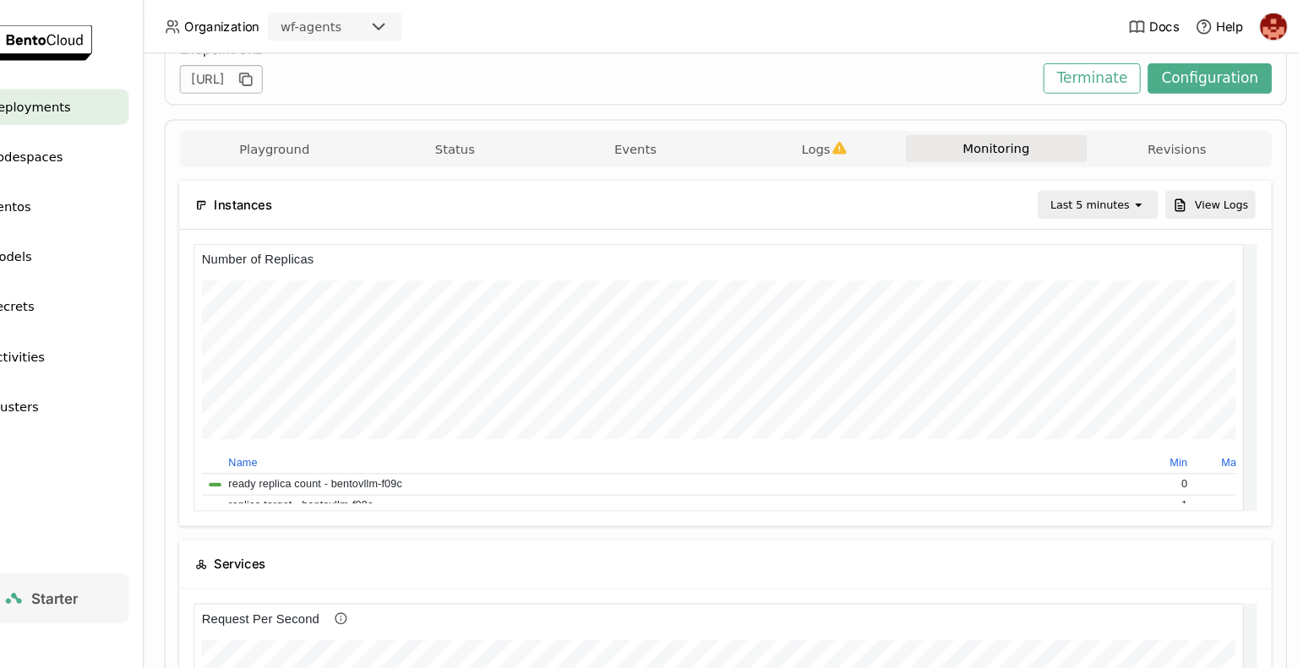
click at [1134, 330] on div at bounding box center [695, 349] width 958 height 126
click at [1032, 147] on button "Monitoring" at bounding box center [1002, 140] width 171 height 25
click at [1143, 139] on button "Revisions" at bounding box center [1174, 140] width 171 height 25
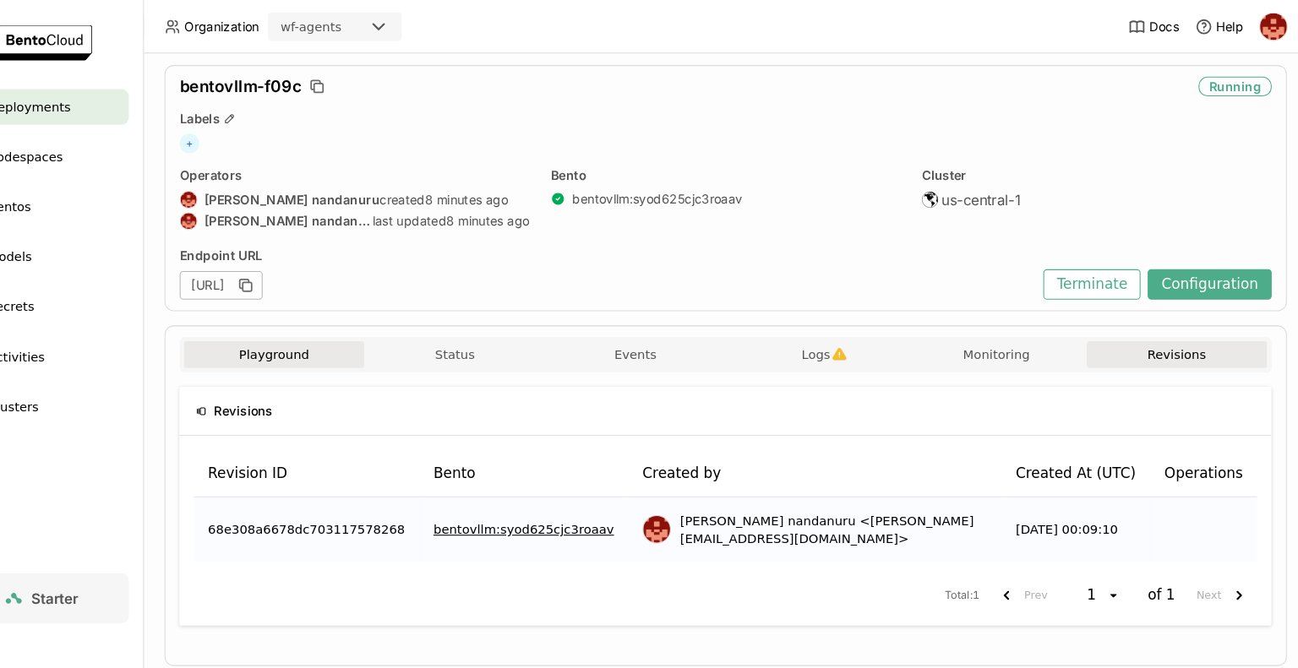
click at [337, 345] on button "Playground" at bounding box center [318, 336] width 171 height 25
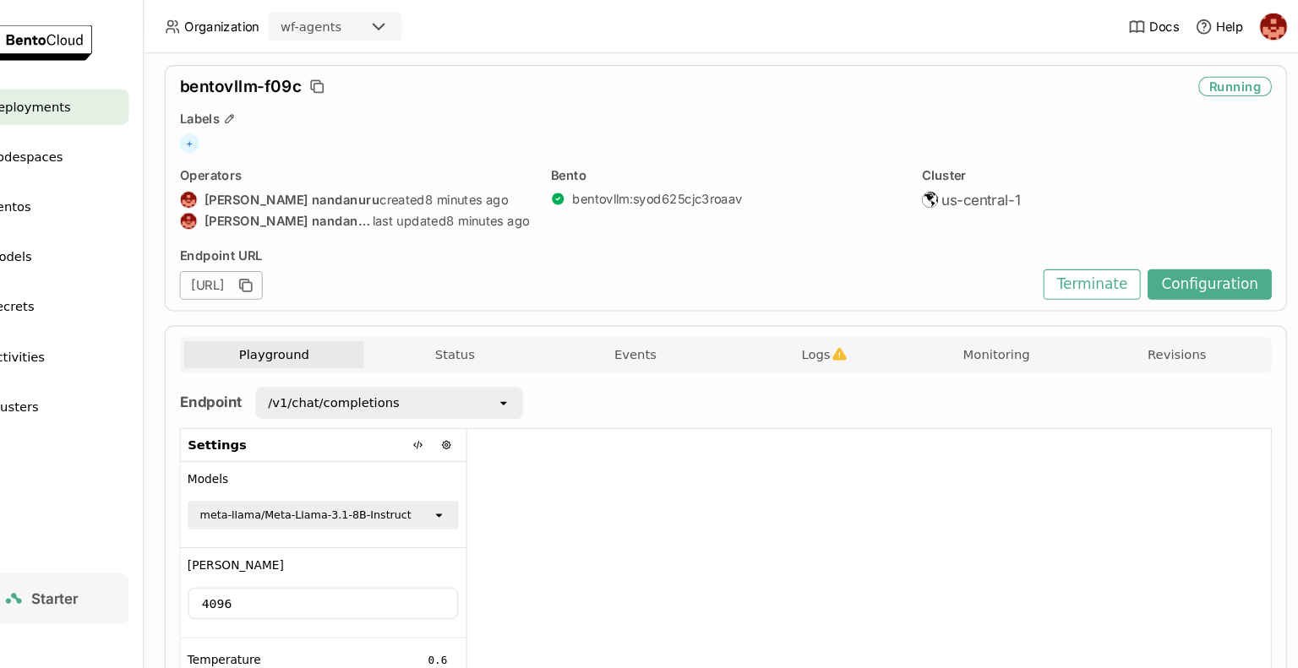
click at [606, 516] on div at bounding box center [881, 544] width 761 height 275
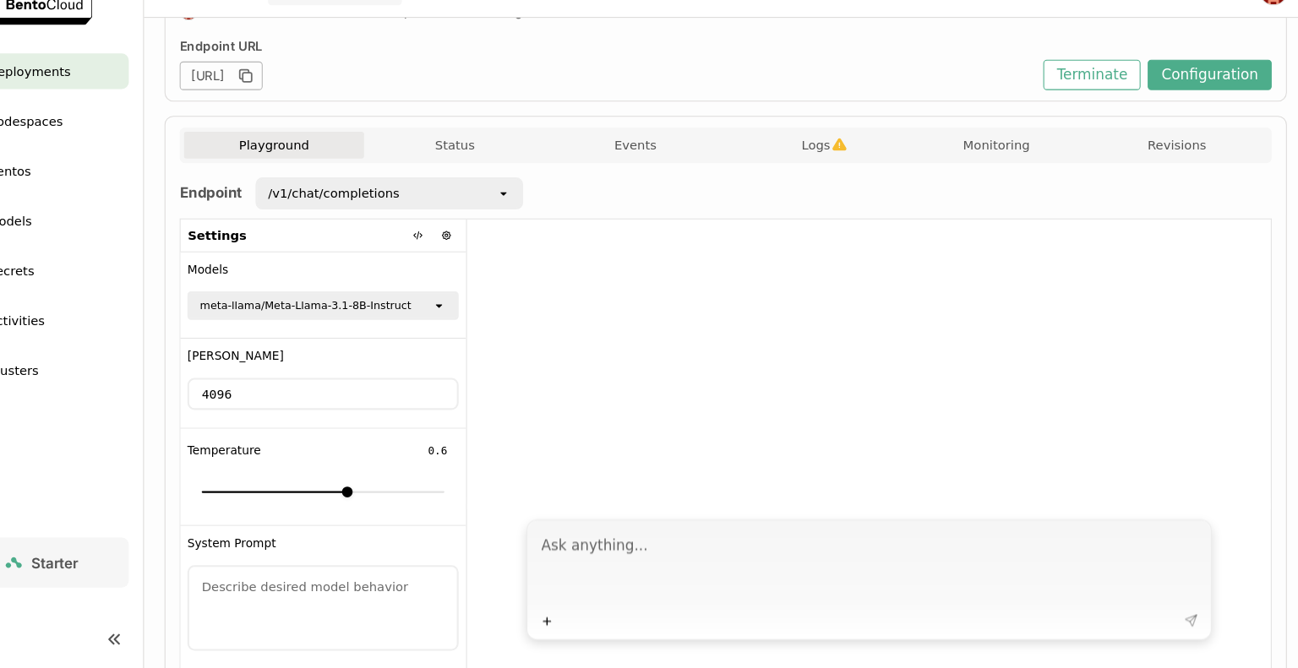
click at [662, 569] on textarea at bounding box center [884, 571] width 624 height 78
type textarea "write a"
click at [529, 219] on icon "open" at bounding box center [536, 217] width 14 height 14
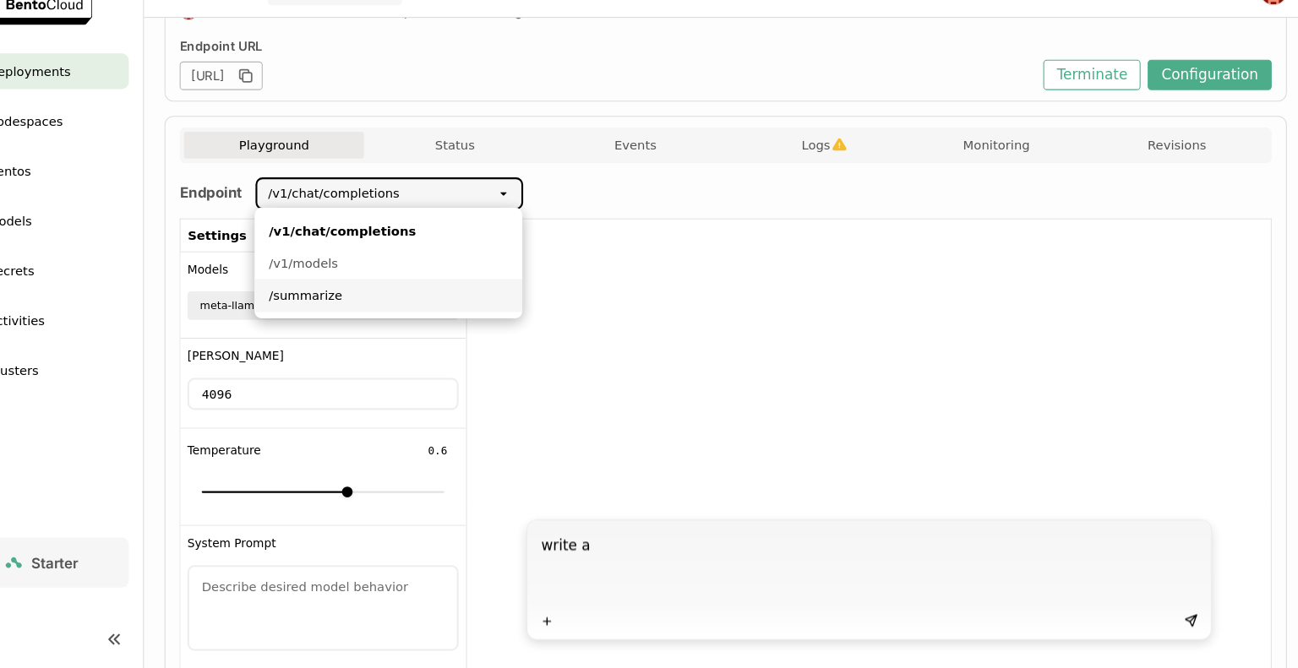
click at [379, 314] on div "/summarize" at bounding box center [427, 313] width 226 height 17
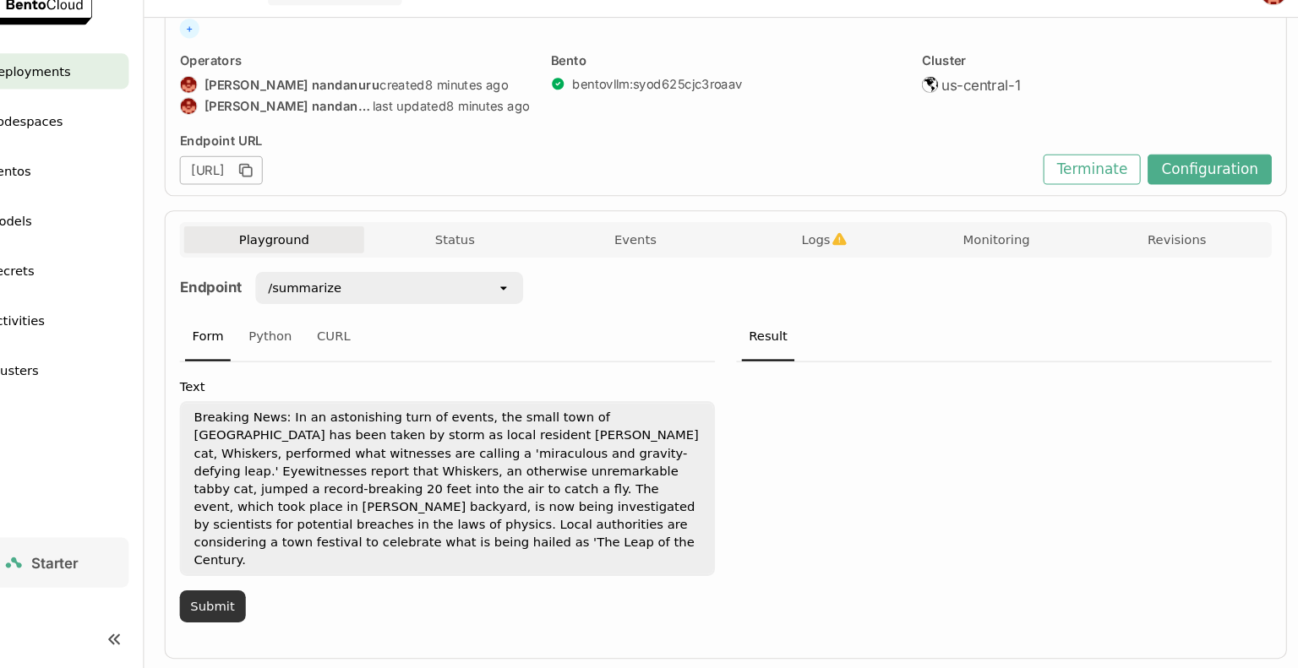
click at [248, 593] on button "Submit" at bounding box center [260, 608] width 63 height 30
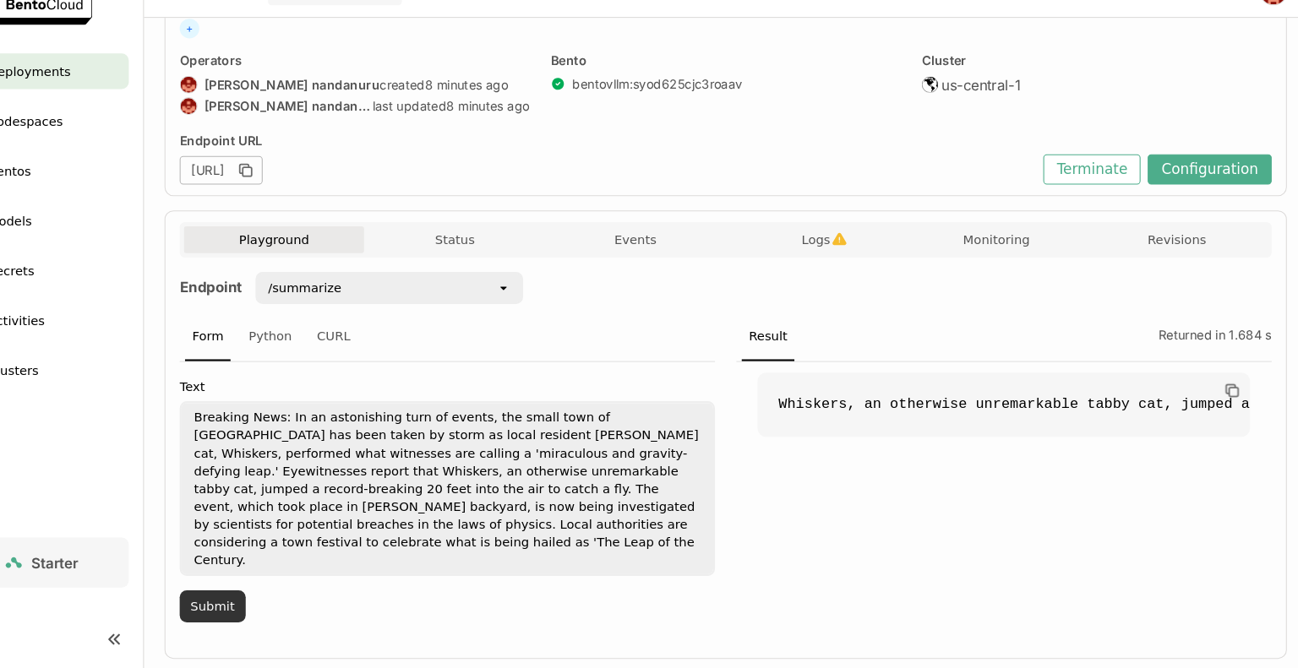
click at [248, 593] on button "Submit" at bounding box center [260, 608] width 63 height 30
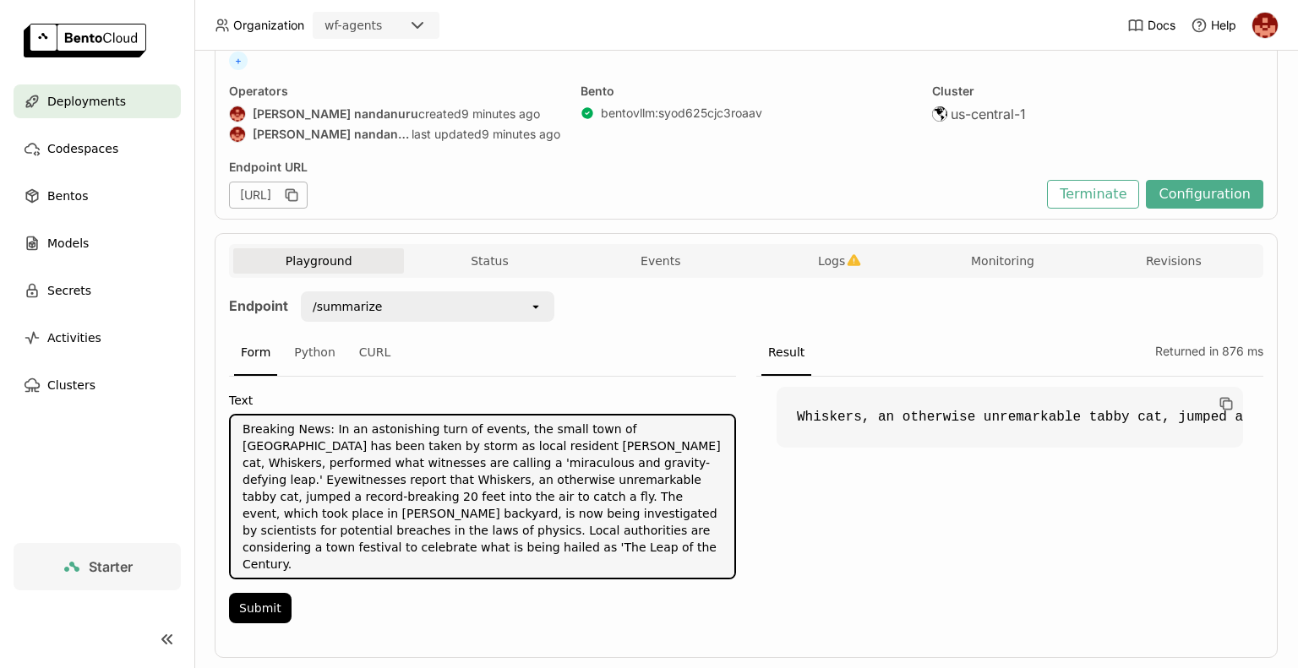
drag, startPoint x: 637, startPoint y: 526, endPoint x: 181, endPoint y: 405, distance: 472.1
click at [181, 405] on main "Deployments Codespaces Bentos Models Secrets Activities Clusters Starter Deploy…" at bounding box center [649, 334] width 1298 height 668
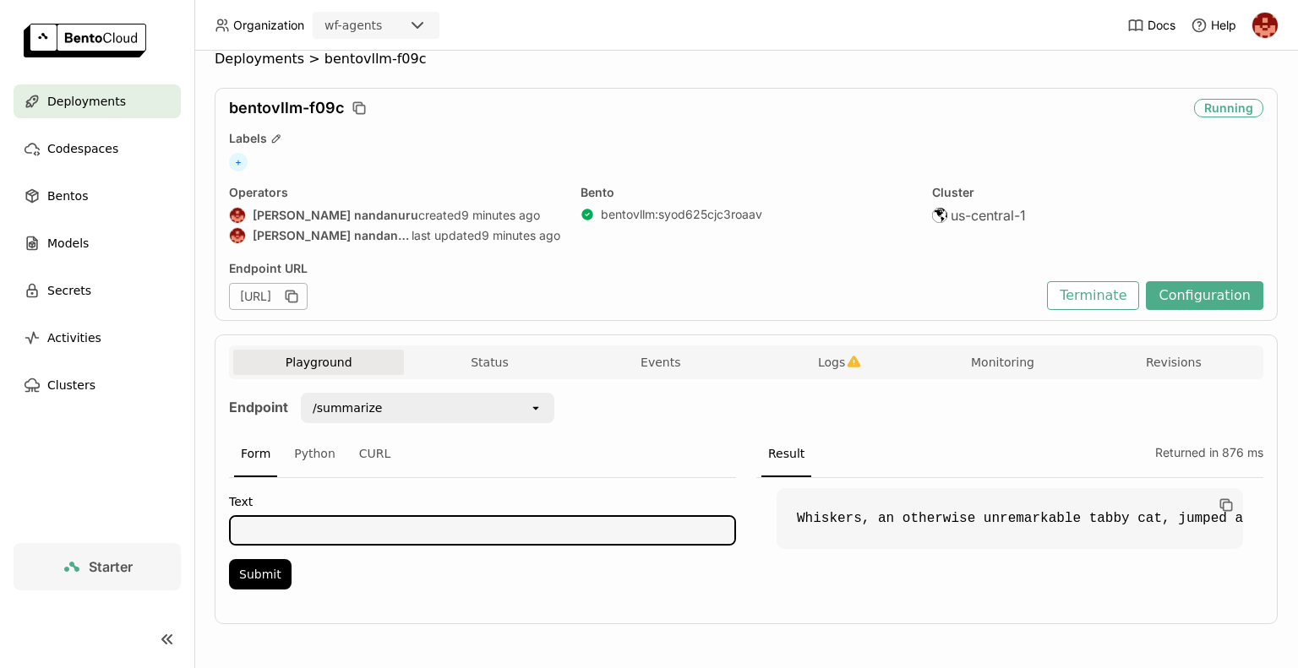
click at [181, 405] on nav "Deployments Codespaces Bentos Models Secrets Activities Clusters" at bounding box center [97, 314] width 194 height 459
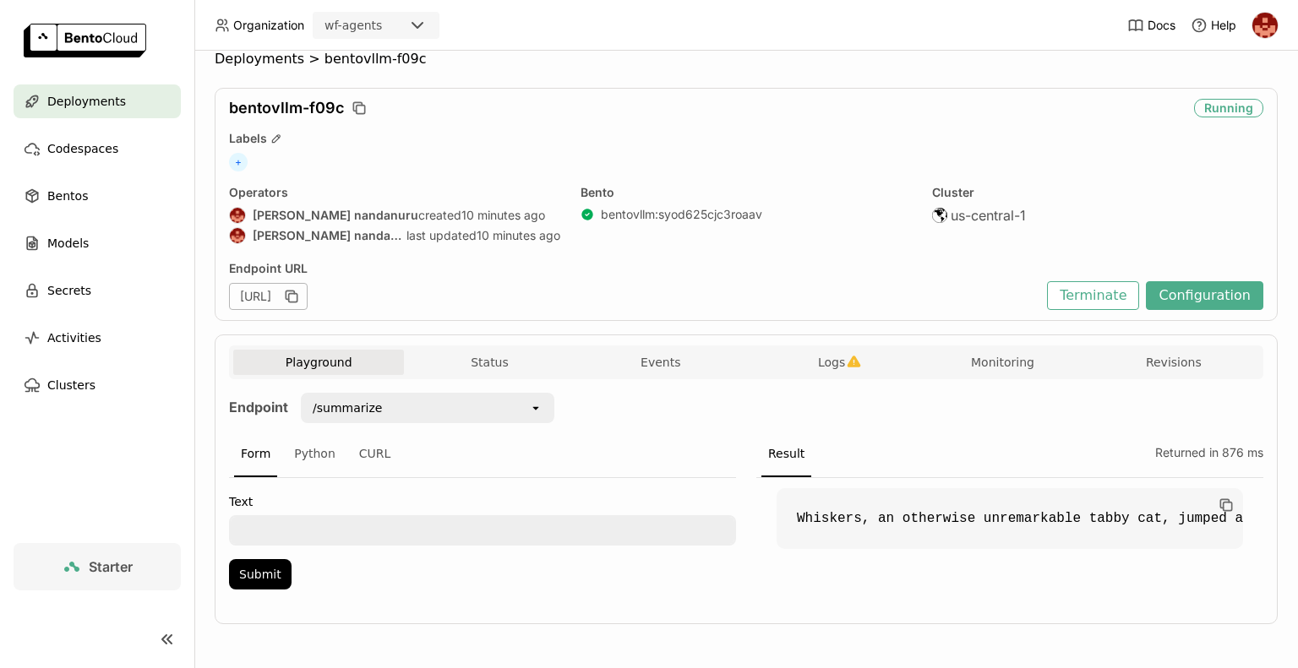
click at [284, 519] on textarea at bounding box center [483, 530] width 504 height 27
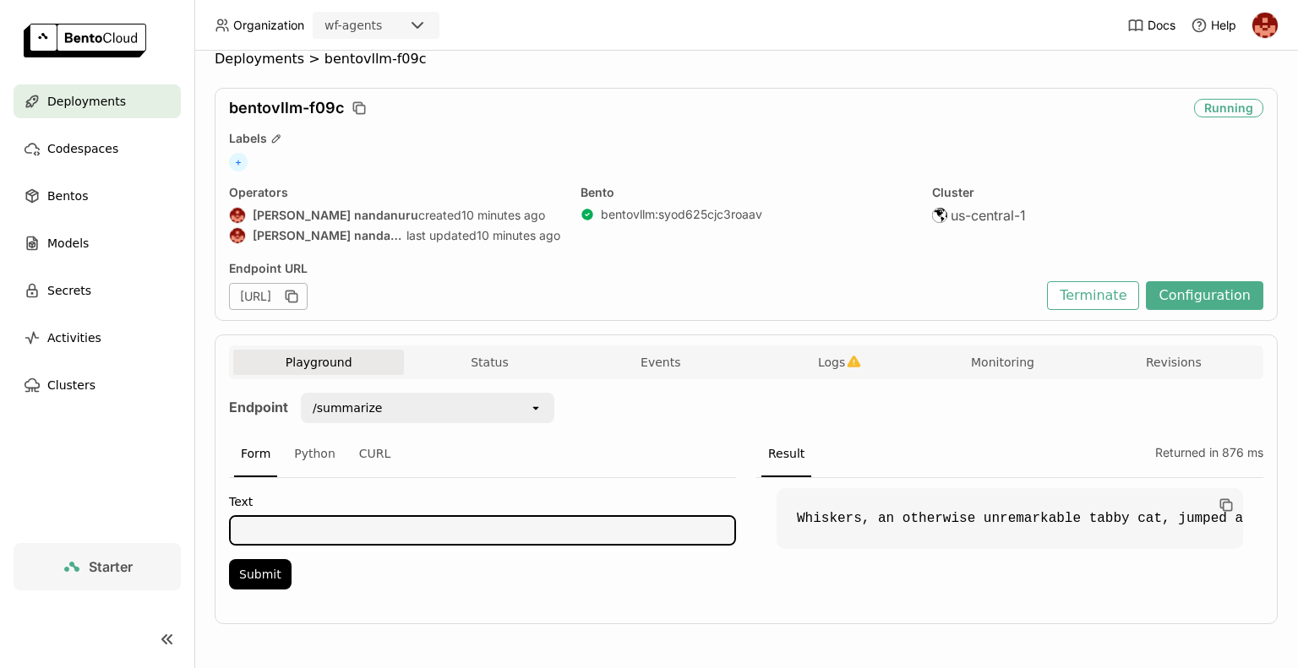
paste textarea "*How to qualify for this offer To be eligible: Offer is for new consumer checki…"
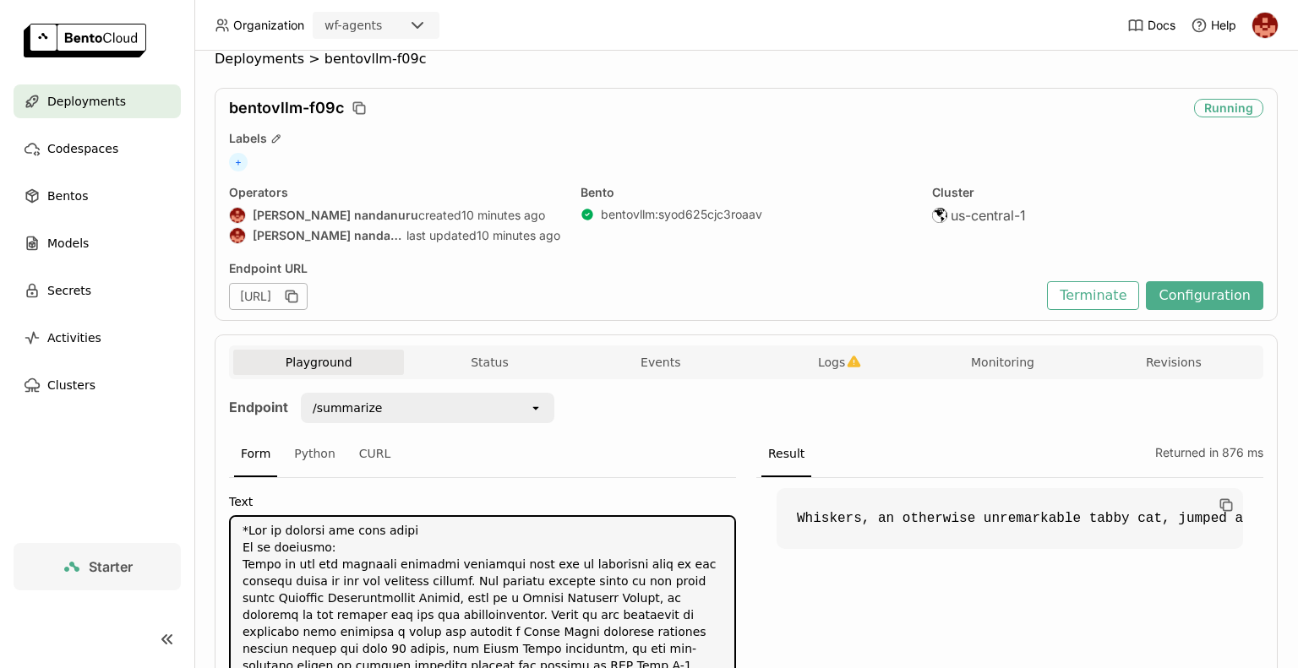
scroll to position [121, 0]
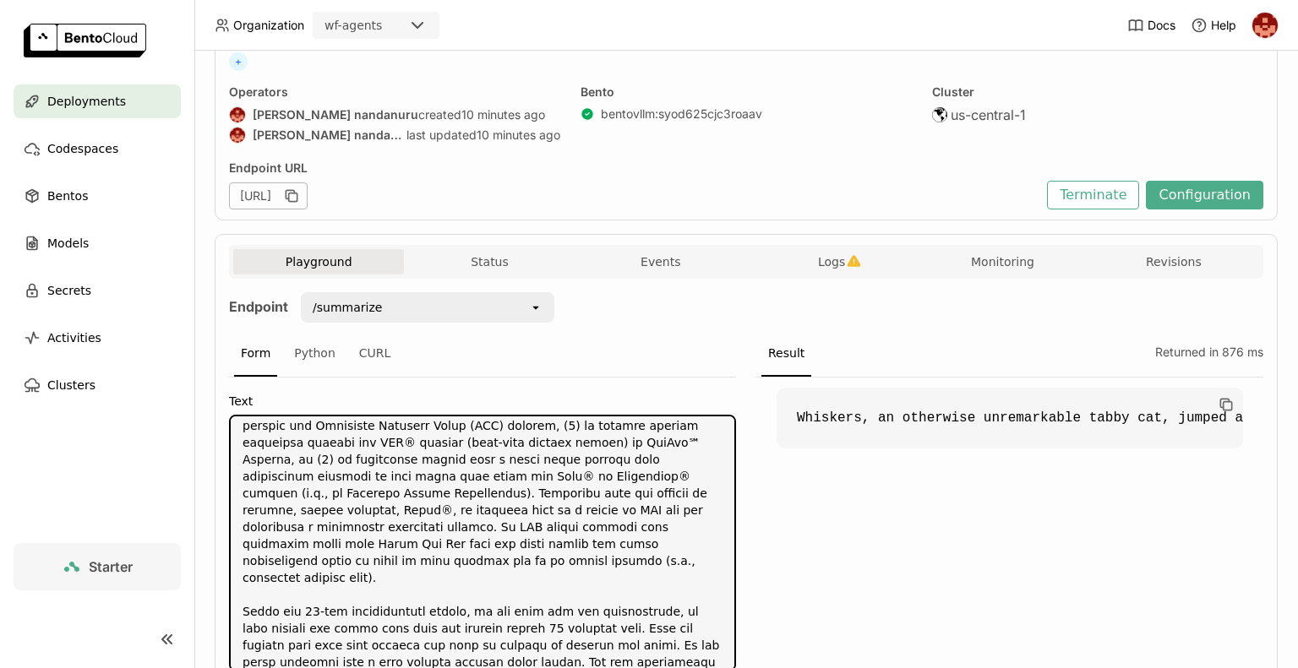
click at [284, 519] on textarea at bounding box center [483, 544] width 504 height 254
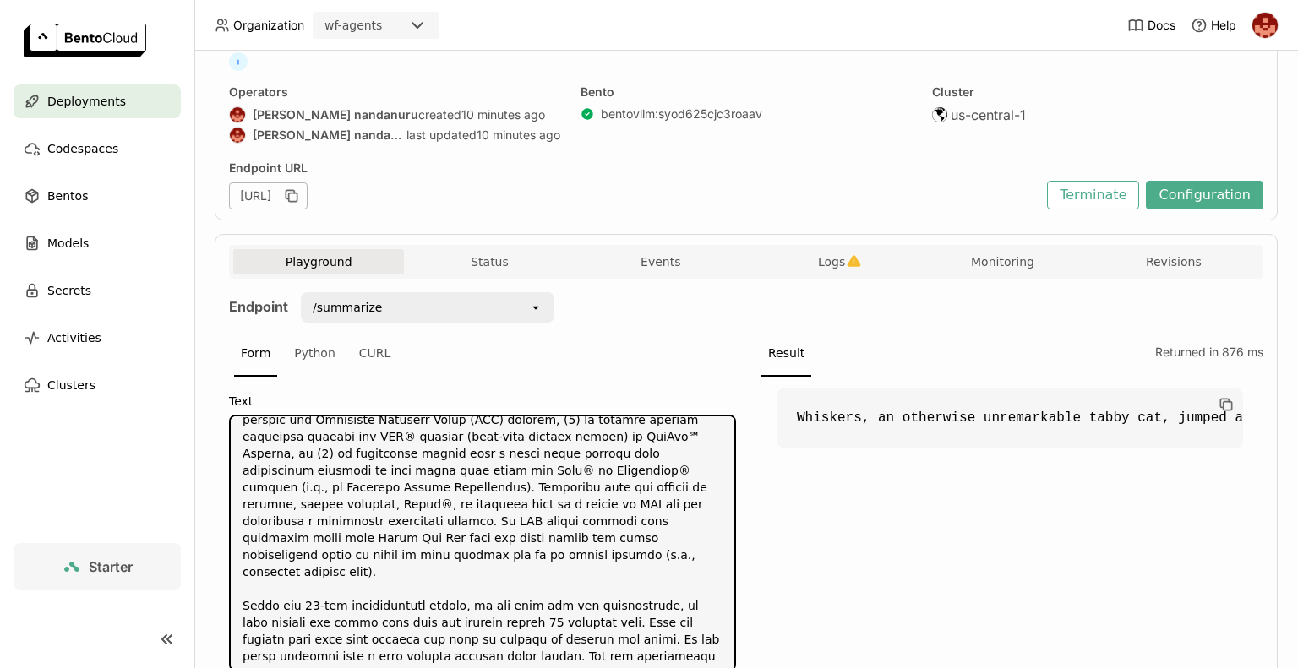
scroll to position [325, 0]
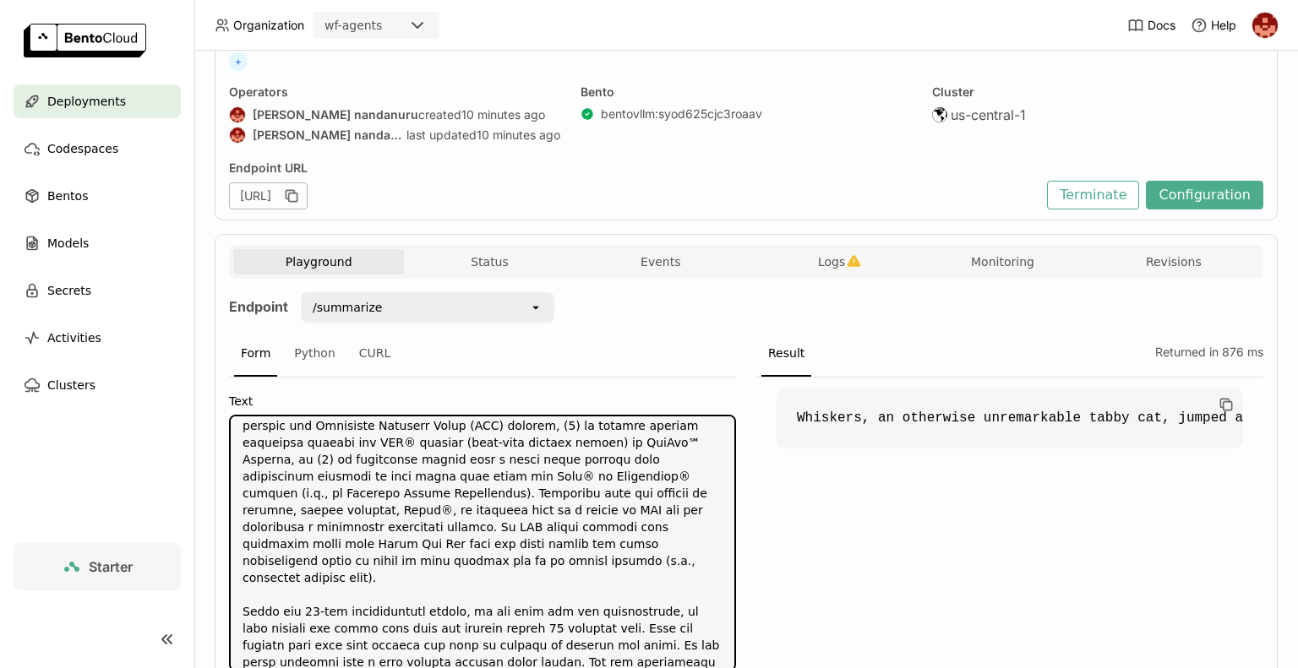
type textarea "*How to qualify for this offer To be eligible: Offer is for new consumer checki…"
click at [857, 601] on div "Whiskers, an otherwise unremarkable tabby cat, jumped a record-breaking 20 feet…" at bounding box center [1009, 552] width 507 height 348
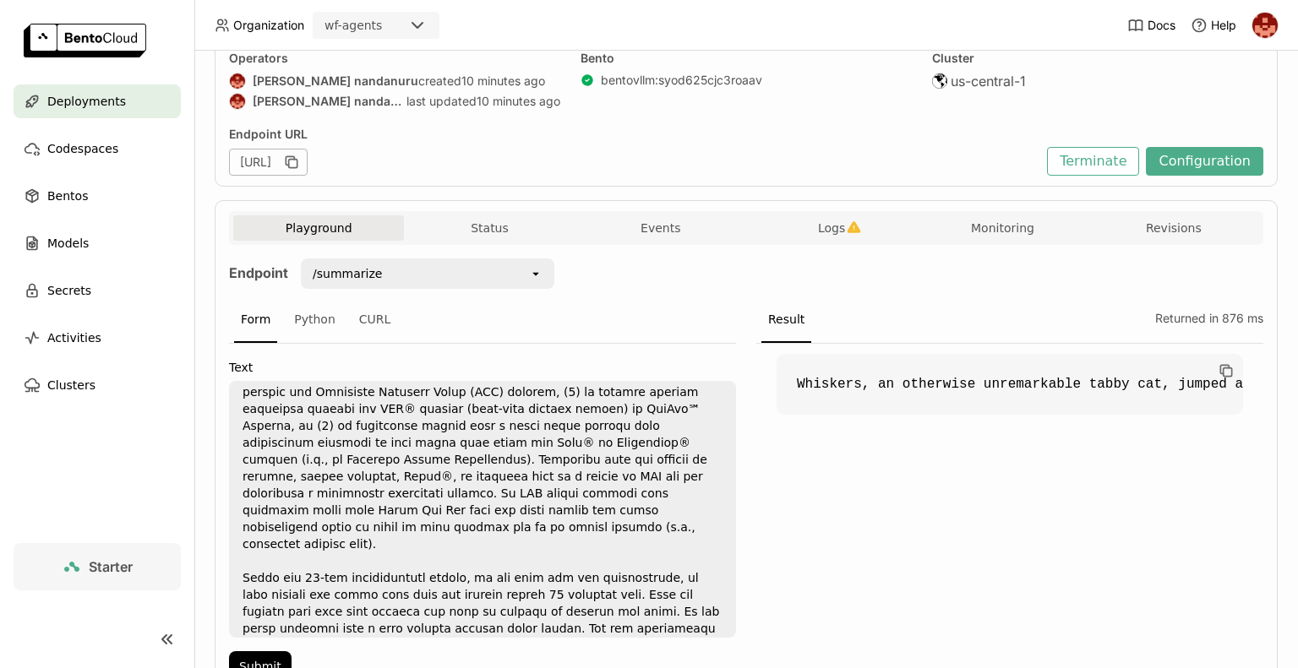
scroll to position [247, 0]
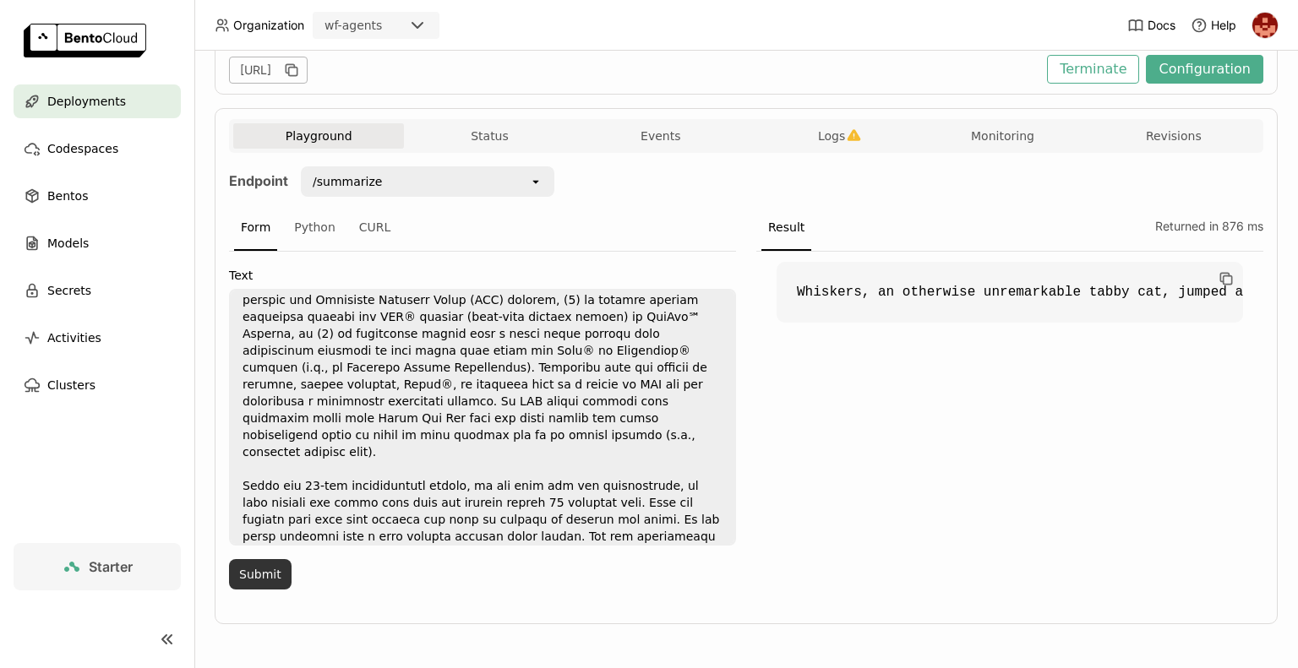
click at [269, 570] on button "Submit" at bounding box center [260, 574] width 63 height 30
click at [843, 582] on div "Offer is for new consumer checking customers only and is available only to the …" at bounding box center [1009, 426] width 507 height 348
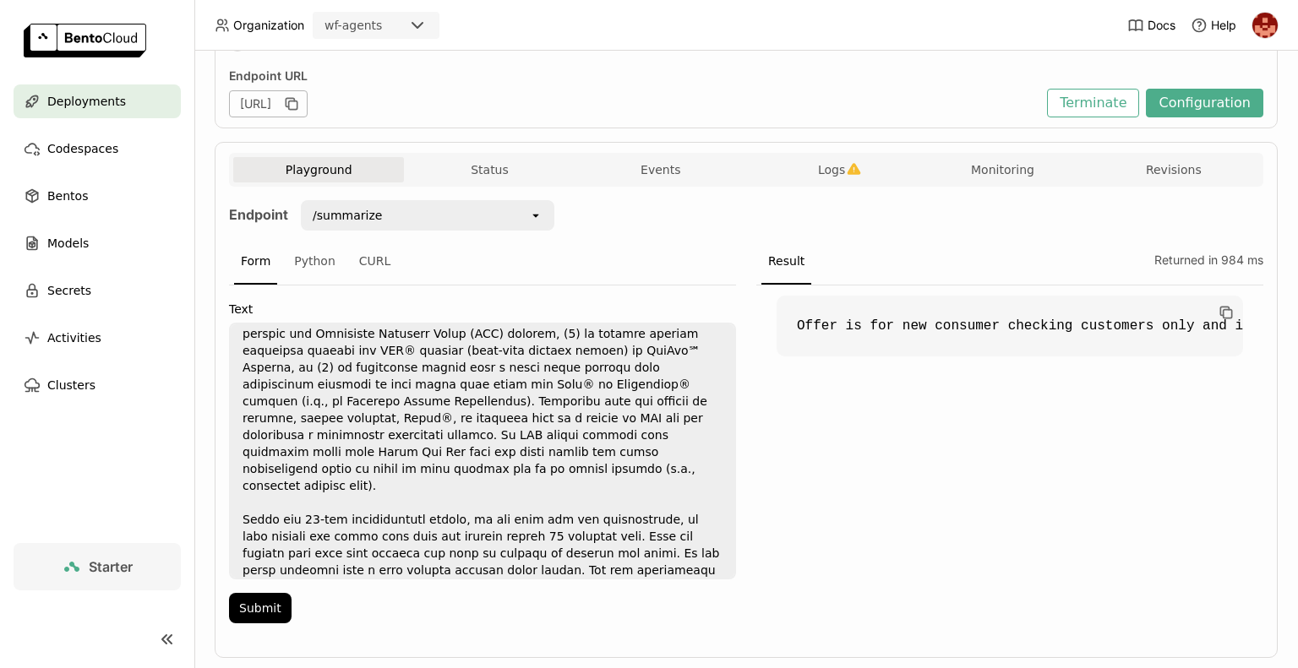
scroll to position [145, 0]
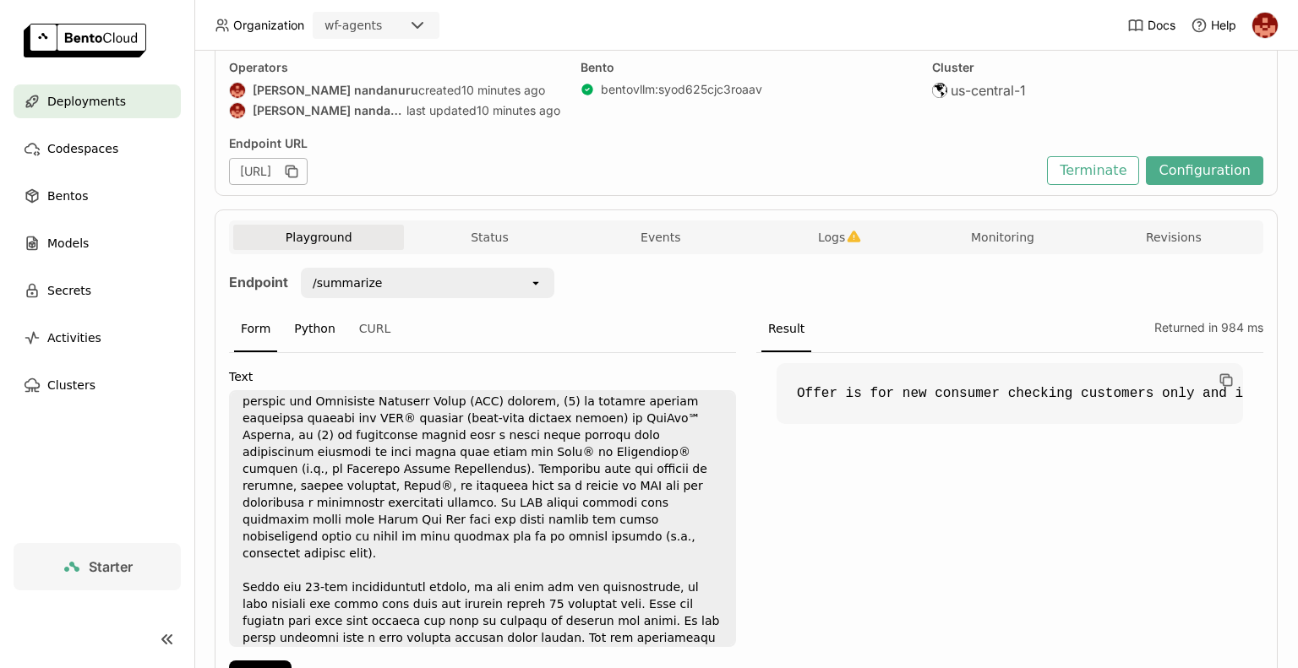
click at [319, 328] on div "Python" at bounding box center [314, 330] width 55 height 46
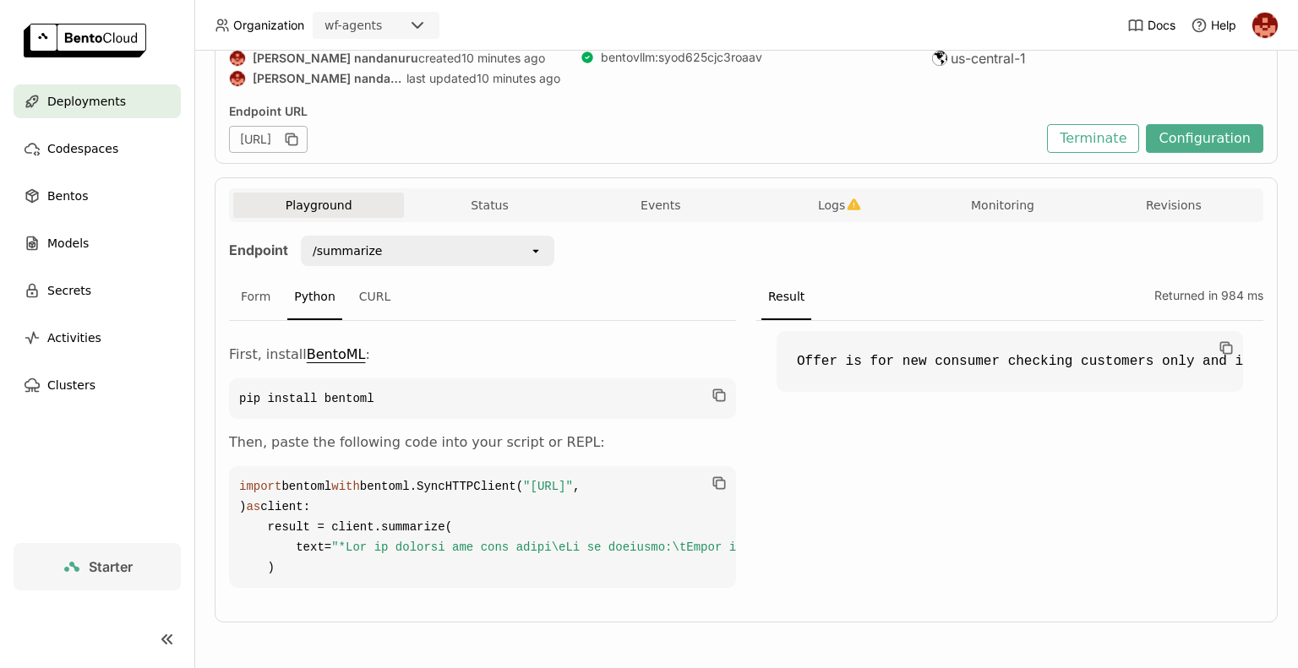
scroll to position [182, 0]
click at [373, 290] on div "CURL" at bounding box center [375, 298] width 46 height 46
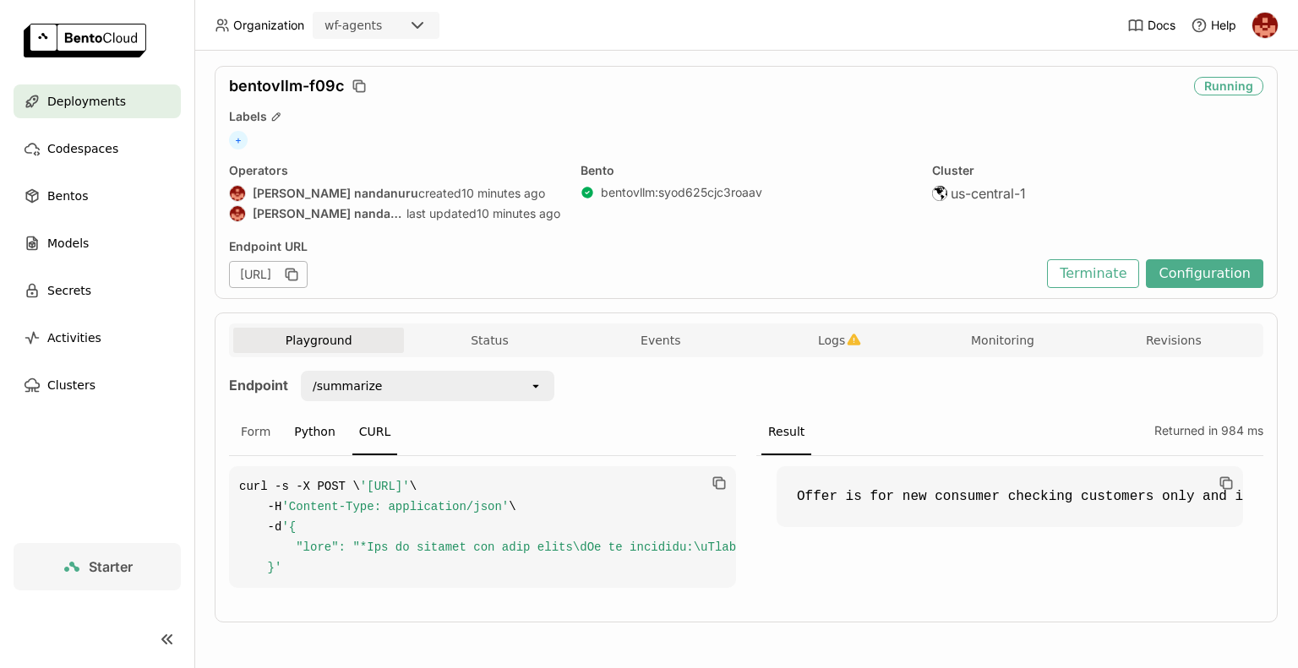
click at [311, 410] on div "Python" at bounding box center [314, 433] width 55 height 46
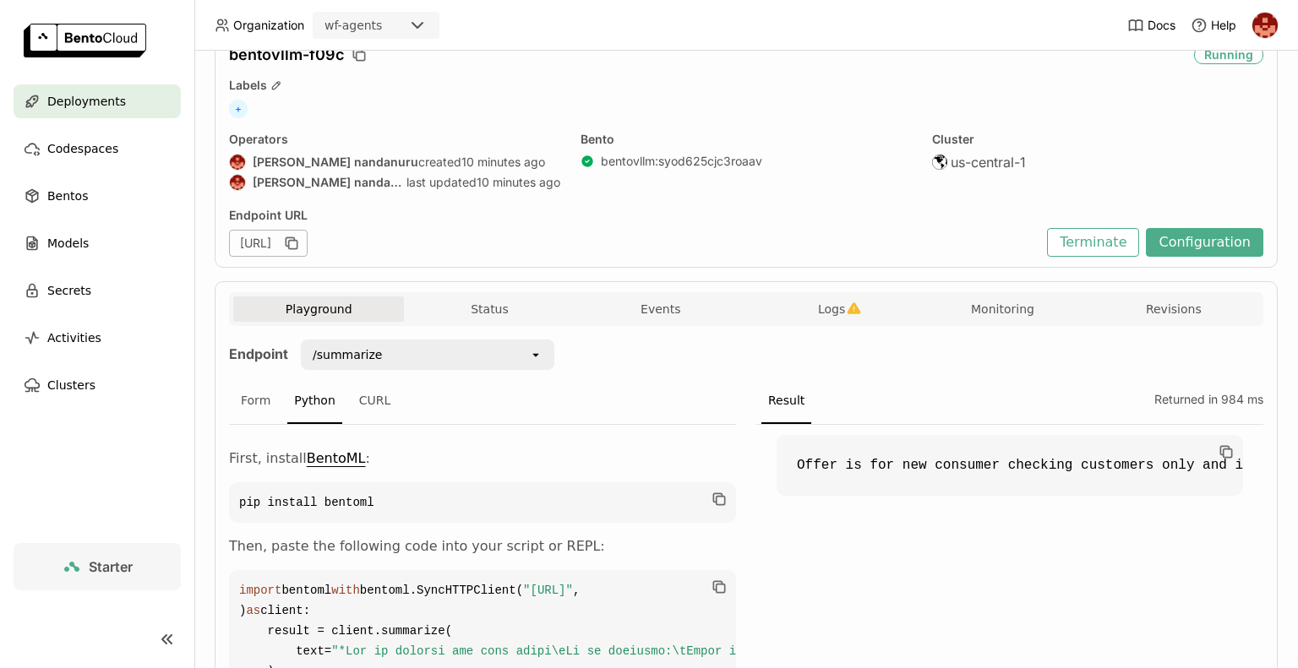
click at [385, 609] on code "import bentoml with bentoml.SyncHTTPClient( "https://bentovllm-f09c-ea77fee5.mt…" at bounding box center [482, 631] width 507 height 122
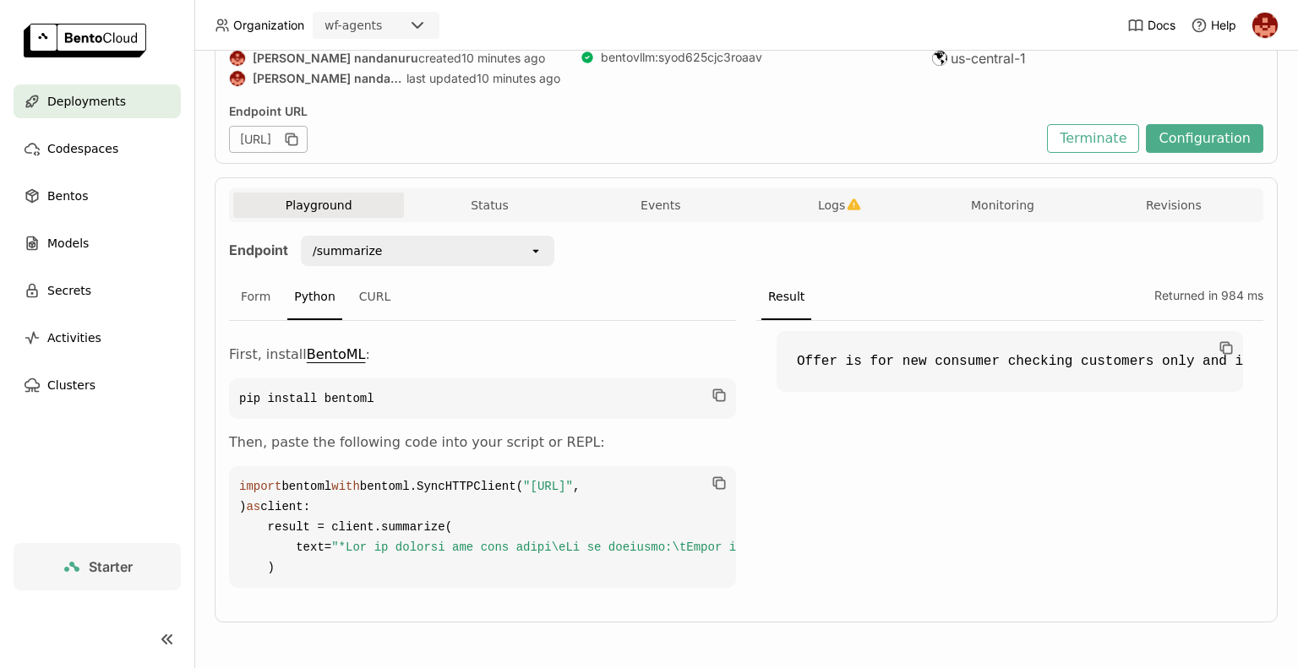
scroll to position [249, 0]
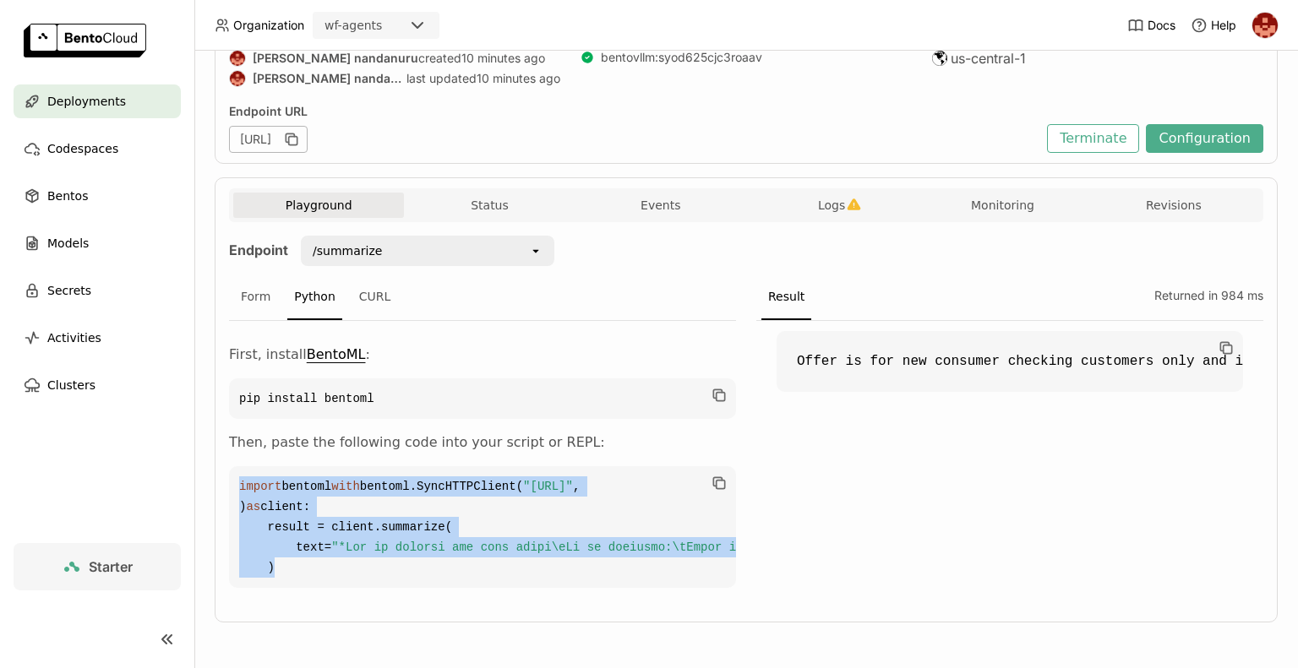
drag, startPoint x: 340, startPoint y: 555, endPoint x: 235, endPoint y: 413, distance: 176.5
click at [235, 467] on code "import bentoml with bentoml.SyncHTTPClient( "https://bentovllm-f09c-ea77fee5.mt…" at bounding box center [482, 528] width 507 height 122
copy code "import bentoml with bentoml.SyncHTTPClient( "https://bentovllm-f09c-ea77fee5.mt…"
click at [830, 198] on span "Logs" at bounding box center [831, 205] width 27 height 15
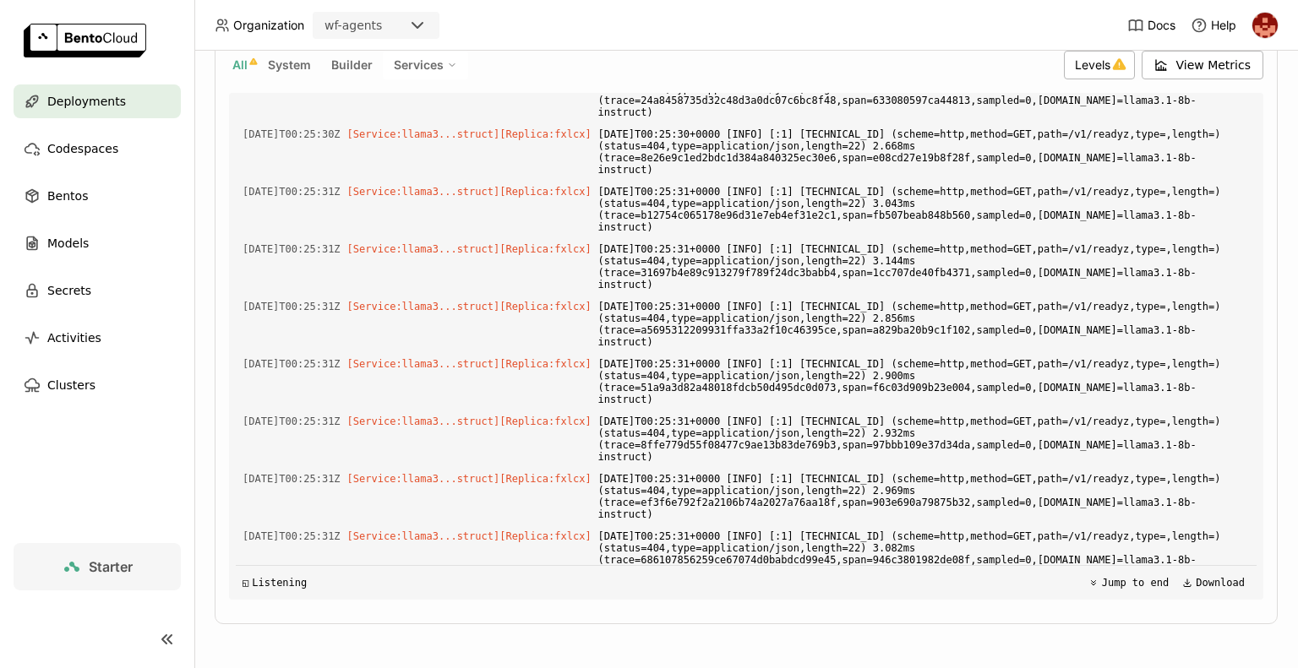
scroll to position [28761, 0]
drag, startPoint x: 1228, startPoint y: 518, endPoint x: 1215, endPoint y: 180, distance: 338.3
click at [1215, 180] on div "Load older logs 2025-10-06T00:09:17Z [Builder] [ bentovllm:syod625cjc3roaav ] .…" at bounding box center [746, 346] width 1021 height 507
drag, startPoint x: 1215, startPoint y: 180, endPoint x: 1219, endPoint y: 141, distance: 39.0
click at [1219, 141] on div "Load older logs 2025-10-06T00:09:17Z [Builder] [ bentovllm:syod625cjc3roaav ] .…" at bounding box center [746, 346] width 1021 height 507
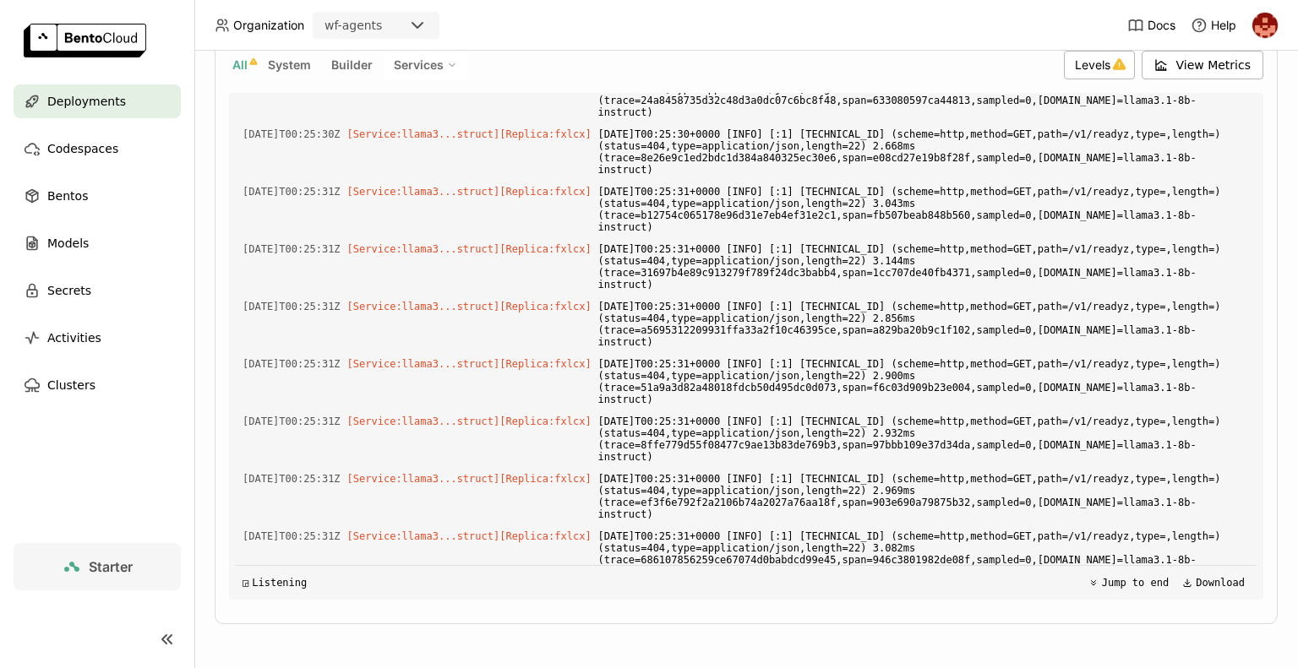
scroll to position [229, 0]
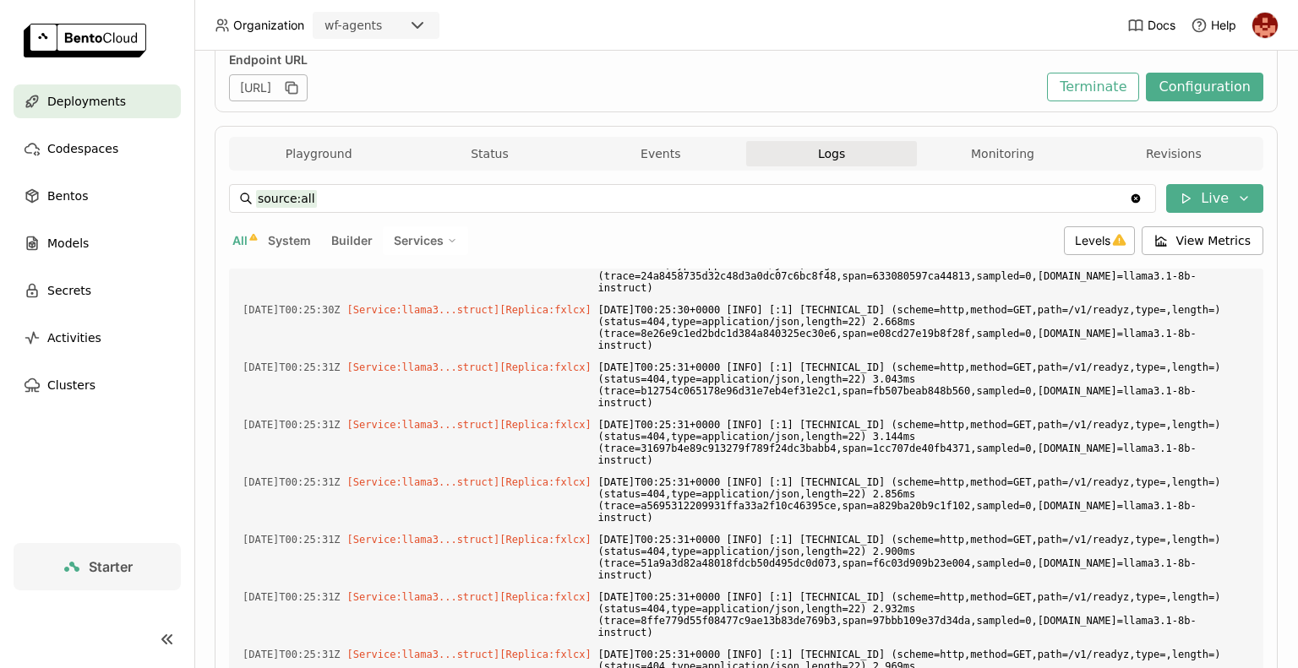
click at [300, 90] on icon "button" at bounding box center [291, 87] width 17 height 17
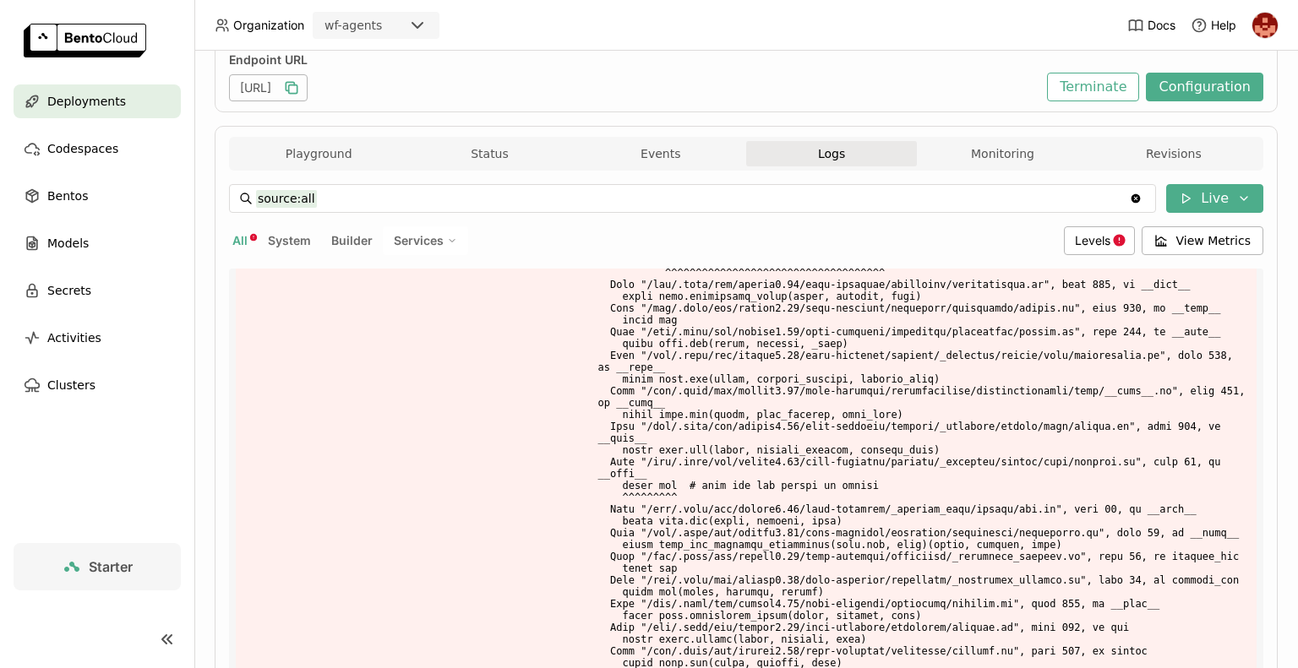
scroll to position [405, 0]
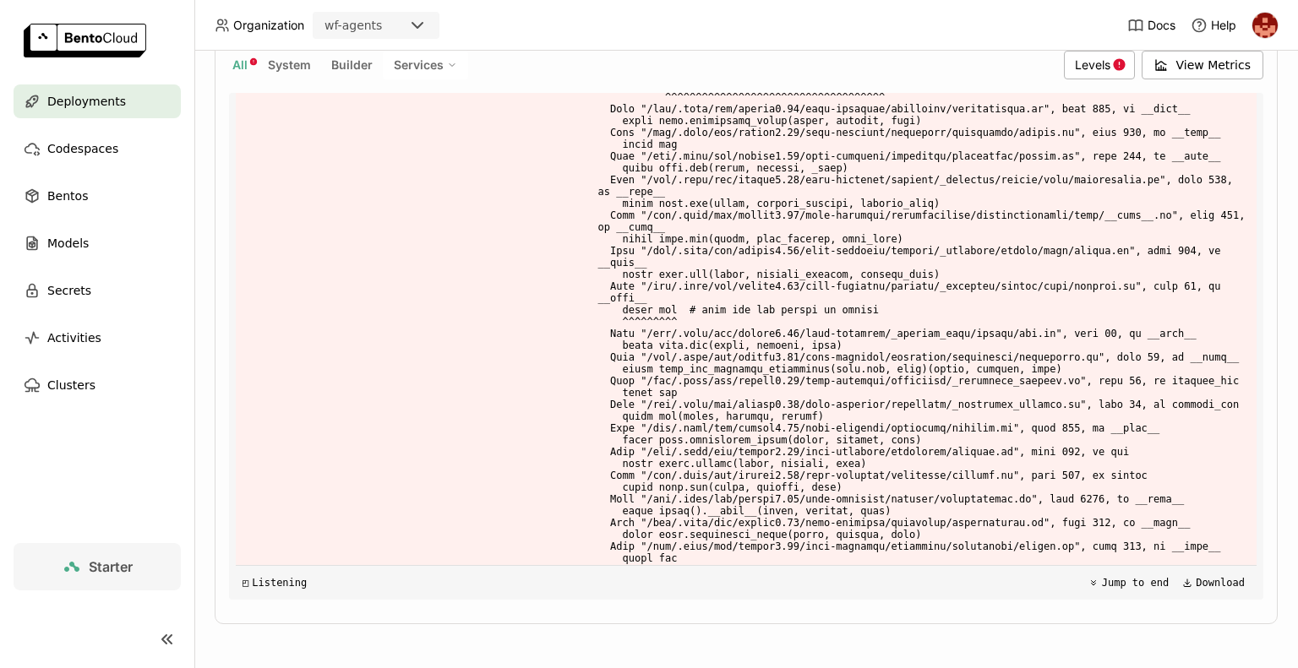
drag, startPoint x: 971, startPoint y: 538, endPoint x: 974, endPoint y: 512, distance: 26.3
drag, startPoint x: 933, startPoint y: 540, endPoint x: 881, endPoint y: 472, distance: 85.7
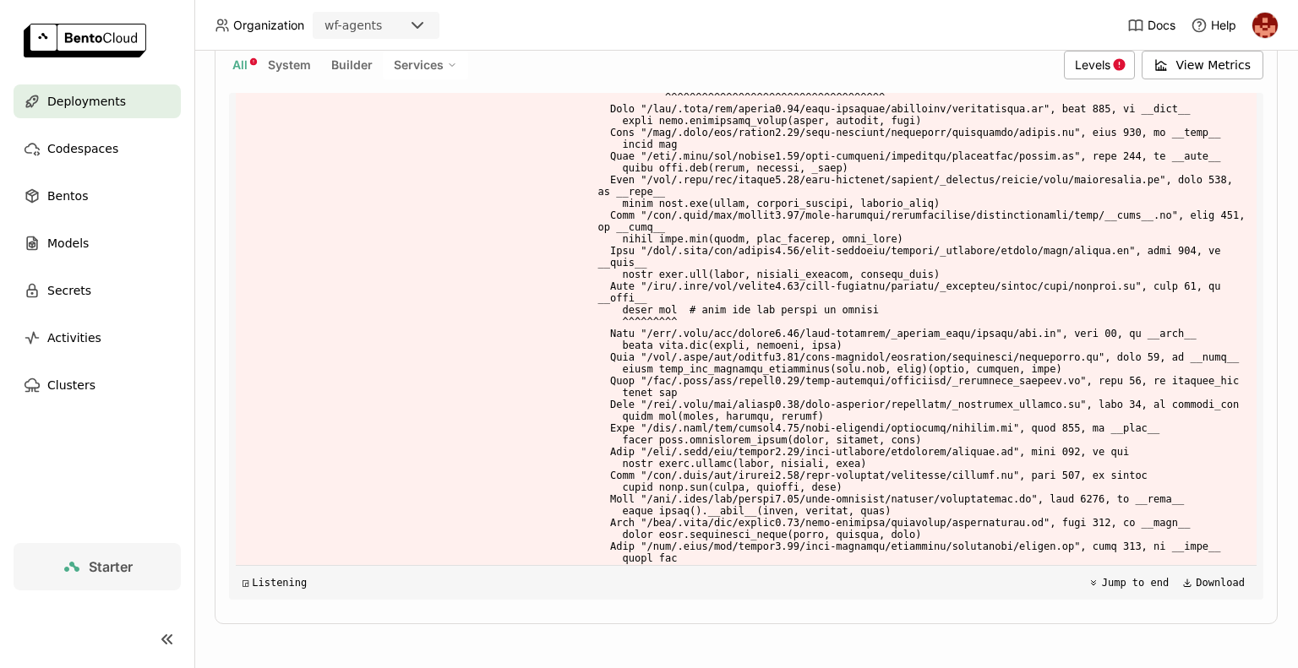
drag, startPoint x: 884, startPoint y: 519, endPoint x: 918, endPoint y: 524, distance: 34.2
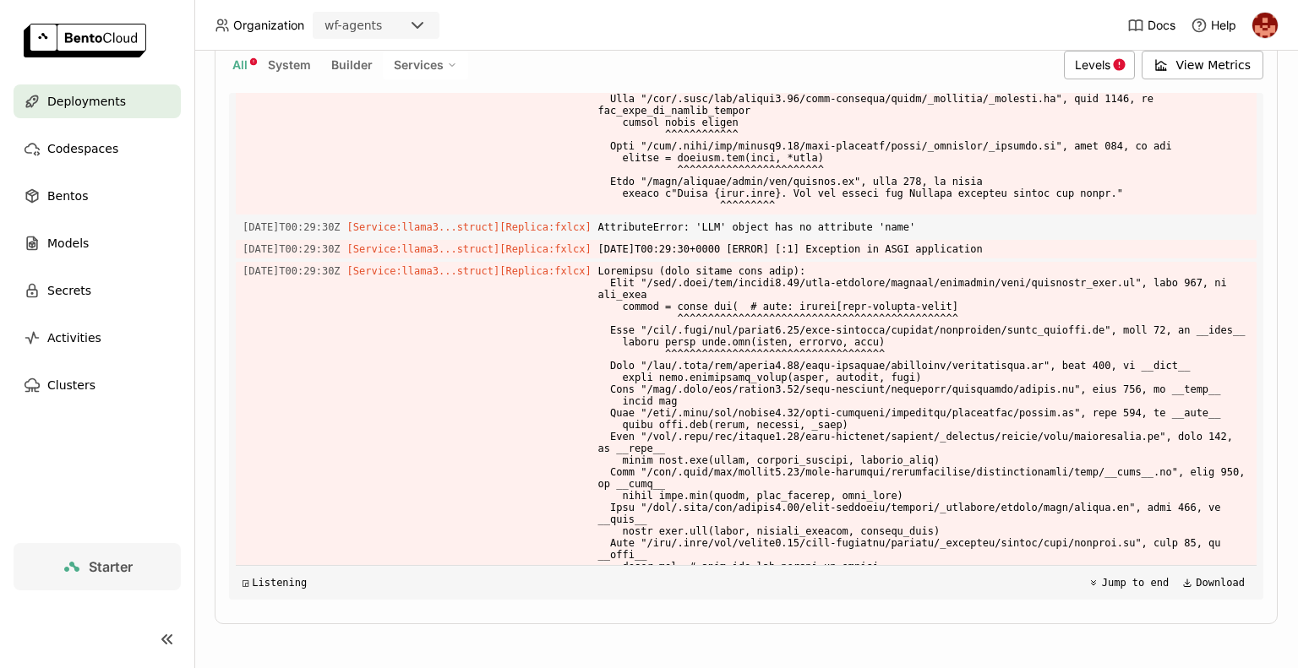
drag, startPoint x: 951, startPoint y: 410, endPoint x: 1011, endPoint y: 454, distance: 74.4
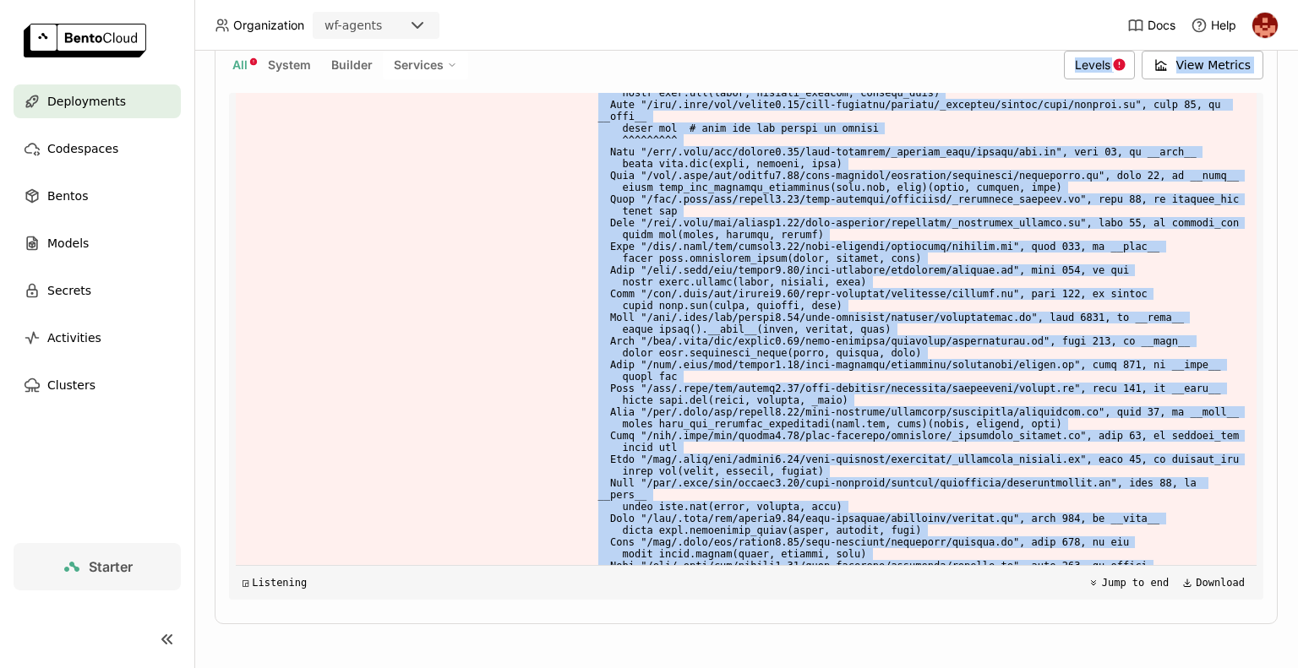
scroll to position [38983, 0]
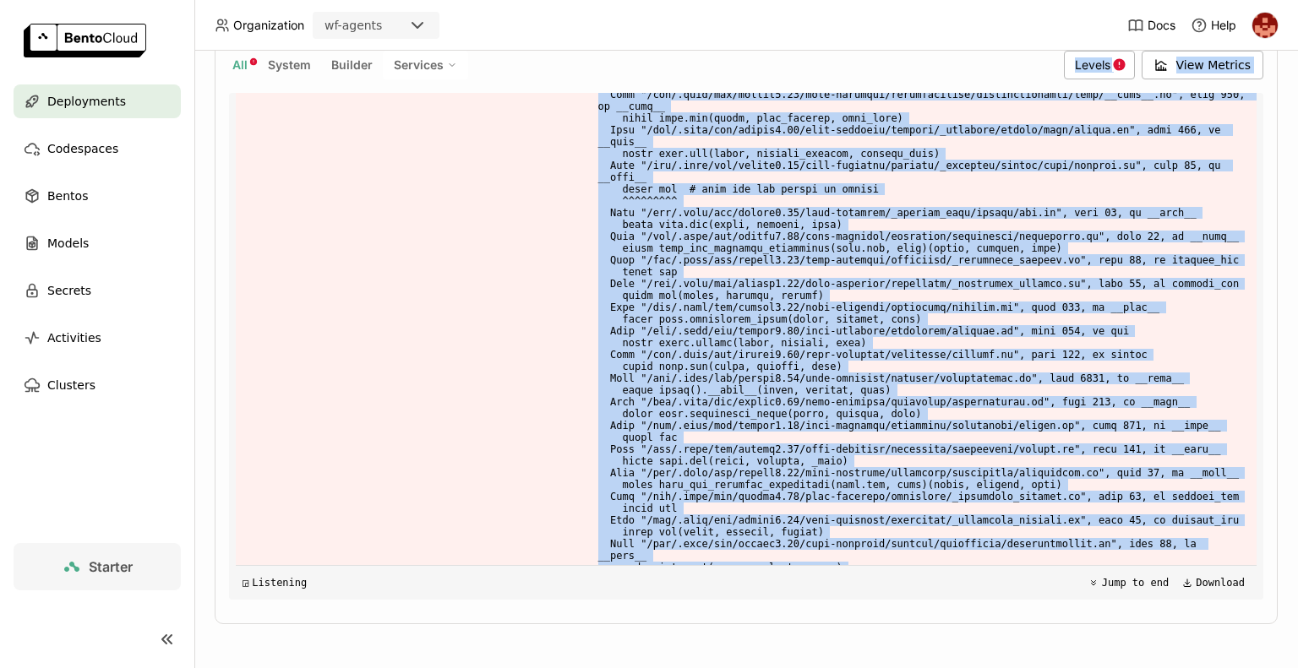
drag, startPoint x: 962, startPoint y: 462, endPoint x: 995, endPoint y: 362, distance: 105.8
click at [995, 362] on div "Load older logs 2025-10-06T00:09:17Z [Builder] [ bentovllm:syod625cjc3roaav ] .…" at bounding box center [746, 346] width 1021 height 507
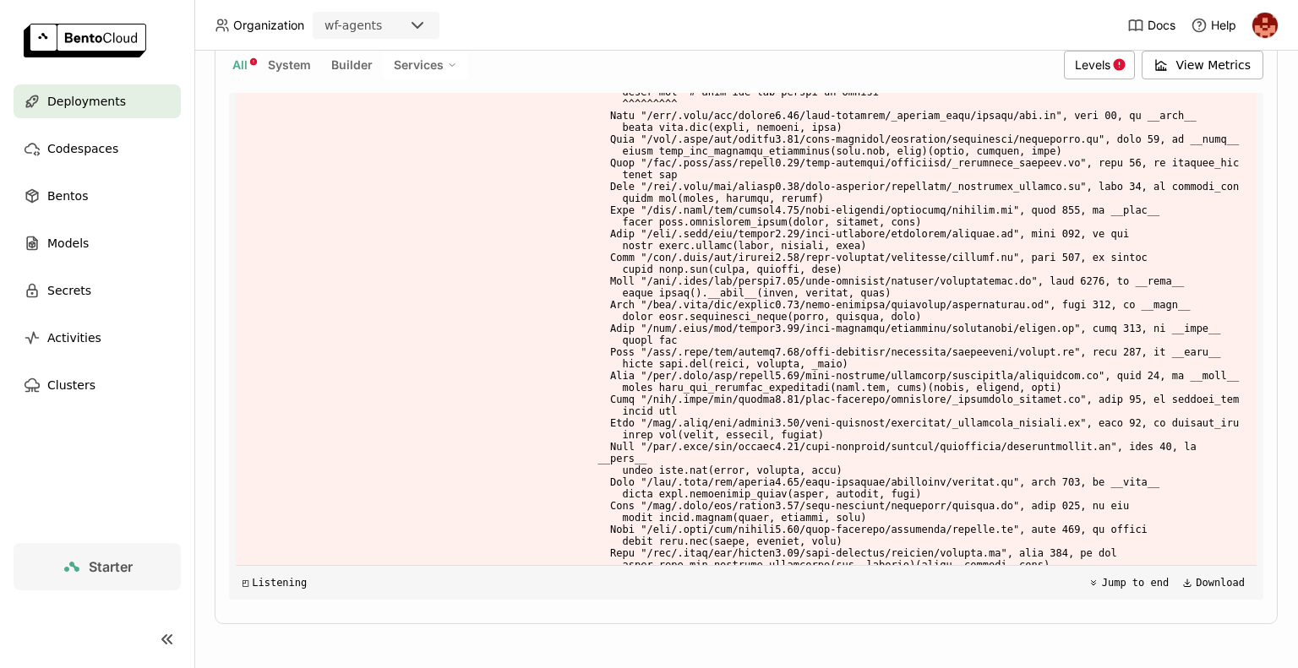
scroll to position [44572, 0]
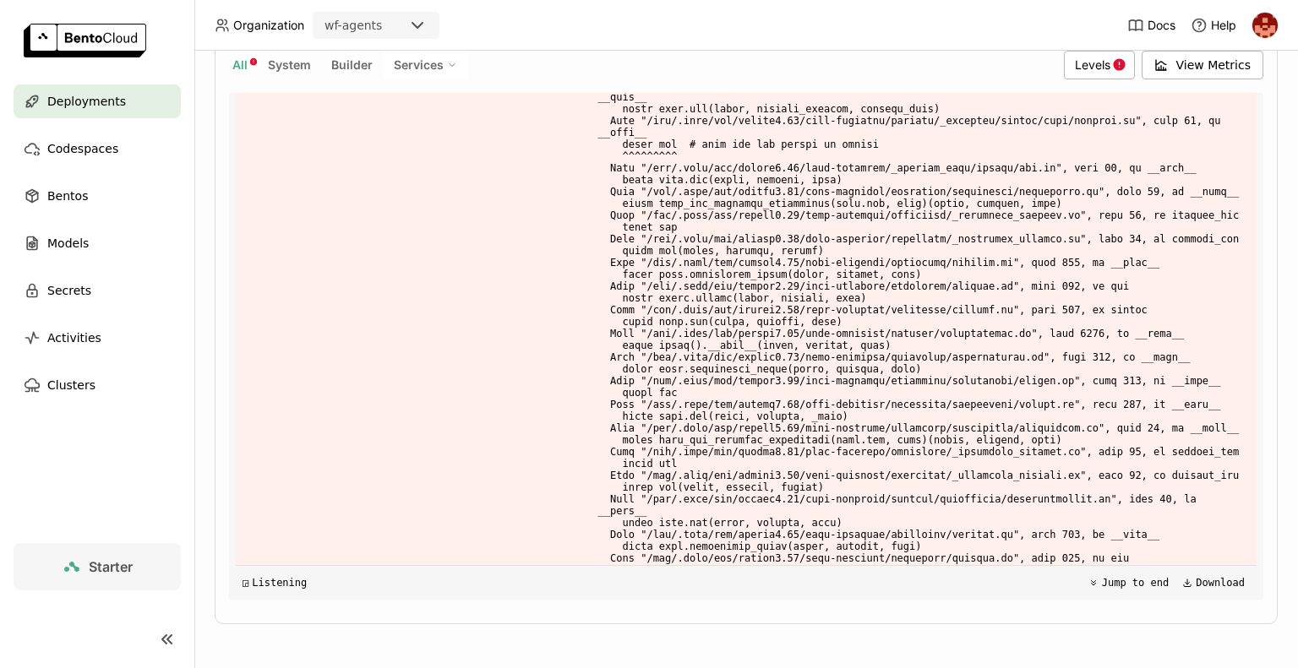
click at [1188, 599] on div "source:all source:all Clear value Live All System Builder Services Levels View …" at bounding box center [746, 304] width 1034 height 619
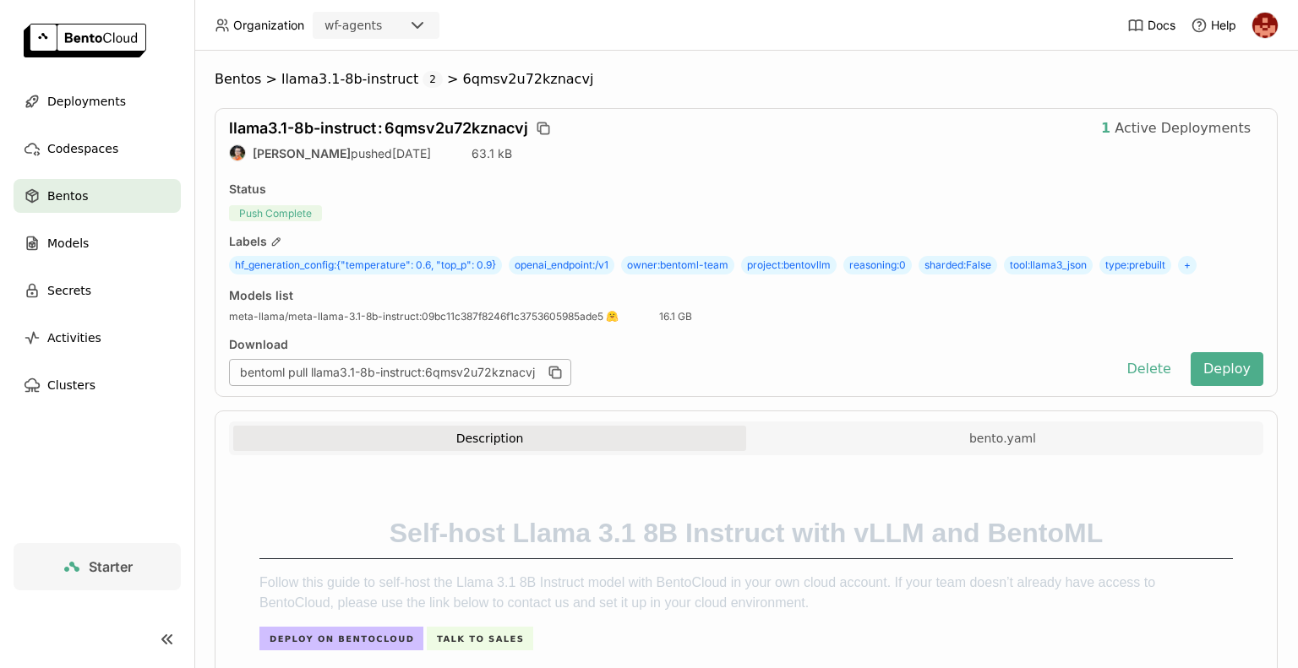
scroll to position [845, 0]
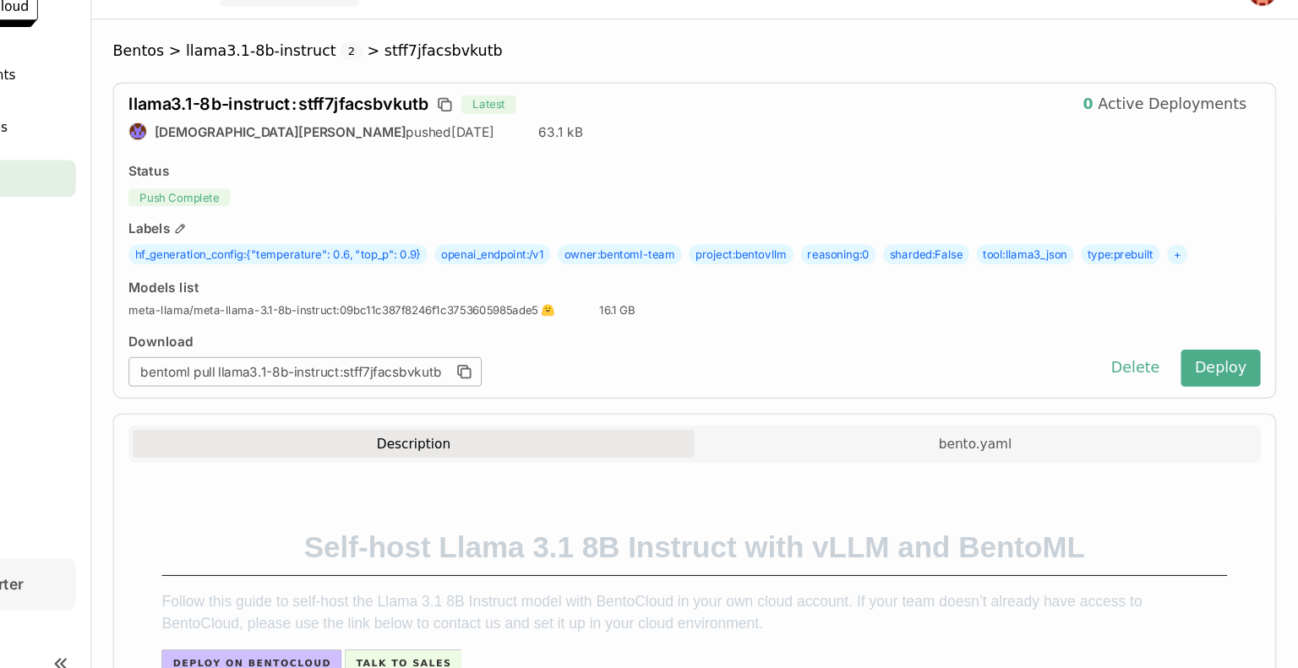
click at [973, 319] on div "Models list meta-llama/meta-llama-3.1-8b-instruct : 09bc11c387f8246f1c375360598…" at bounding box center [746, 305] width 1034 height 35
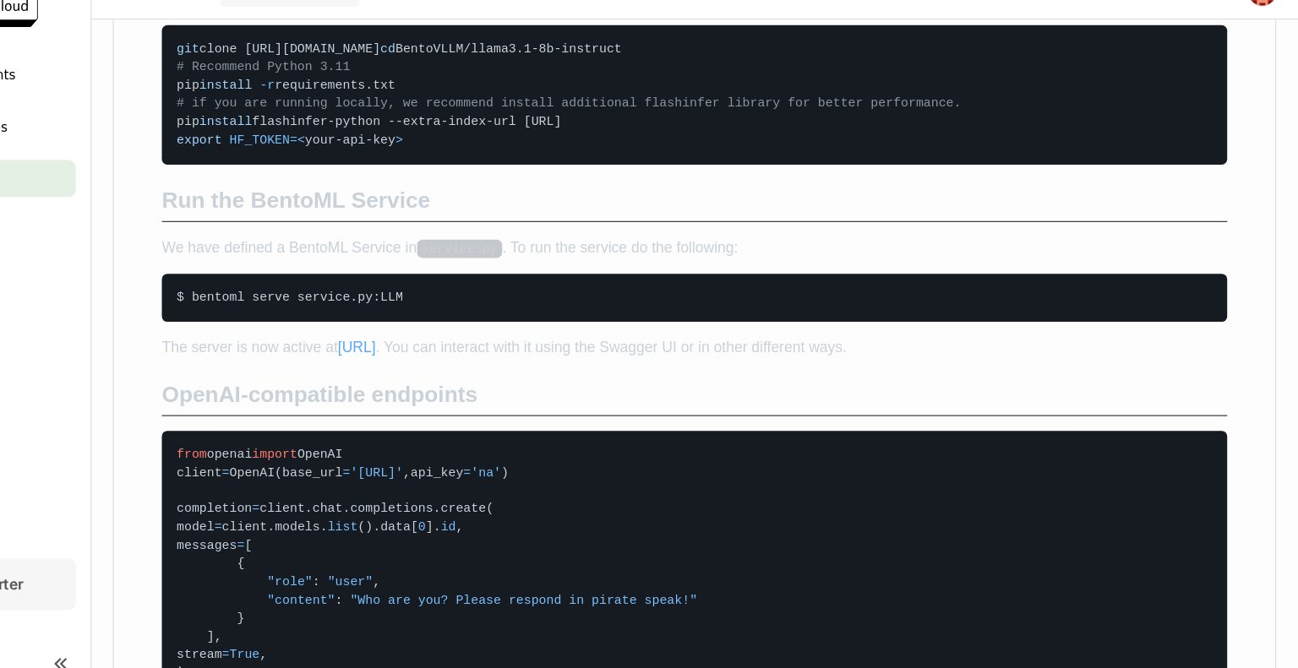
scroll to position [879, 0]
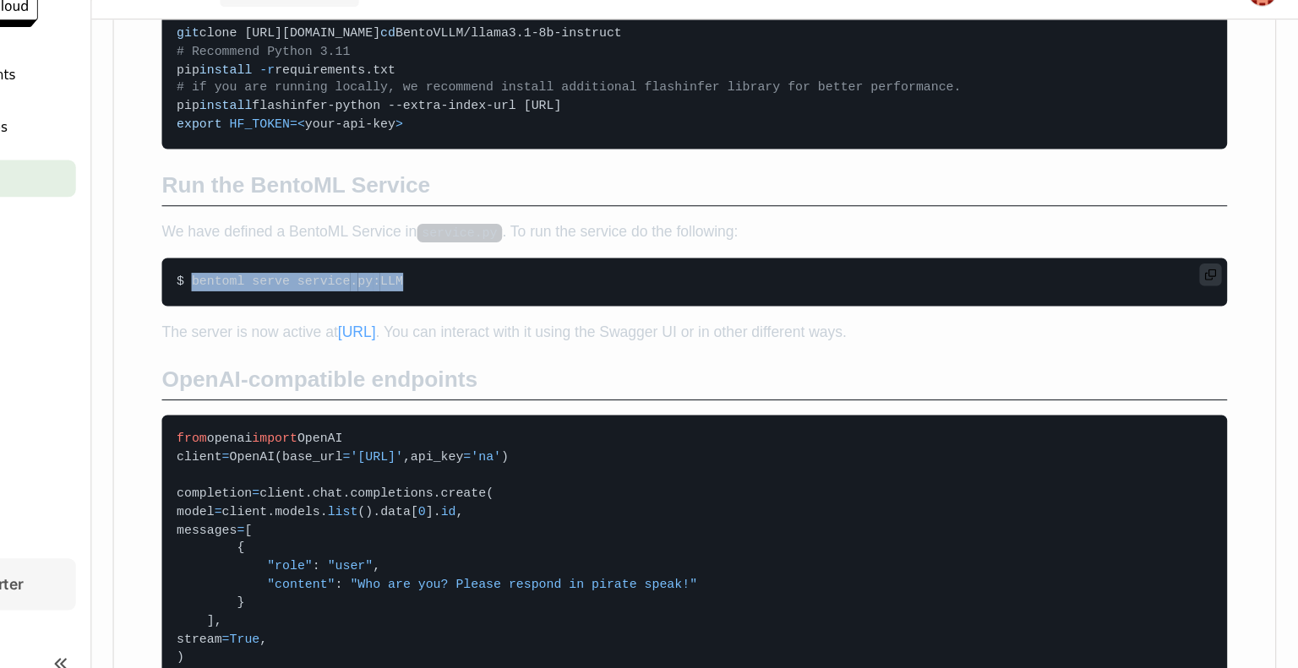
drag, startPoint x: 469, startPoint y: 354, endPoint x: 284, endPoint y: 364, distance: 185.4
click at [284, 313] on code "$ bentoml serve service . py : LLM" at bounding box center [746, 291] width 974 height 44
copy span "bentoml serve service . py : LLM"
